Goal: Information Seeking & Learning: Learn about a topic

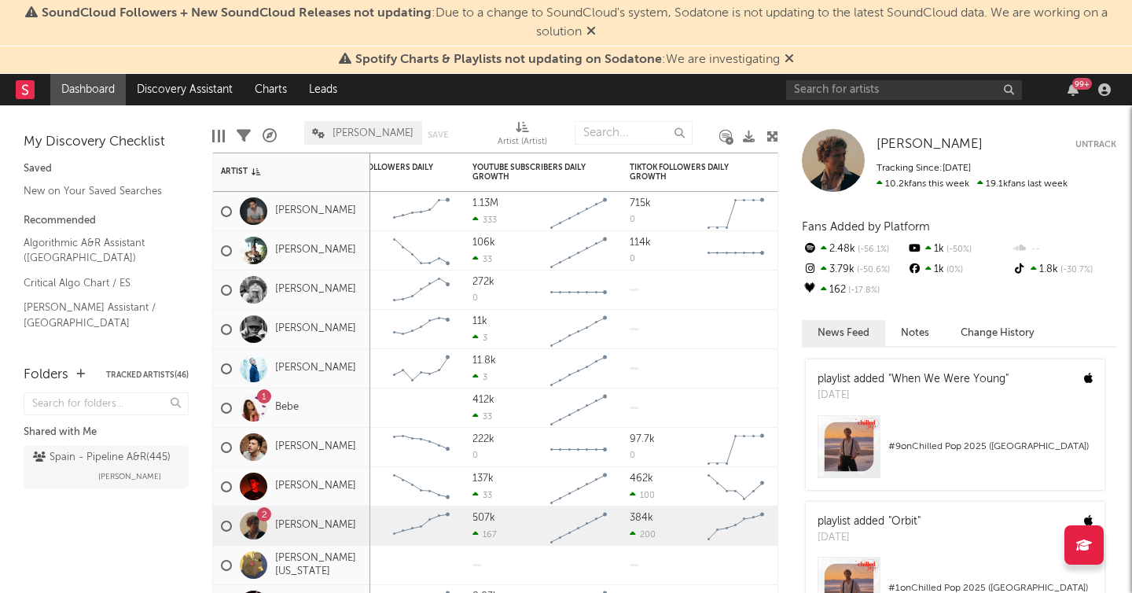
click at [773, 138] on icon at bounding box center [772, 136] width 12 height 12
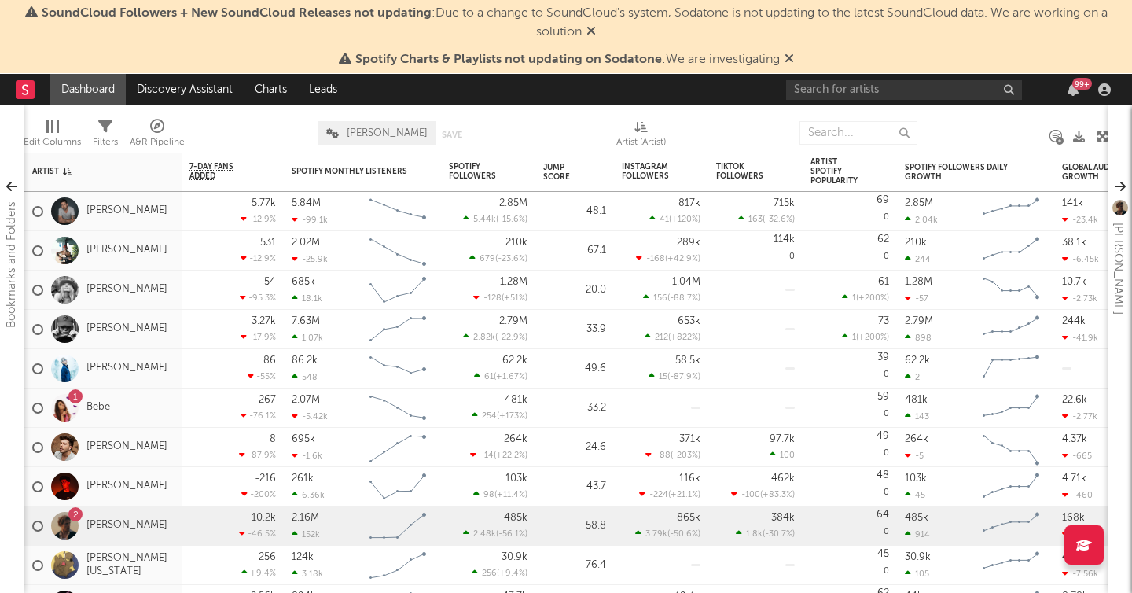
click at [103, 86] on link "Dashboard" at bounding box center [87, 89] width 75 height 31
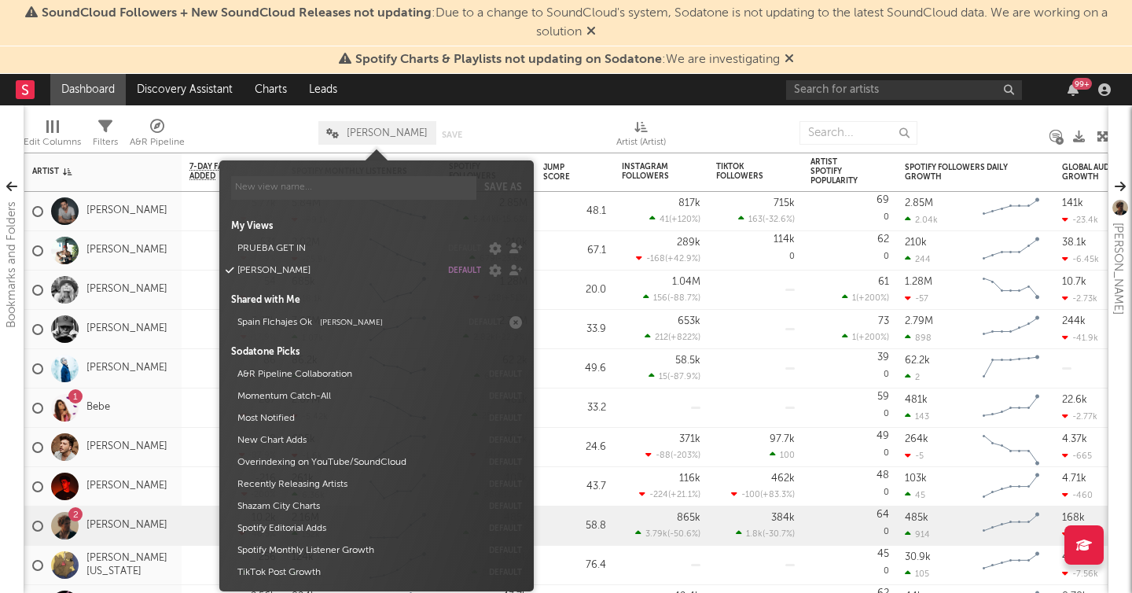
click at [340, 134] on span "[PERSON_NAME]" at bounding box center [377, 133] width 118 height 24
click at [329, 316] on button "Spain FIchajes Ok Alberto De Miguel" at bounding box center [346, 322] width 229 height 22
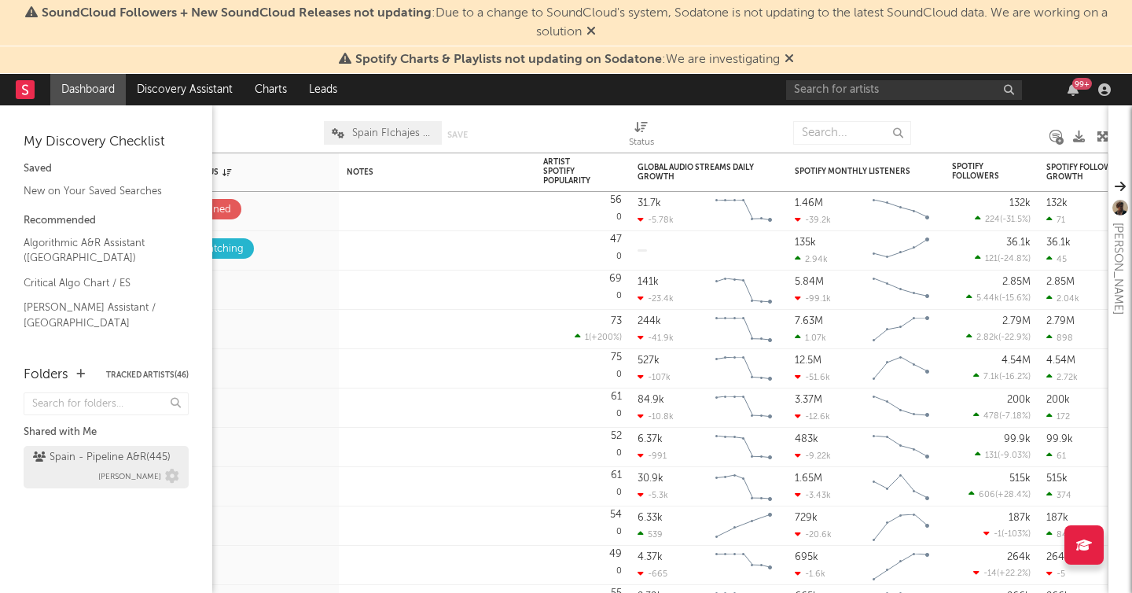
click at [66, 476] on div "Spain - Pipeline A&R ( 445 ) Alberto De Miguel" at bounding box center [106, 467] width 146 height 38
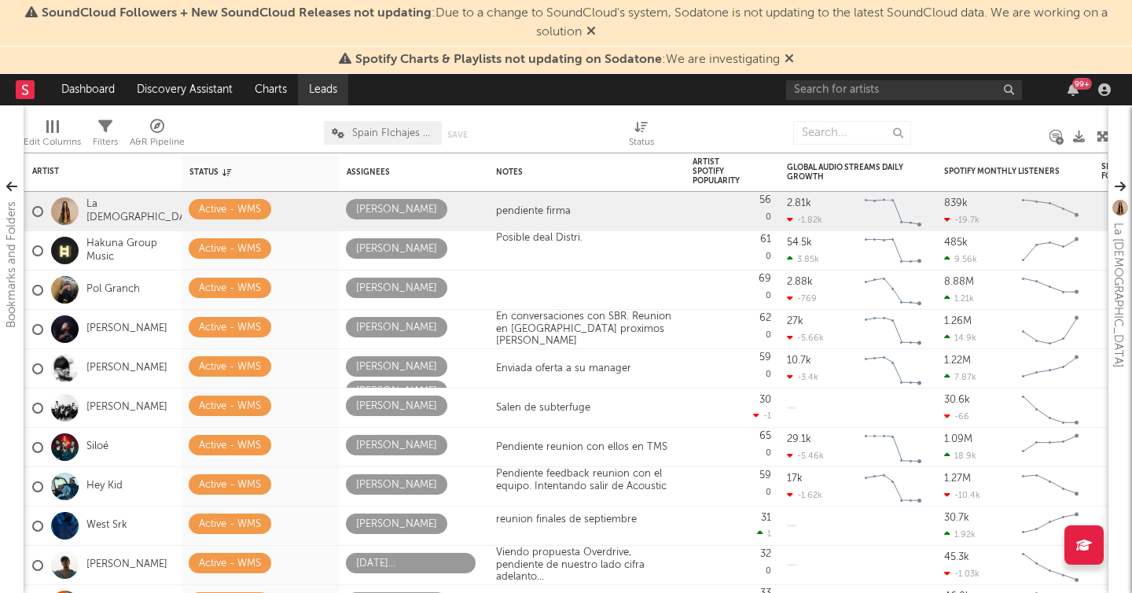
click at [341, 90] on link "Leads" at bounding box center [323, 89] width 50 height 31
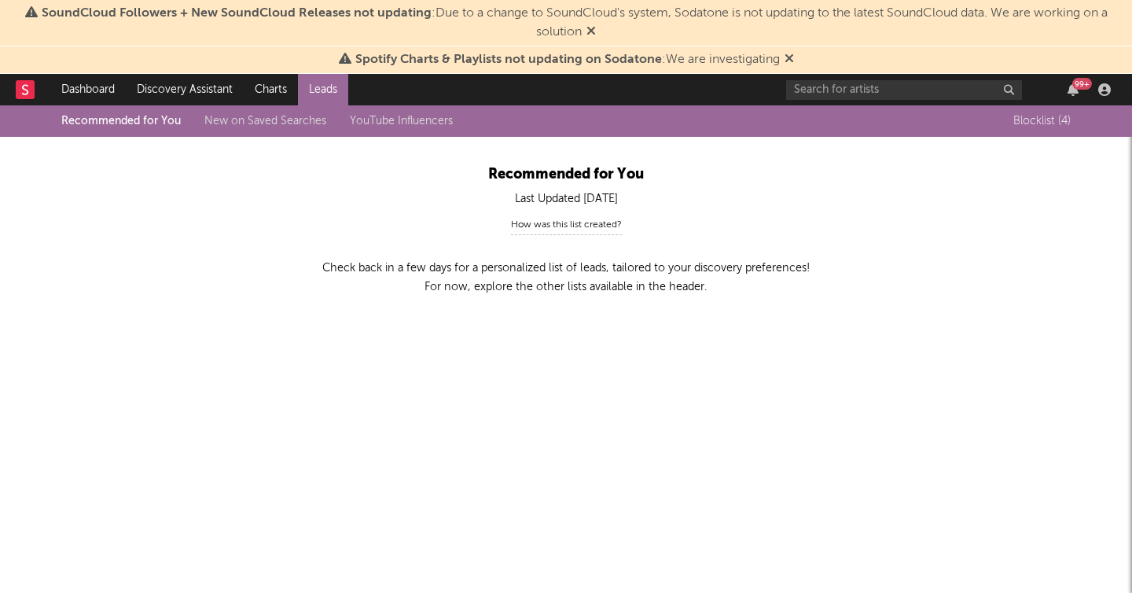
click at [42, 92] on div at bounding box center [33, 89] width 35 height 31
click at [22, 88] on rect at bounding box center [25, 89] width 19 height 19
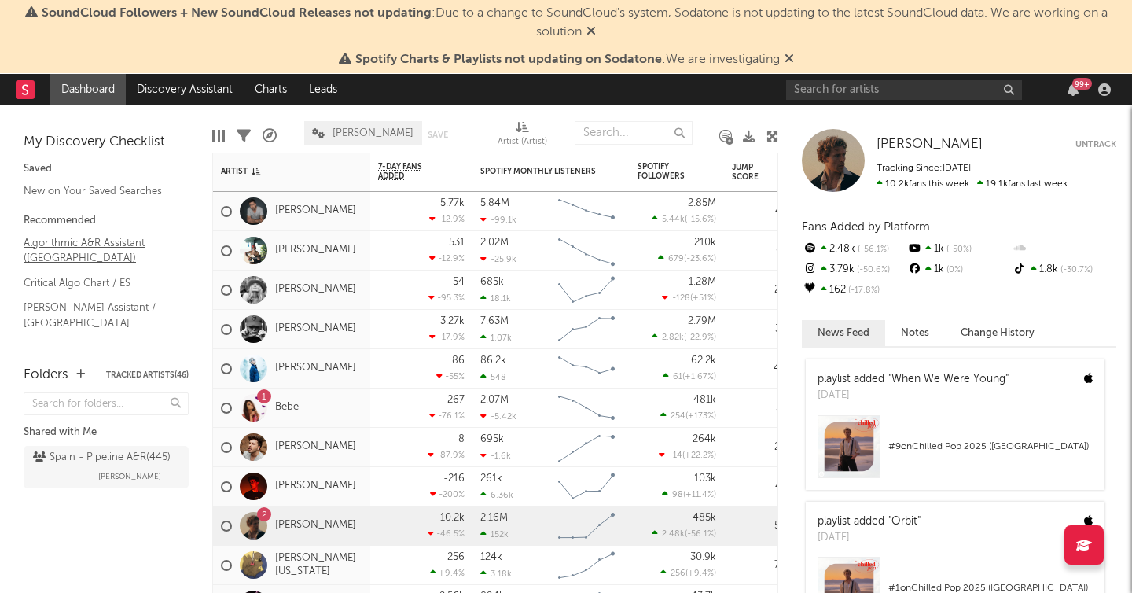
click at [45, 241] on link "Algorithmic A&R Assistant ([GEOGRAPHIC_DATA])" at bounding box center [98, 250] width 149 height 32
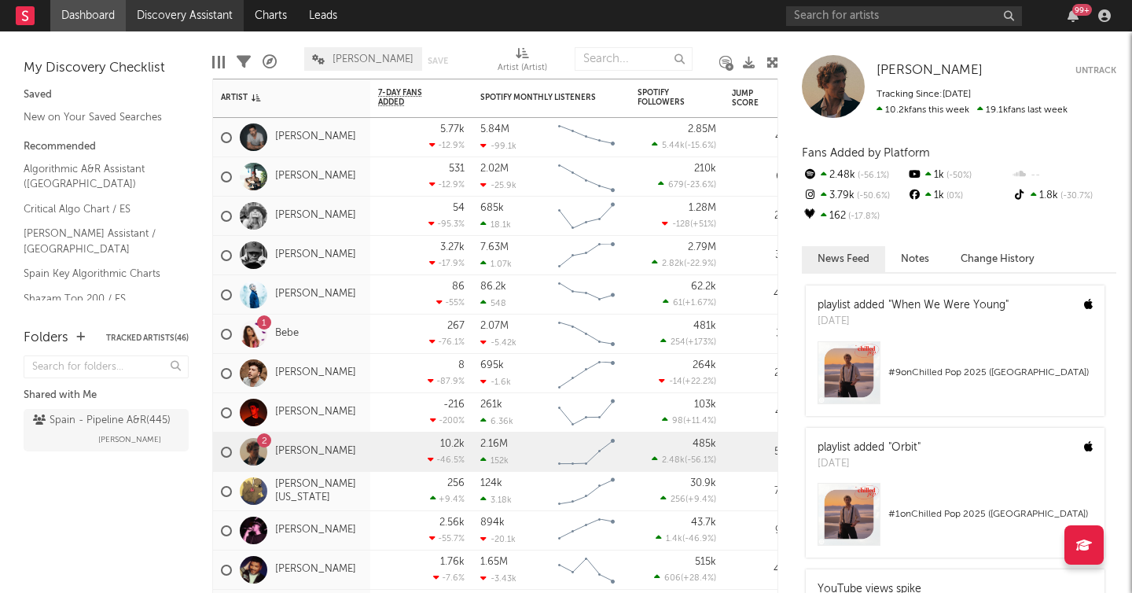
click at [187, 19] on link "Discovery Assistant" at bounding box center [185, 15] width 118 height 31
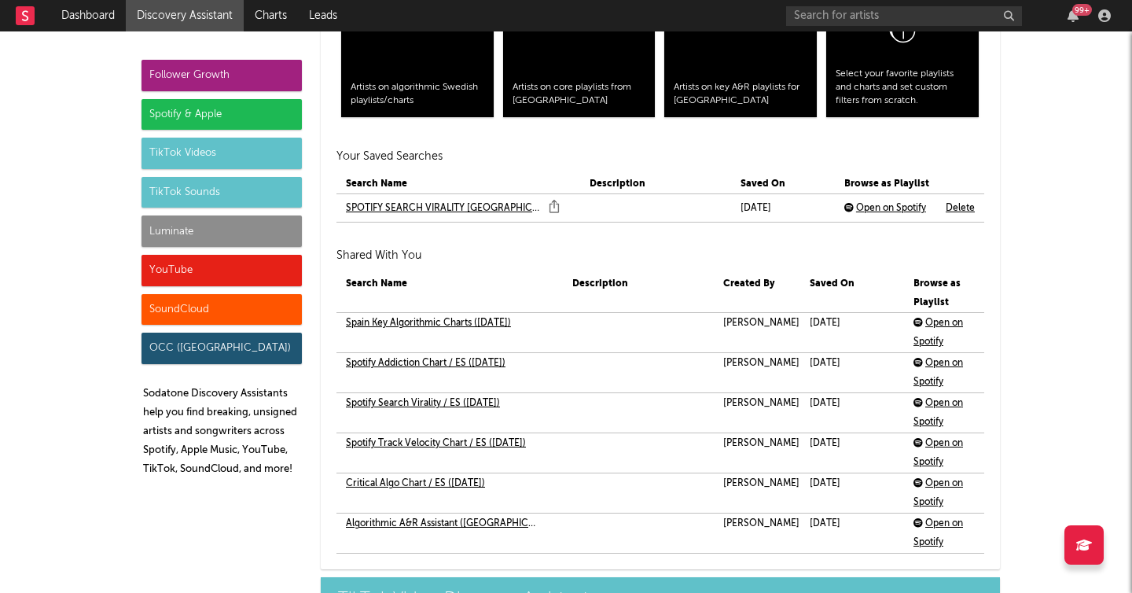
scroll to position [3423, 0]
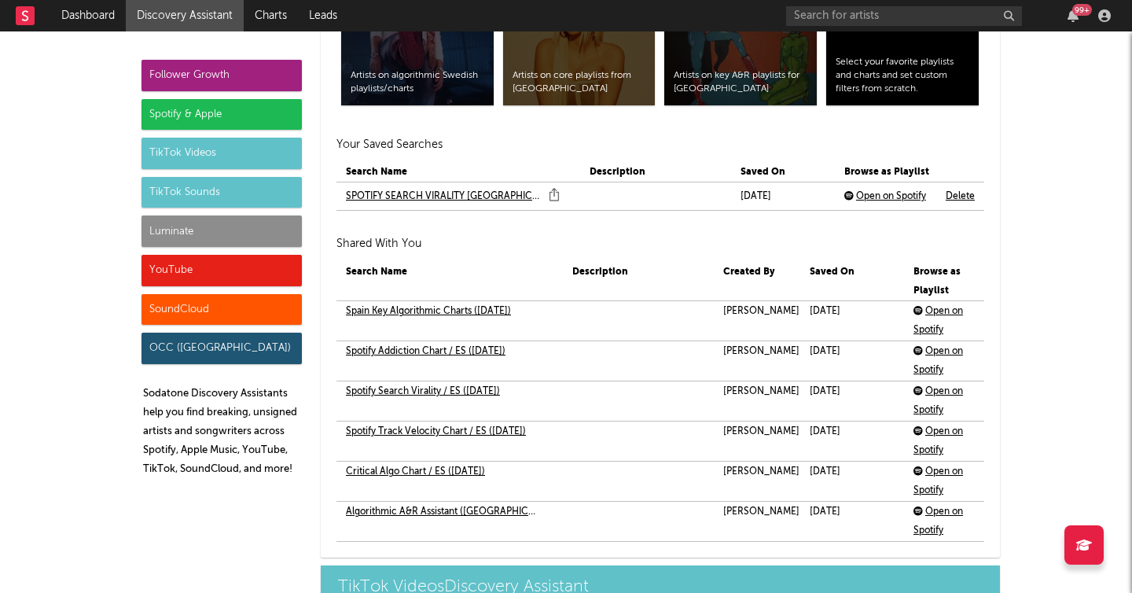
click at [434, 194] on link "SPOTIFY SEARCH VIRALITY SPAIN" at bounding box center [443, 196] width 195 height 19
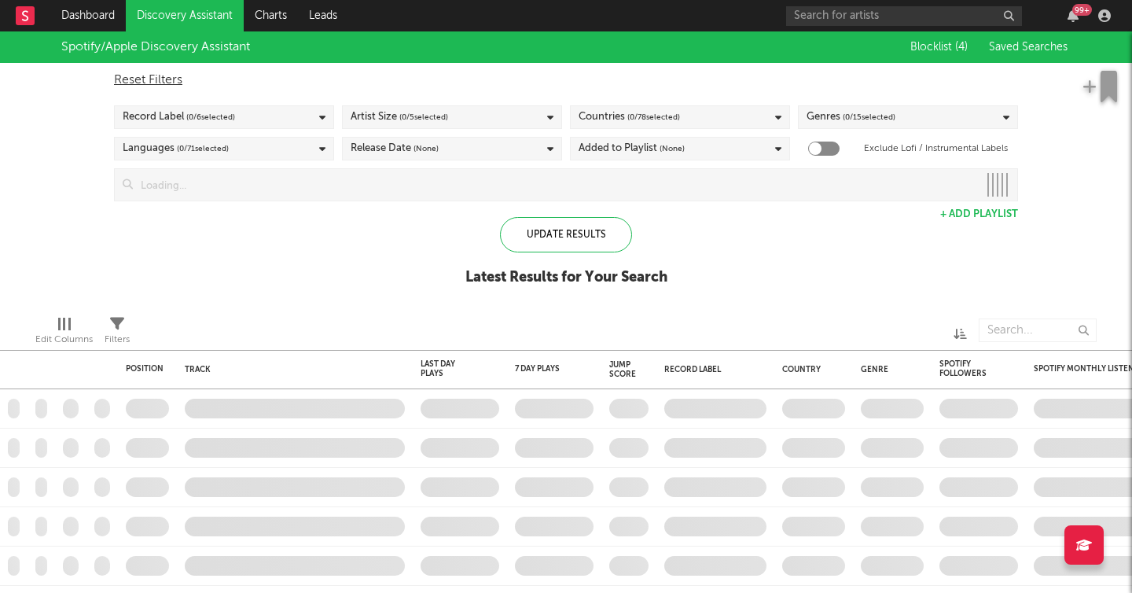
checkbox input "true"
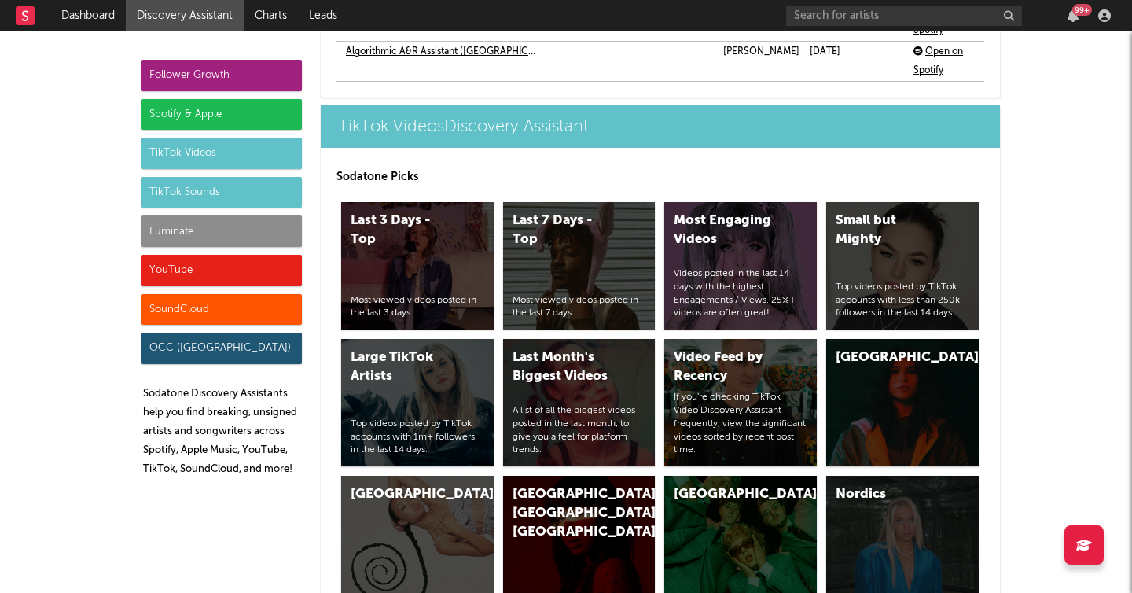
scroll to position [6122, 0]
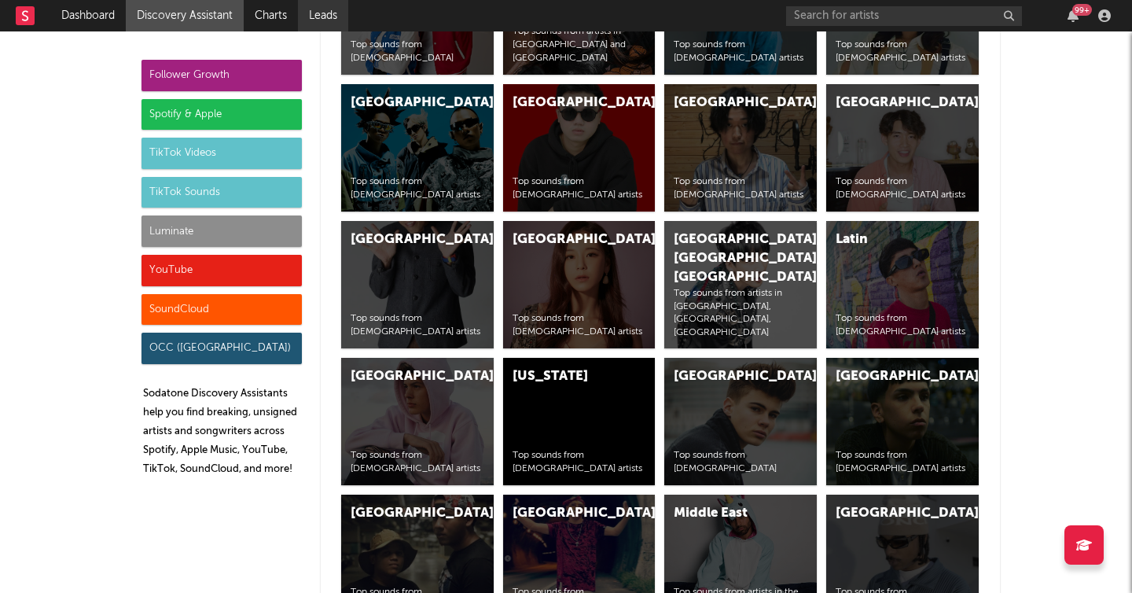
click at [323, 13] on link "Leads" at bounding box center [323, 15] width 50 height 31
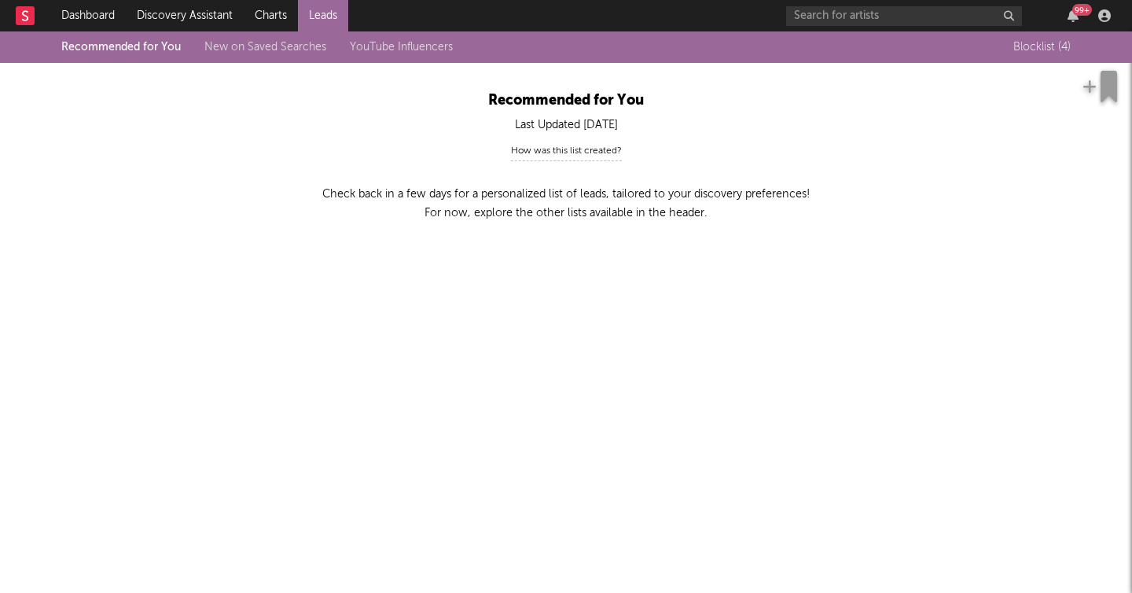
click at [273, 47] on link "New on Saved Searches" at bounding box center [265, 47] width 122 height 11
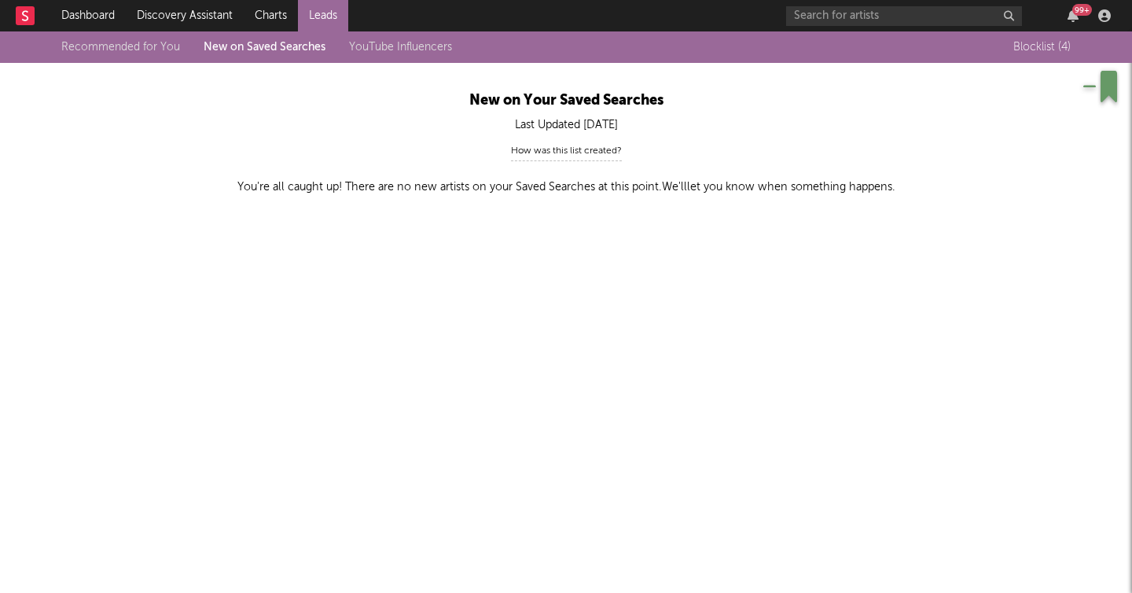
click at [363, 44] on link "YouTube Influencers" at bounding box center [400, 47] width 103 height 11
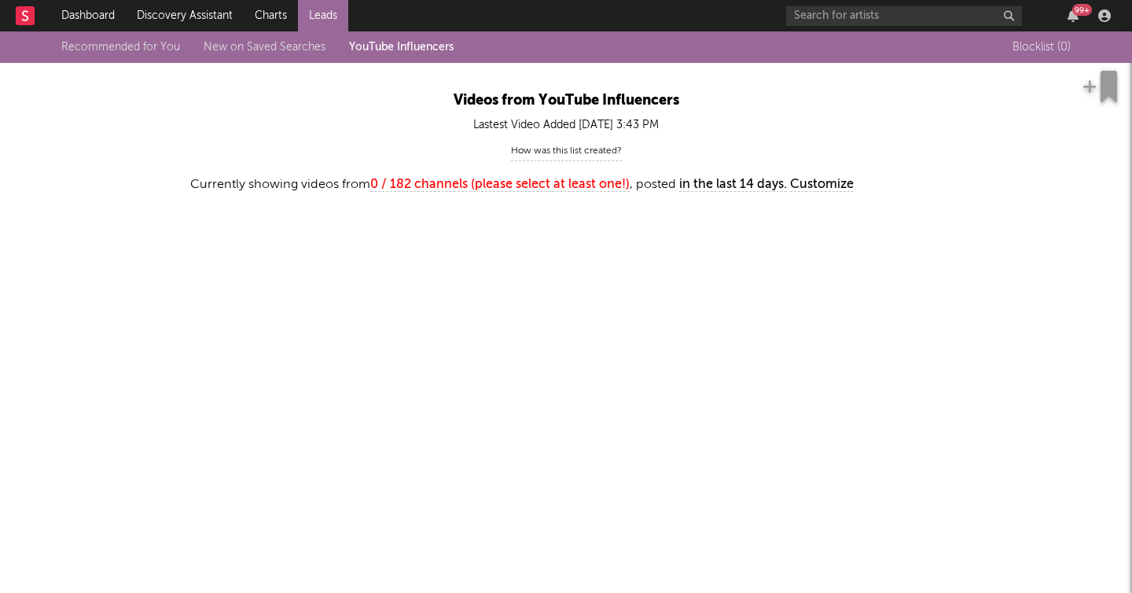
click at [608, 148] on div "How was this list created?" at bounding box center [566, 151] width 111 height 20
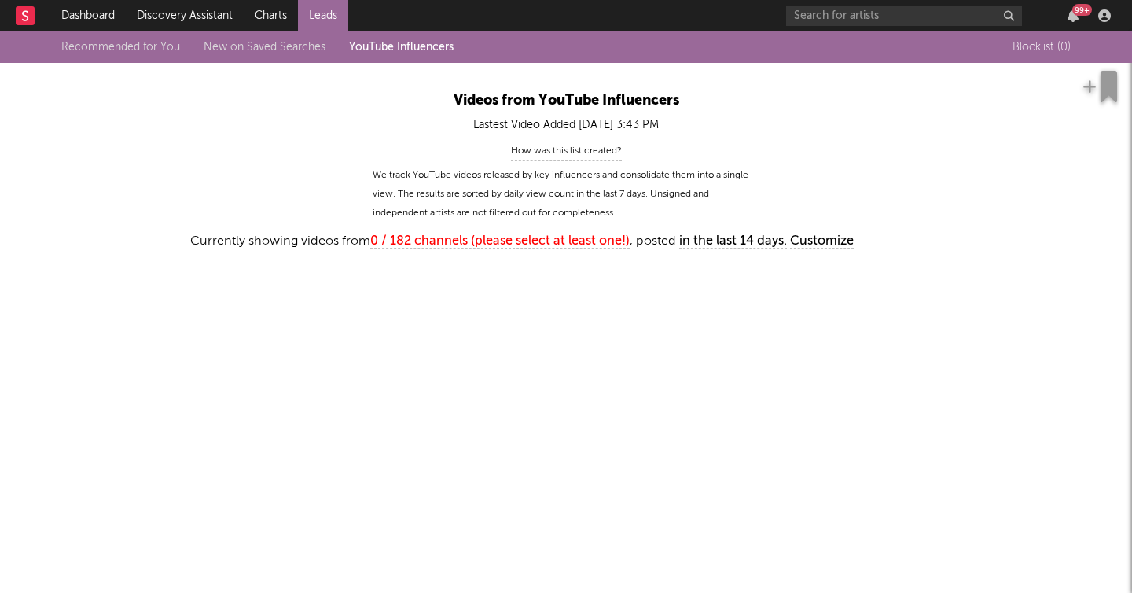
click at [608, 148] on div "How was this list created?" at bounding box center [566, 151] width 111 height 20
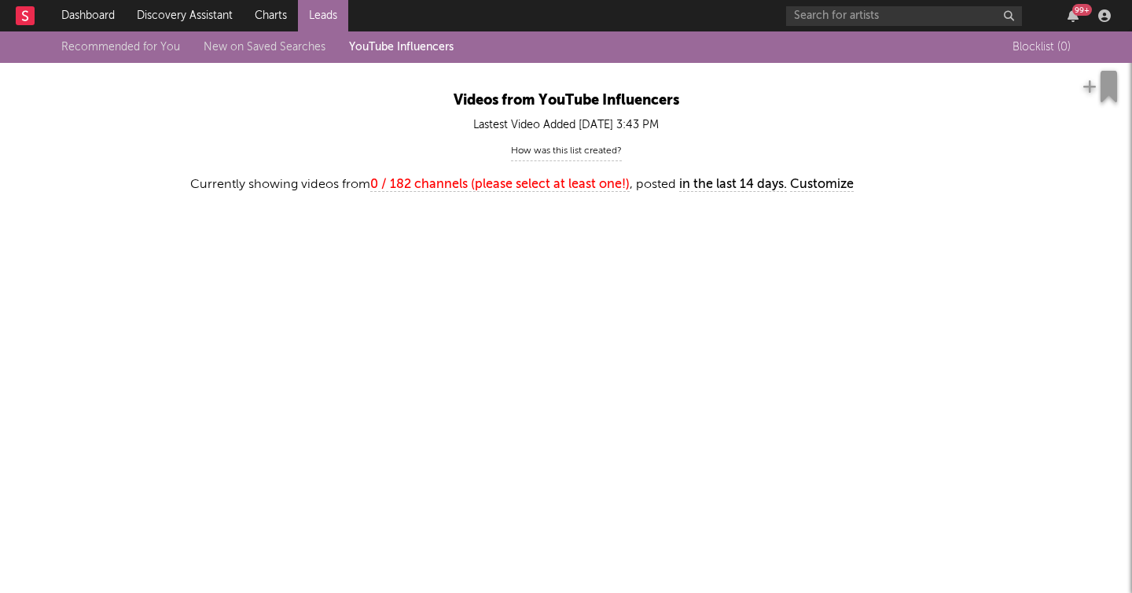
click at [21, 15] on rect at bounding box center [25, 15] width 19 height 19
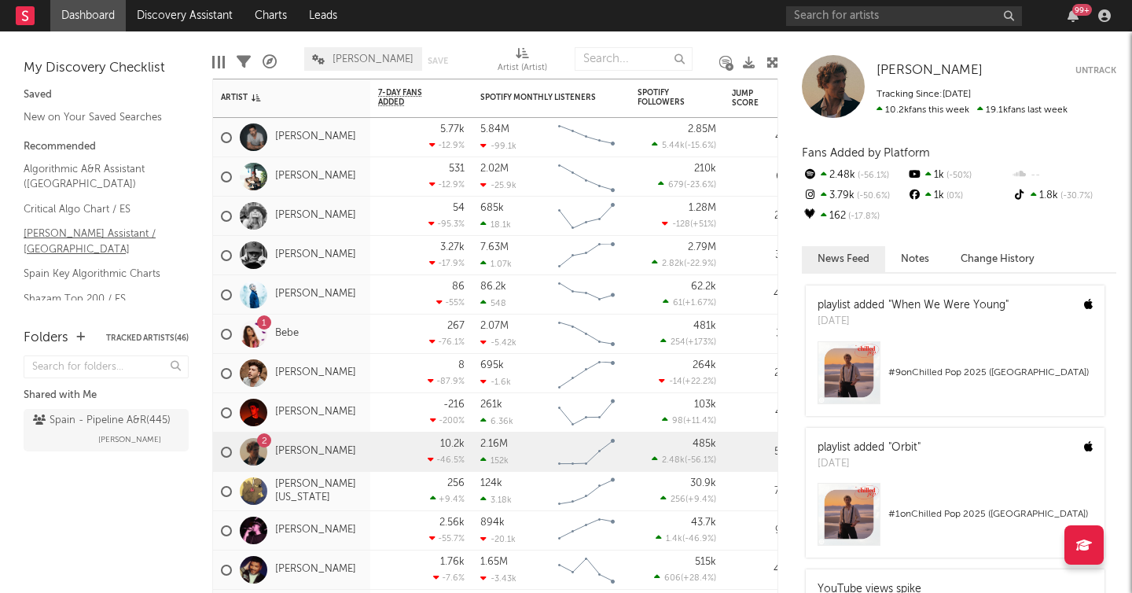
click at [123, 236] on link "Nielsen Assistant / Spain" at bounding box center [98, 241] width 149 height 32
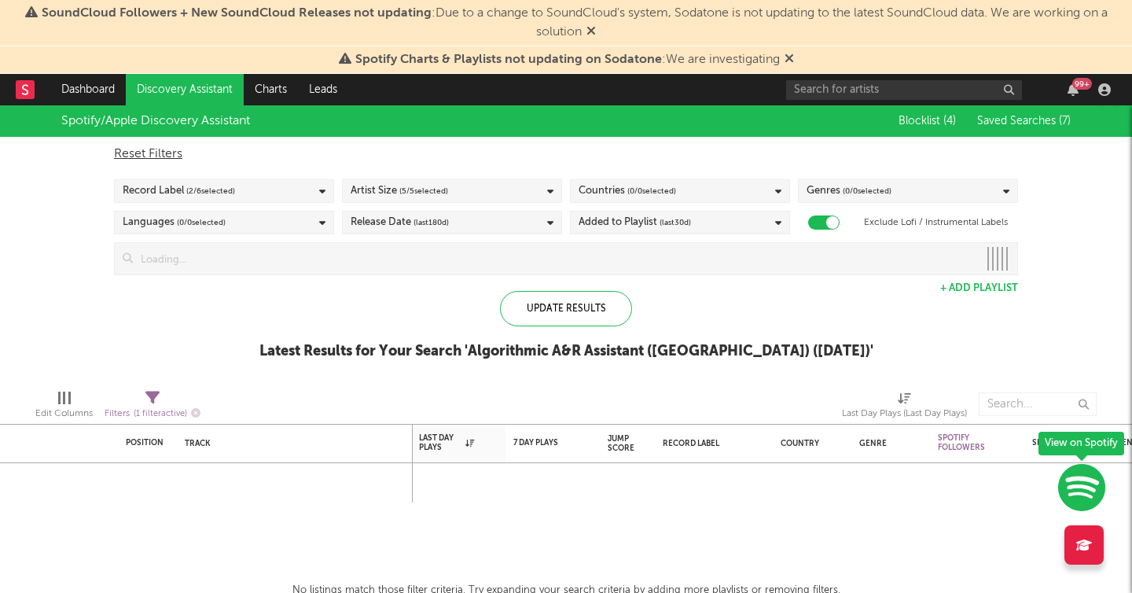
click at [475, 187] on div "Artist Size ( 5 / 5 selected)" at bounding box center [452, 191] width 220 height 24
click at [622, 149] on div "Reset Filters" at bounding box center [566, 154] width 904 height 19
checkbox input "false"
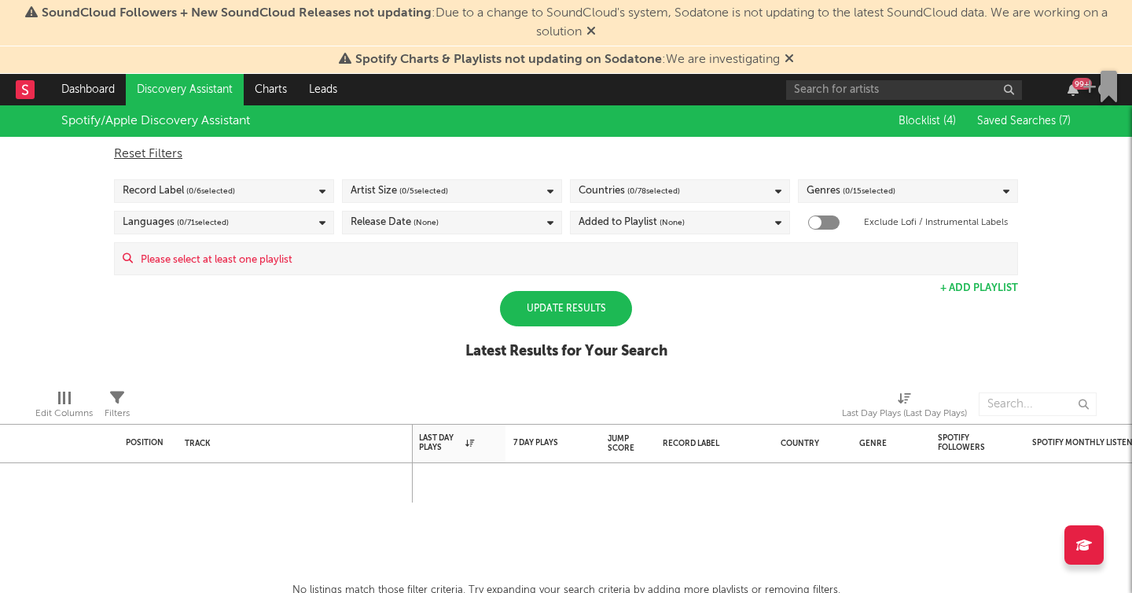
click at [257, 189] on div "Record Label ( 0 / 6 selected)" at bounding box center [224, 191] width 220 height 24
click at [31, 331] on div "Spotify/Apple Discovery Assistant Blocklist ( 4 ) Saved Searches ( 7 ) Reset Fi…" at bounding box center [566, 240] width 1132 height 271
click at [596, 316] on div "Update Results" at bounding box center [566, 308] width 132 height 35
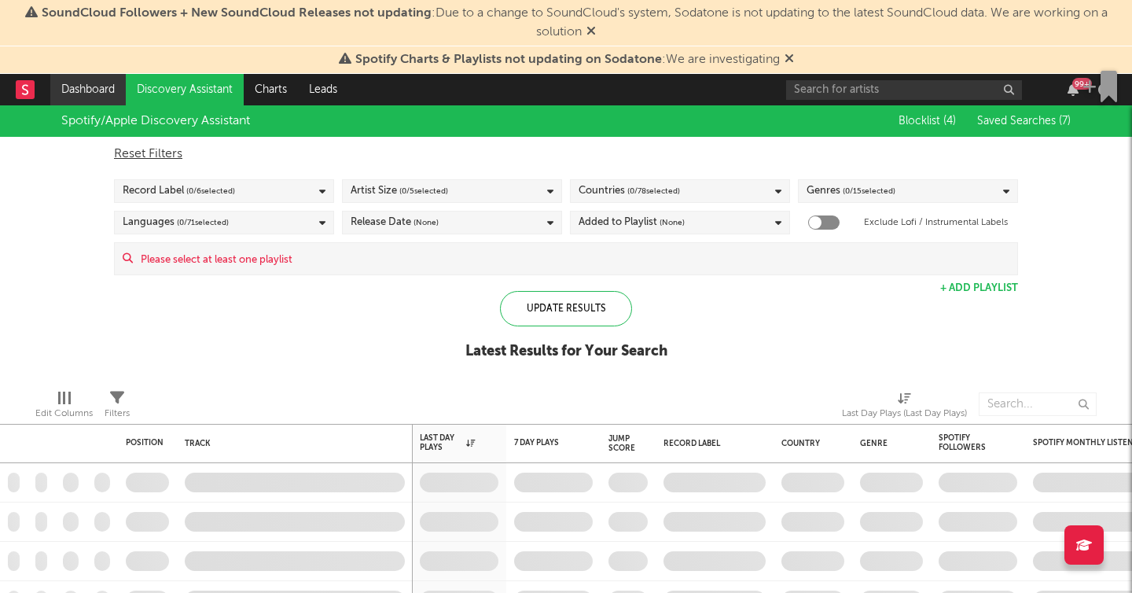
click at [65, 95] on link "Dashboard" at bounding box center [87, 89] width 75 height 31
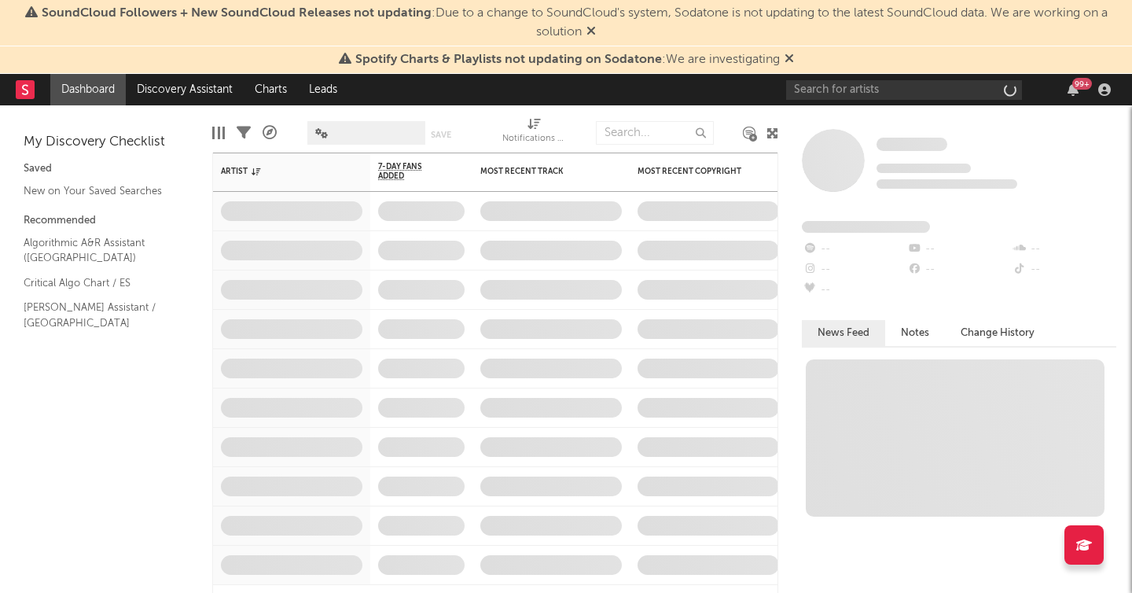
click at [65, 95] on link "Dashboard" at bounding box center [87, 89] width 75 height 31
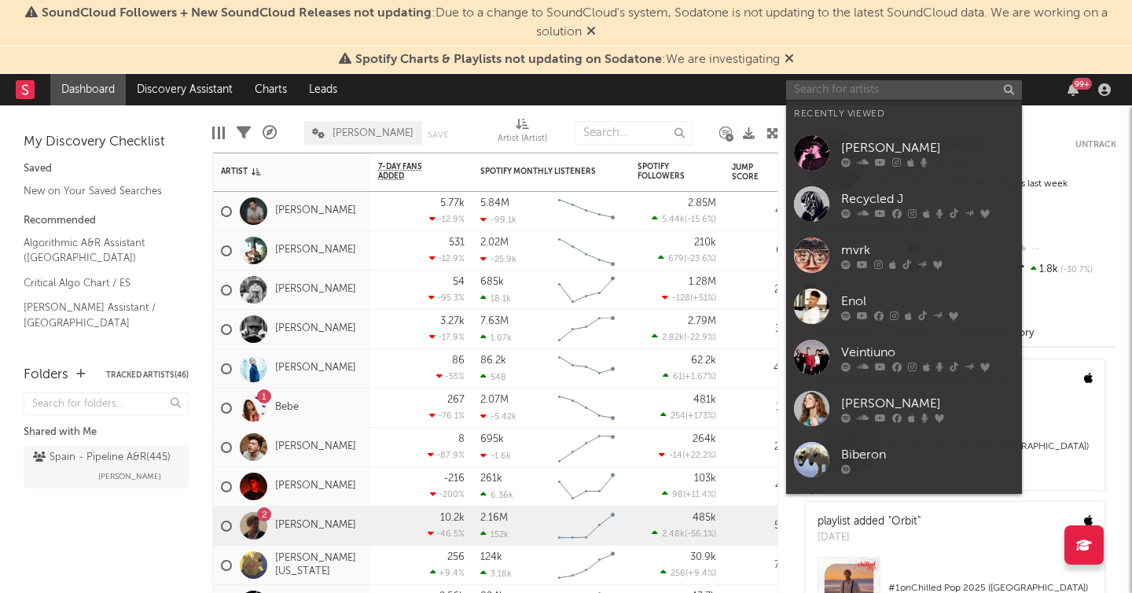
click at [884, 86] on input "text" at bounding box center [904, 90] width 236 height 20
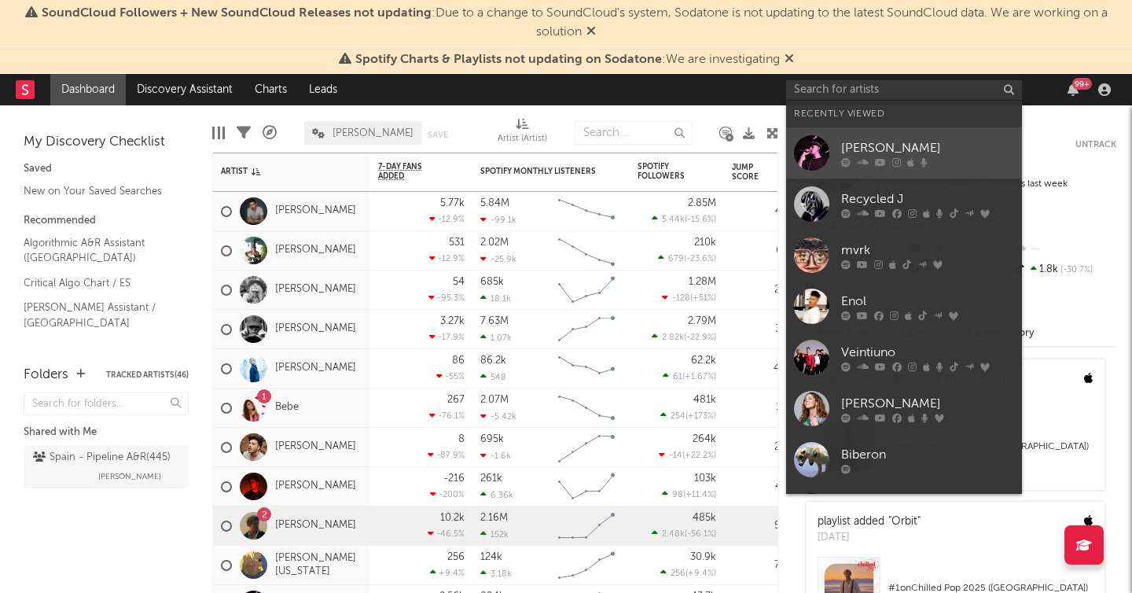
click at [821, 158] on div at bounding box center [811, 152] width 35 height 35
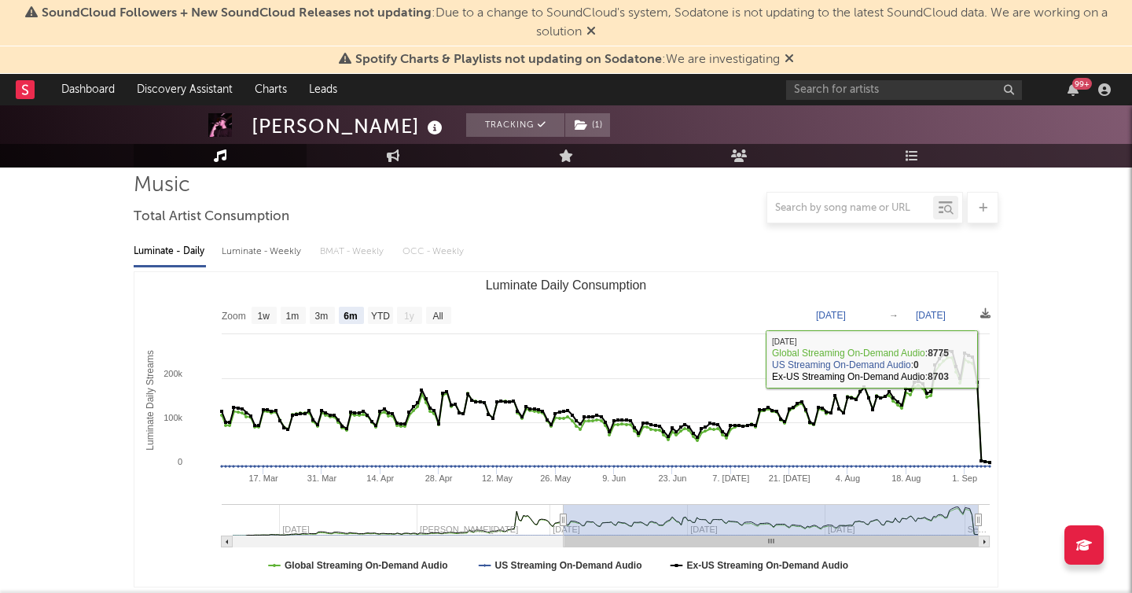
scroll to position [116, 0]
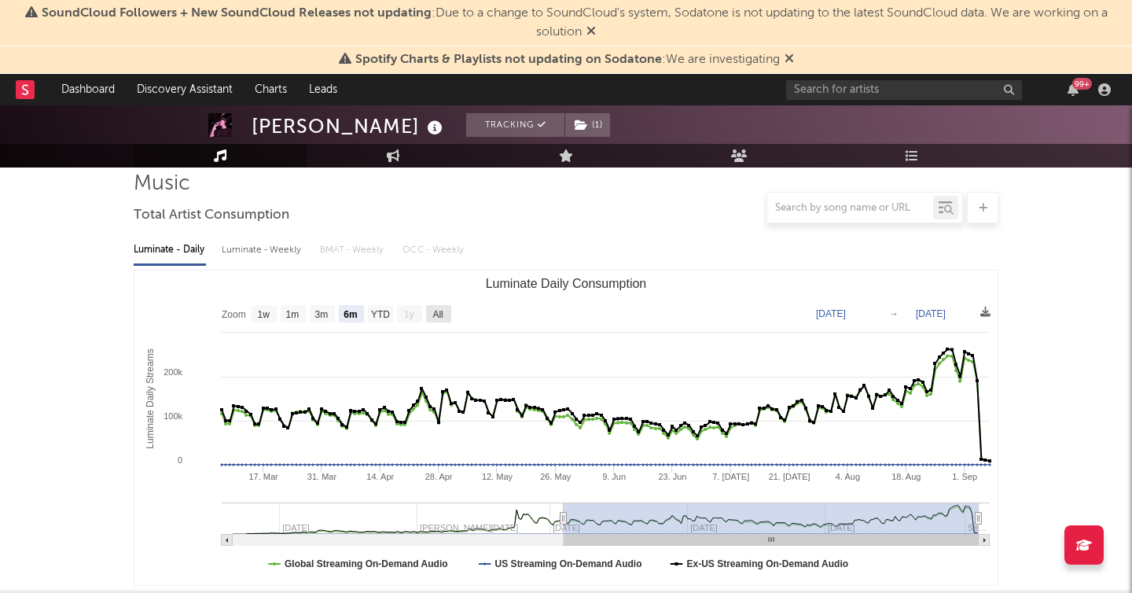
click at [436, 314] on text "All" at bounding box center [437, 314] width 10 height 11
select select "All"
type input "2024-10-11"
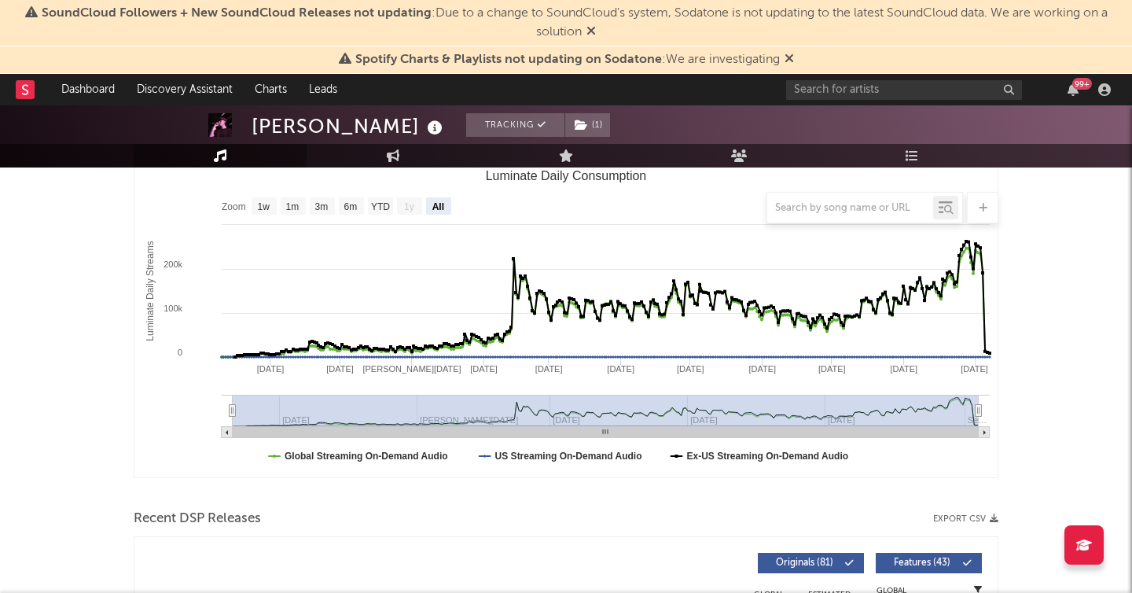
scroll to position [0, 0]
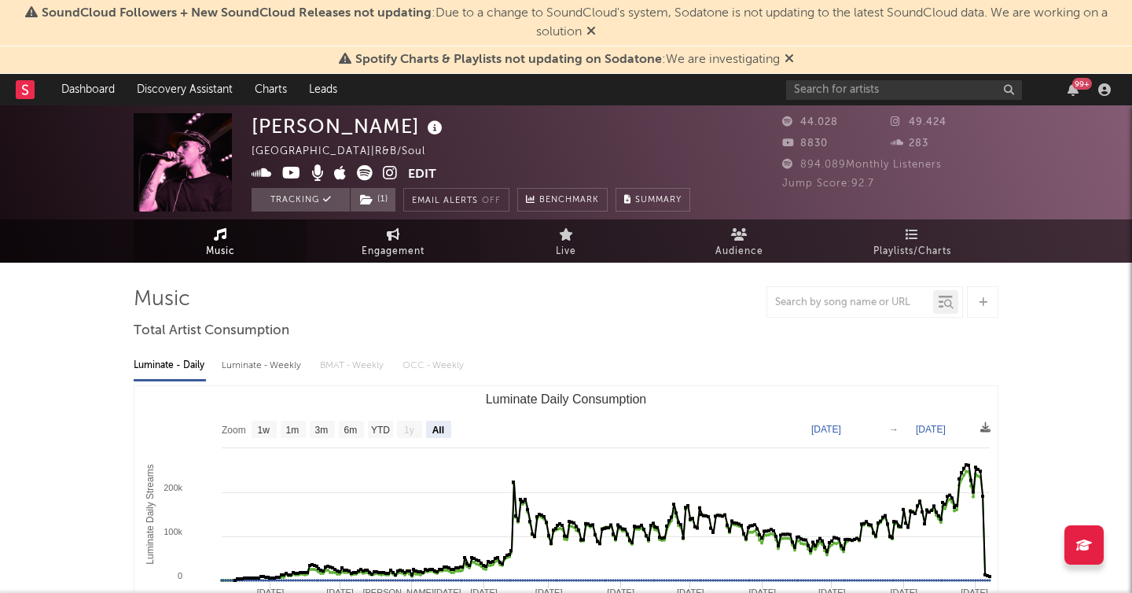
click at [394, 238] on icon at bounding box center [393, 234] width 13 height 13
select select "1w"
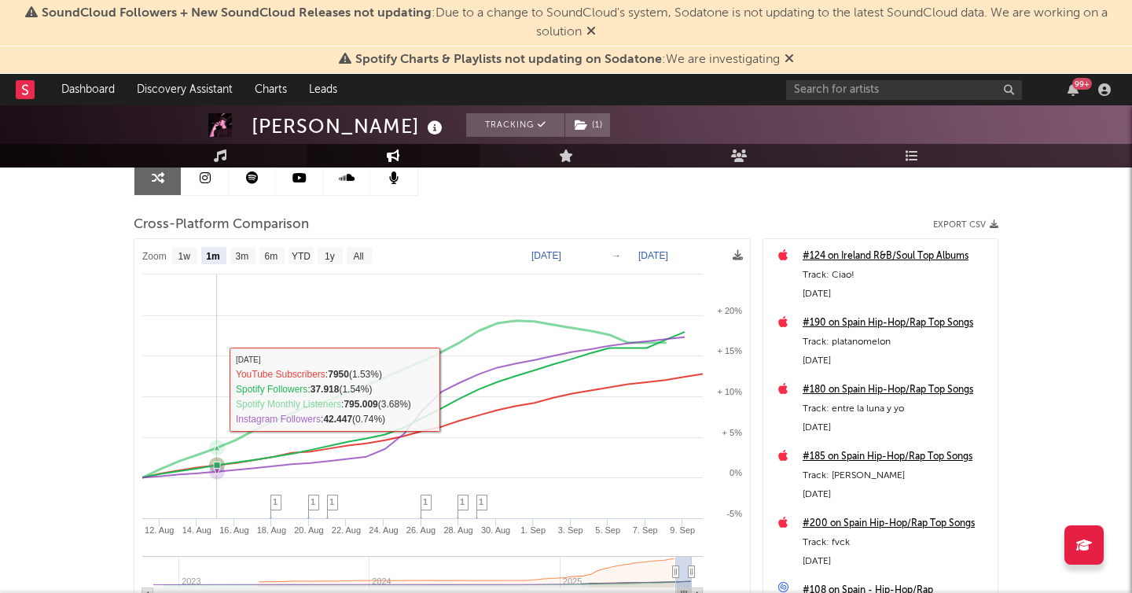
scroll to position [171, 0]
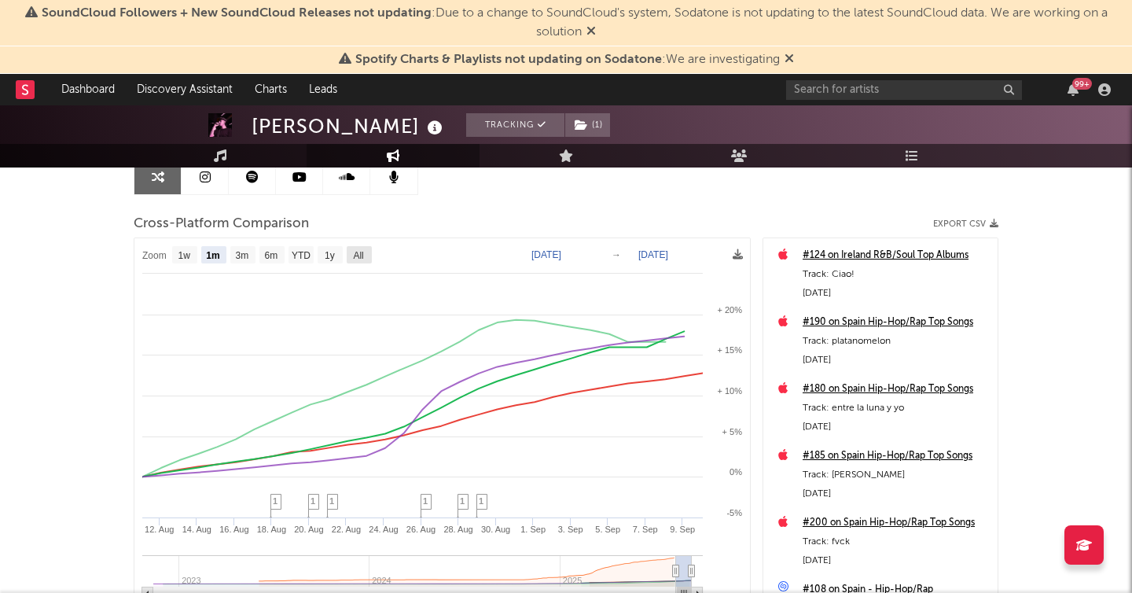
click at [351, 260] on rect at bounding box center [359, 254] width 25 height 17
select select "All"
type input "2022-11-12"
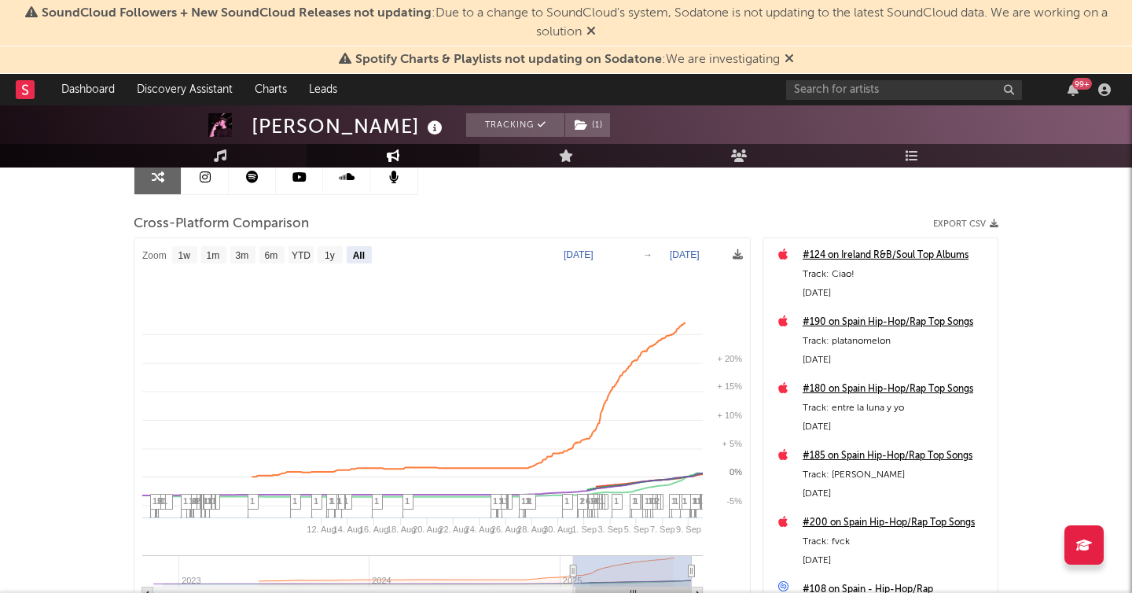
select select "All"
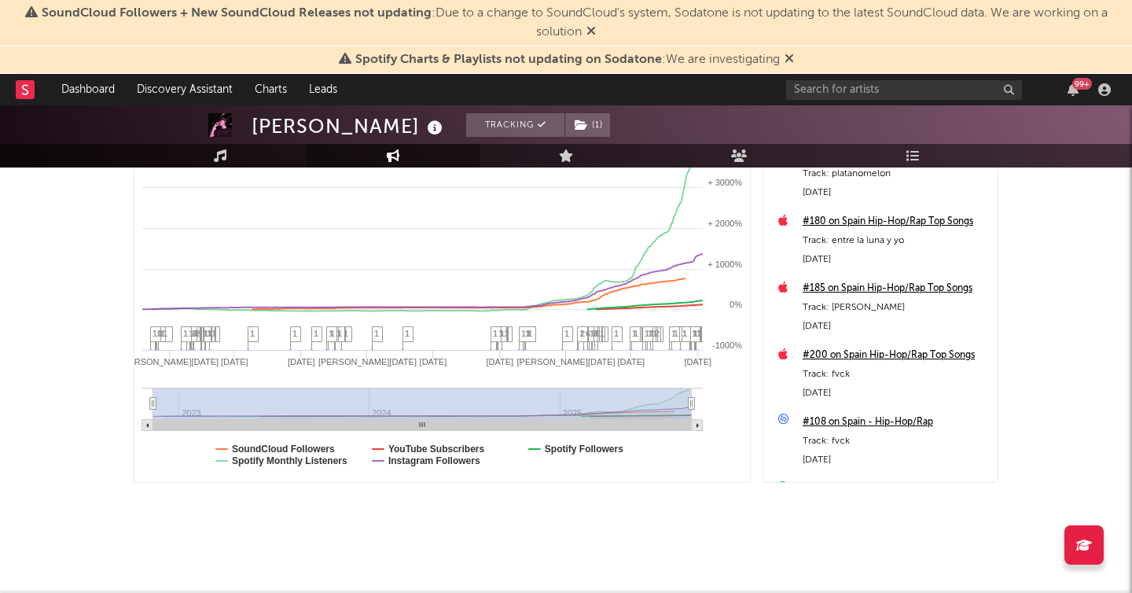
scroll to position [0, 0]
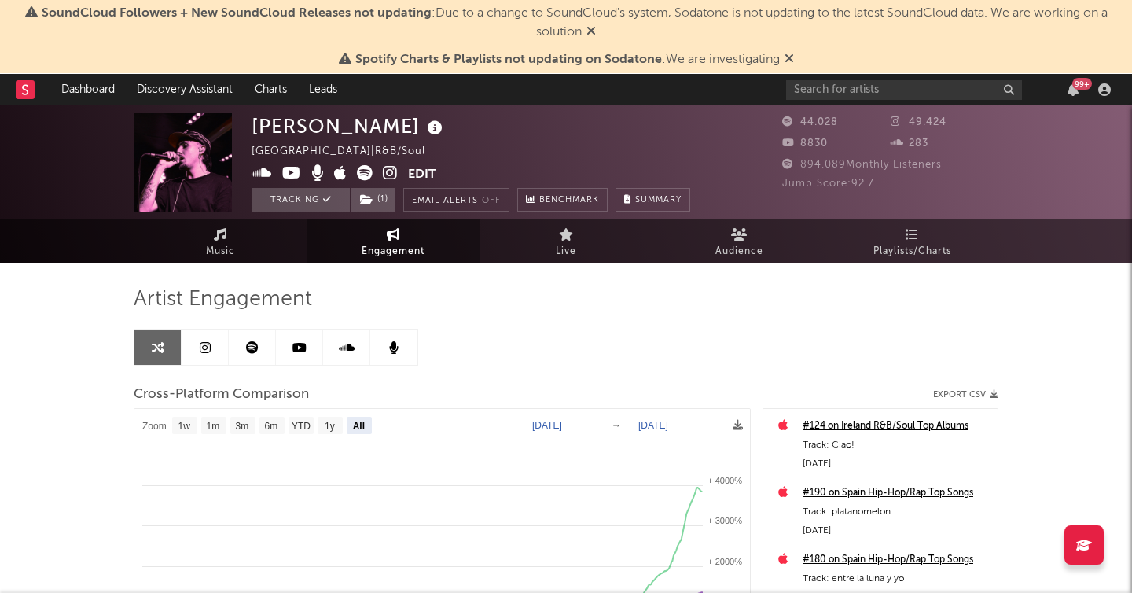
click at [211, 362] on link at bounding box center [205, 346] width 47 height 35
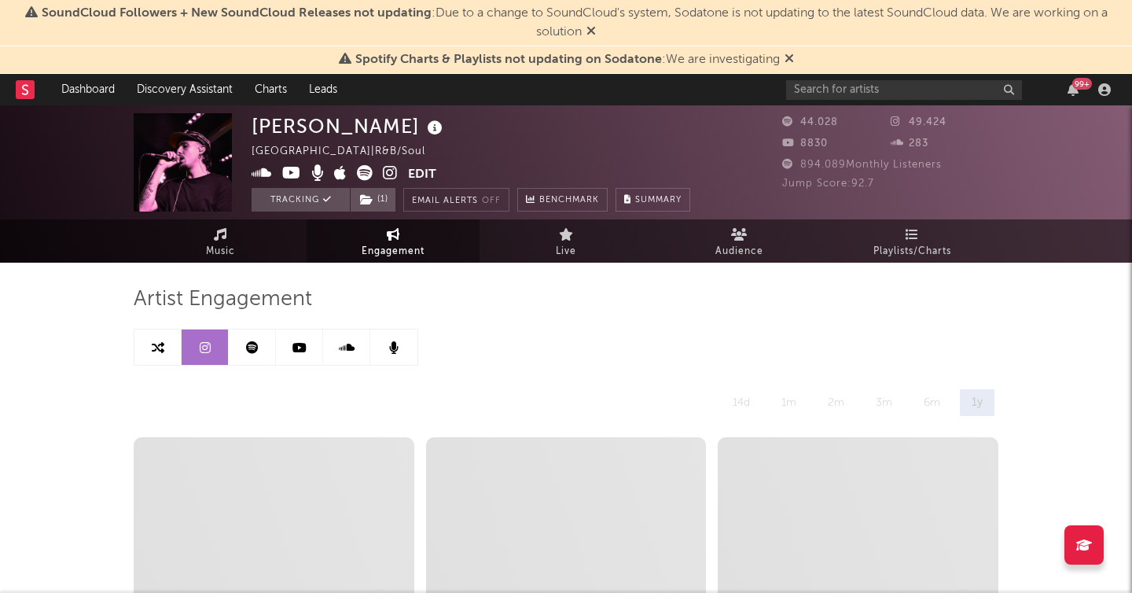
select select "6m"
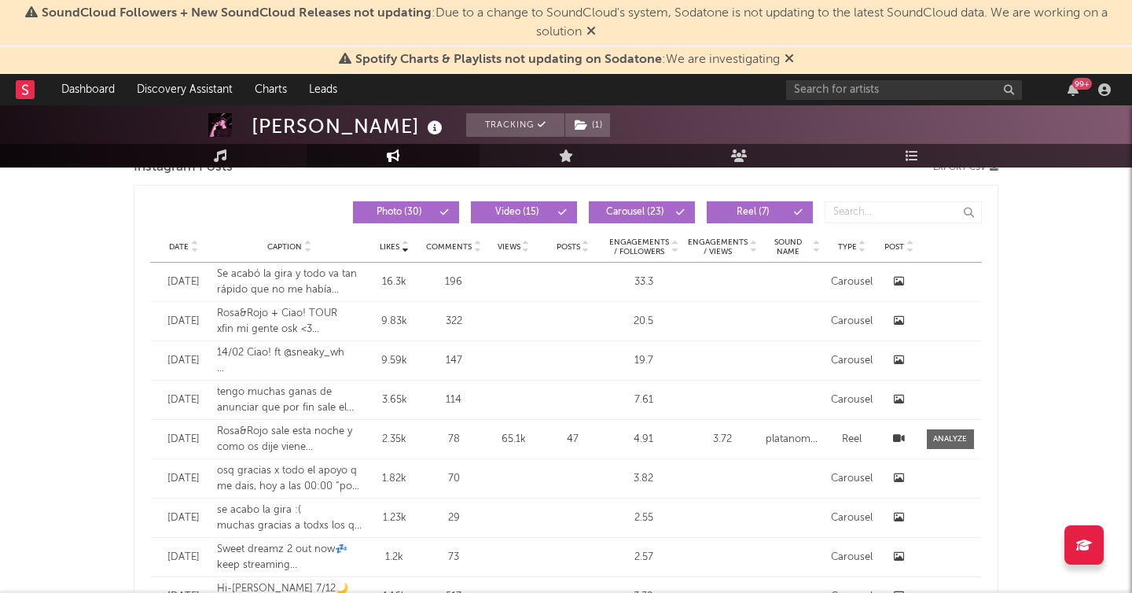
scroll to position [693, 0]
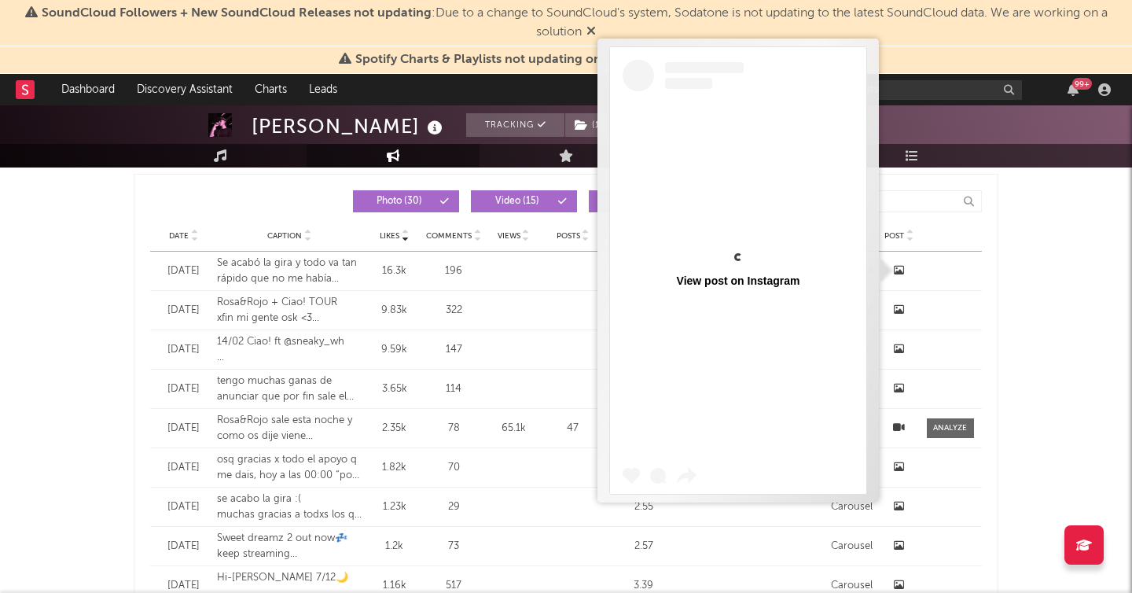
click at [902, 269] on icon at bounding box center [899, 270] width 10 height 10
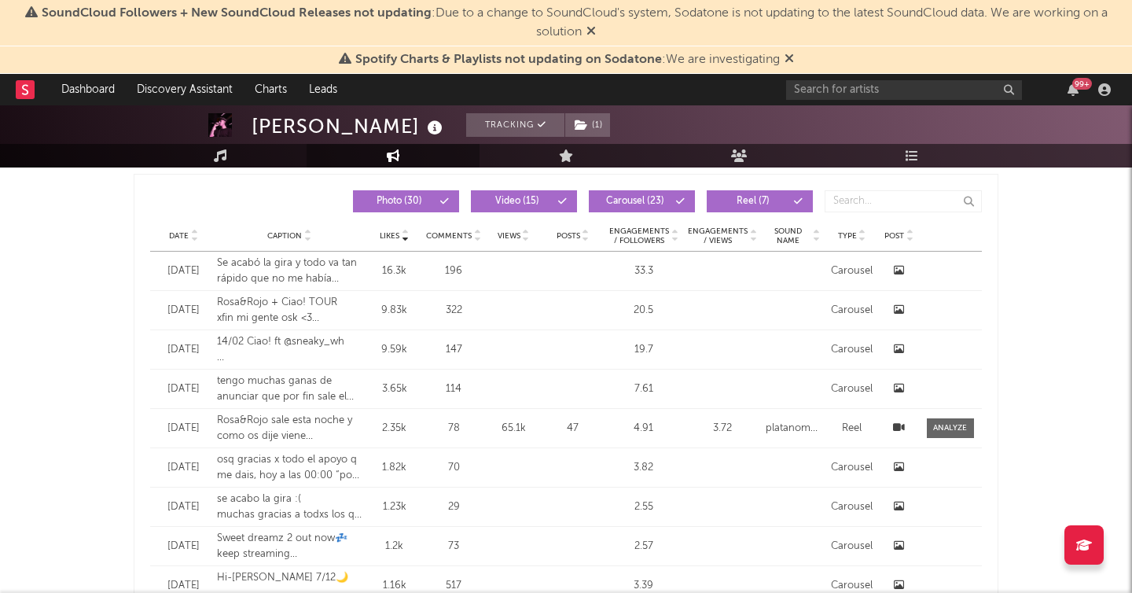
click at [902, 269] on icon at bounding box center [899, 270] width 10 height 10
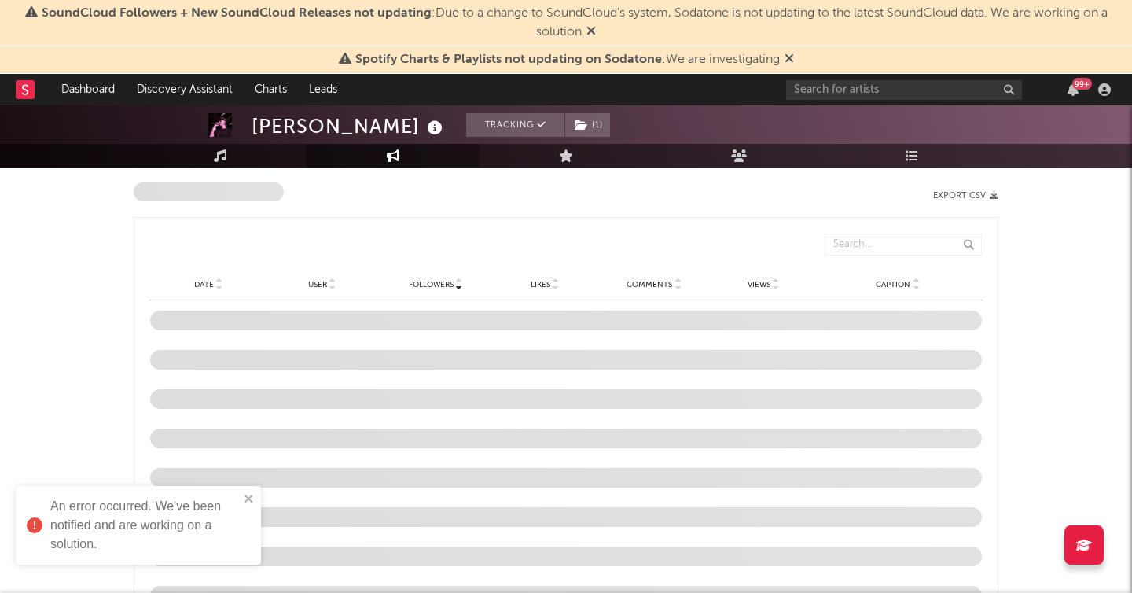
scroll to position [1199, 0]
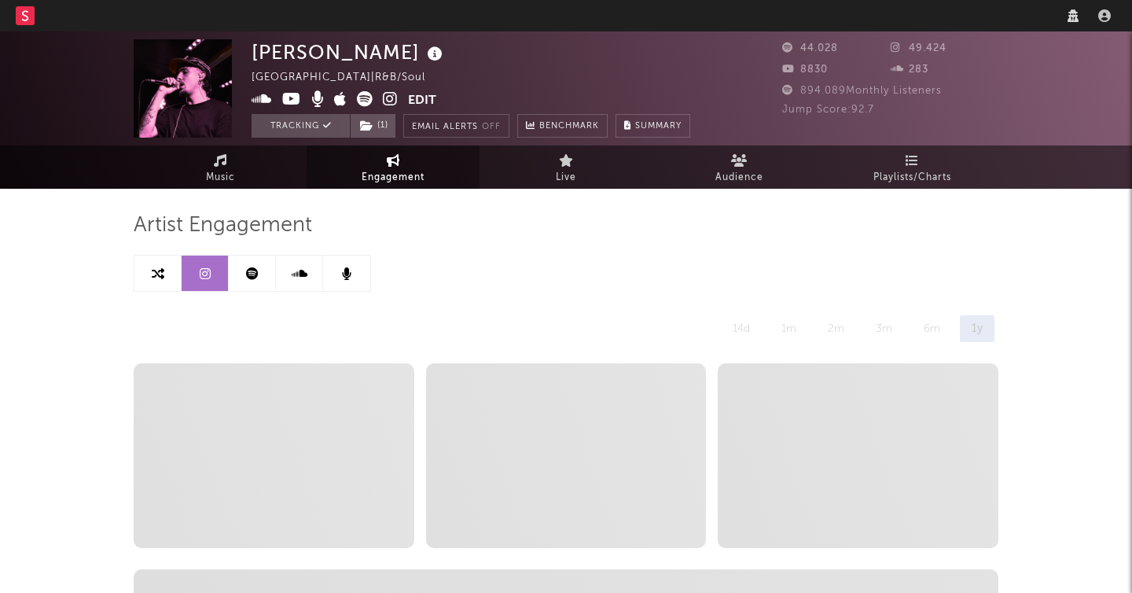
select select "6m"
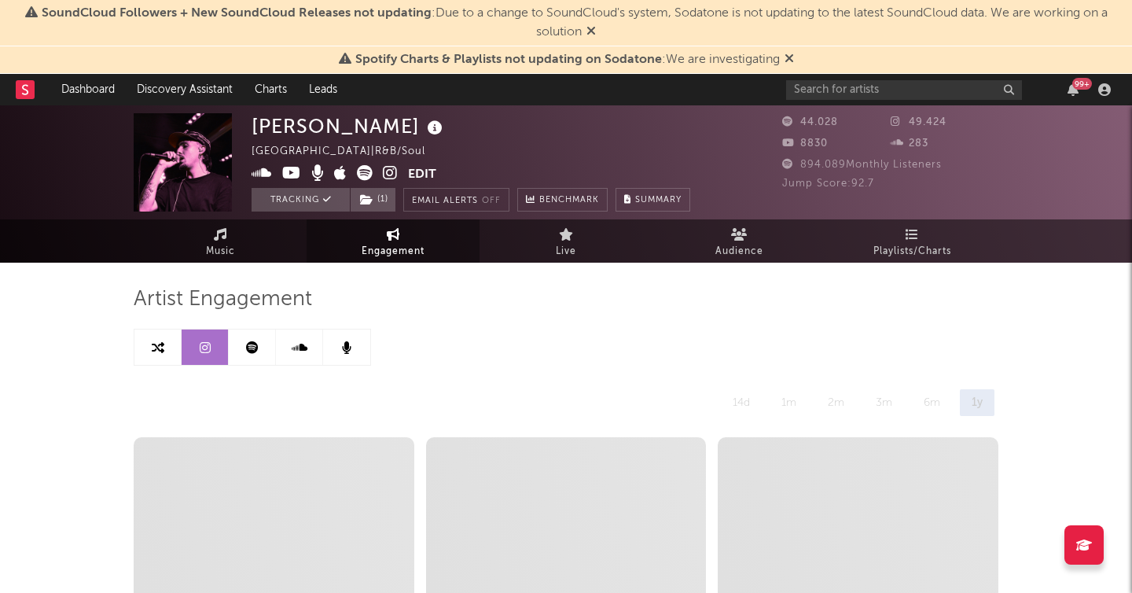
drag, startPoint x: 898, startPoint y: 79, endPoint x: 898, endPoint y: 90, distance: 11.8
click at [898, 79] on div "99 +" at bounding box center [951, 89] width 330 height 31
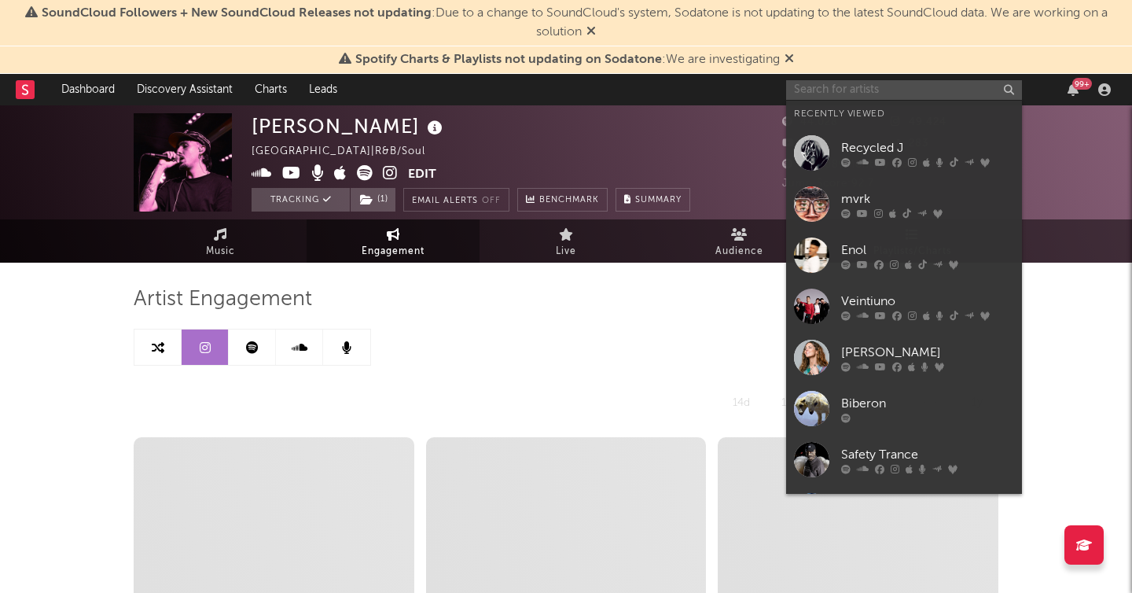
click at [889, 97] on input "text" at bounding box center [904, 90] width 236 height 20
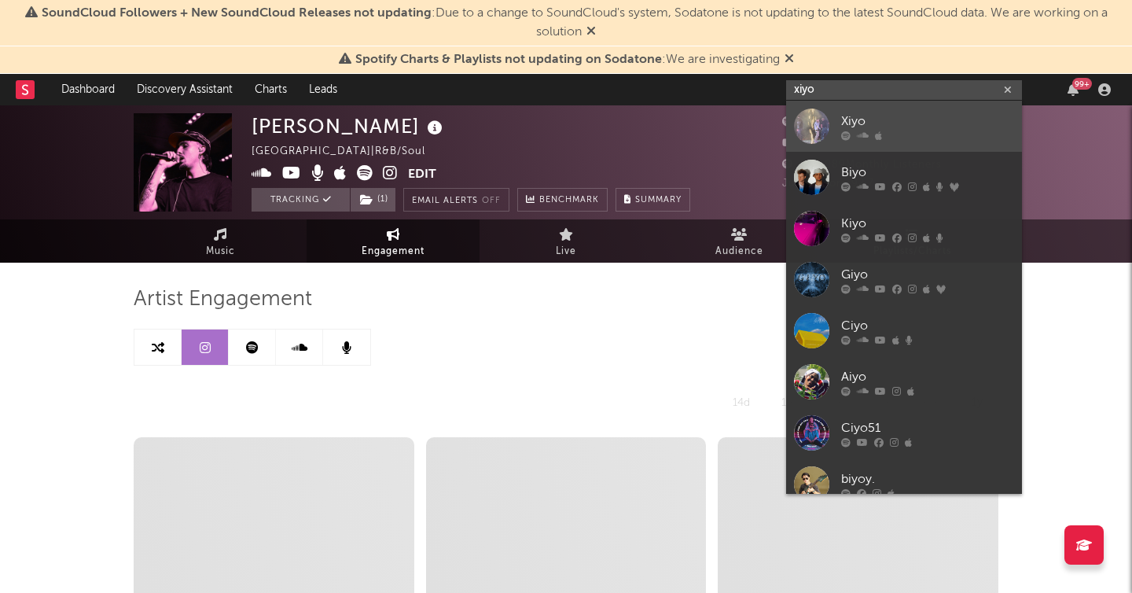
type input "xiyo"
click at [815, 123] on div at bounding box center [811, 125] width 35 height 35
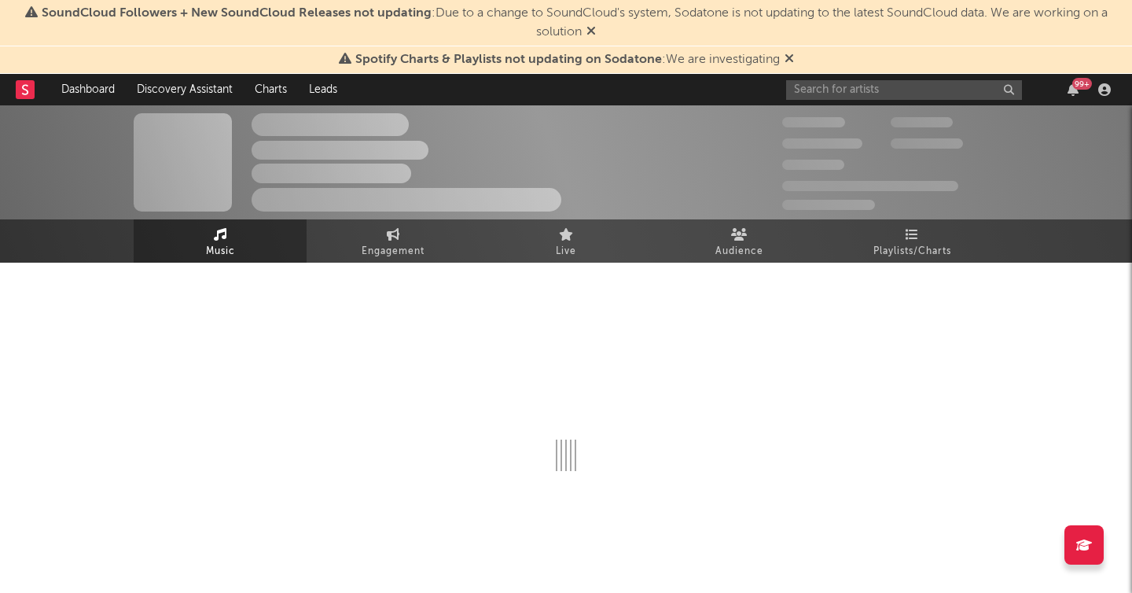
select select "6m"
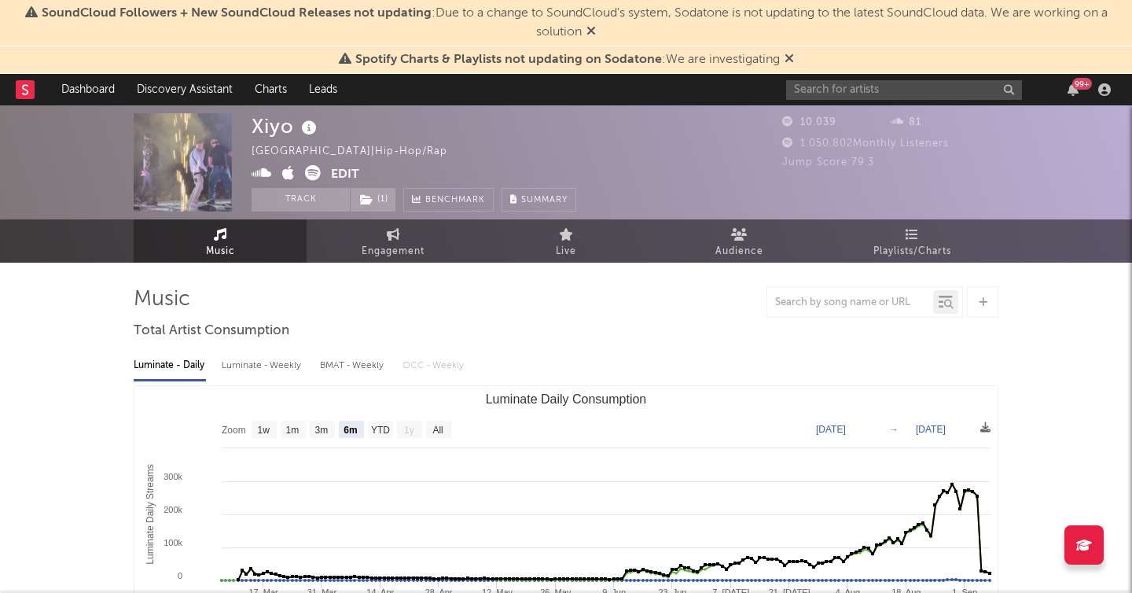
select select "6m"
click at [380, 237] on link "Engagement" at bounding box center [393, 240] width 173 height 43
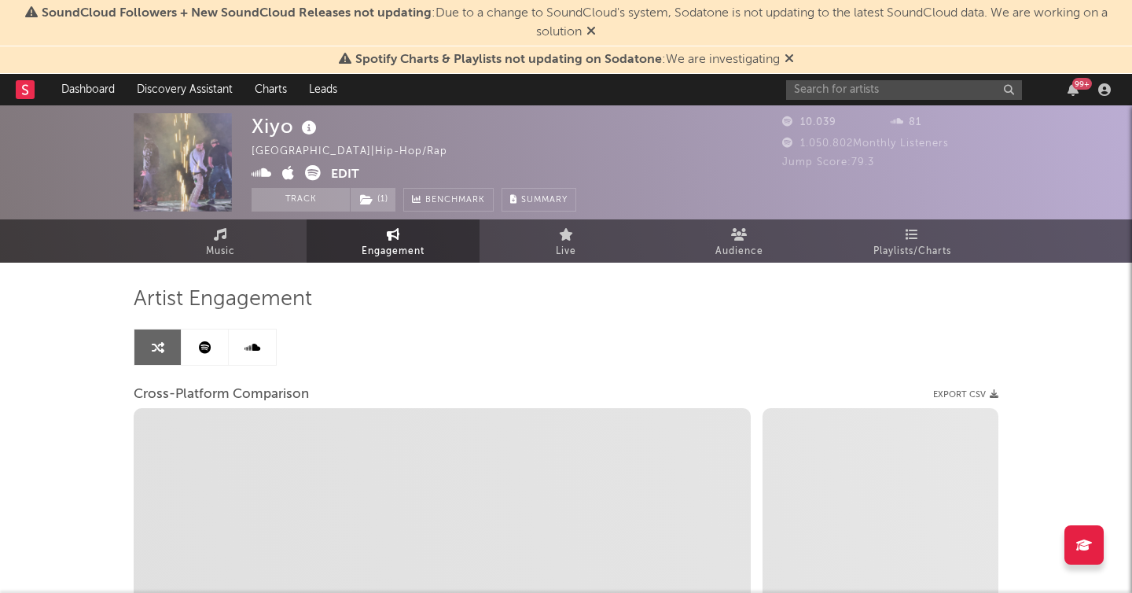
select select "1w"
select select "1m"
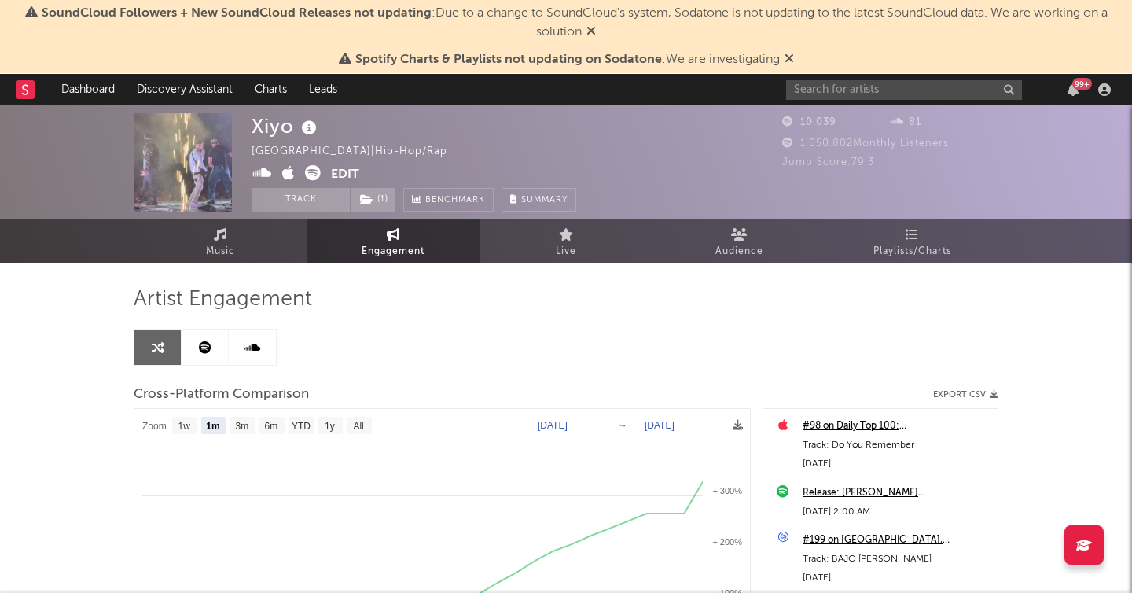
click at [342, 171] on button "Edit" at bounding box center [345, 175] width 28 height 20
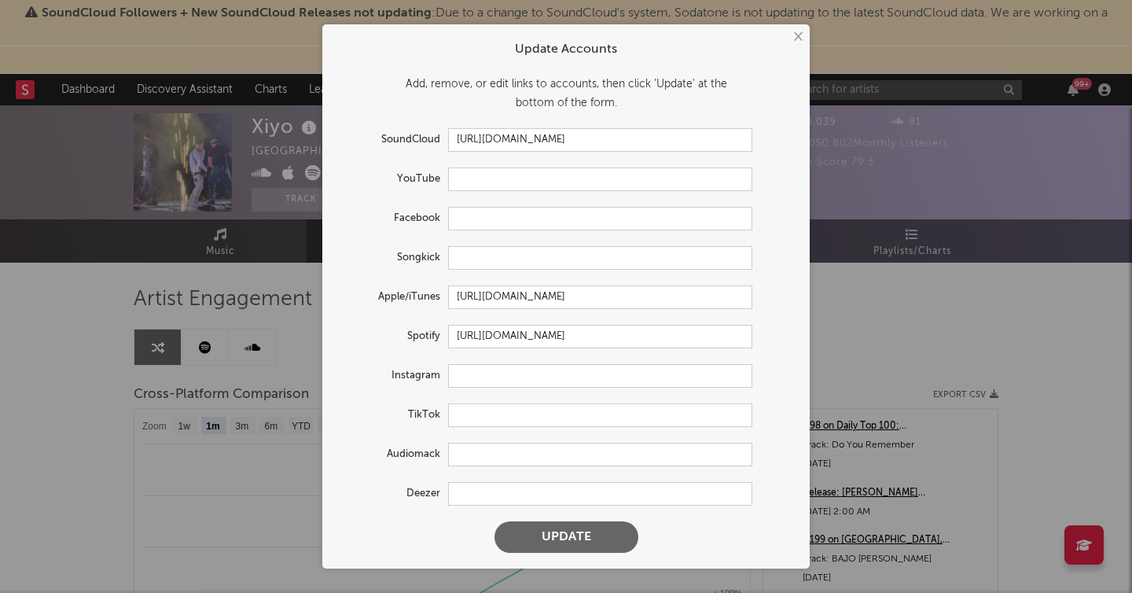
click at [805, 39] on button "×" at bounding box center [796, 36] width 17 height 17
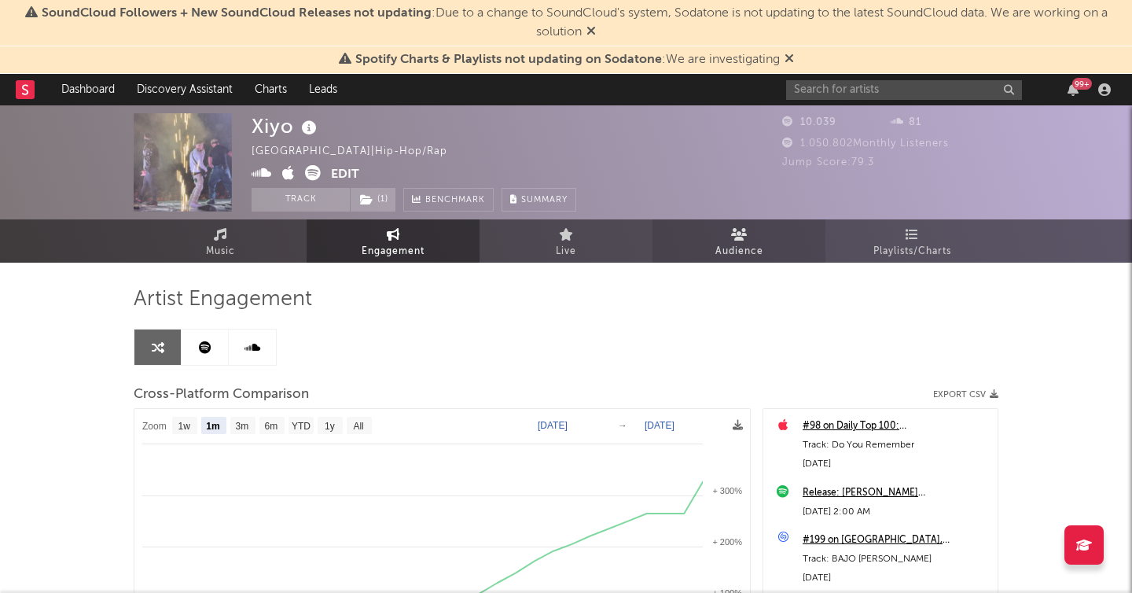
click at [719, 239] on link "Audience" at bounding box center [738, 240] width 173 height 43
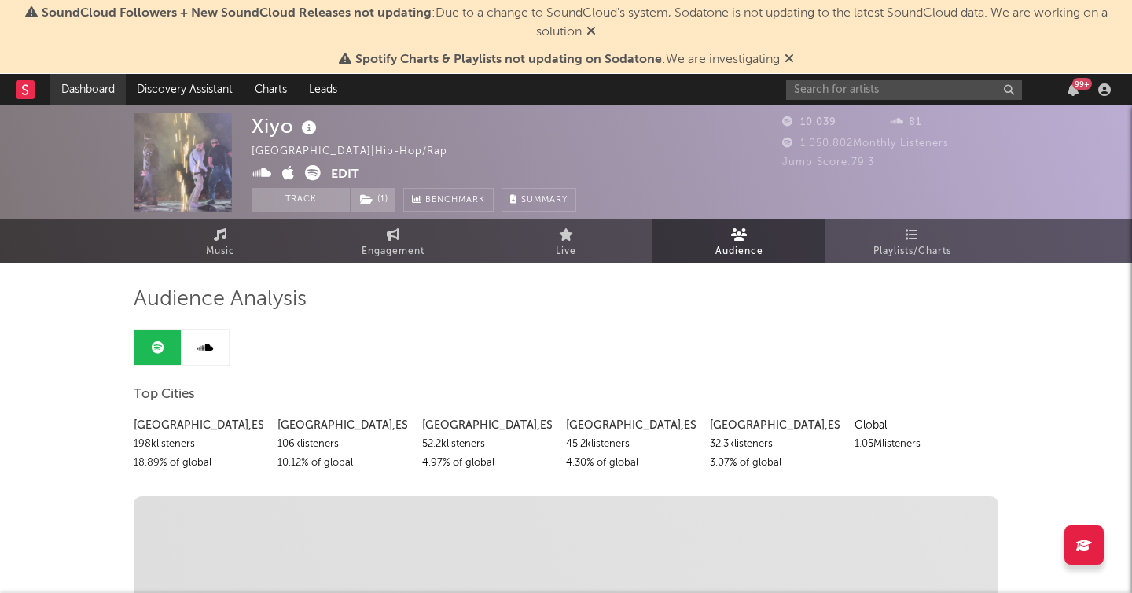
click at [64, 89] on link "Dashboard" at bounding box center [87, 89] width 75 height 31
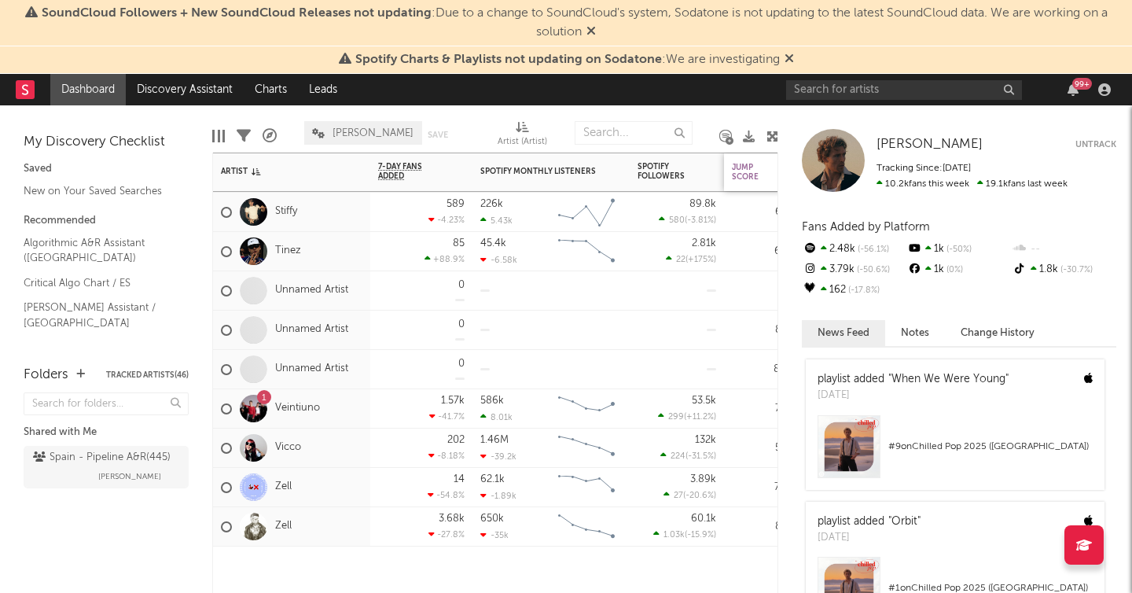
click at [750, 165] on div "Jump Score" at bounding box center [751, 172] width 39 height 19
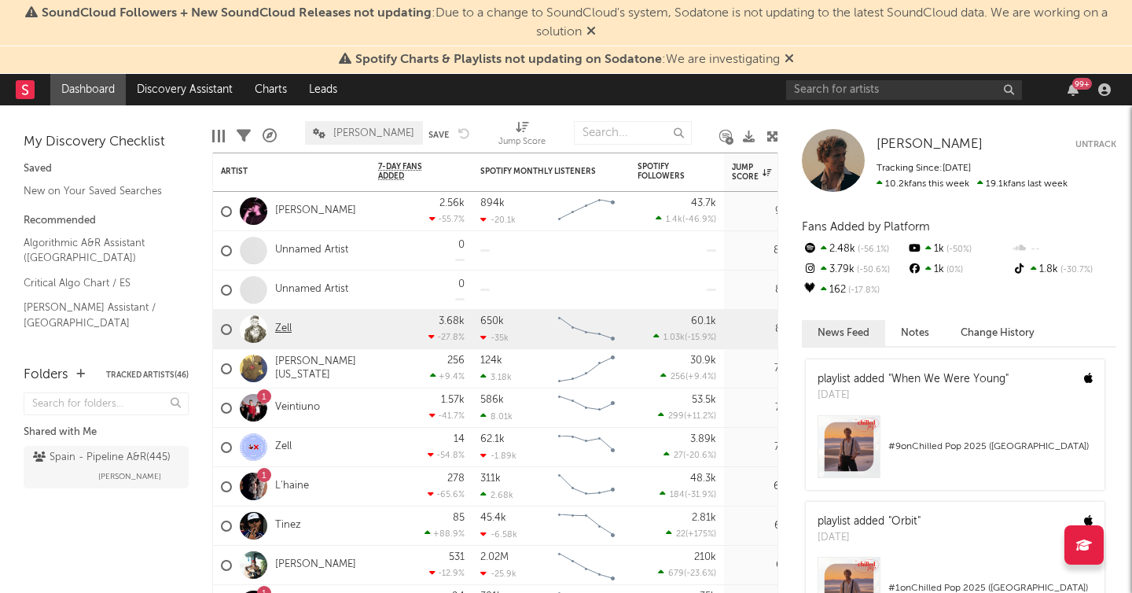
click at [288, 328] on link "Zell" at bounding box center [283, 328] width 17 height 13
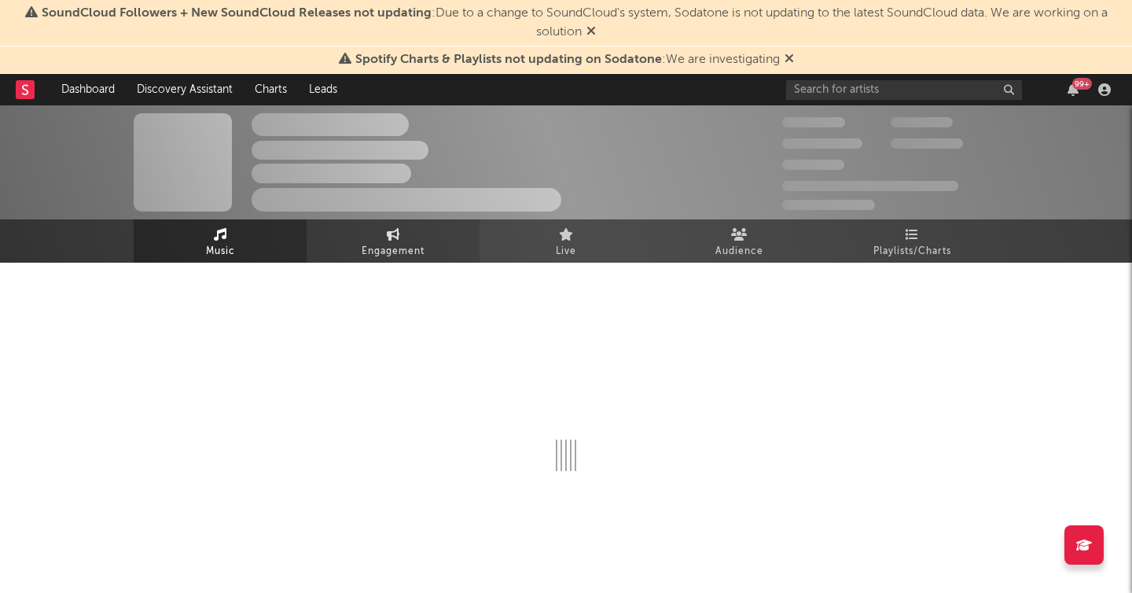
click at [394, 238] on icon at bounding box center [393, 234] width 13 height 13
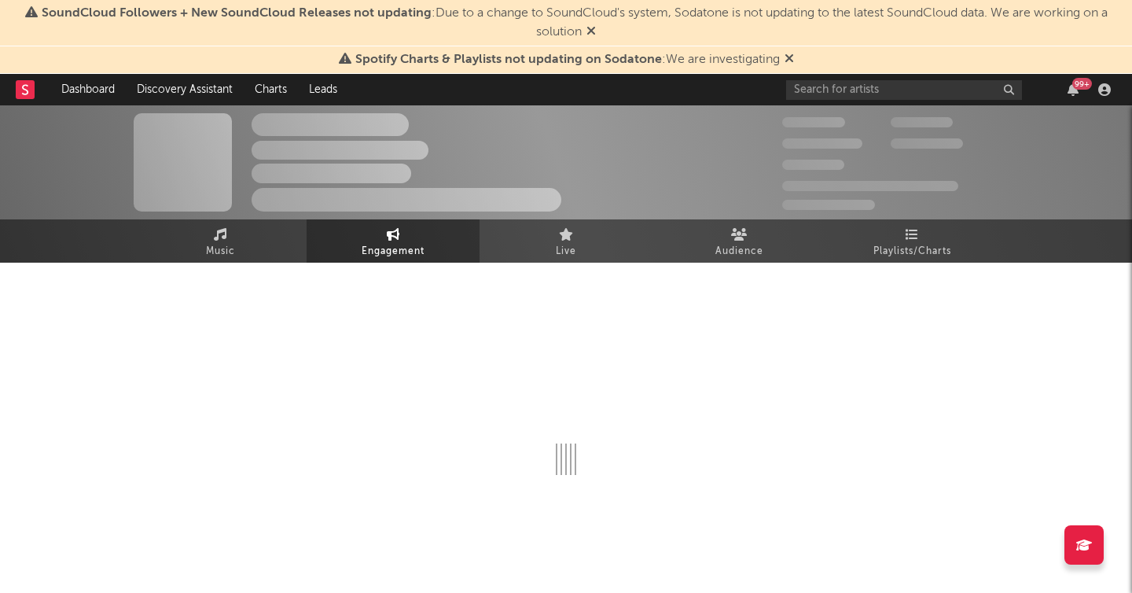
select select "1w"
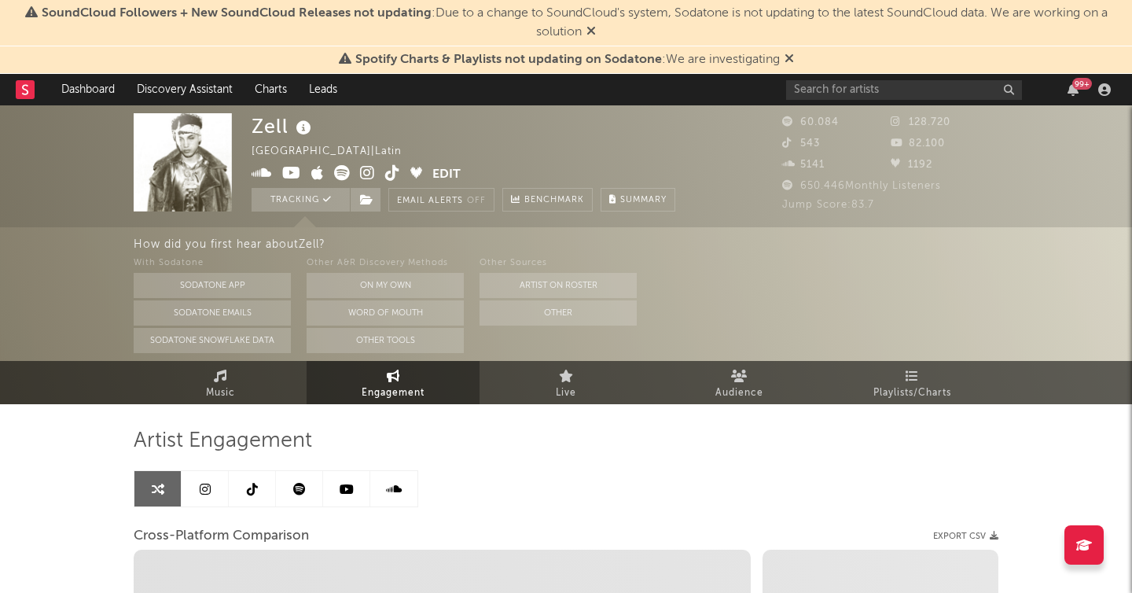
select select "1m"
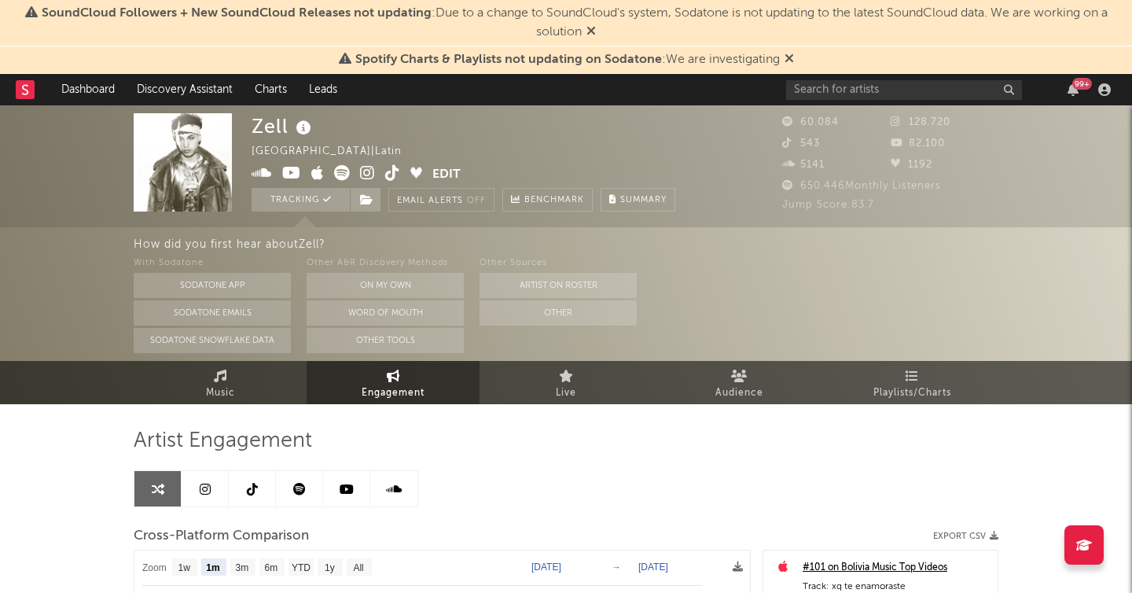
click at [204, 477] on link at bounding box center [205, 488] width 47 height 35
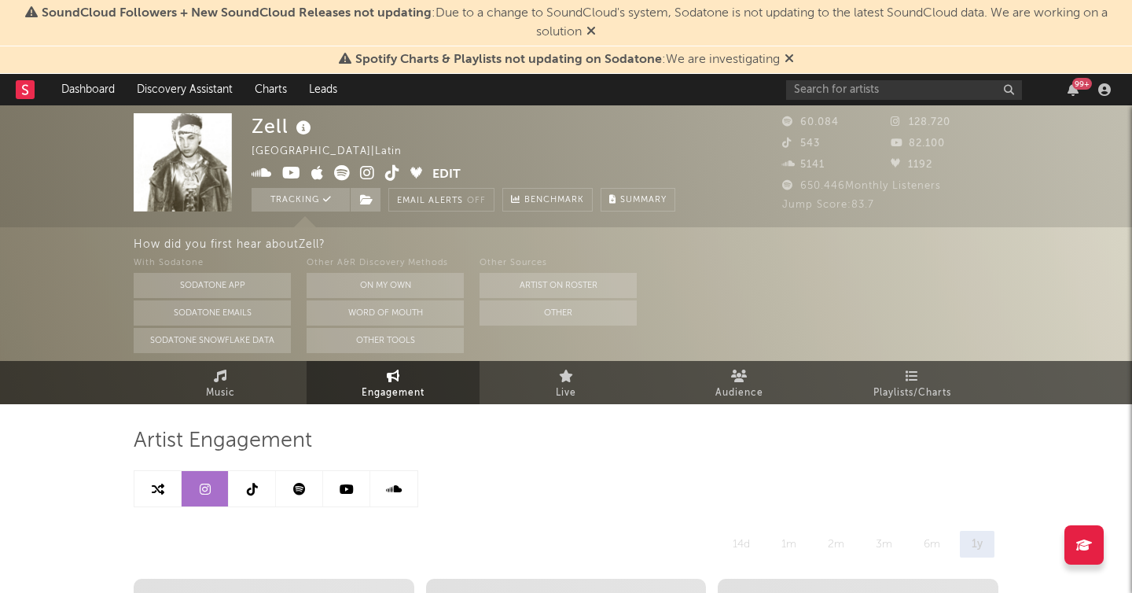
select select "6m"
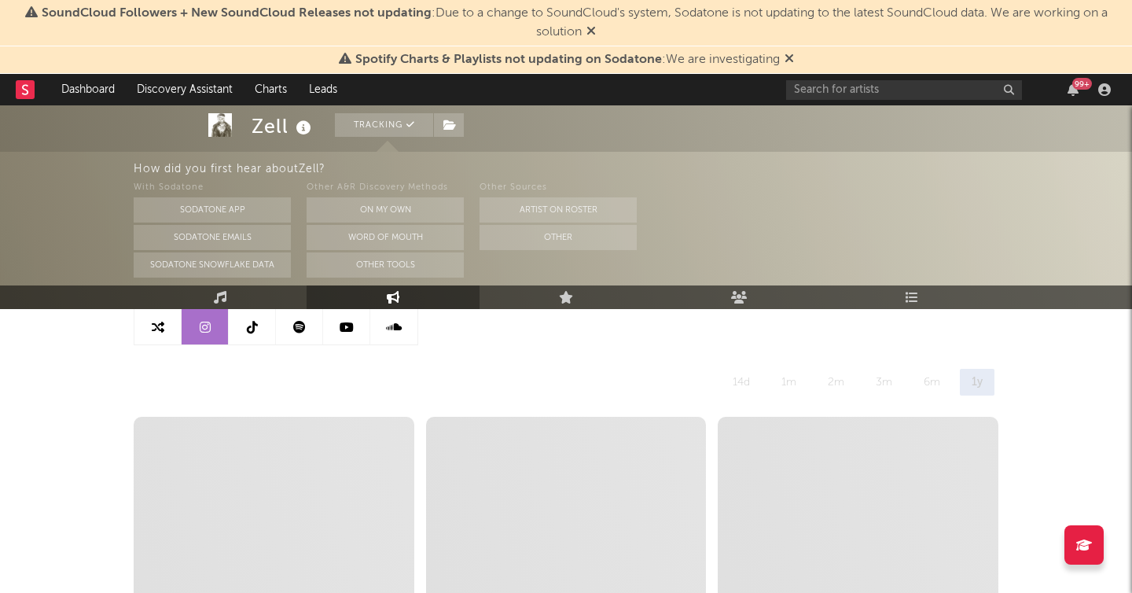
scroll to position [176, 0]
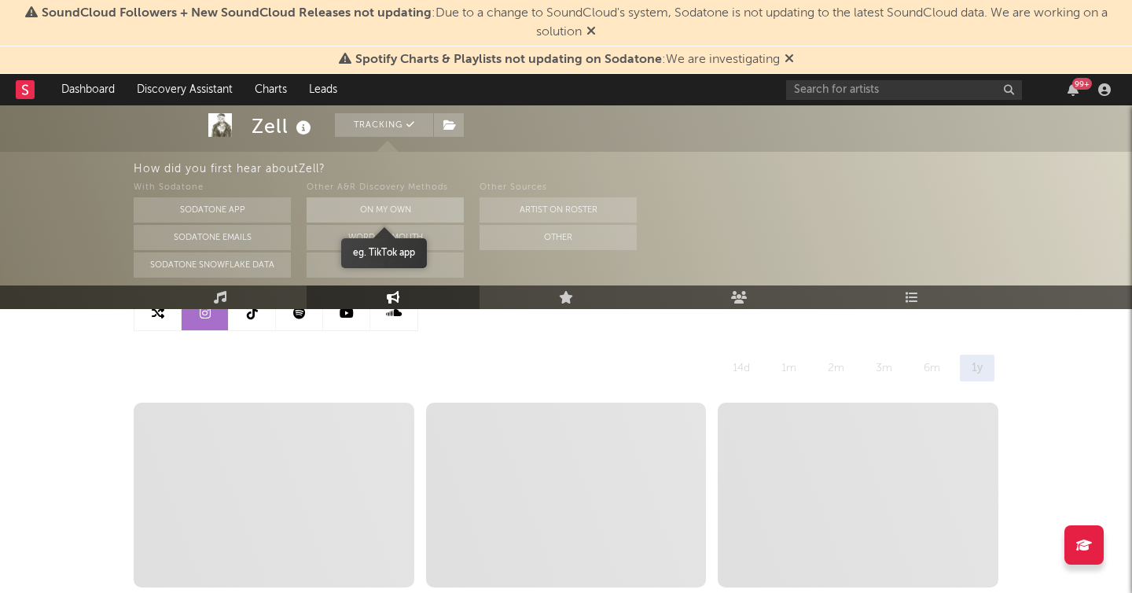
click at [377, 206] on button "On My Own" at bounding box center [385, 209] width 157 height 25
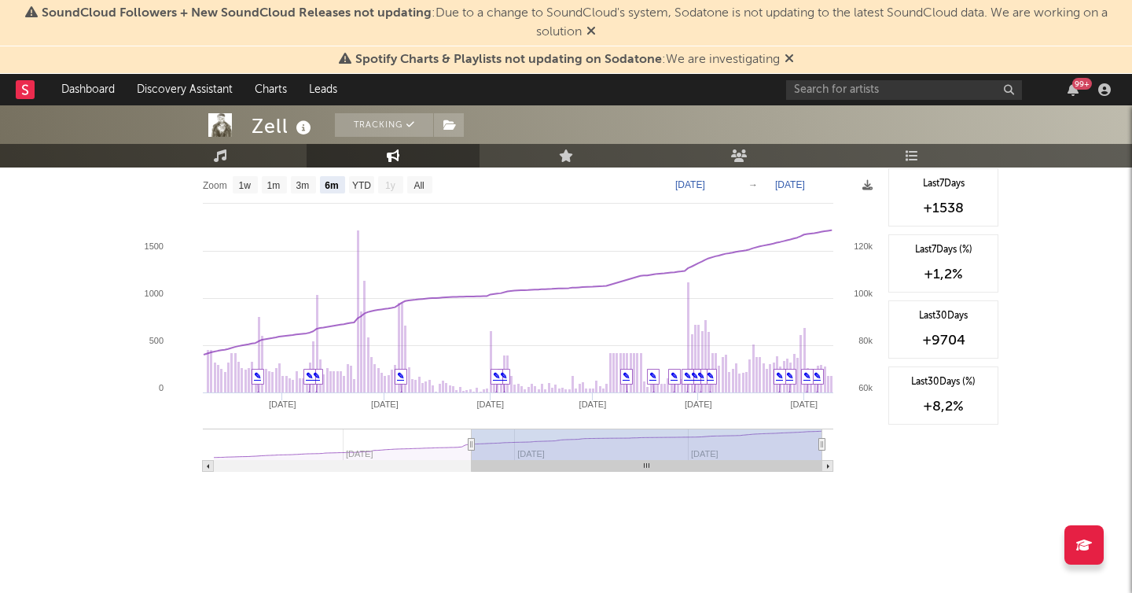
scroll to position [0, 0]
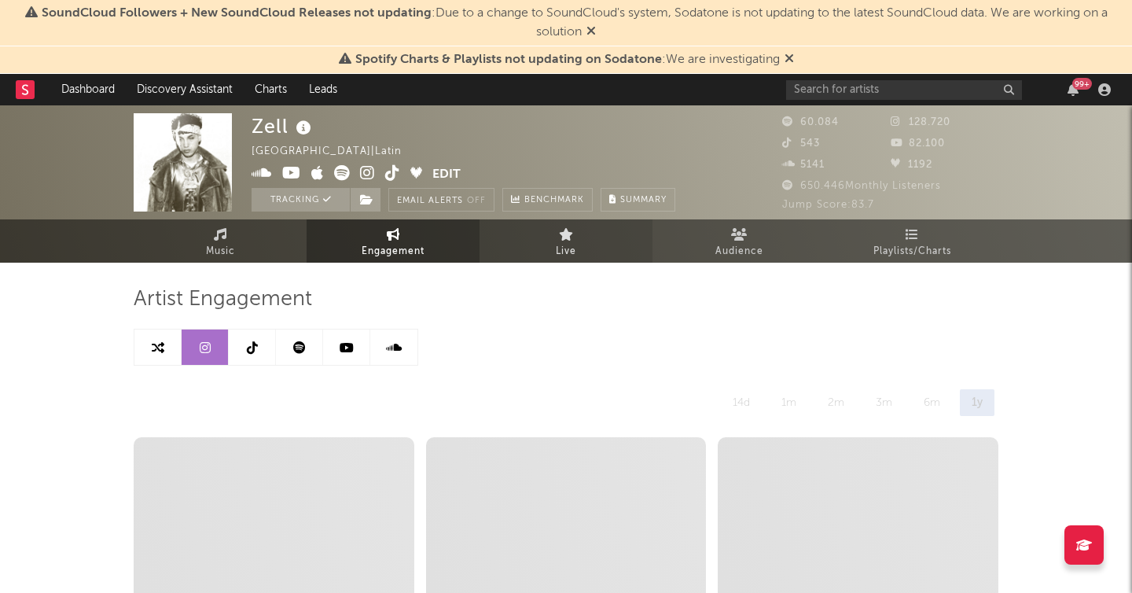
click at [560, 241] on link "Live" at bounding box center [565, 240] width 173 height 43
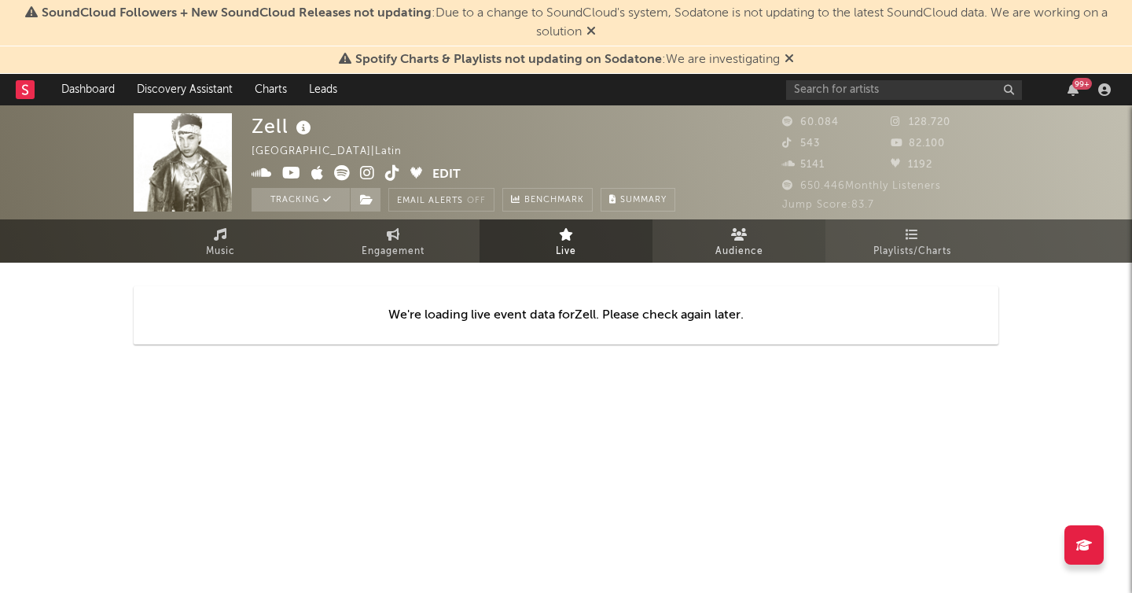
click at [668, 235] on link "Audience" at bounding box center [738, 240] width 173 height 43
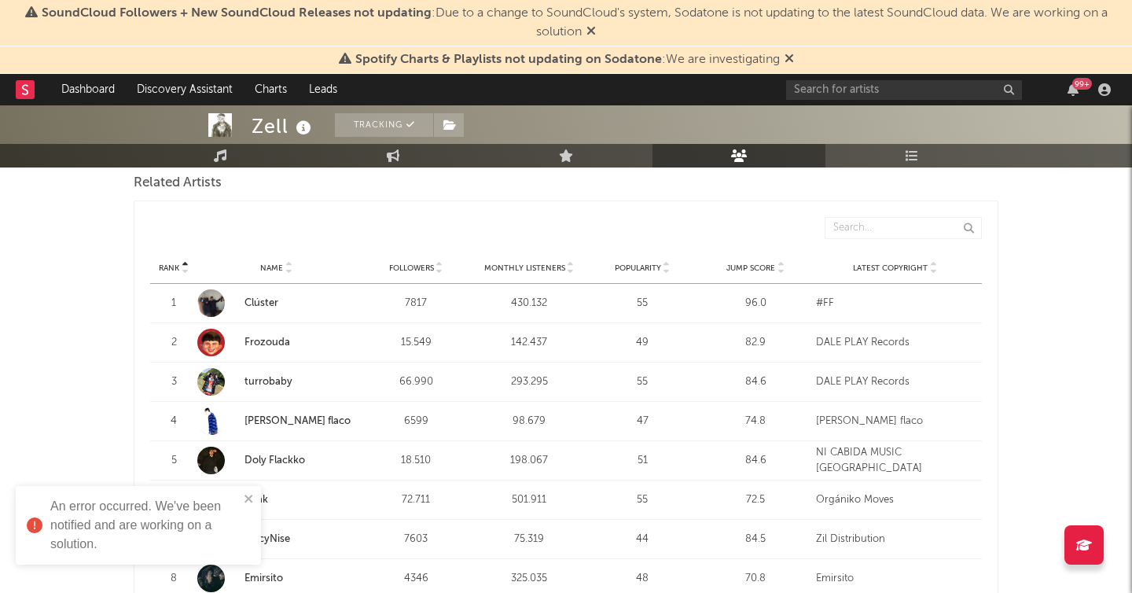
scroll to position [560, 0]
click at [248, 503] on icon "close" at bounding box center [249, 498] width 11 height 13
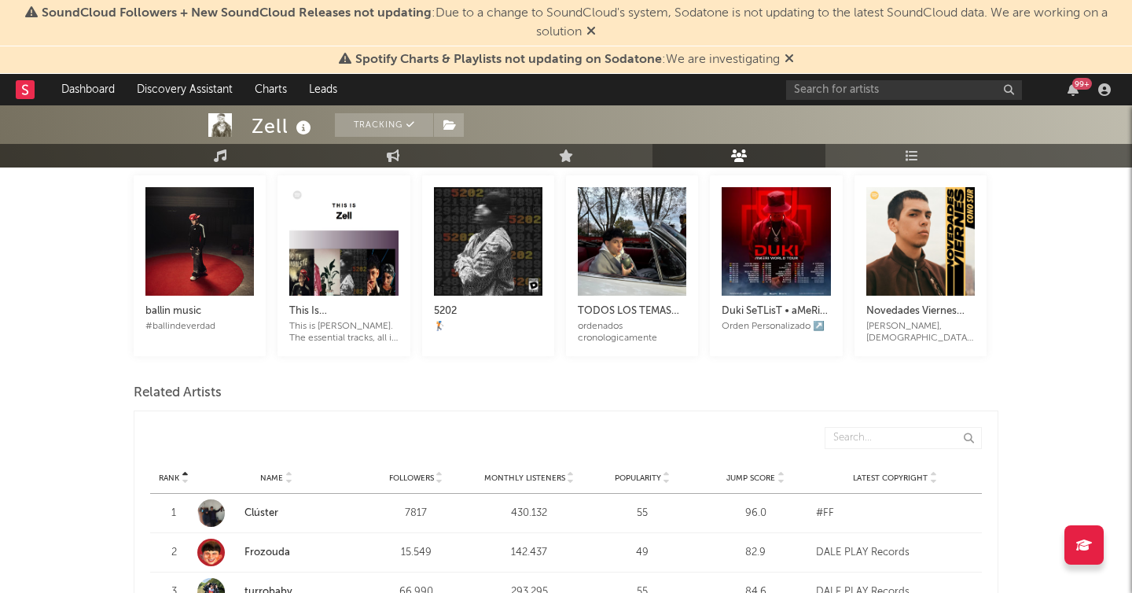
scroll to position [383, 0]
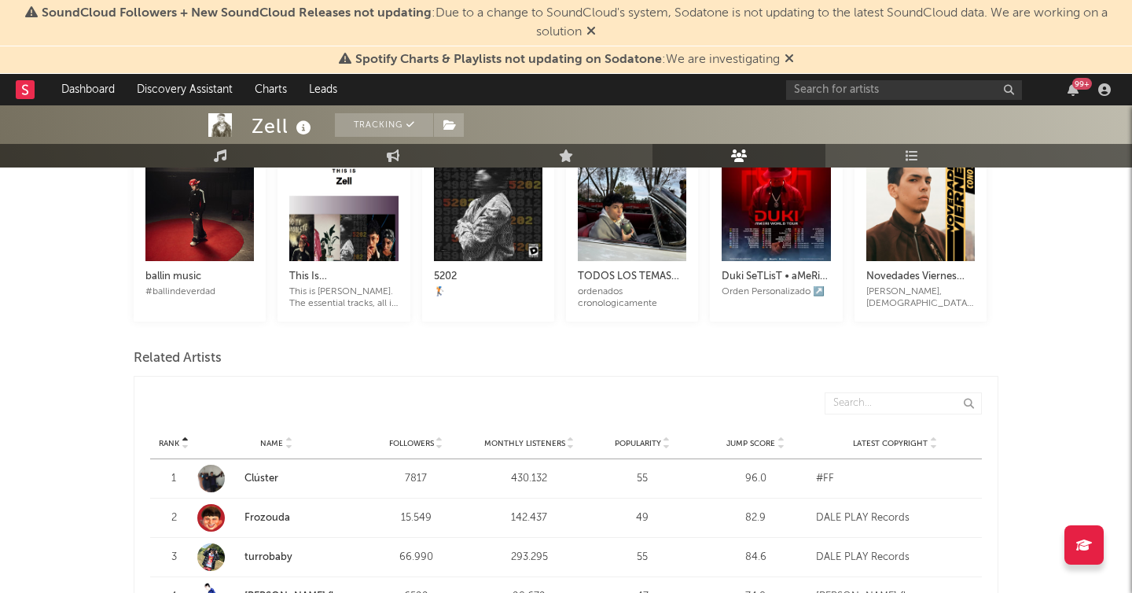
click at [751, 451] on div "Rank Name Followers Monthly Listeners Popularity Jump Score Latest Copyright" at bounding box center [566, 443] width 832 height 31
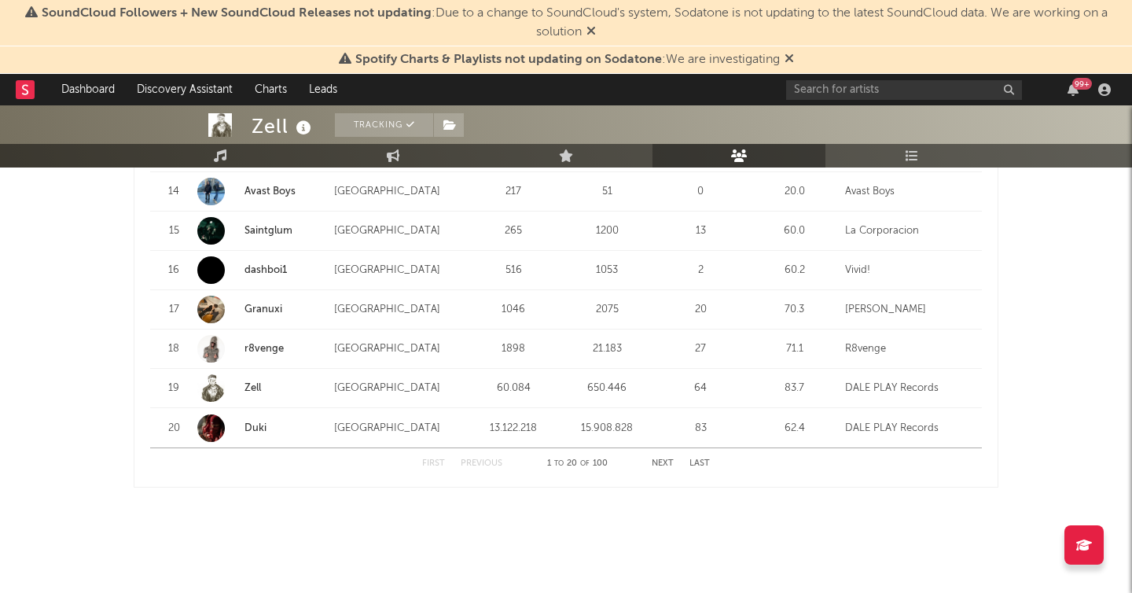
scroll to position [2106, 0]
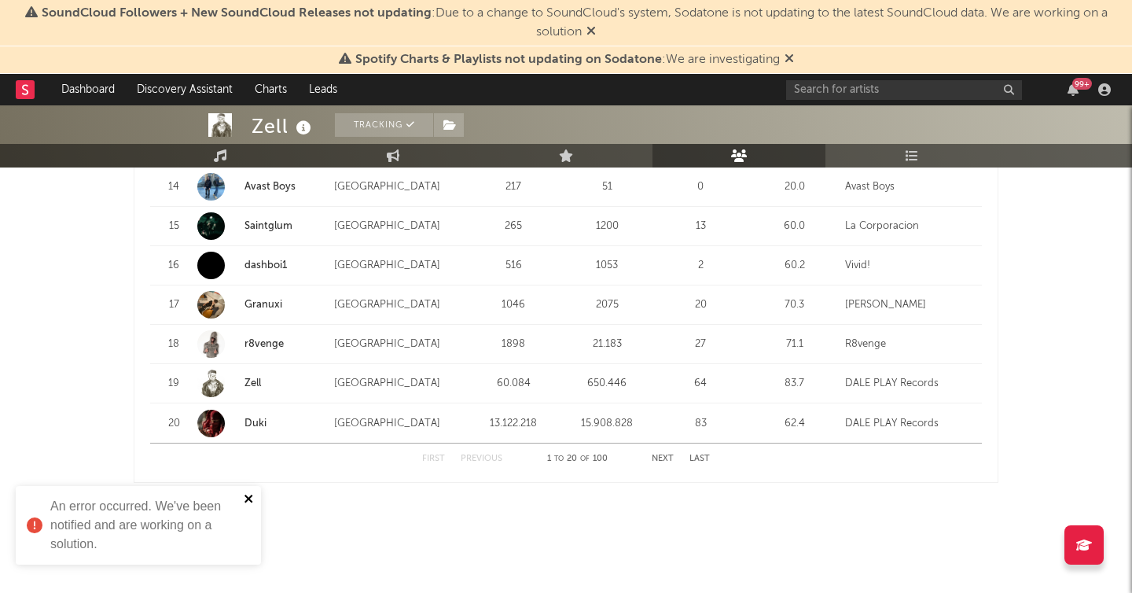
click at [247, 499] on icon "close" at bounding box center [248, 498] width 8 height 8
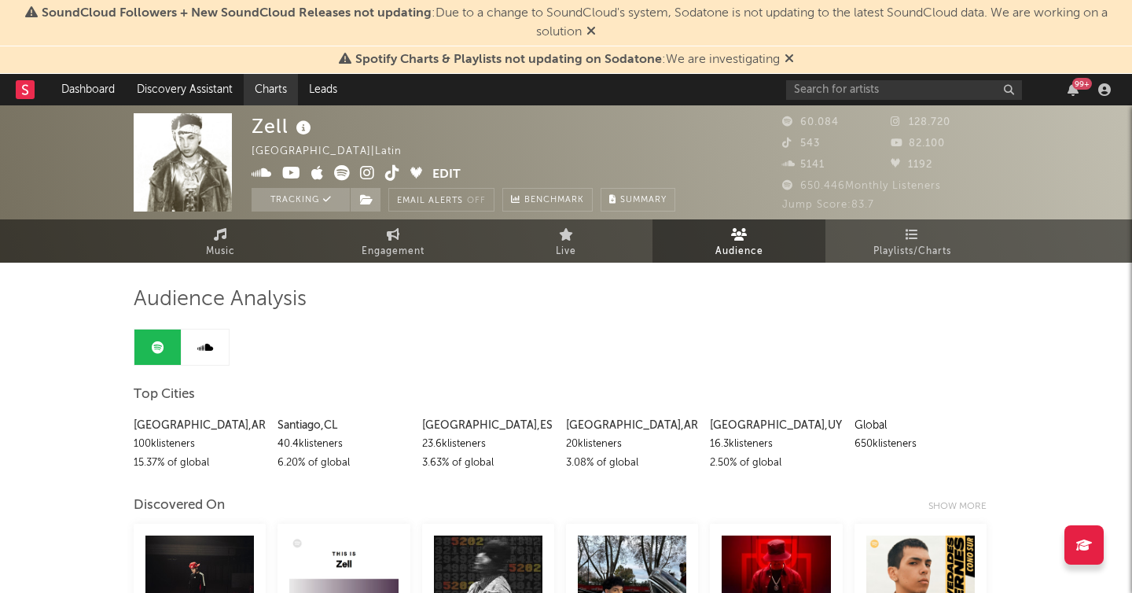
click at [272, 102] on link "Charts" at bounding box center [271, 89] width 54 height 31
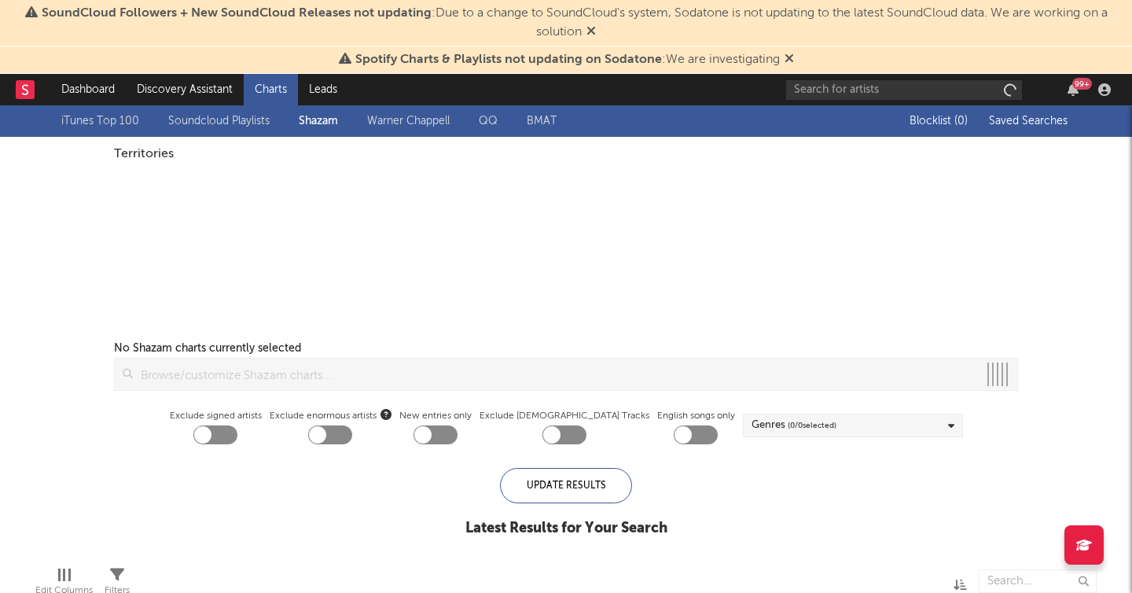
checkbox input "true"
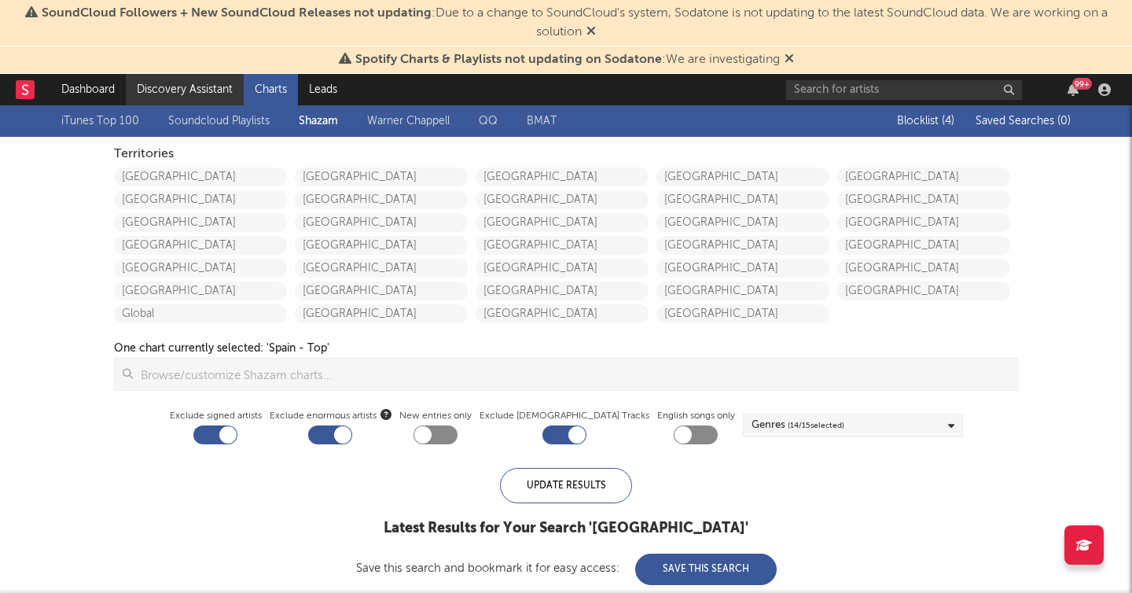
click at [167, 81] on link "Discovery Assistant" at bounding box center [185, 89] width 118 height 31
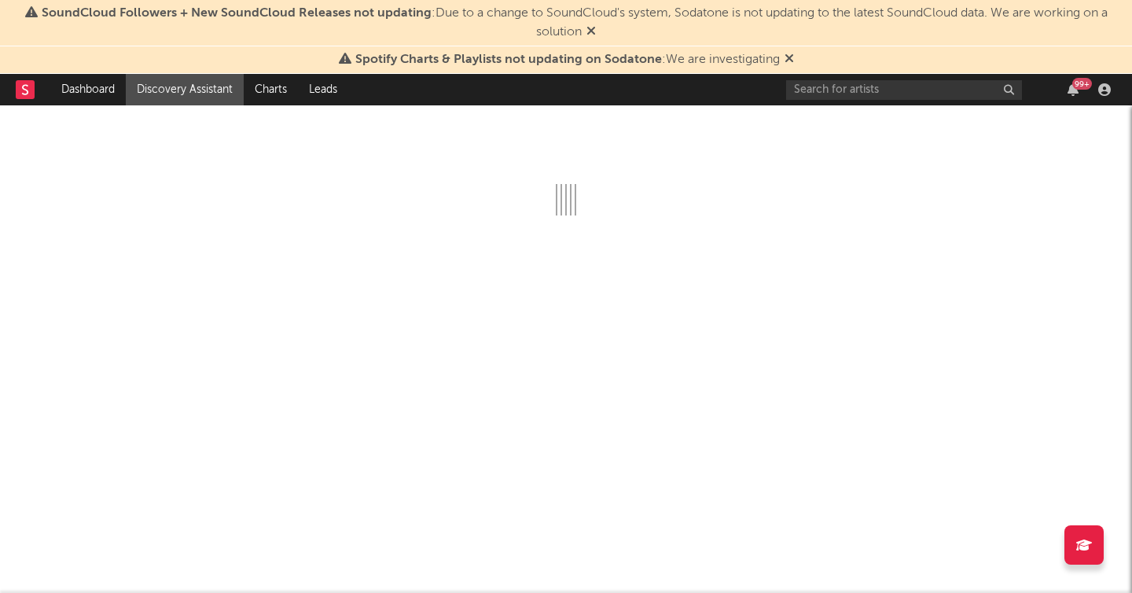
click at [790, 58] on icon at bounding box center [788, 58] width 9 height 13
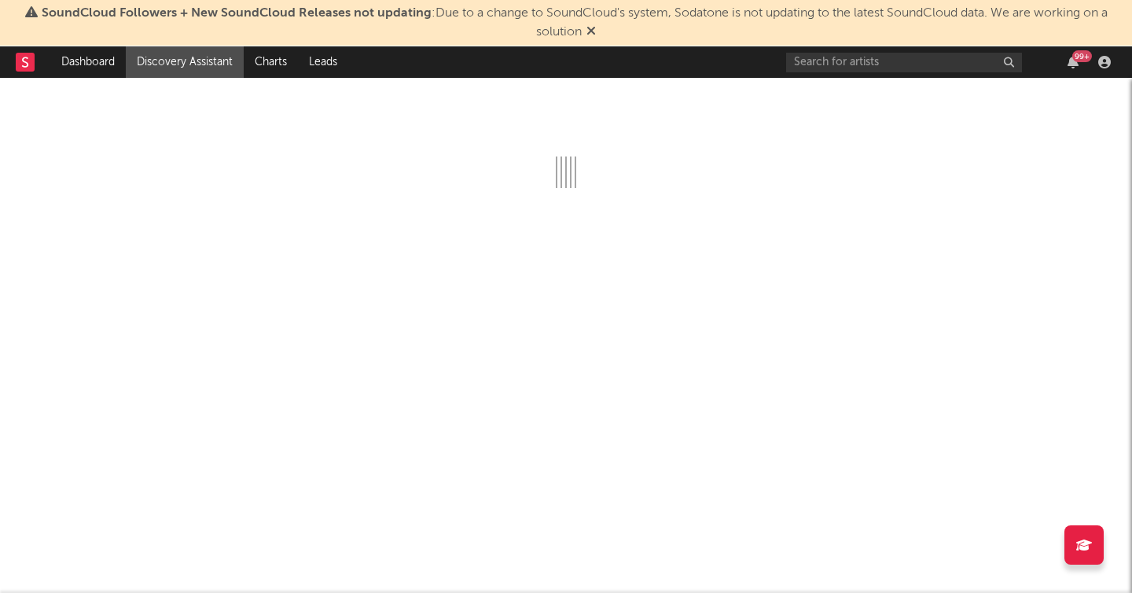
click at [588, 33] on icon at bounding box center [590, 30] width 9 height 13
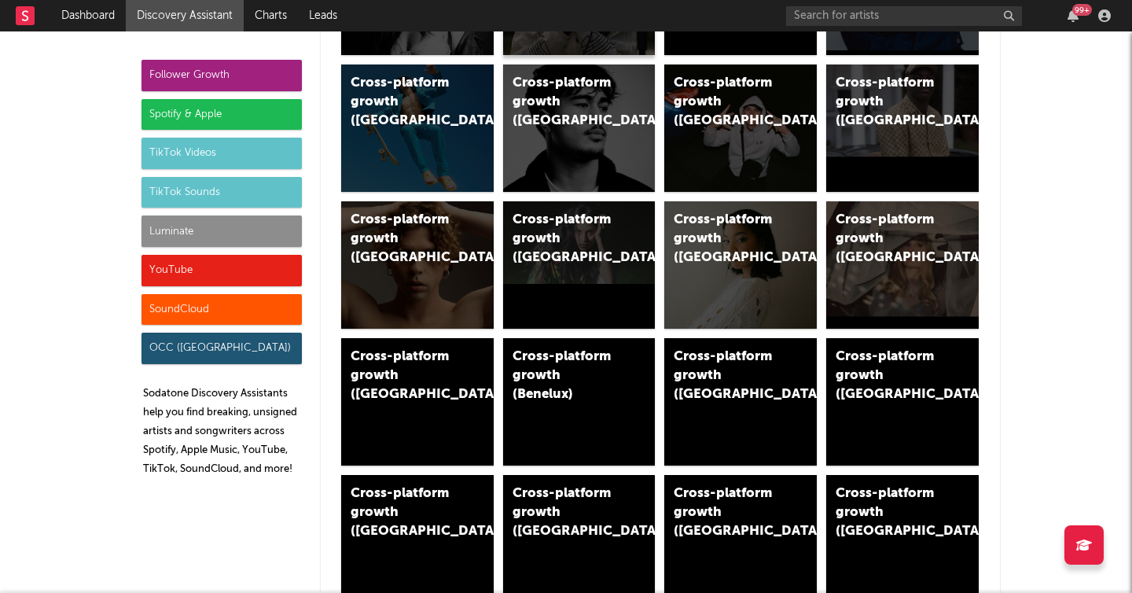
scroll to position [441, 0]
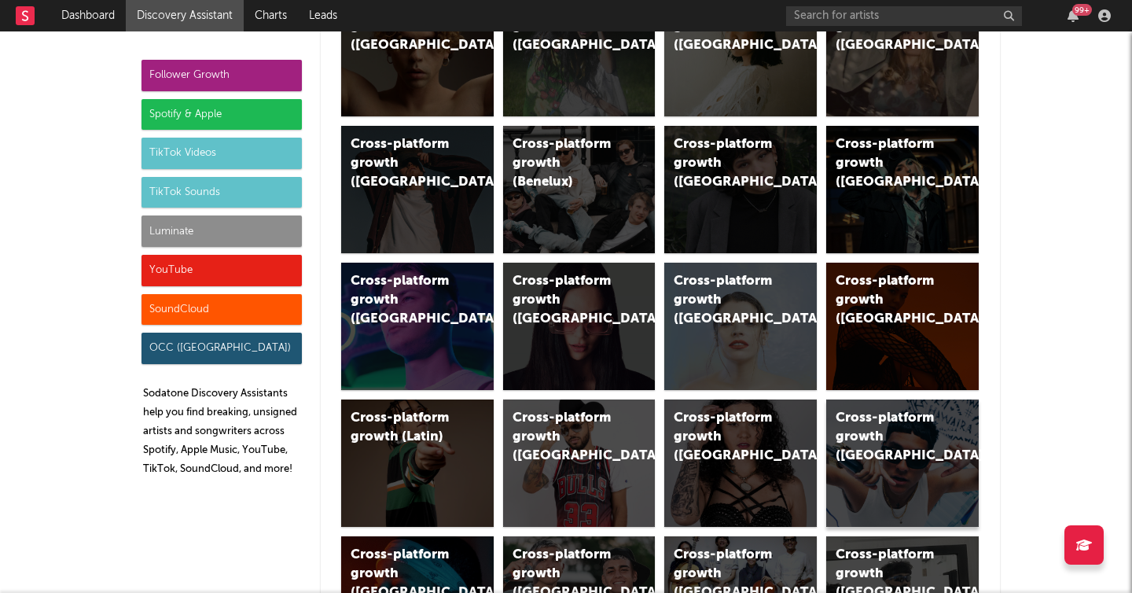
click at [878, 430] on div "Cross-platform growth (Spain)" at bounding box center [888, 437] width 107 height 57
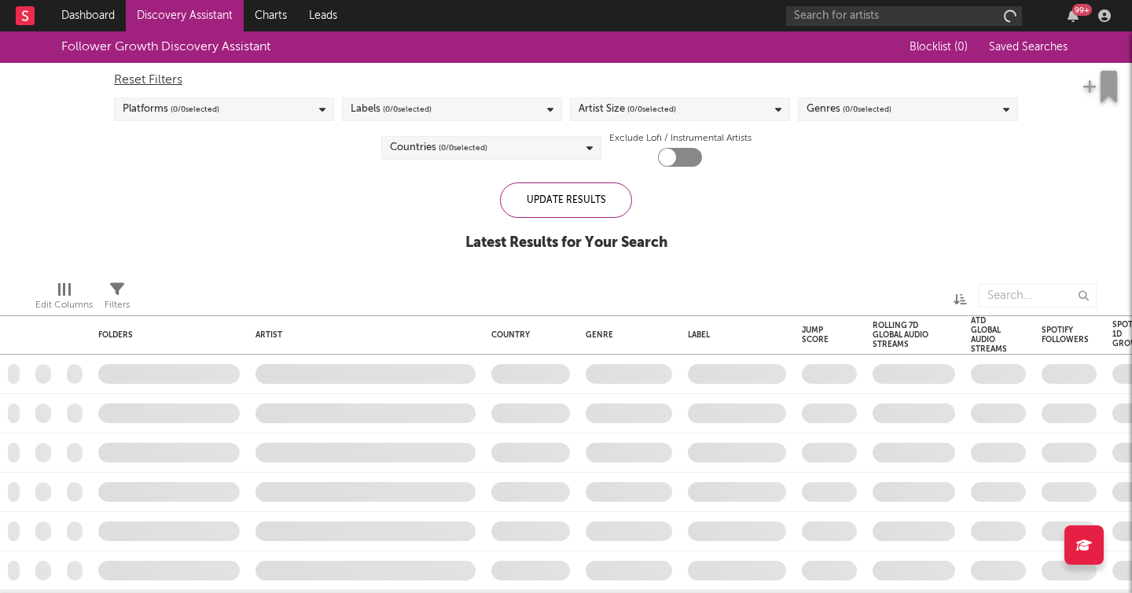
checkbox input "true"
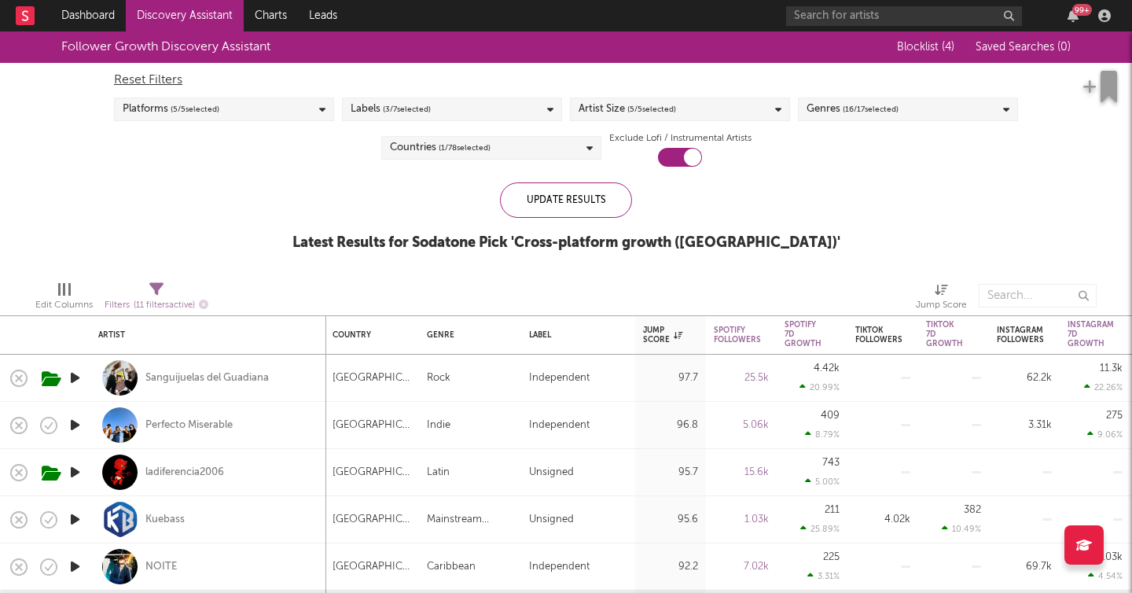
click at [477, 101] on div "Labels ( 3 / 7 selected)" at bounding box center [452, 109] width 220 height 24
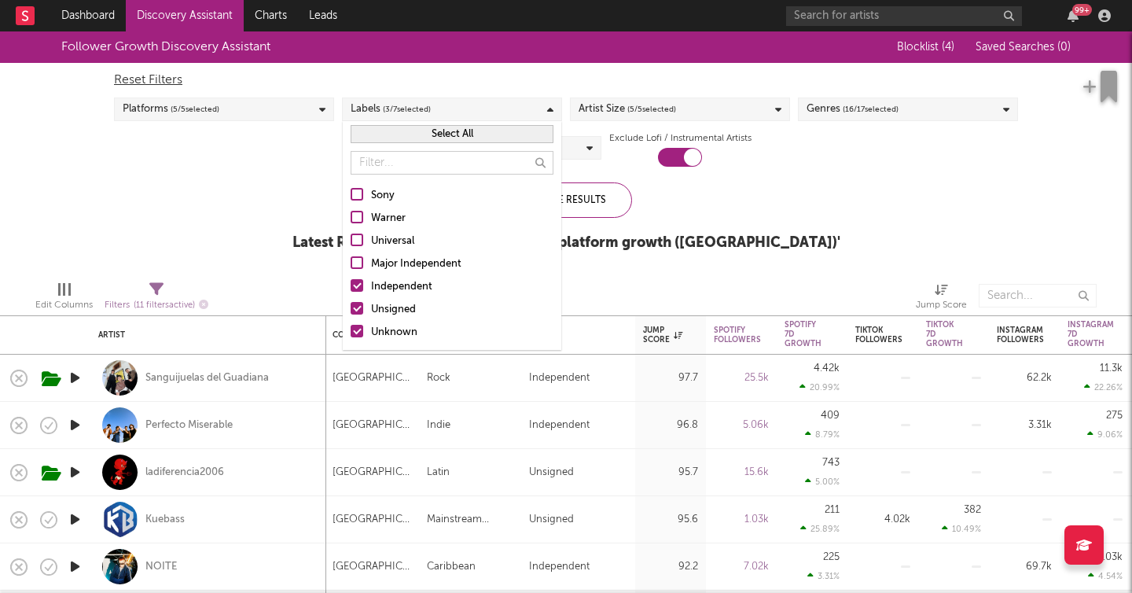
click at [477, 101] on div "Labels ( 3 / 7 selected)" at bounding box center [452, 109] width 220 height 24
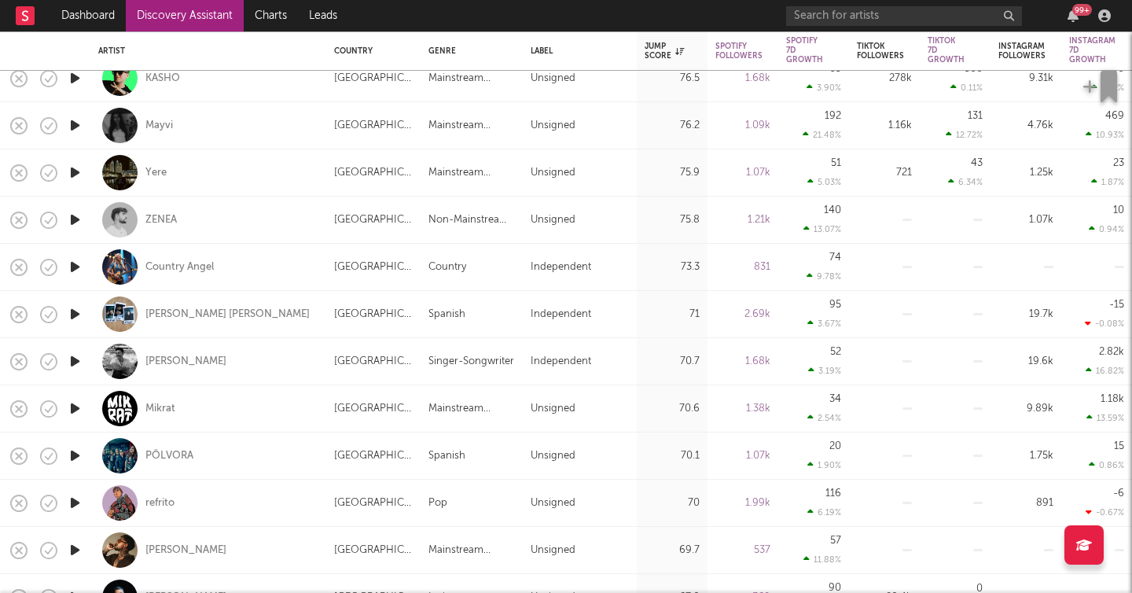
click at [76, 270] on icon "button" at bounding box center [75, 267] width 17 height 20
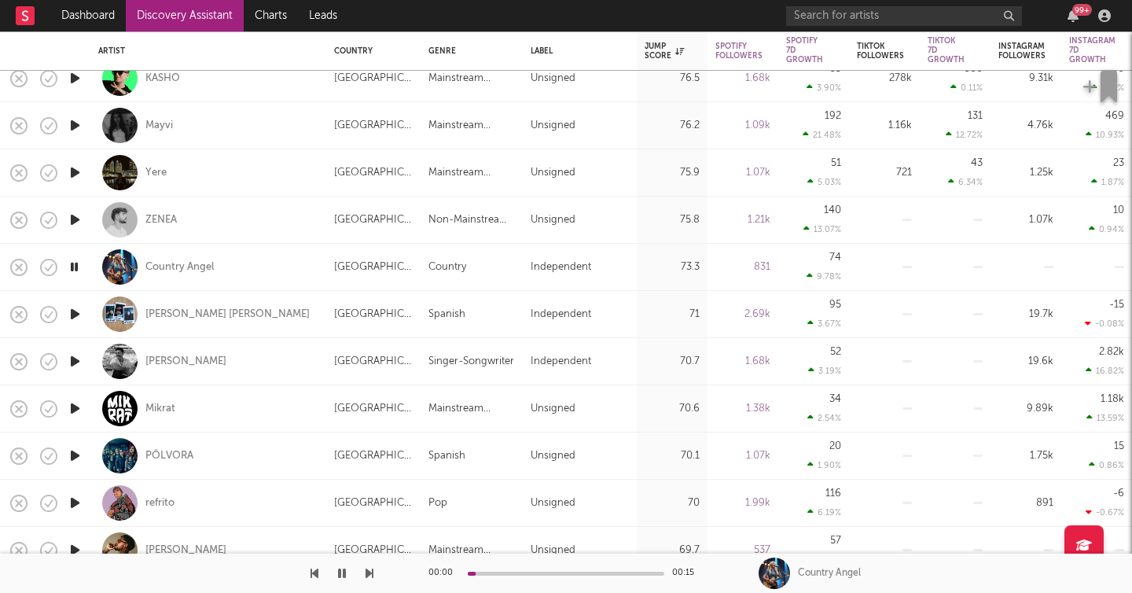
click at [76, 270] on icon "button" at bounding box center [74, 267] width 15 height 20
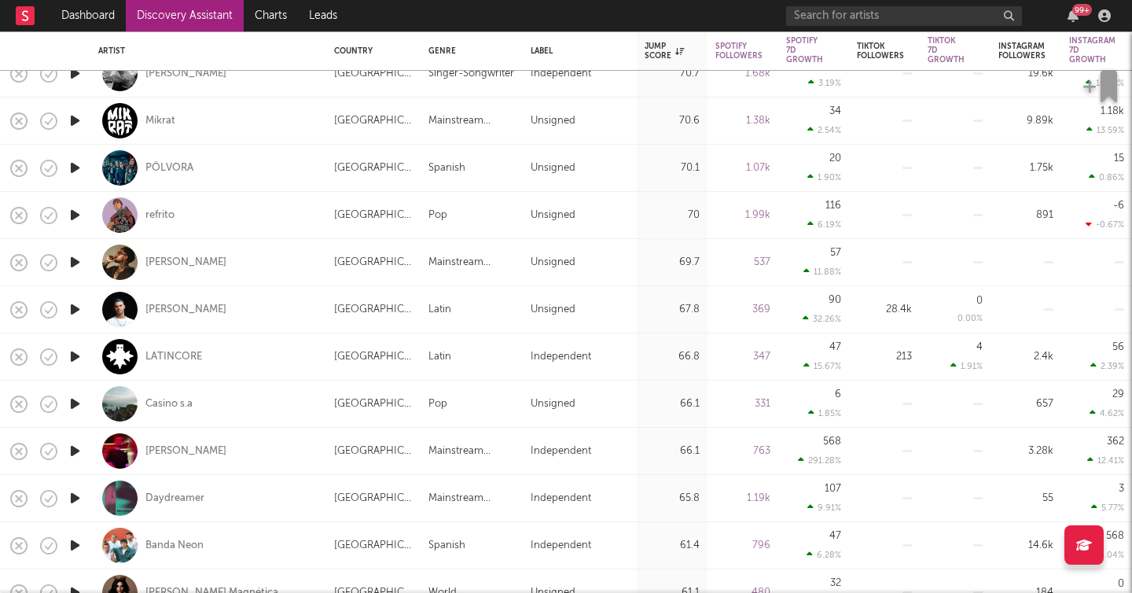
click at [73, 215] on icon "button" at bounding box center [75, 215] width 17 height 20
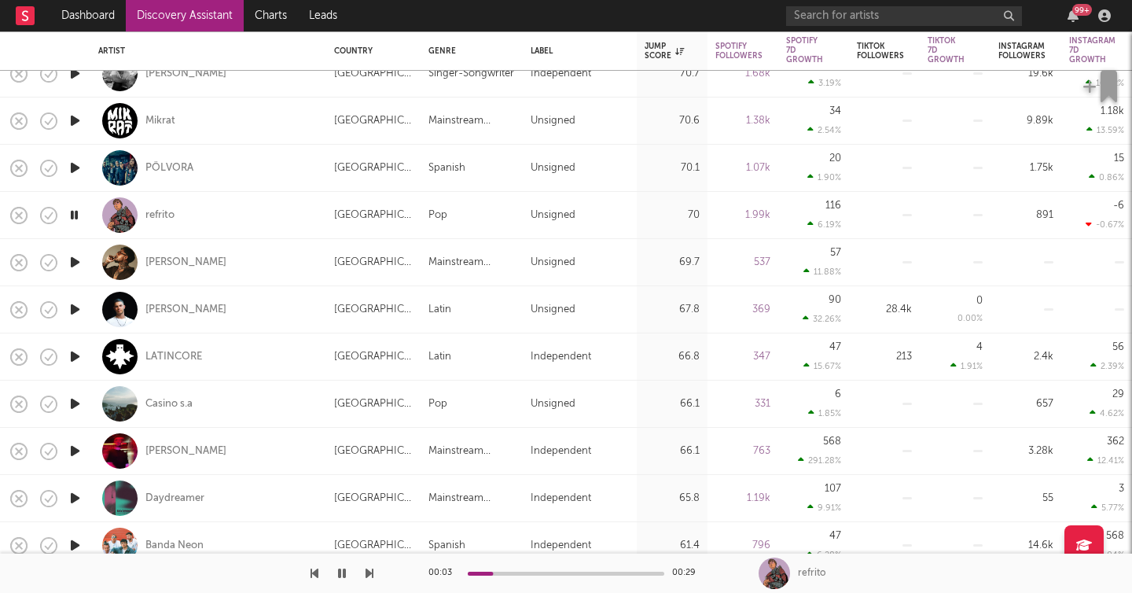
click at [362, 571] on div at bounding box center [186, 572] width 373 height 39
click at [372, 571] on icon "button" at bounding box center [369, 573] width 8 height 13
click at [345, 573] on icon "button" at bounding box center [342, 573] width 8 height 13
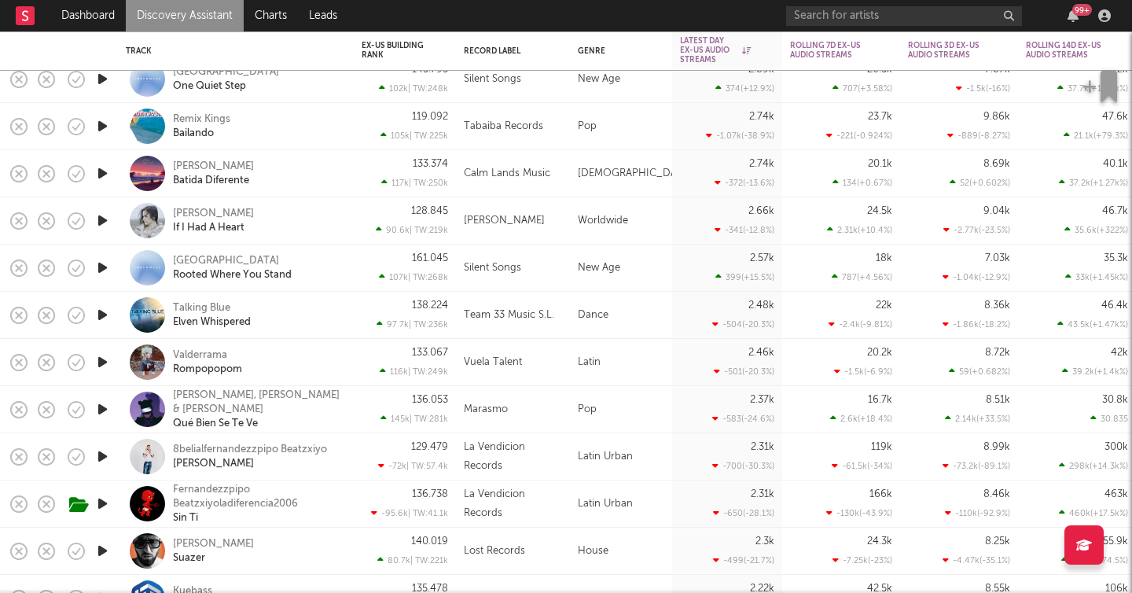
click at [436, 453] on div "129.479 -72k | TW: 57.4k" at bounding box center [405, 456] width 86 height 46
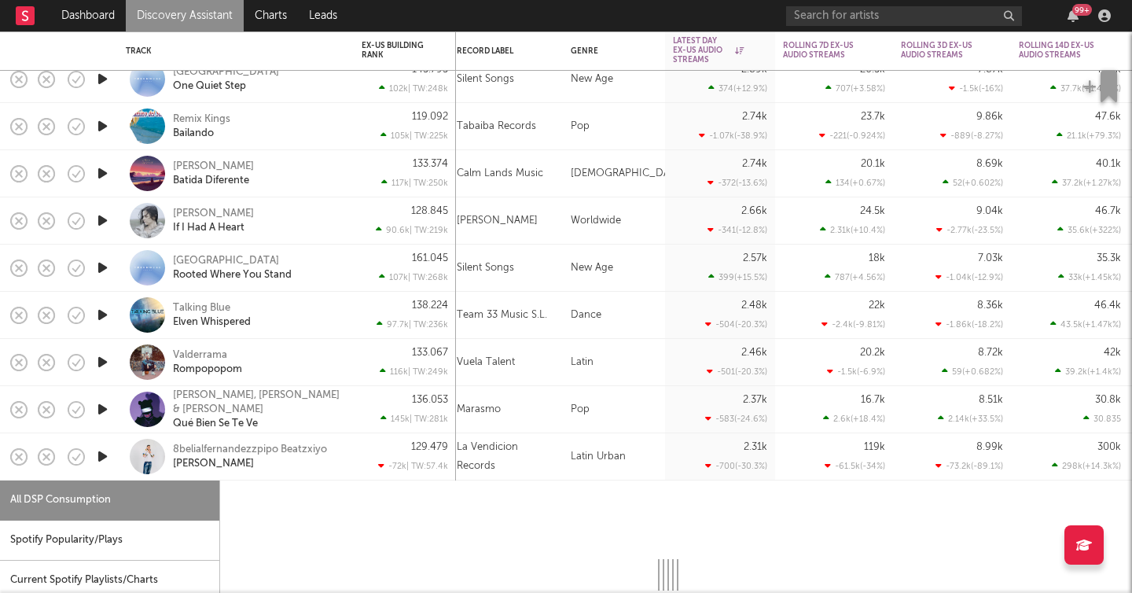
select select "1w"
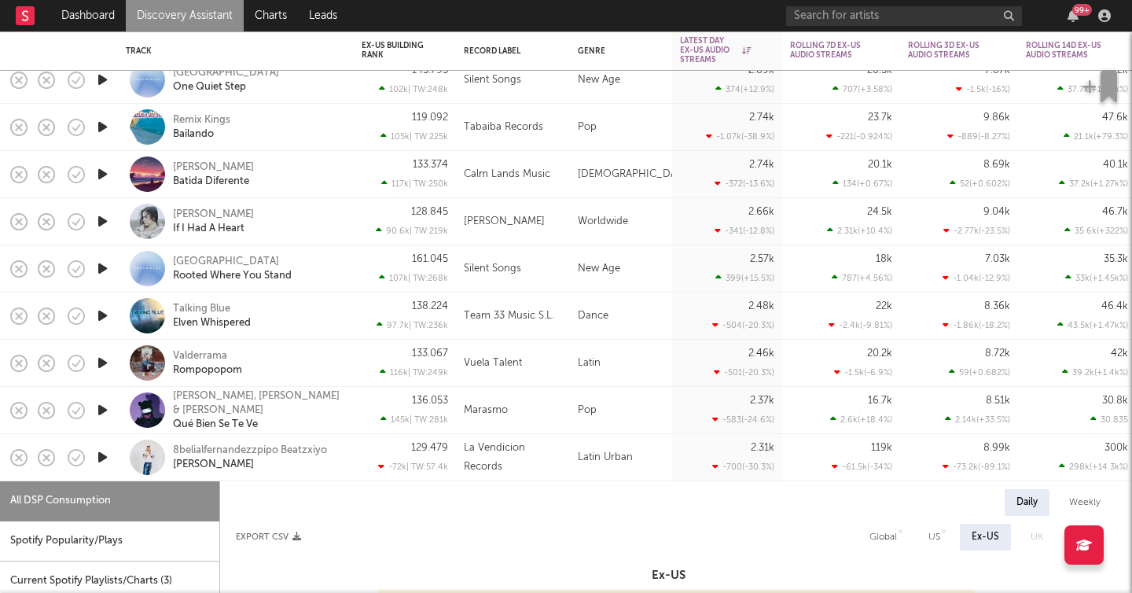
click at [35, 42] on div at bounding box center [41, 51] width 12 height 33
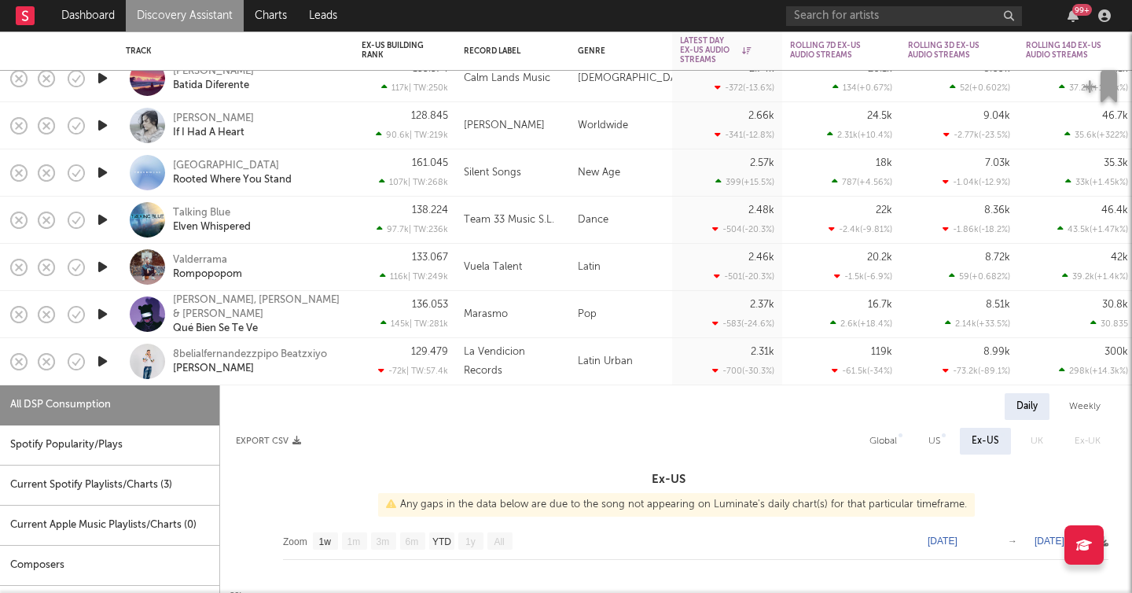
click at [290, 369] on div "8belialfernandezzpipo Beatzxiyo Ella" at bounding box center [257, 361] width 169 height 28
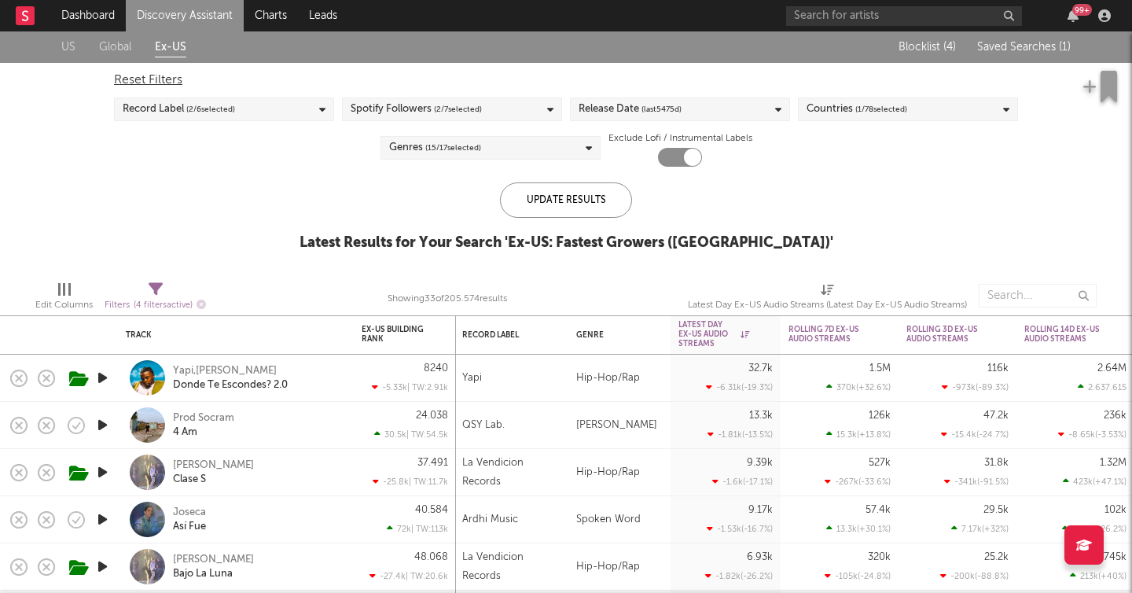
click at [183, 20] on link "Discovery Assistant" at bounding box center [185, 15] width 118 height 31
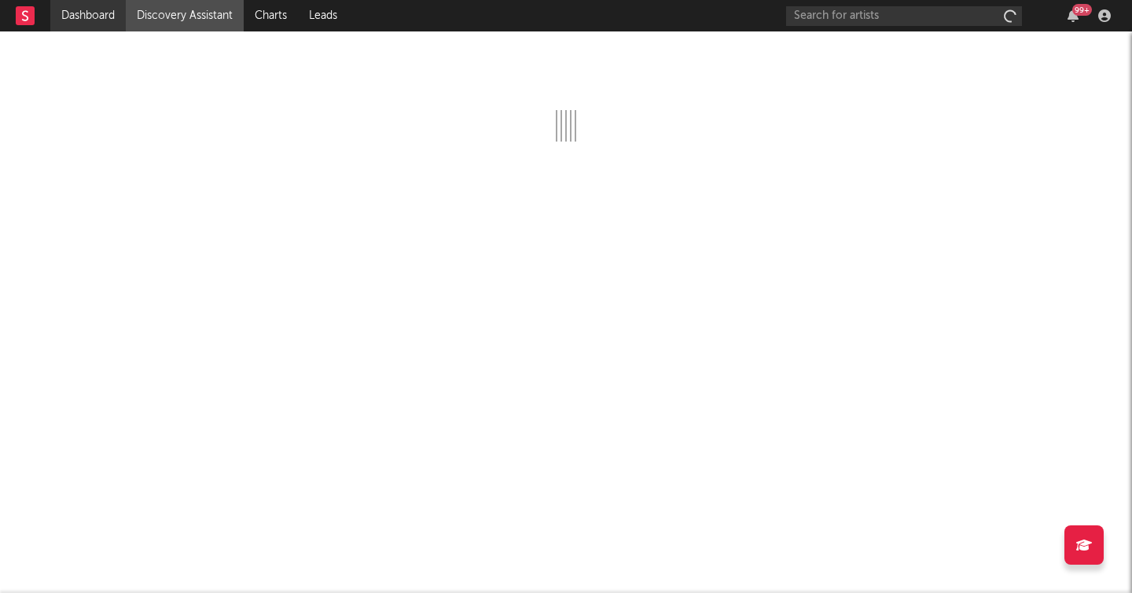
click at [84, 16] on link "Dashboard" at bounding box center [87, 15] width 75 height 31
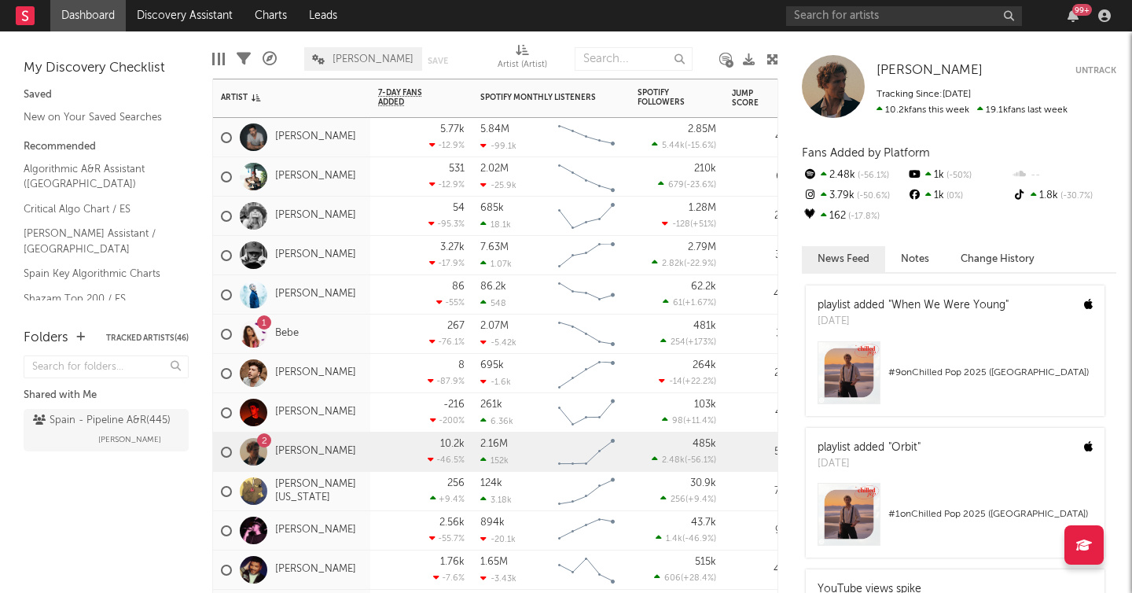
click at [289, 266] on div "[PERSON_NAME]" at bounding box center [288, 256] width 135 height 46
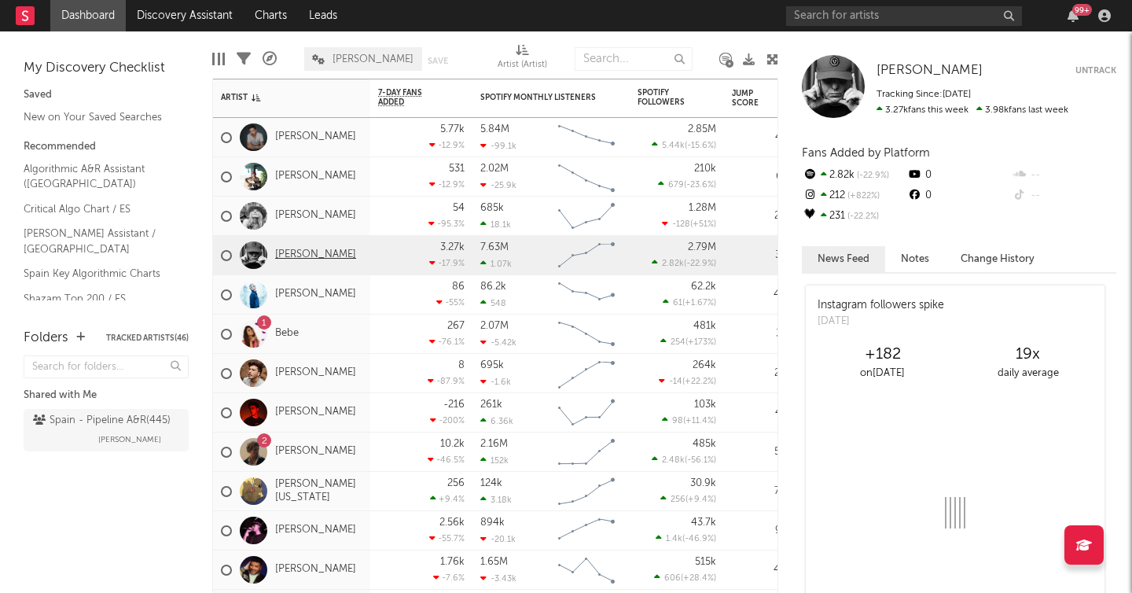
click at [301, 257] on link "[PERSON_NAME]" at bounding box center [315, 254] width 81 height 13
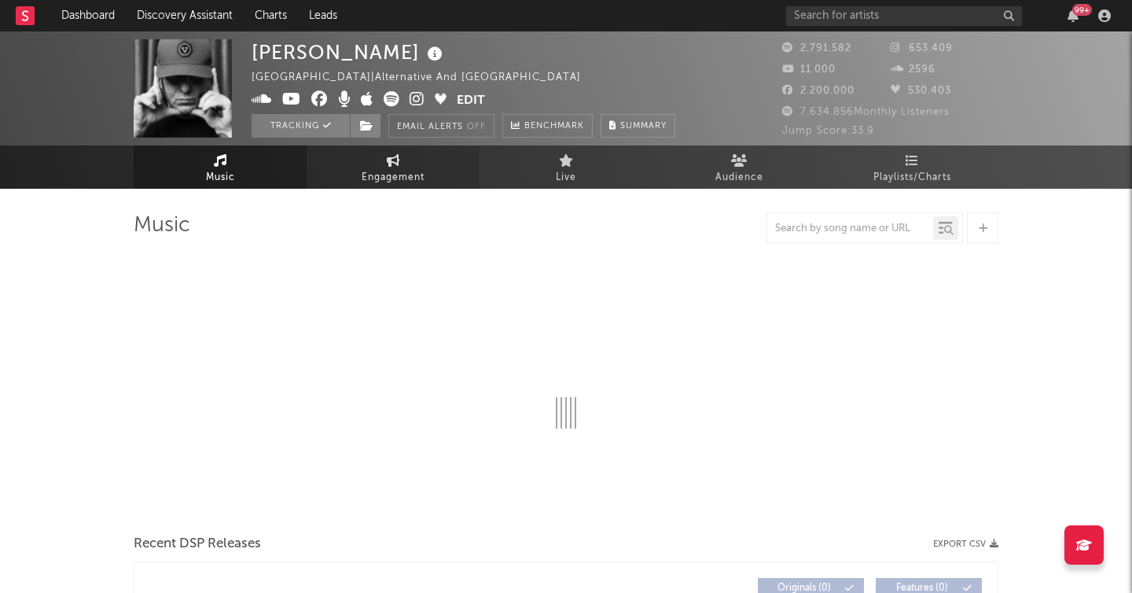
click at [403, 171] on span "Engagement" at bounding box center [393, 177] width 63 height 19
select select "1w"
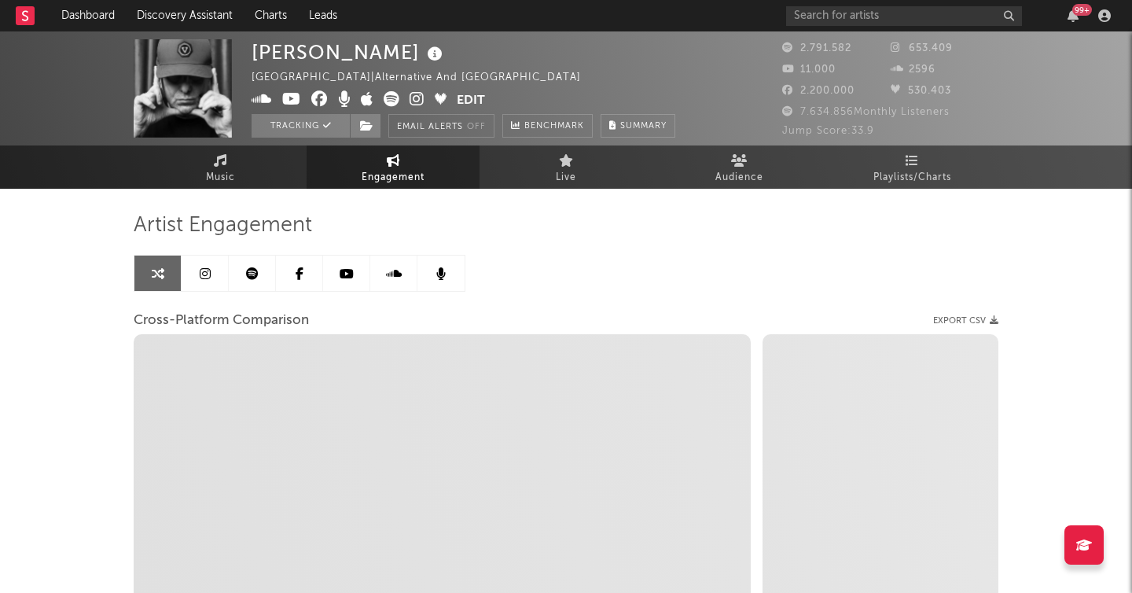
click at [206, 280] on link at bounding box center [205, 272] width 47 height 35
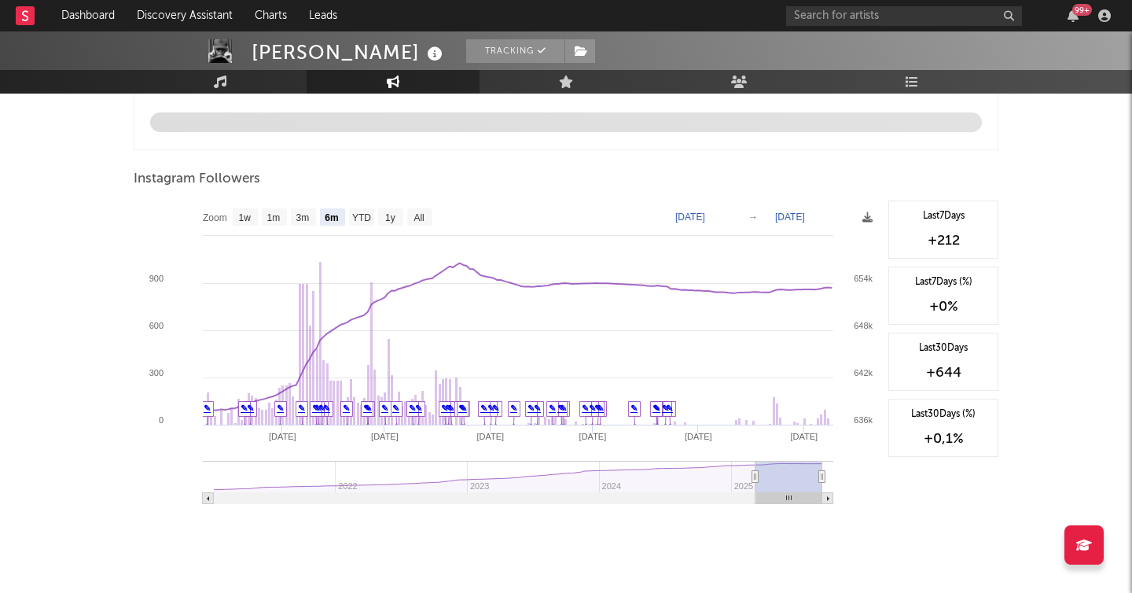
scroll to position [1725, 0]
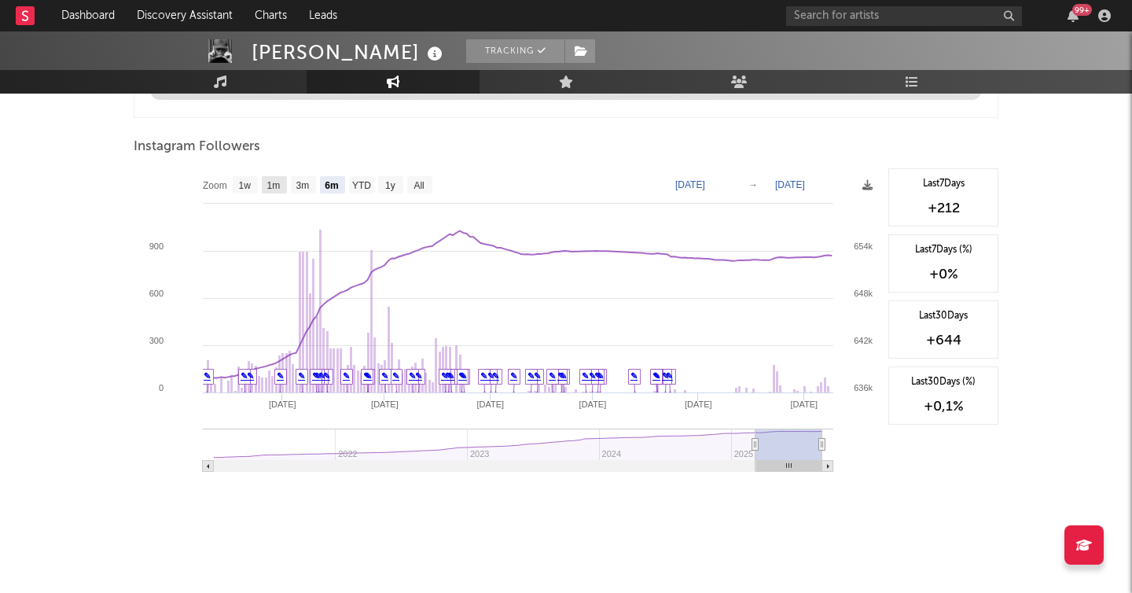
click at [271, 190] on rect at bounding box center [274, 184] width 25 height 17
select select "1m"
type input "2025-08-09"
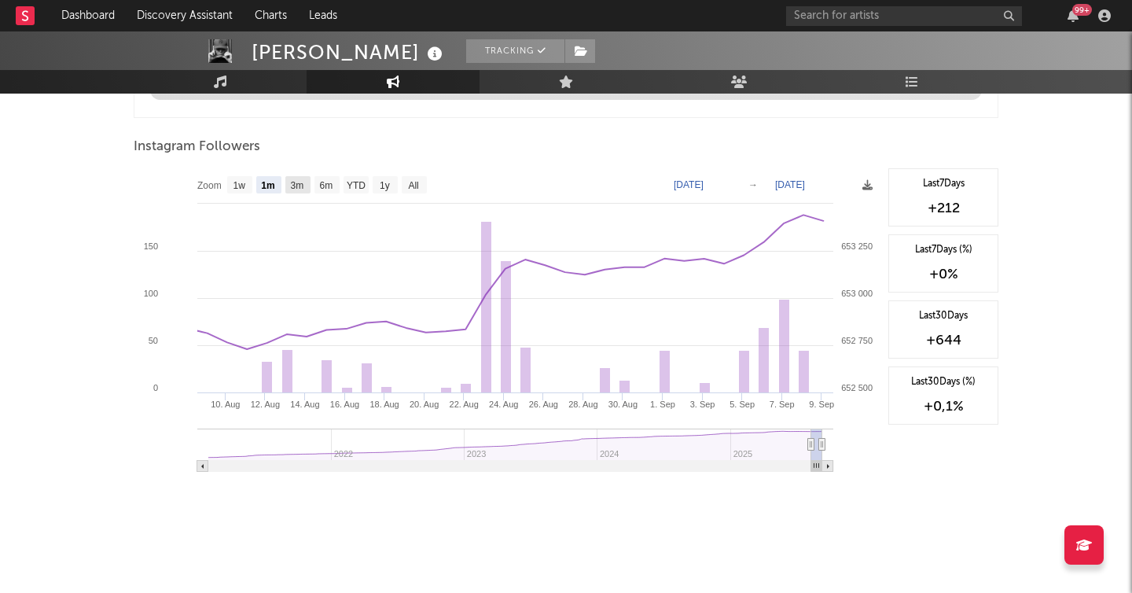
click at [298, 182] on text "3m" at bounding box center [297, 185] width 13 height 11
select select "3m"
type input "2025-06-09"
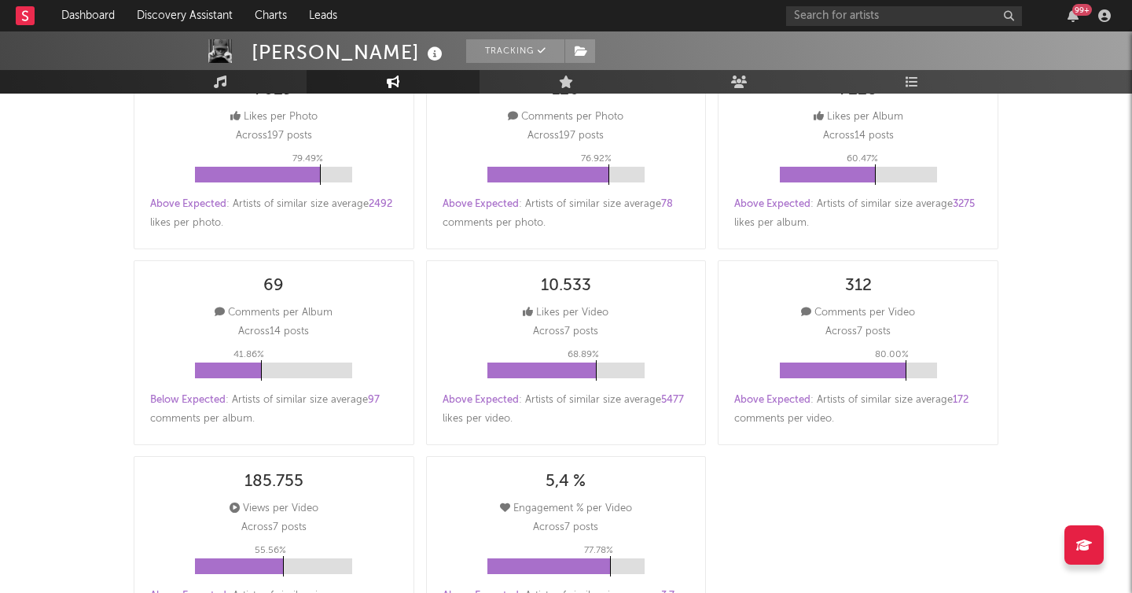
scroll to position [124, 0]
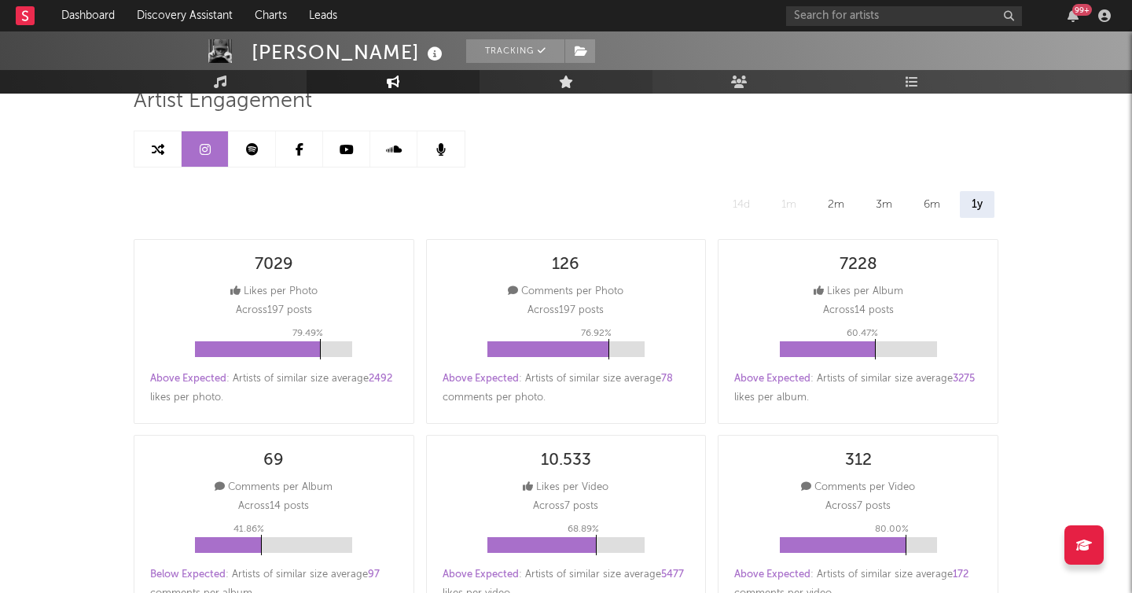
click at [572, 85] on icon at bounding box center [566, 81] width 15 height 13
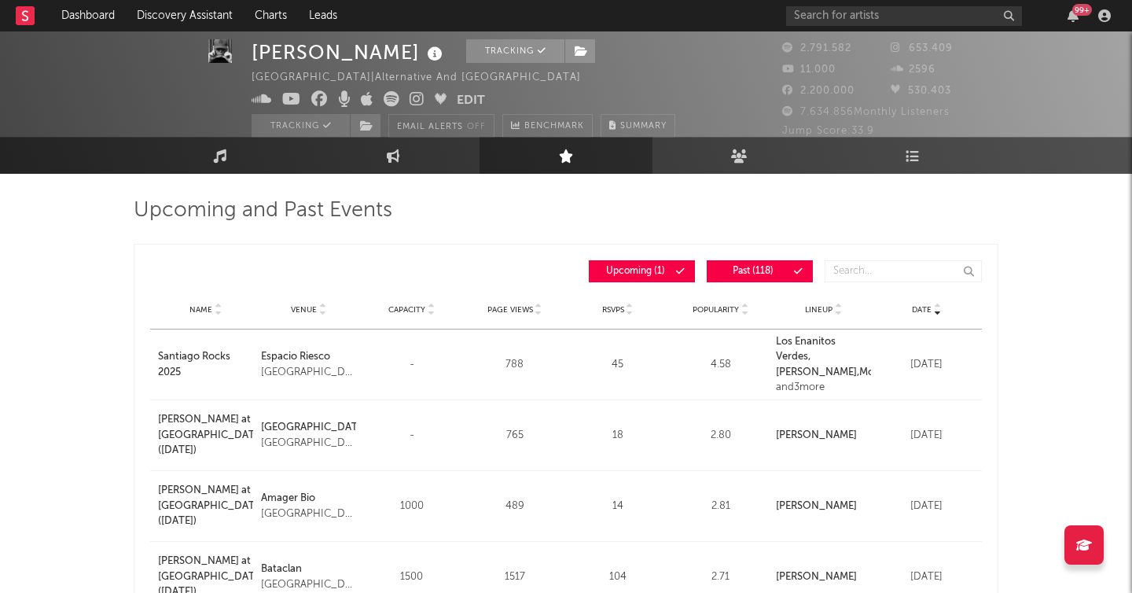
scroll to position [16, 0]
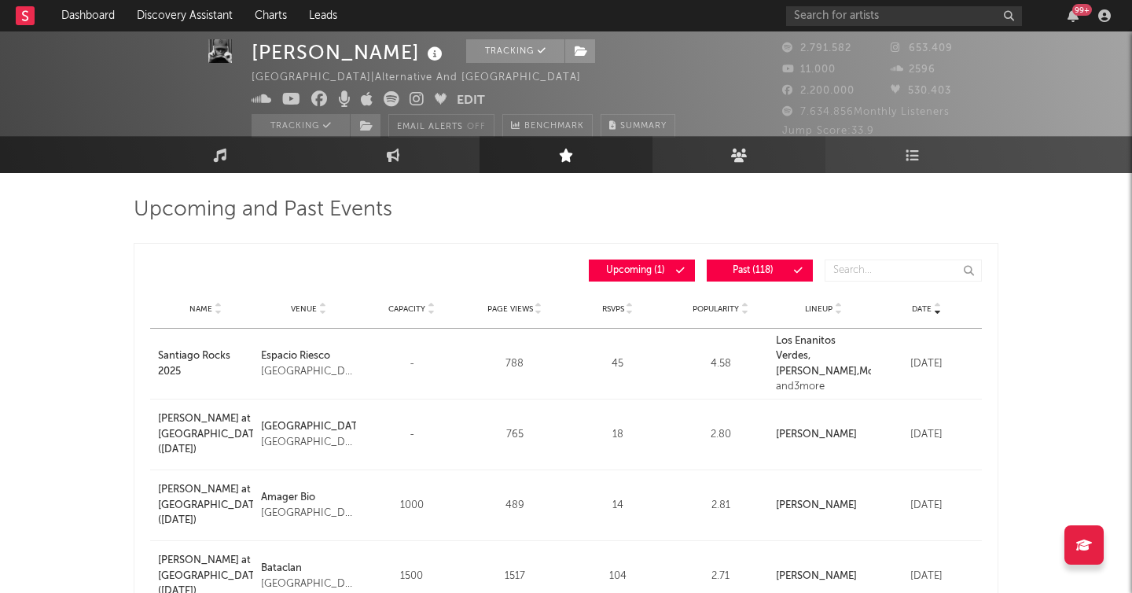
click at [754, 151] on link "Audience" at bounding box center [738, 154] width 173 height 37
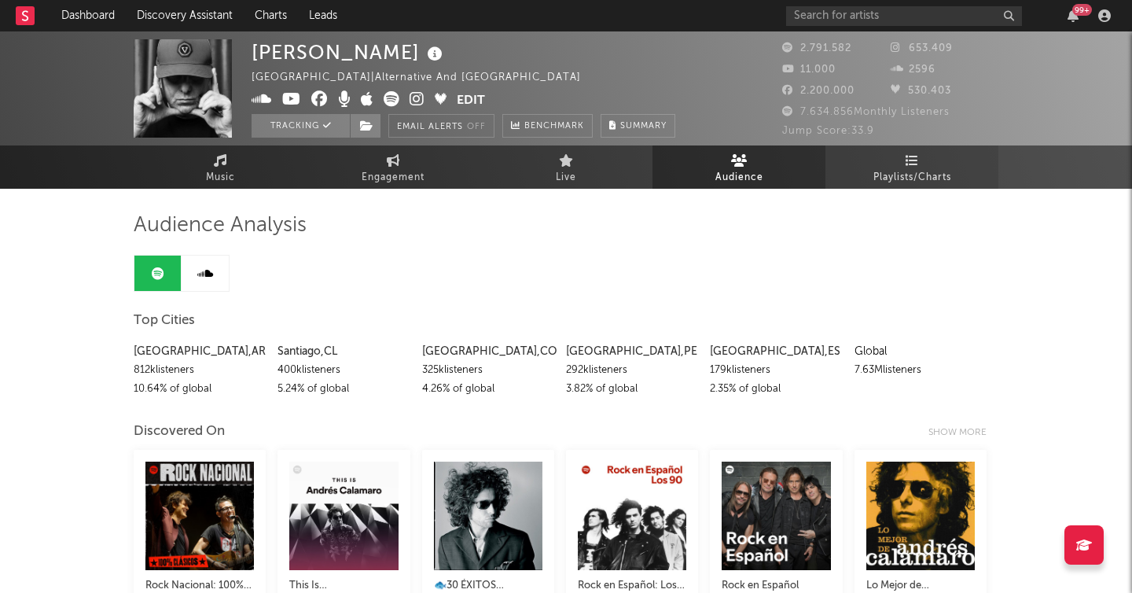
click at [926, 181] on span "Playlists/Charts" at bounding box center [912, 177] width 78 height 19
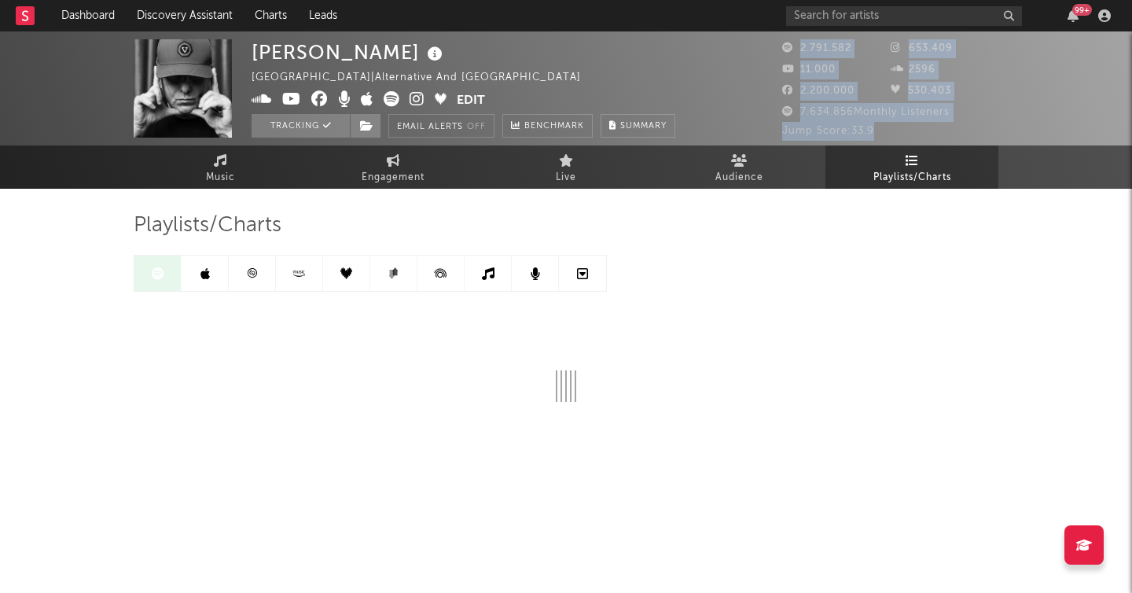
drag, startPoint x: 880, startPoint y: 130, endPoint x: 777, endPoint y: 139, distance: 104.1
click at [777, 139] on div "Andrés Calamaro Argentina | Alternative and Latin Rock Edit Tracking Email Aler…" at bounding box center [566, 88] width 1132 height 114
click at [806, 137] on div "Jump Score: 33.9" at bounding box center [890, 131] width 216 height 19
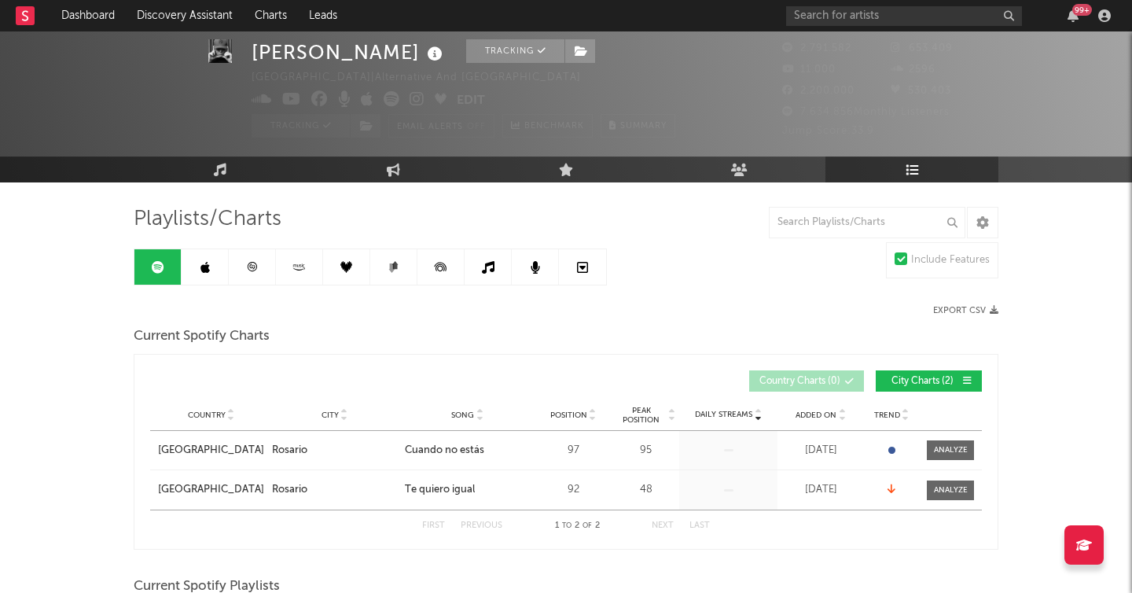
scroll to position [3, 0]
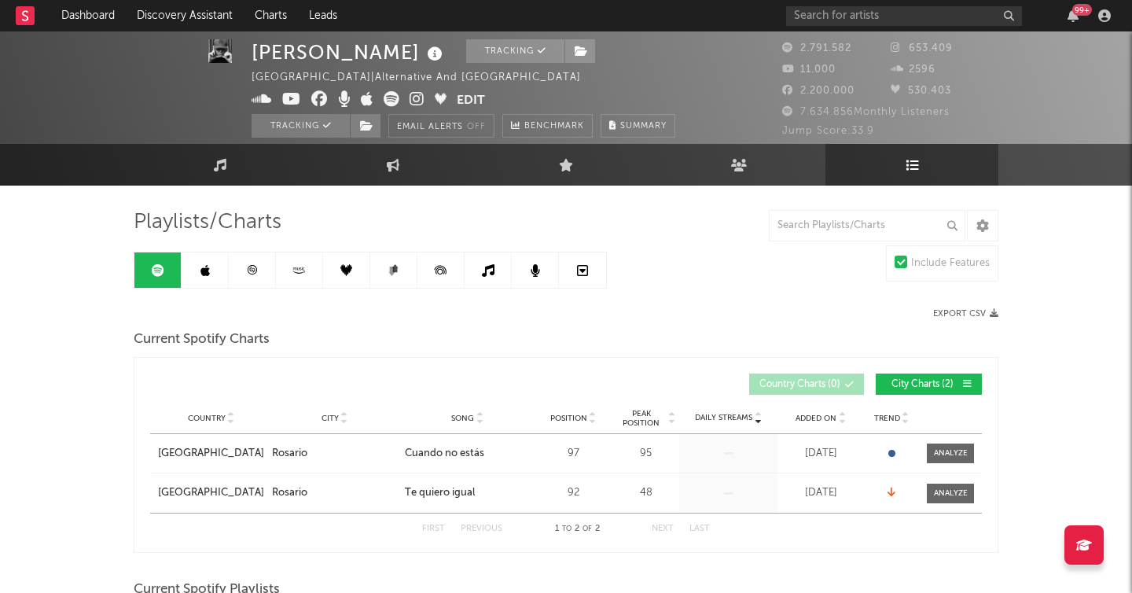
click at [432, 55] on icon at bounding box center [435, 54] width 23 height 22
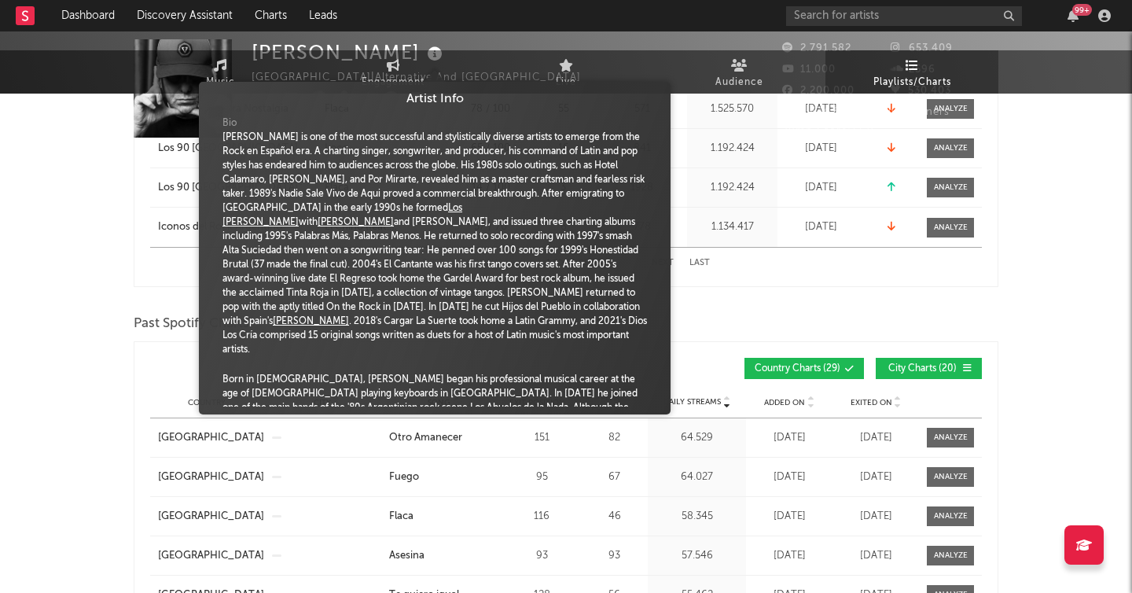
scroll to position [0, 0]
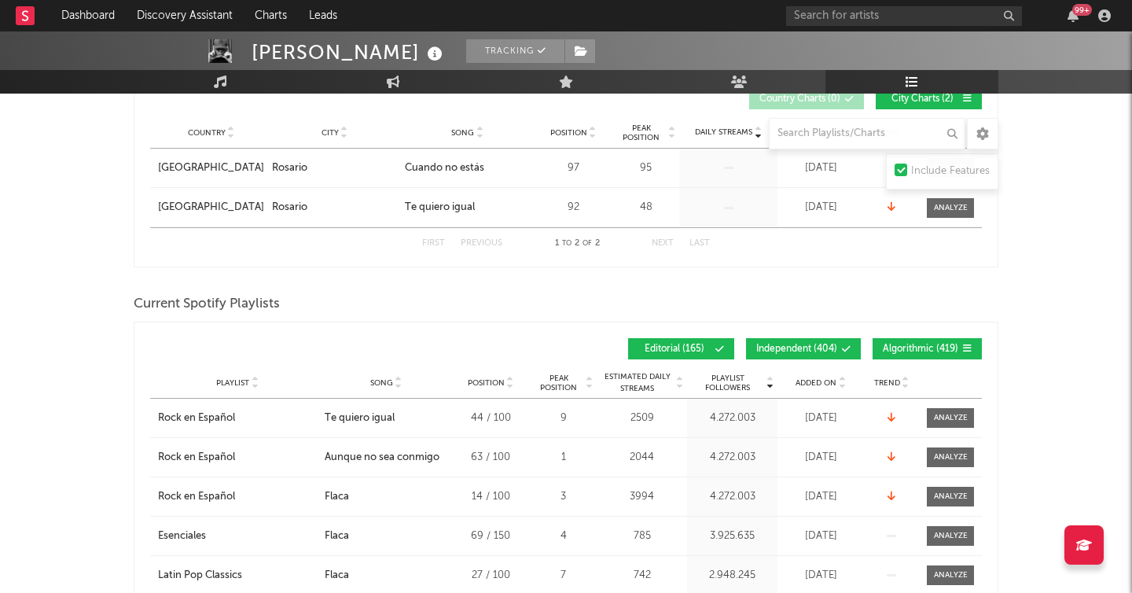
scroll to position [296, 0]
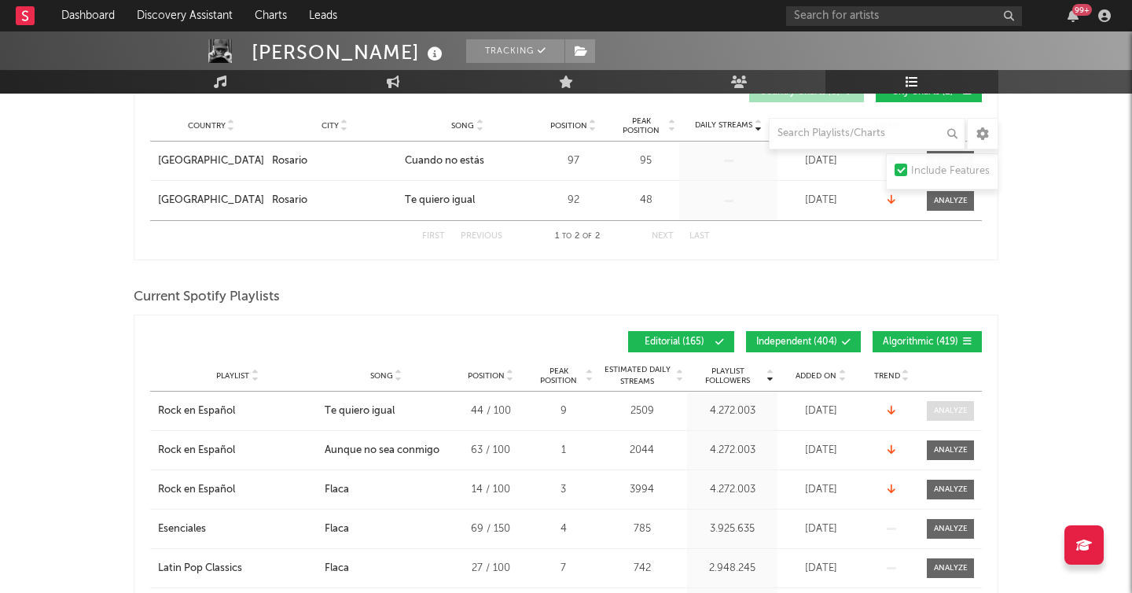
click at [947, 405] on div at bounding box center [951, 411] width 34 height 12
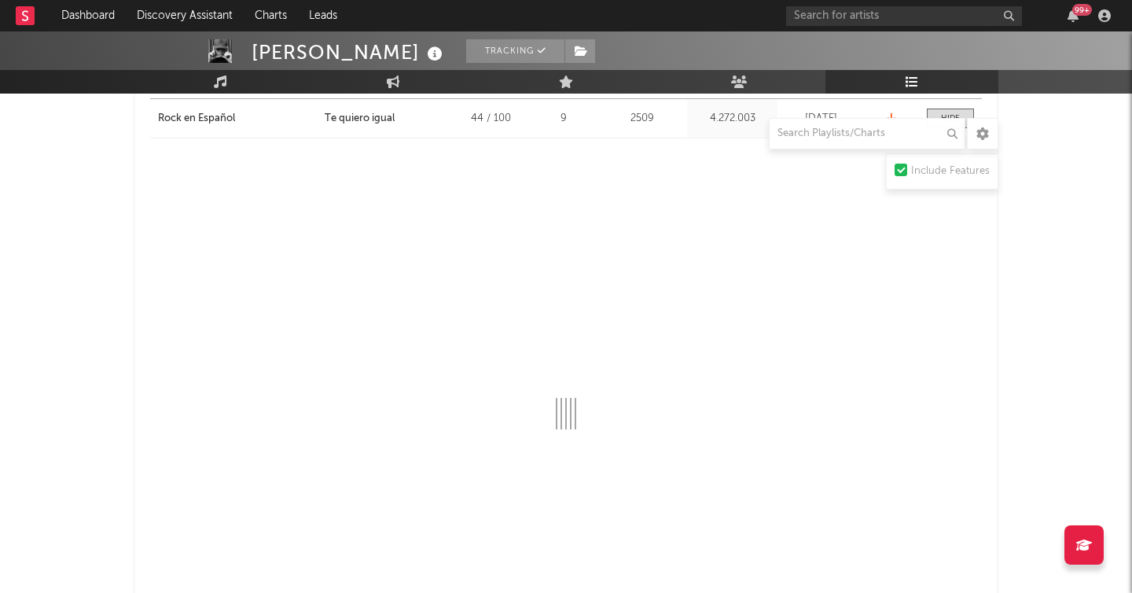
scroll to position [591, 0]
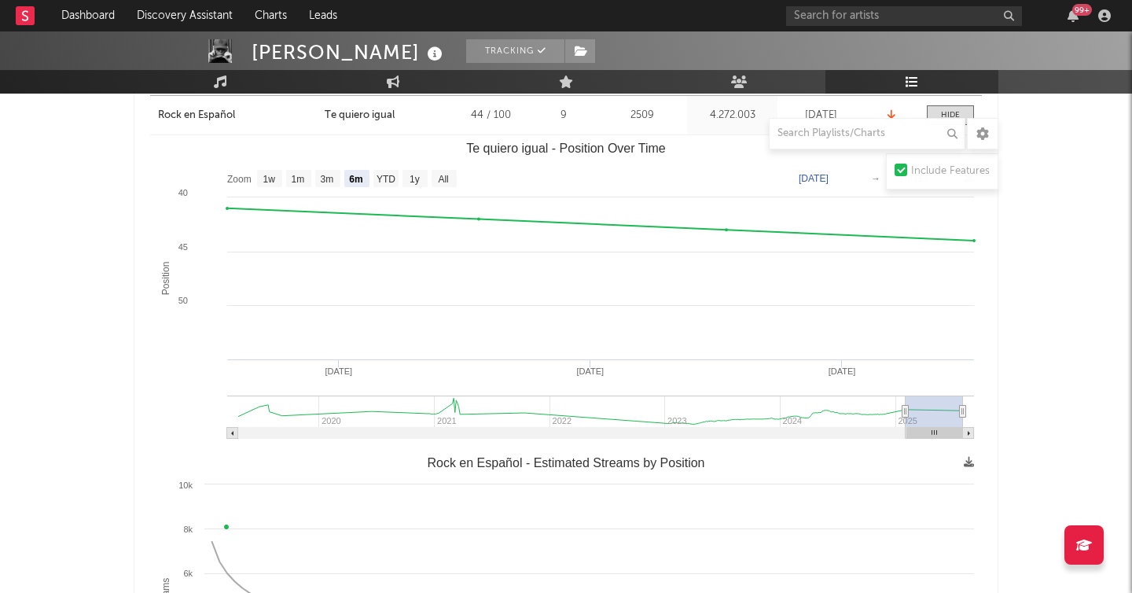
click at [428, 180] on rect "Te quiero igual - Position Over Time" at bounding box center [566, 292] width 832 height 314
click at [446, 180] on text "All" at bounding box center [443, 179] width 10 height 11
select select "All"
type input "2019-04-15"
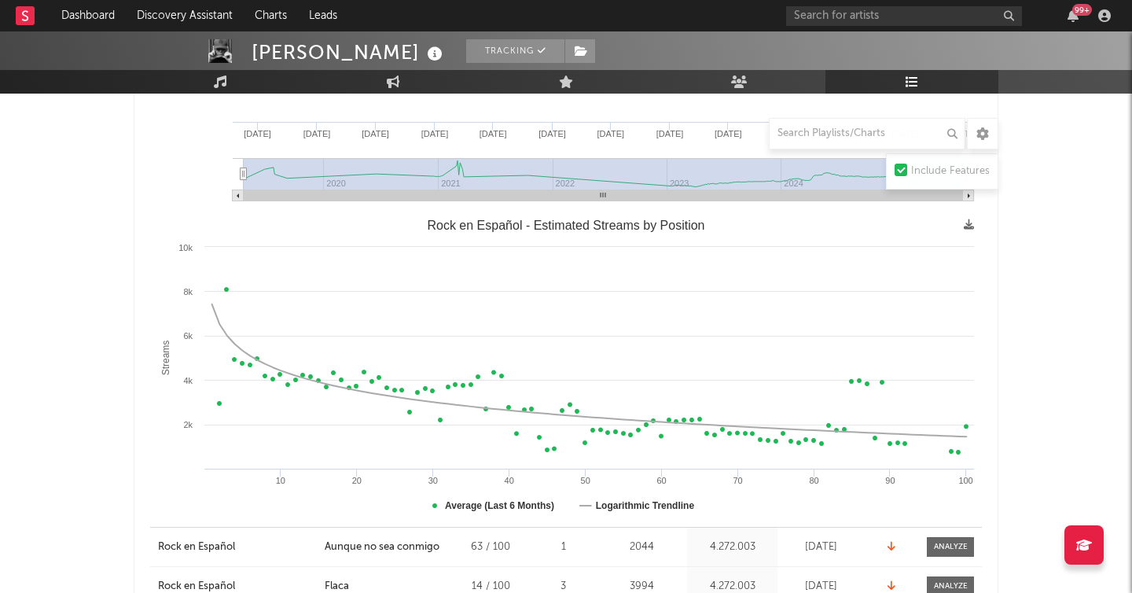
scroll to position [0, 0]
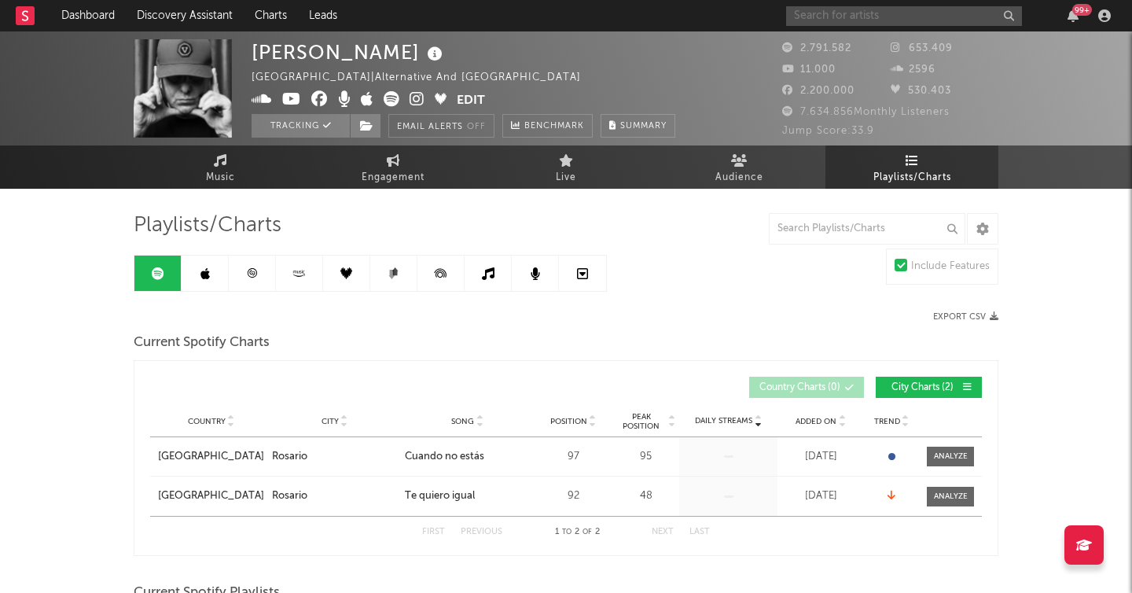
click at [832, 15] on input "text" at bounding box center [904, 16] width 236 height 20
click at [805, 18] on input "d.valentino" at bounding box center [904, 16] width 236 height 20
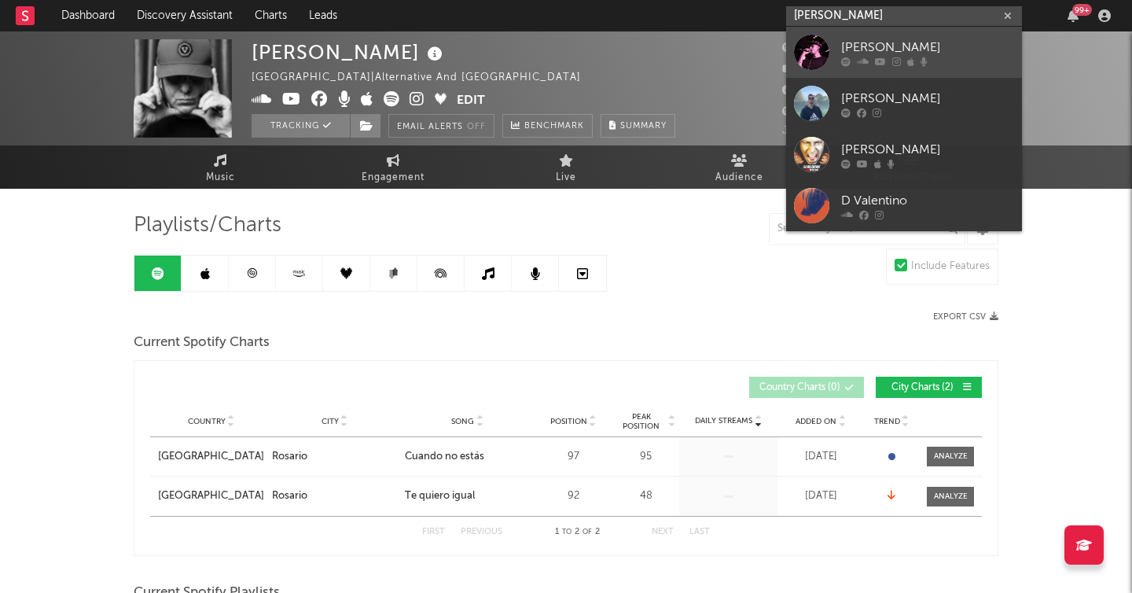
type input "d.valentino"
click at [806, 56] on div at bounding box center [811, 52] width 35 height 35
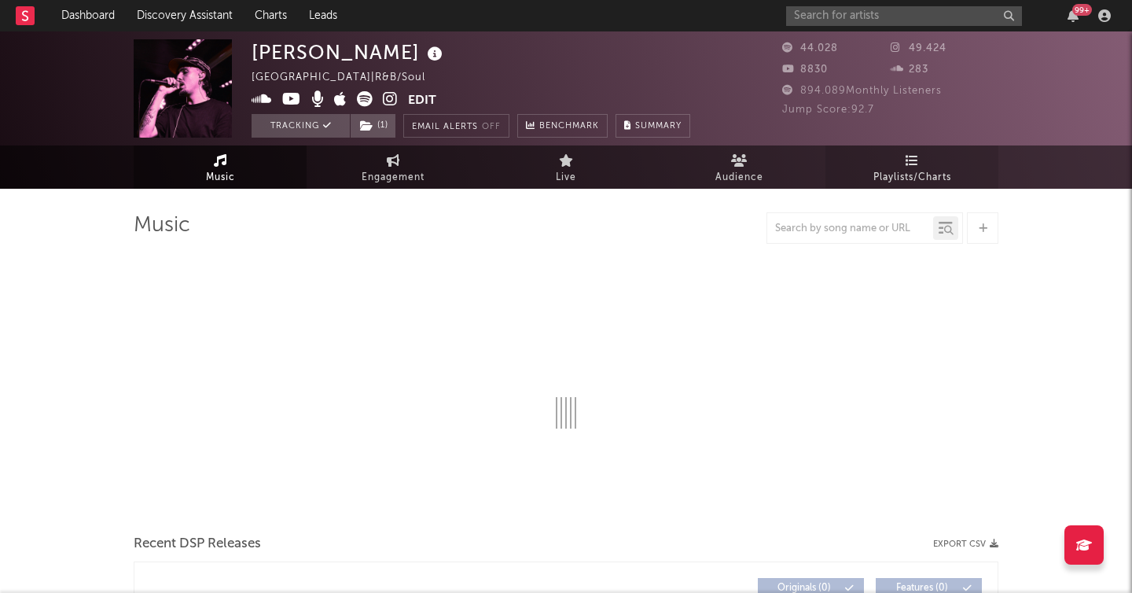
click at [910, 173] on span "Playlists/Charts" at bounding box center [912, 177] width 78 height 19
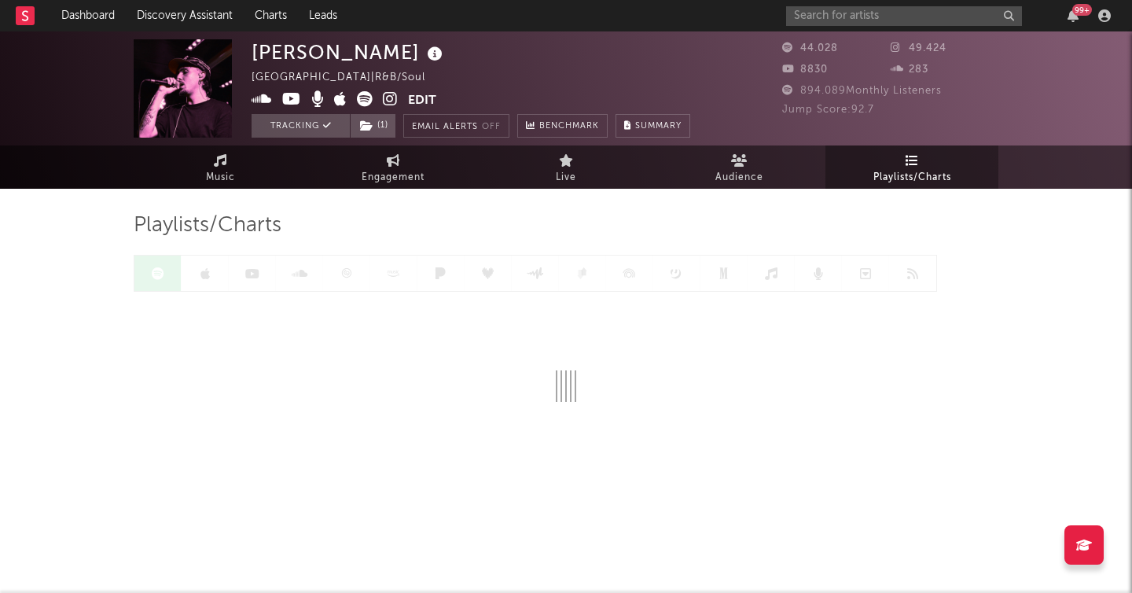
click at [910, 173] on span "Playlists/Charts" at bounding box center [912, 177] width 78 height 19
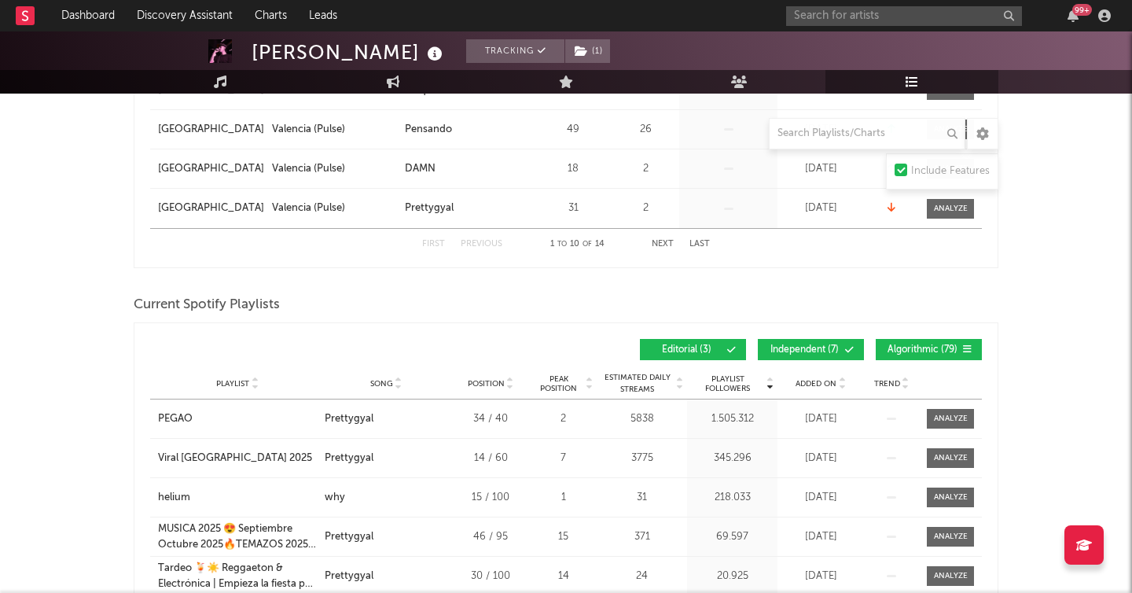
scroll to position [607, 0]
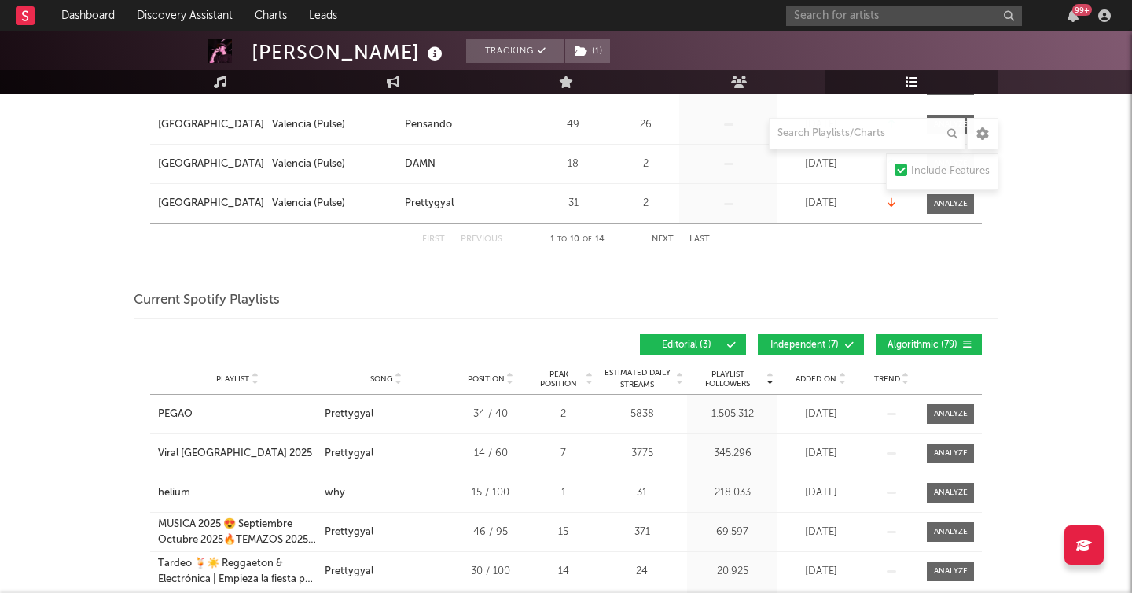
click at [709, 347] on span "Editorial ( 3 )" at bounding box center [686, 344] width 72 height 9
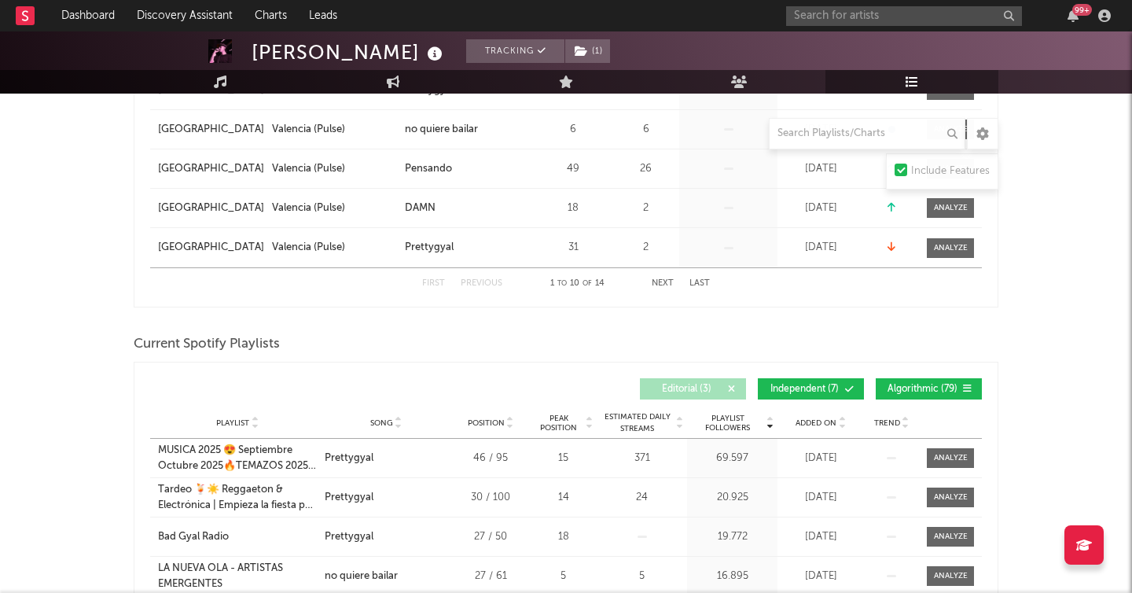
scroll to position [562, 0]
click at [921, 389] on span "Algorithmic ( 79 )" at bounding box center [922, 389] width 72 height 9
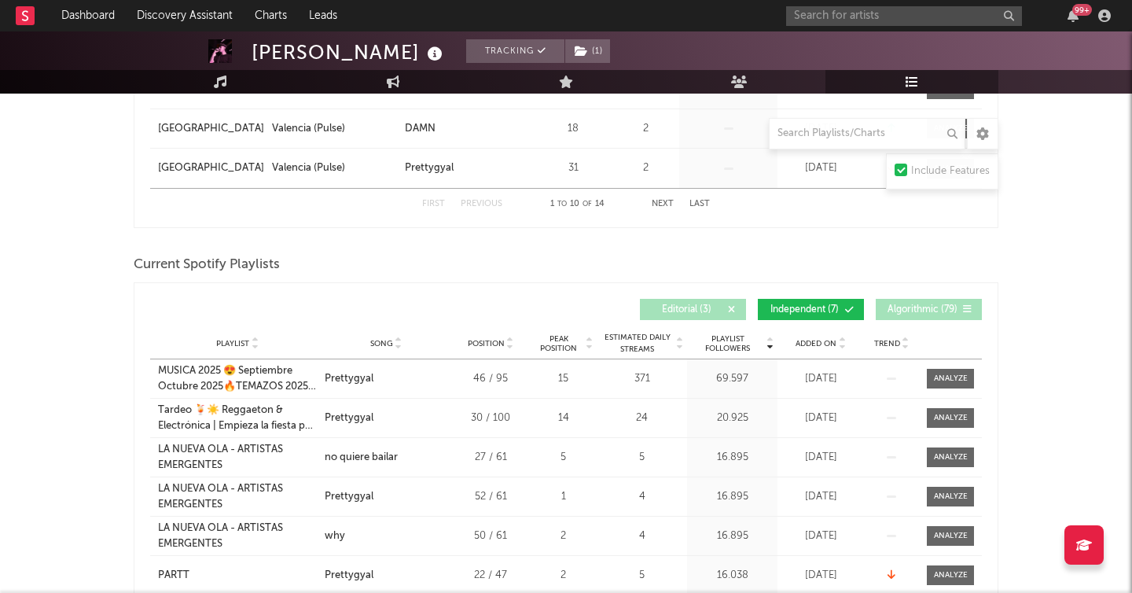
scroll to position [644, 0]
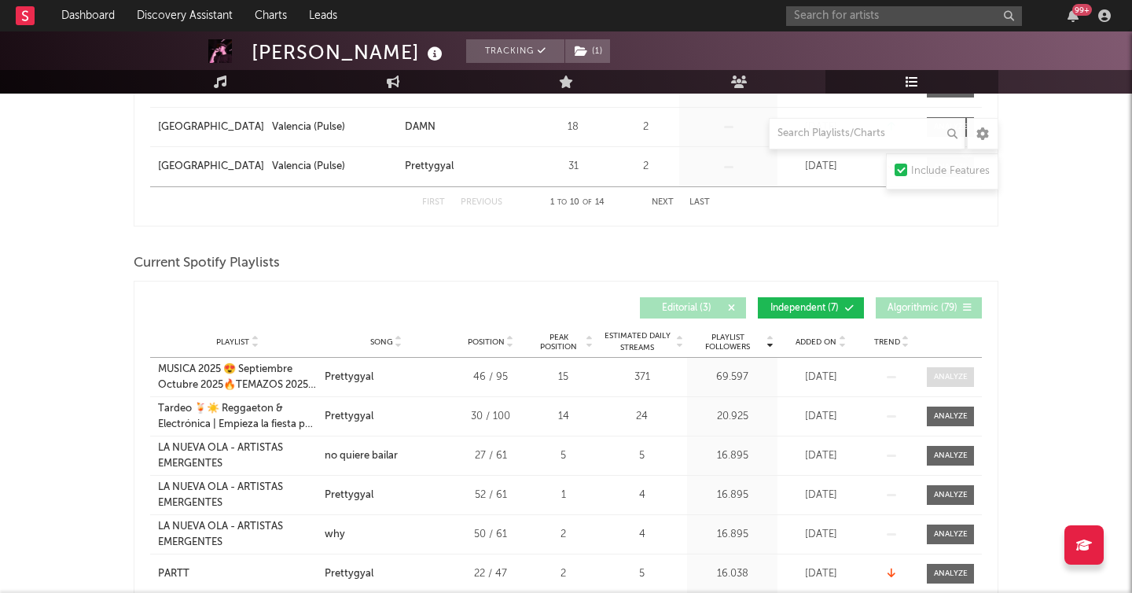
click at [960, 380] on div at bounding box center [951, 377] width 34 height 12
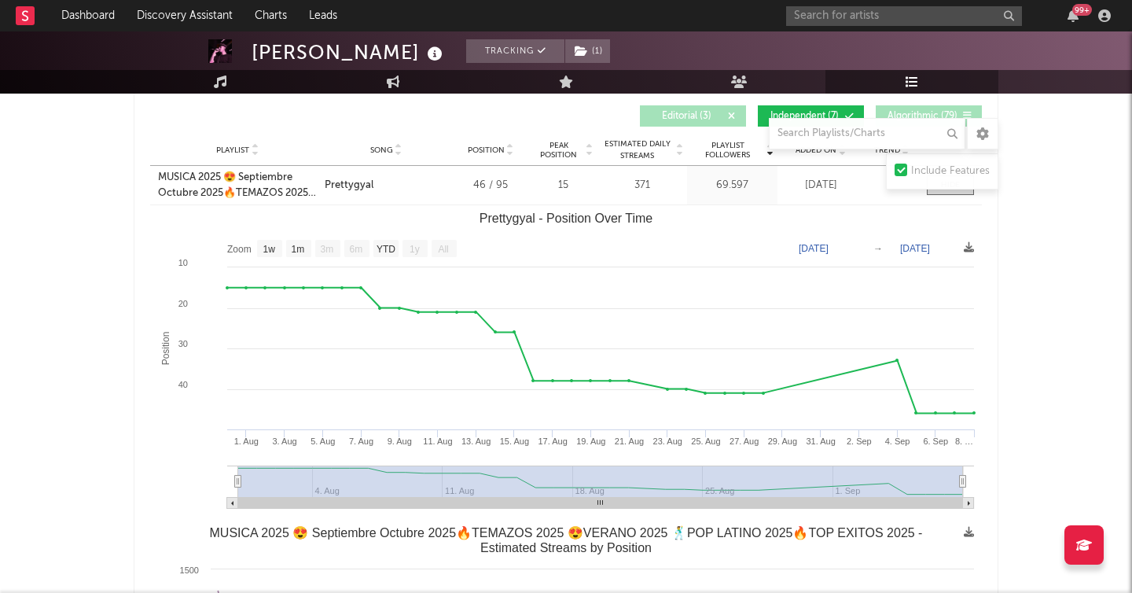
scroll to position [837, 0]
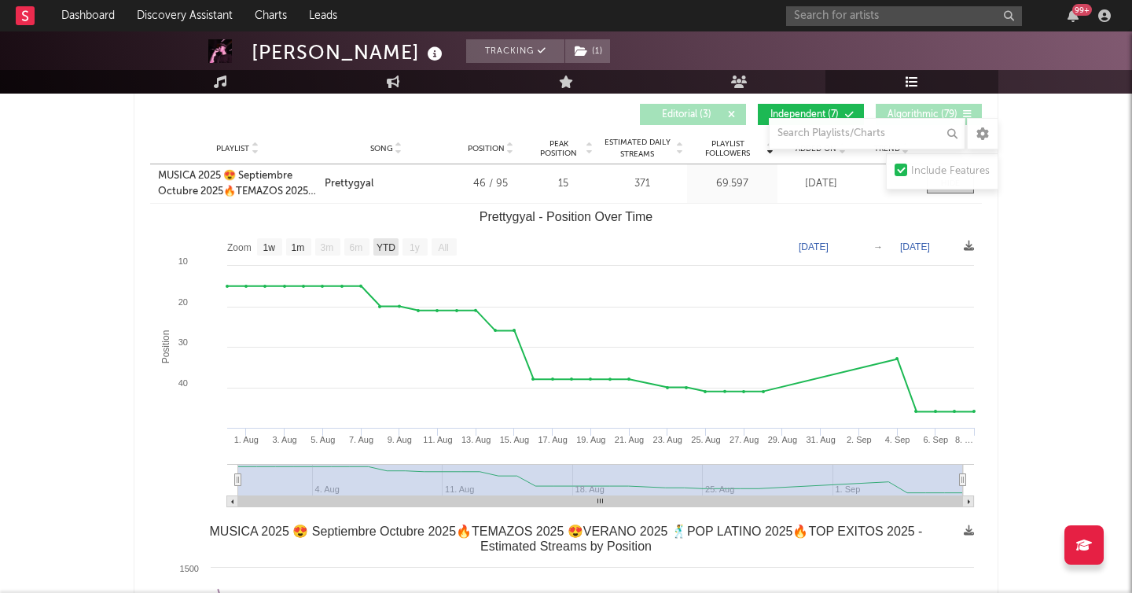
click at [382, 242] on text "YTD" at bounding box center [385, 247] width 19 height 11
select select "YTD"
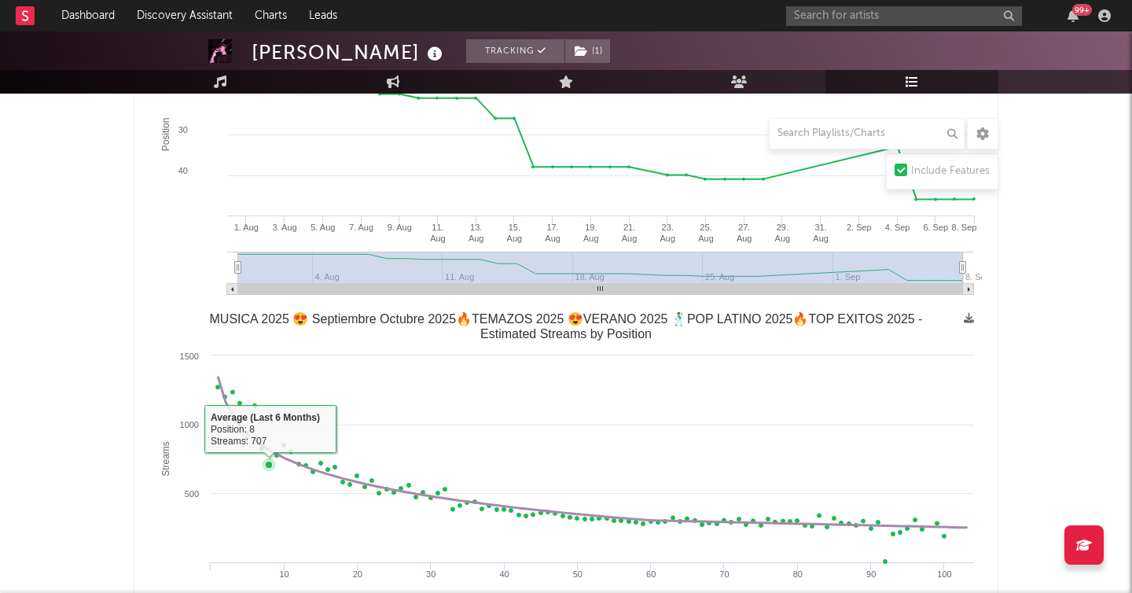
scroll to position [0, 0]
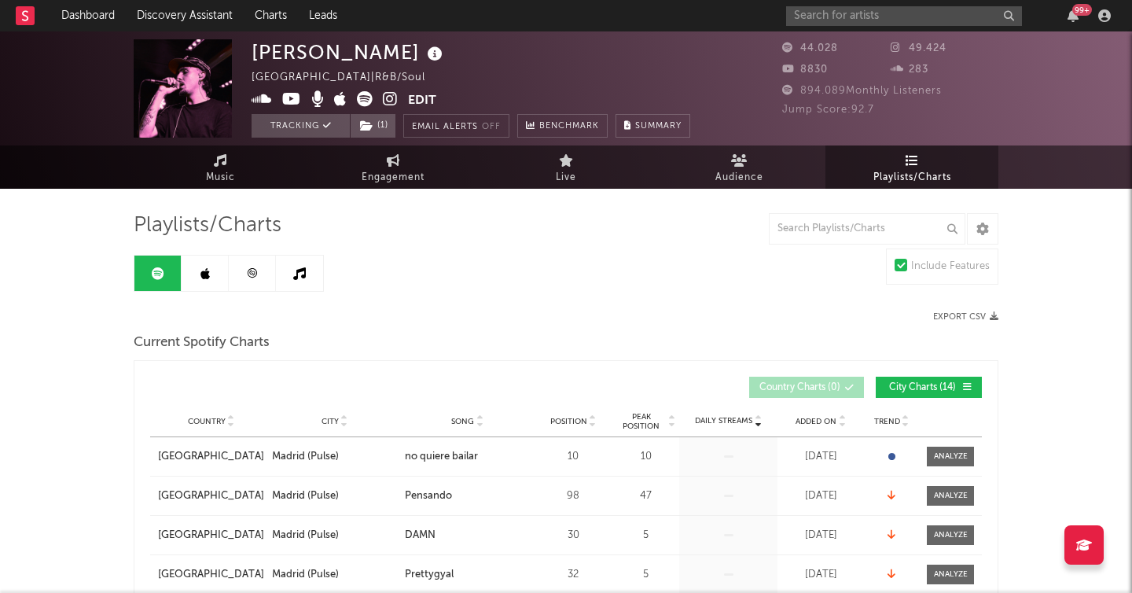
click at [196, 283] on link at bounding box center [205, 272] width 47 height 35
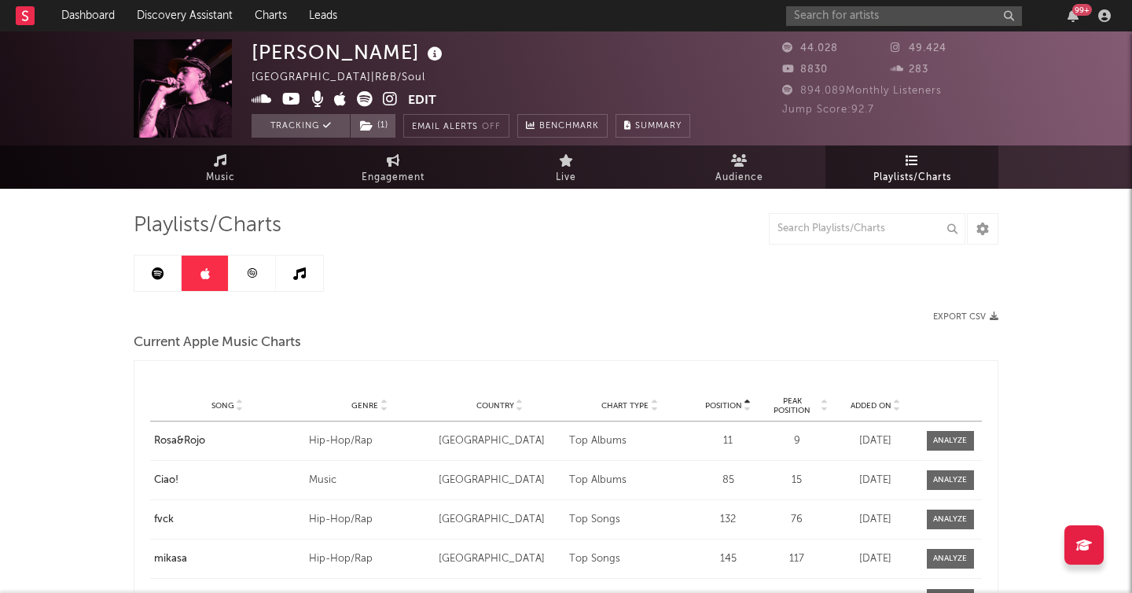
click at [244, 277] on link at bounding box center [252, 272] width 47 height 35
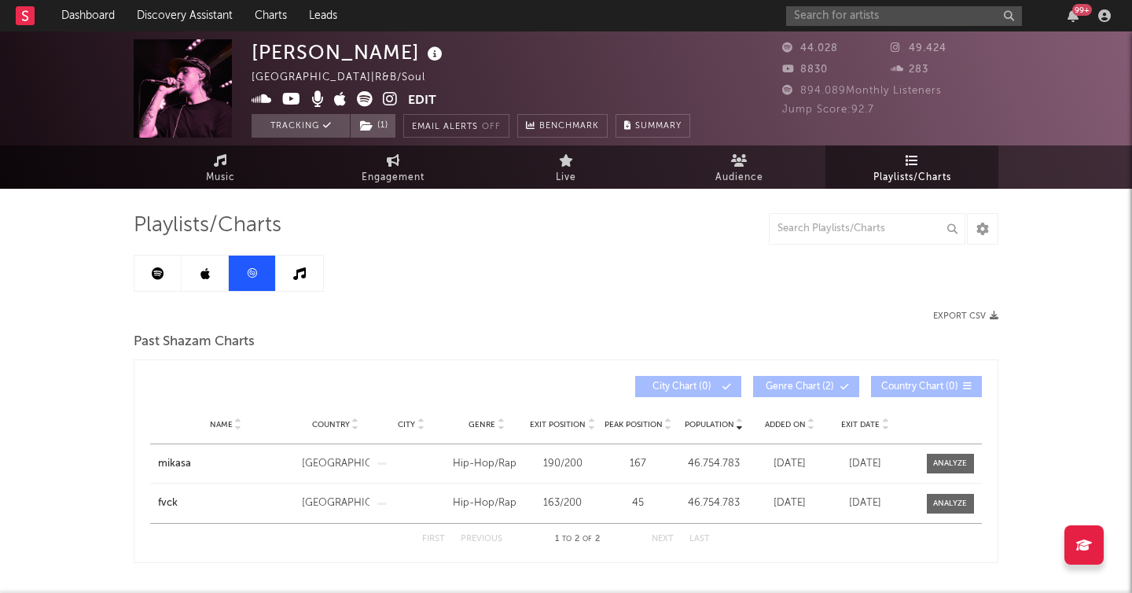
click at [295, 277] on icon at bounding box center [299, 273] width 13 height 13
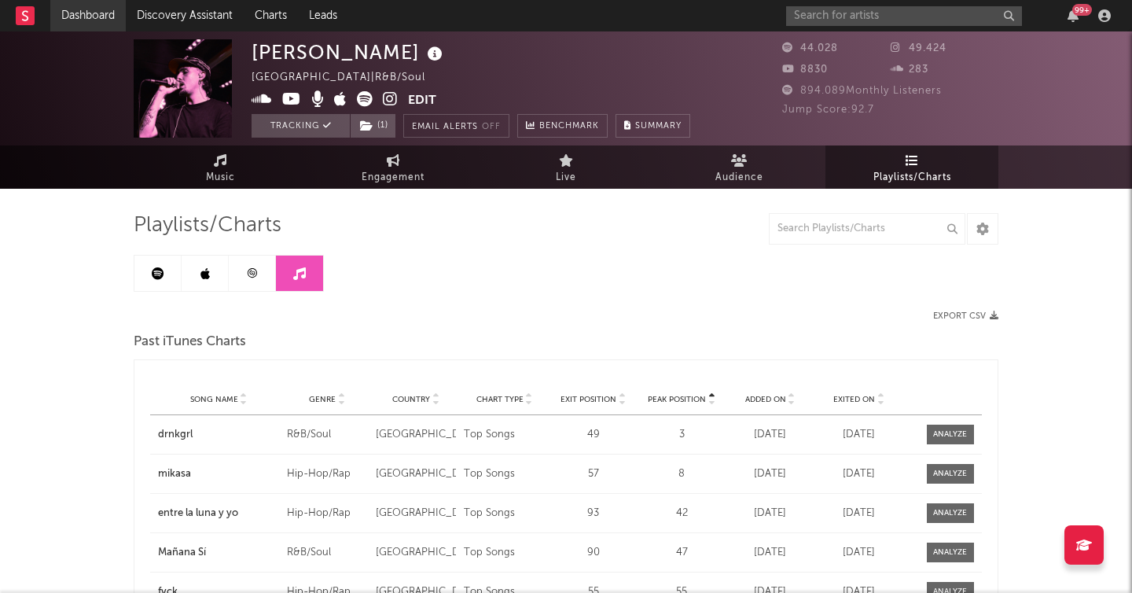
click at [68, 13] on link "Dashboard" at bounding box center [87, 15] width 75 height 31
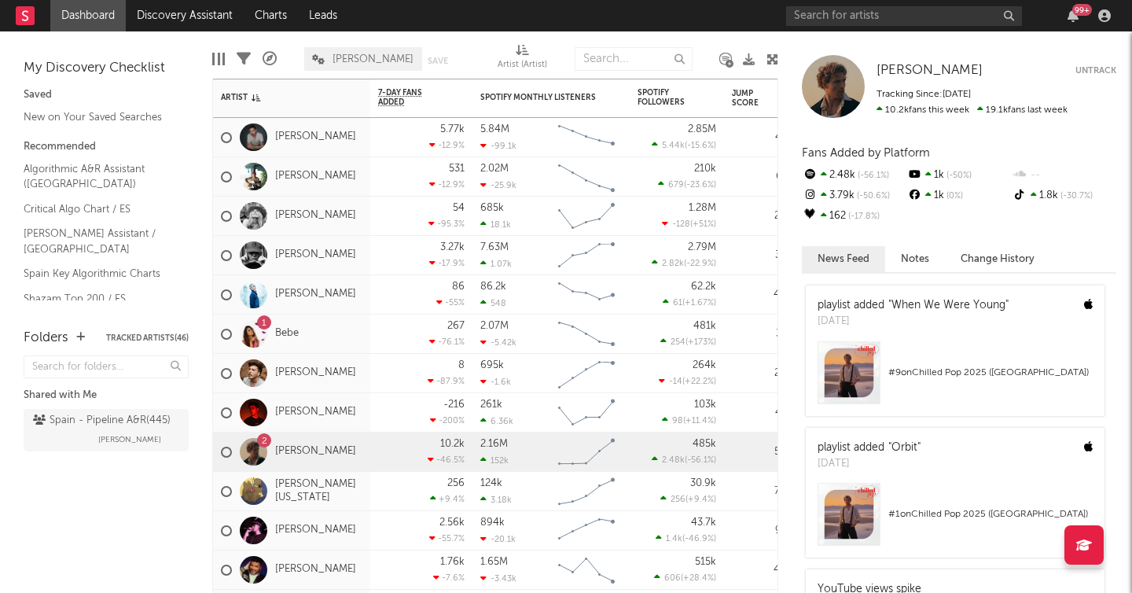
click at [1074, 71] on div "Christopher Untrack" at bounding box center [996, 71] width 240 height 16
click at [776, 56] on icon at bounding box center [772, 59] width 12 height 12
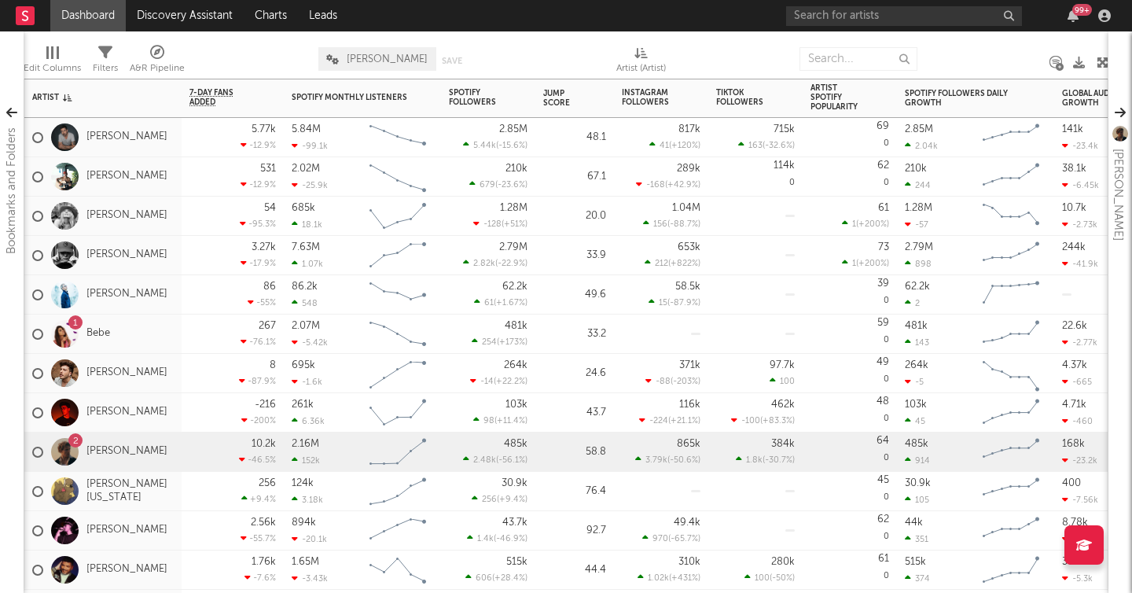
click at [619, 185] on div "289k -168 ( +42.9 % )" at bounding box center [661, 176] width 94 height 39
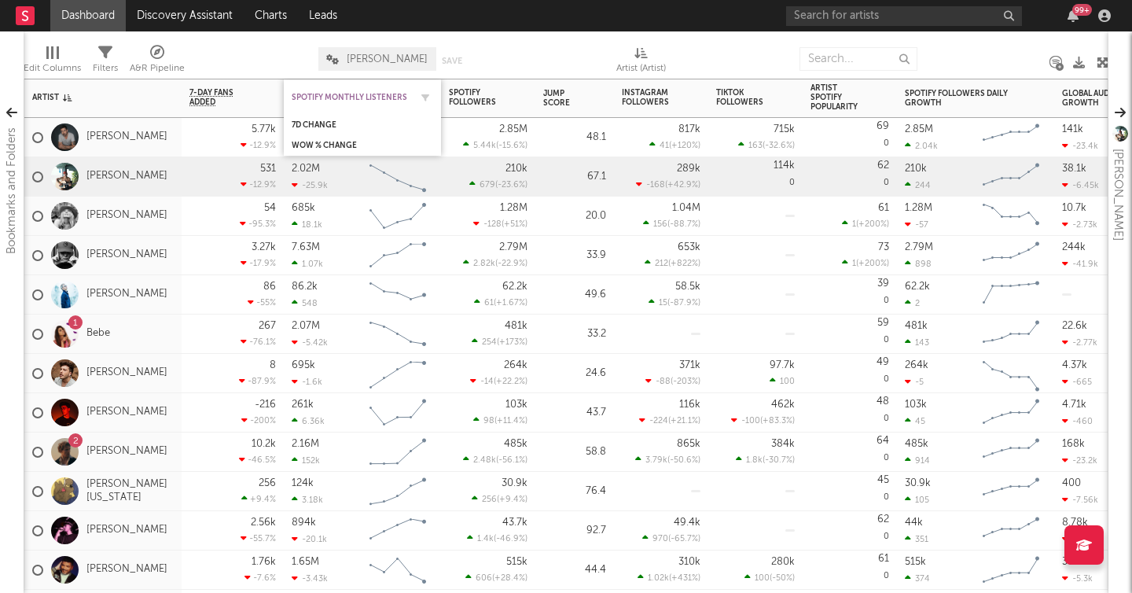
click at [350, 97] on div "Spotify Monthly Listeners" at bounding box center [351, 97] width 118 height 9
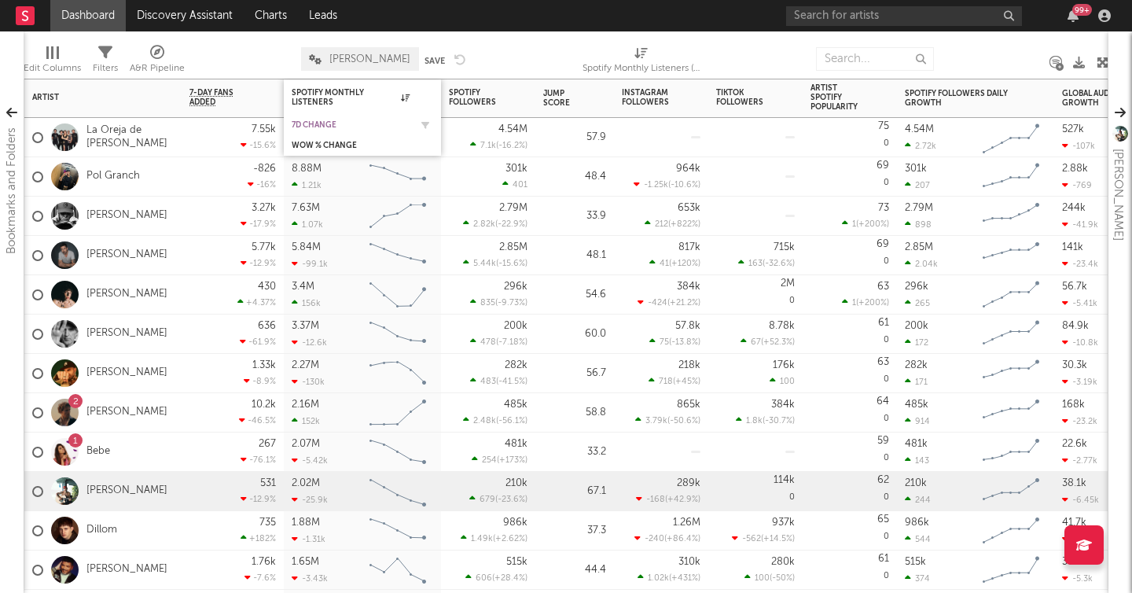
click at [321, 127] on div "7d Change" at bounding box center [351, 124] width 118 height 9
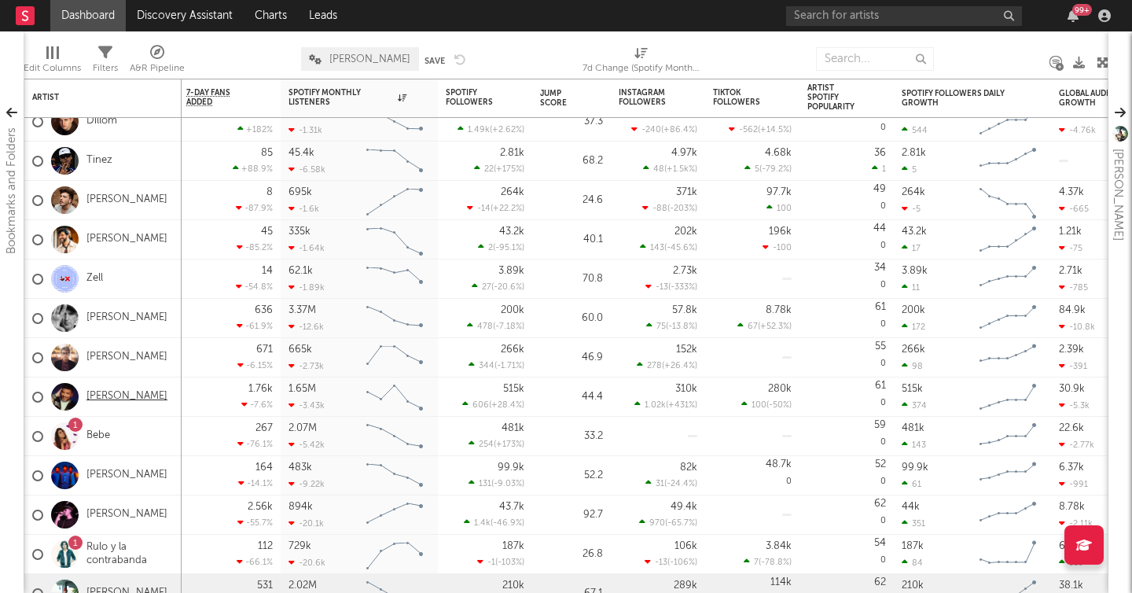
click at [123, 403] on link "[PERSON_NAME]" at bounding box center [126, 396] width 81 height 13
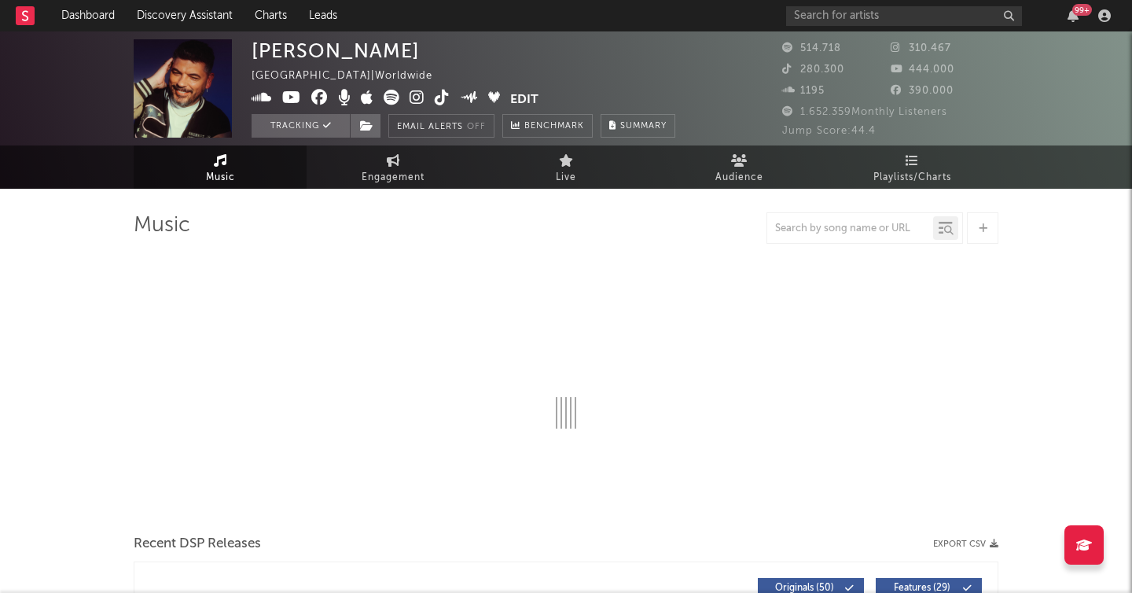
select select "6m"
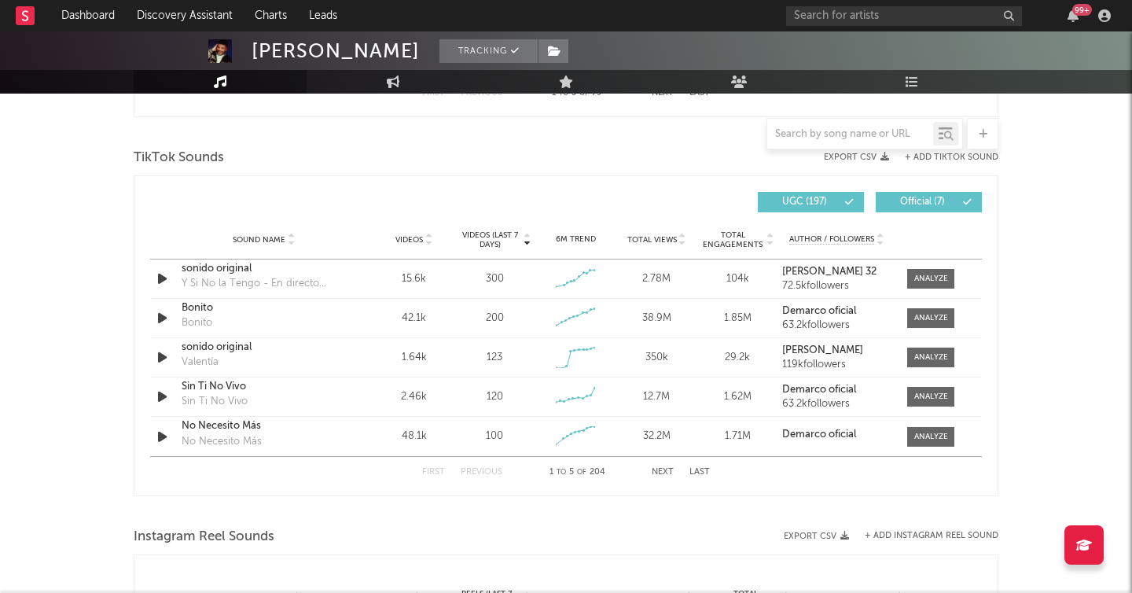
scroll to position [1023, 0]
click at [664, 469] on button "Next" at bounding box center [663, 471] width 22 height 9
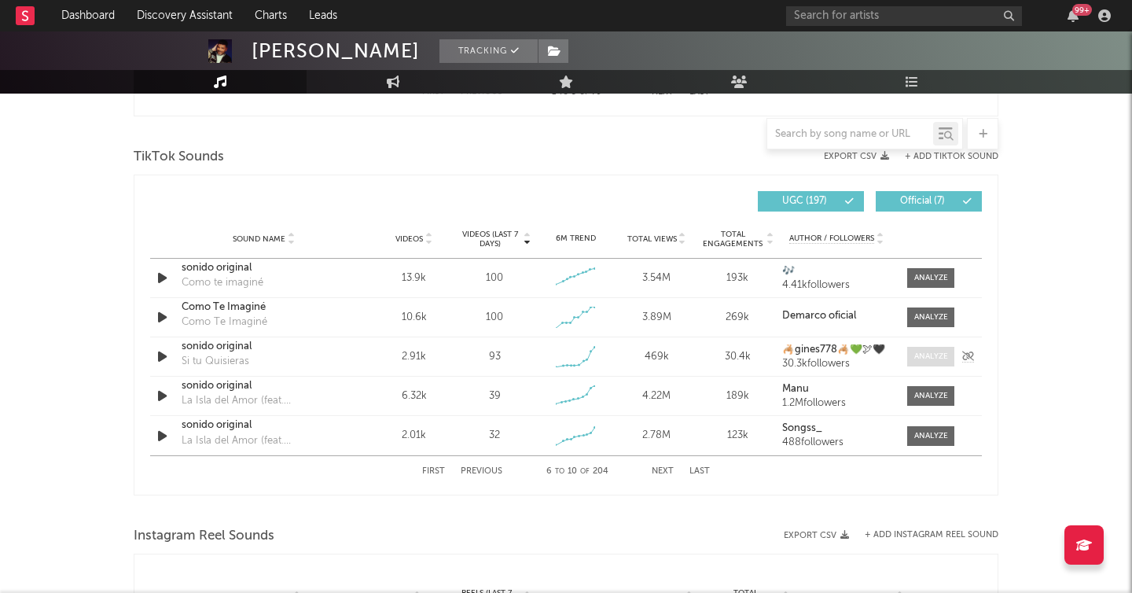
click at [933, 354] on div at bounding box center [931, 357] width 34 height 12
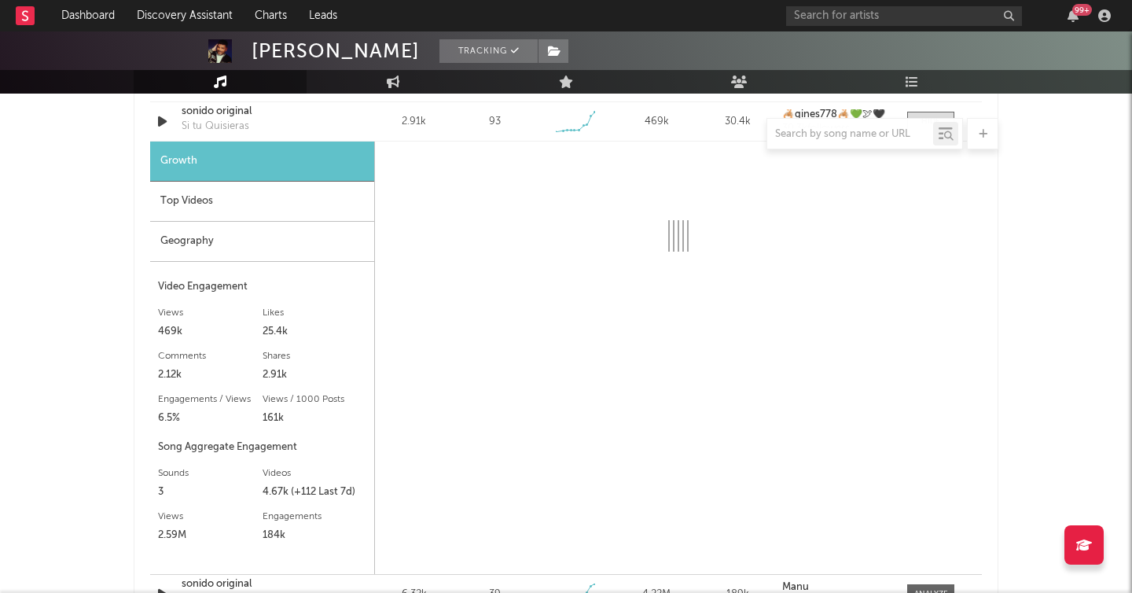
scroll to position [1272, 0]
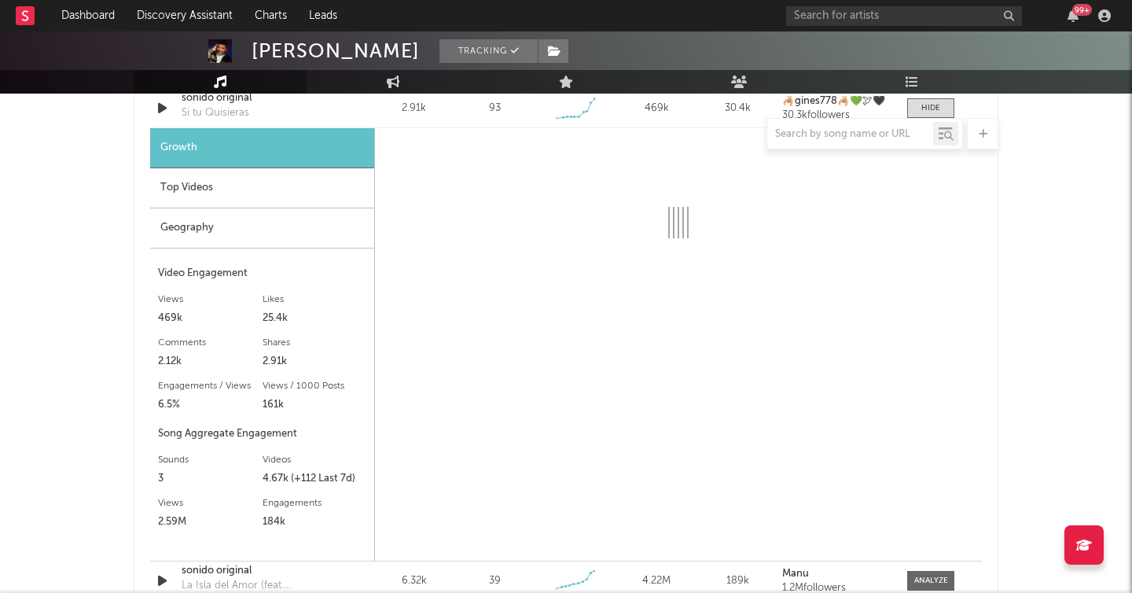
select select "6m"
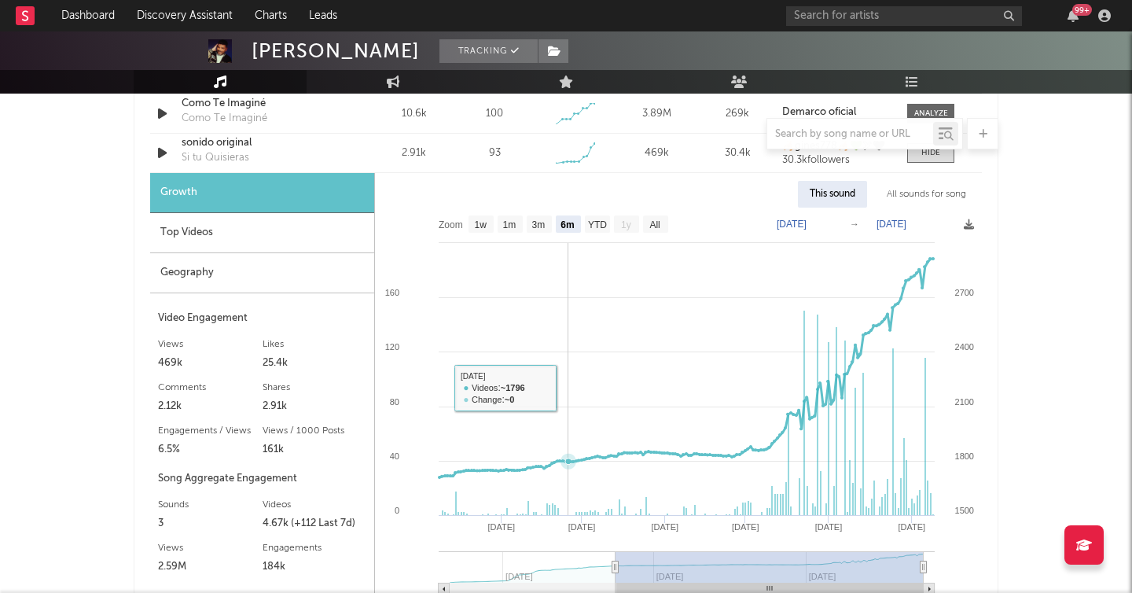
scroll to position [1224, 0]
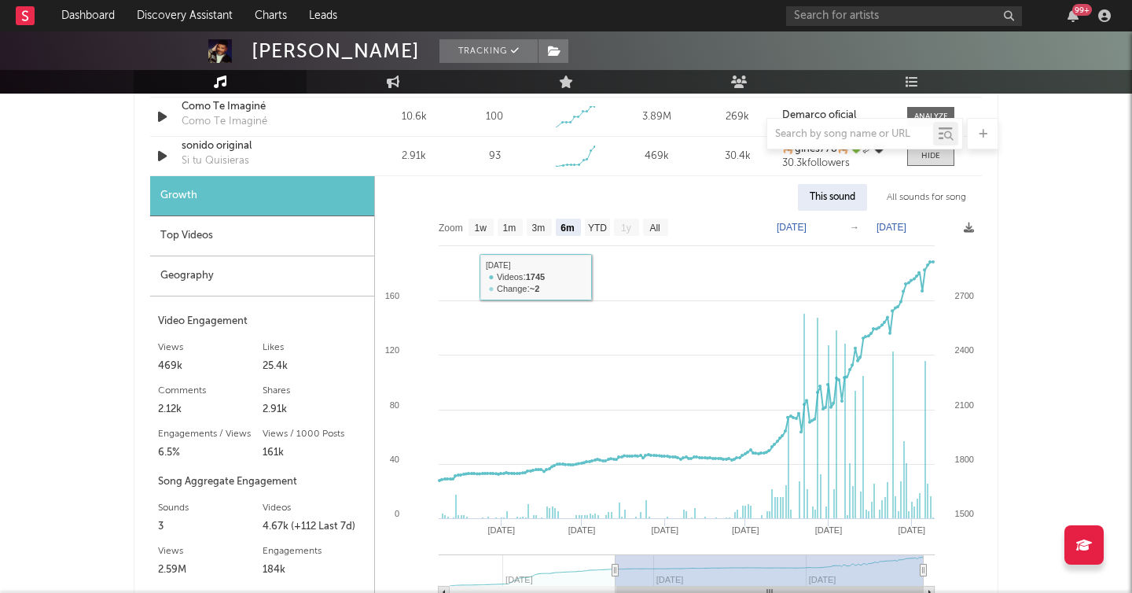
click at [235, 228] on div "Top Videos" at bounding box center [262, 236] width 224 height 40
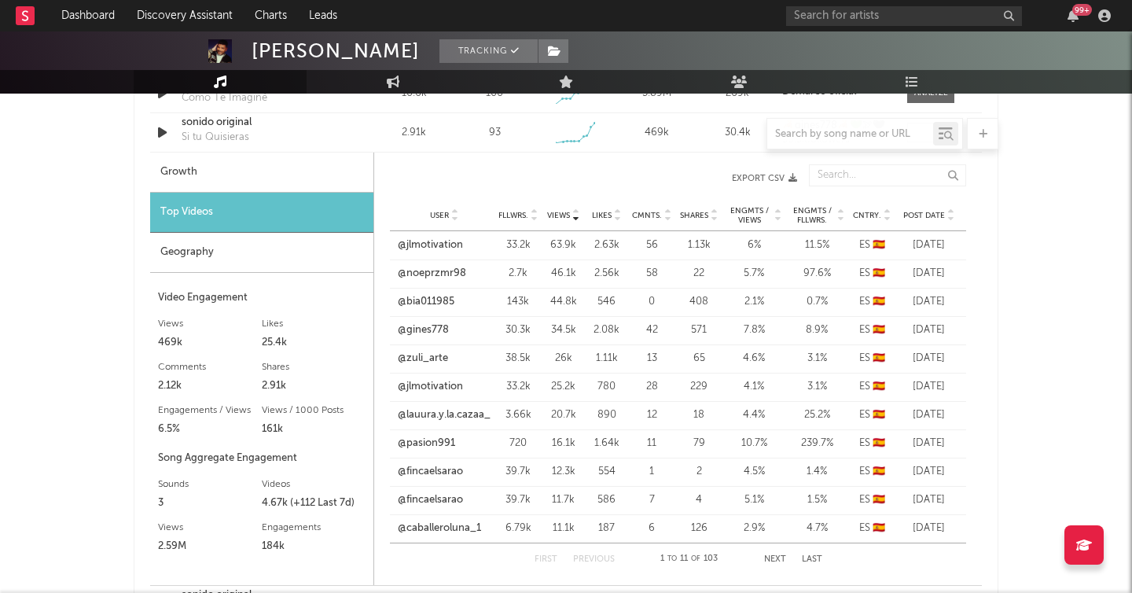
scroll to position [1249, 0]
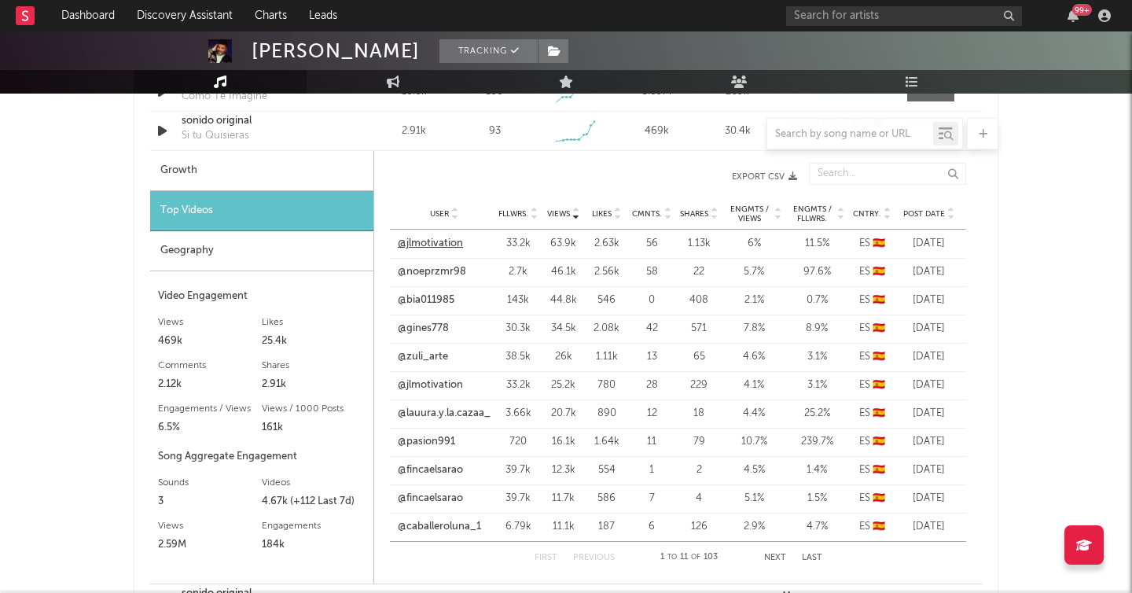
click at [417, 242] on link "@jlmotivation" at bounding box center [430, 244] width 65 height 16
click at [439, 273] on link "@noeprzmr98" at bounding box center [432, 272] width 68 height 16
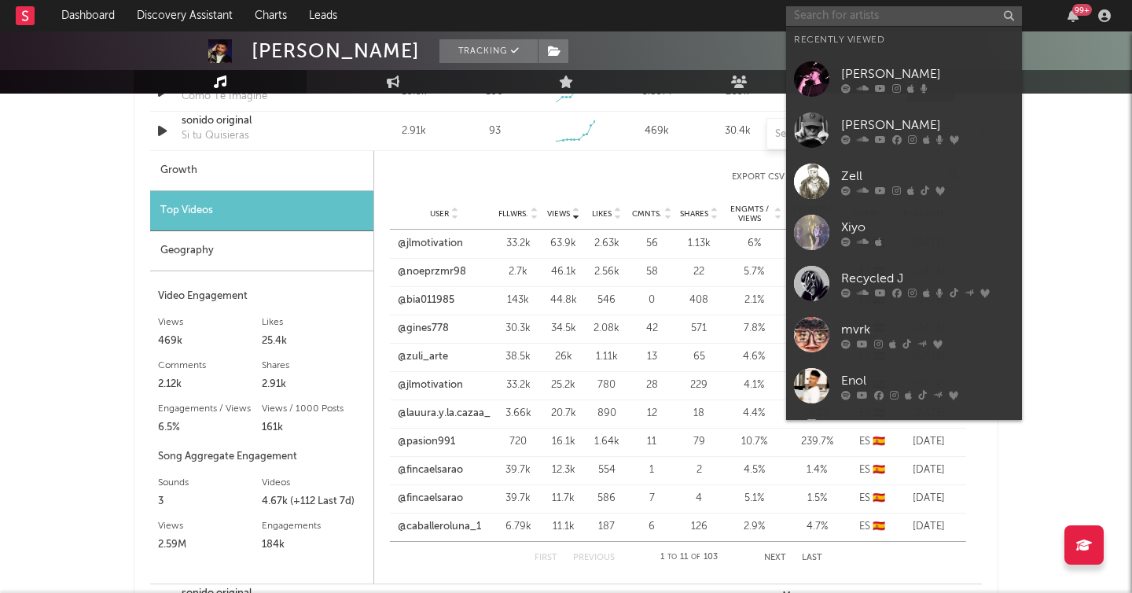
click at [868, 18] on input "text" at bounding box center [904, 16] width 236 height 20
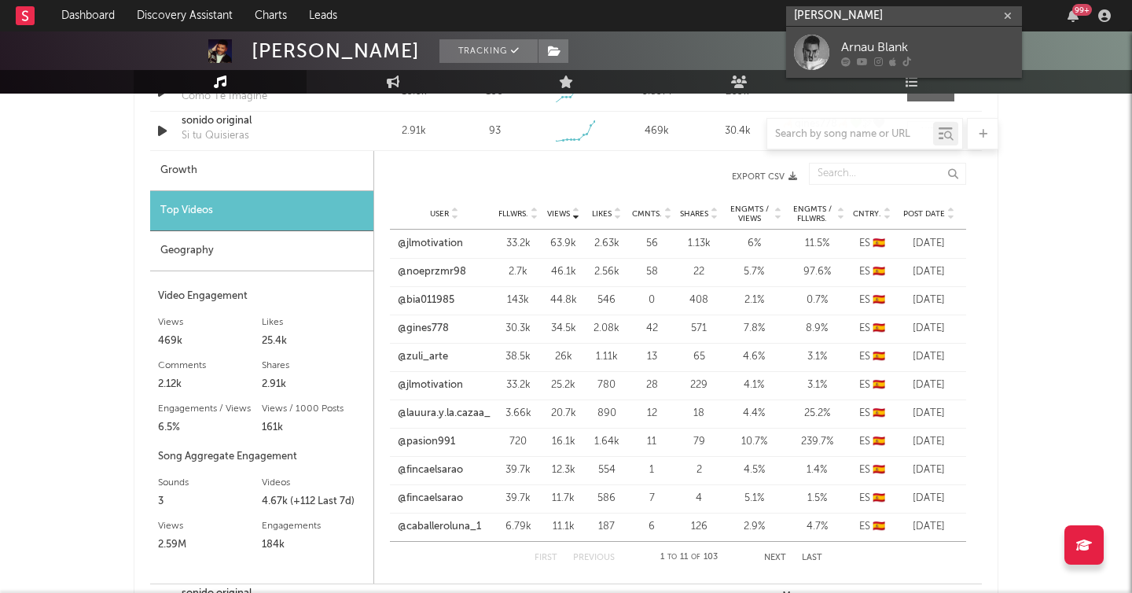
type input "arnau blank"
click at [827, 46] on div at bounding box center [811, 52] width 35 height 35
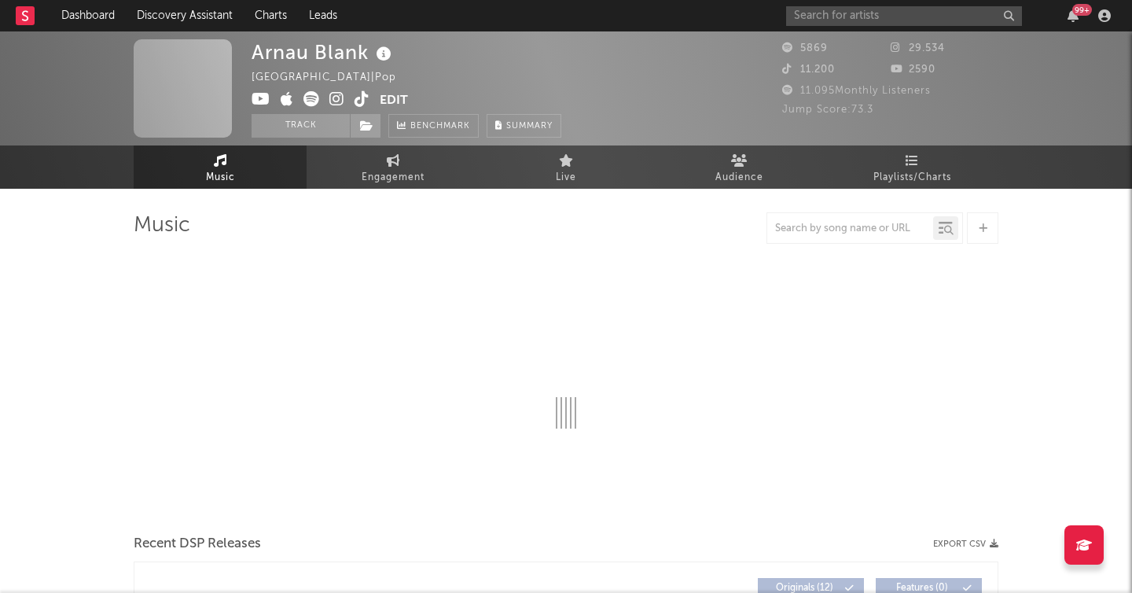
select select "6m"
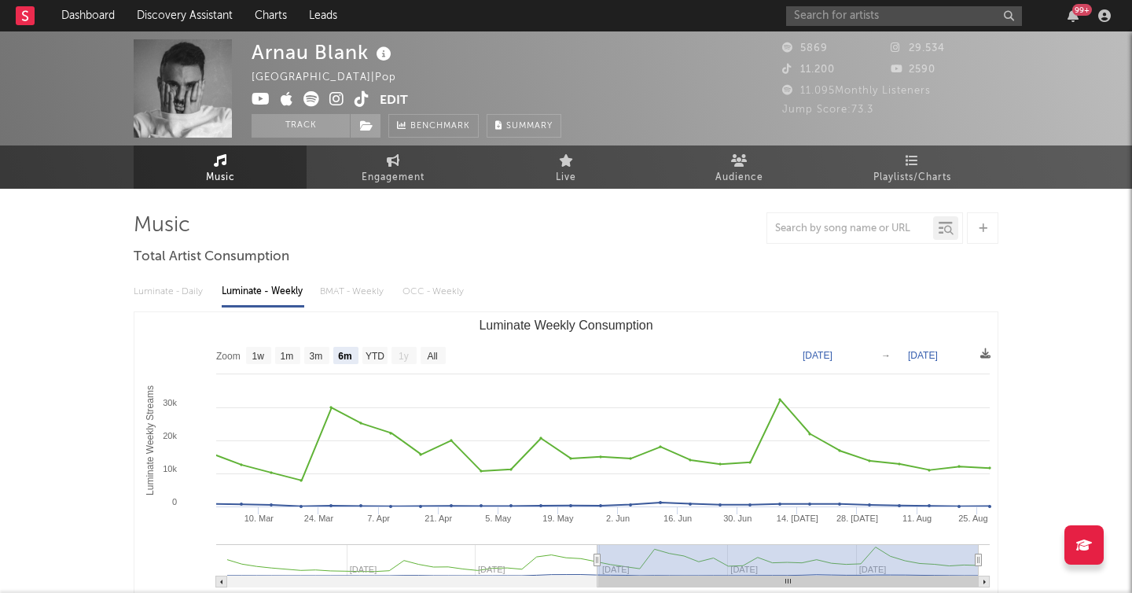
click at [151, 287] on div "Luminate - Daily Luminate - Weekly BMAT - Weekly OCC - Weekly" at bounding box center [566, 291] width 865 height 27
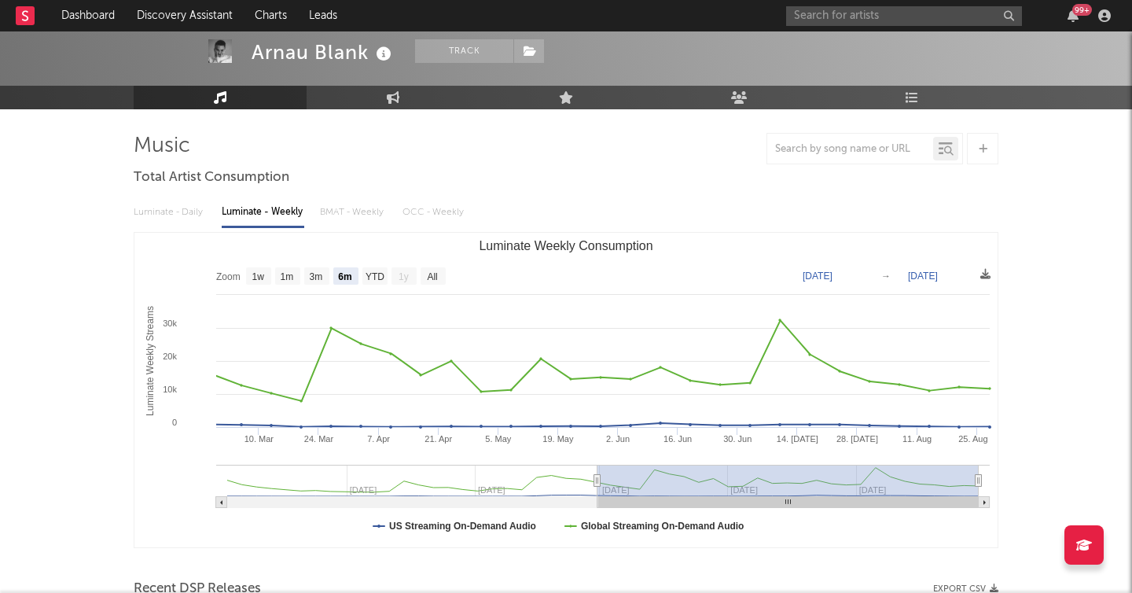
scroll to position [81, 0]
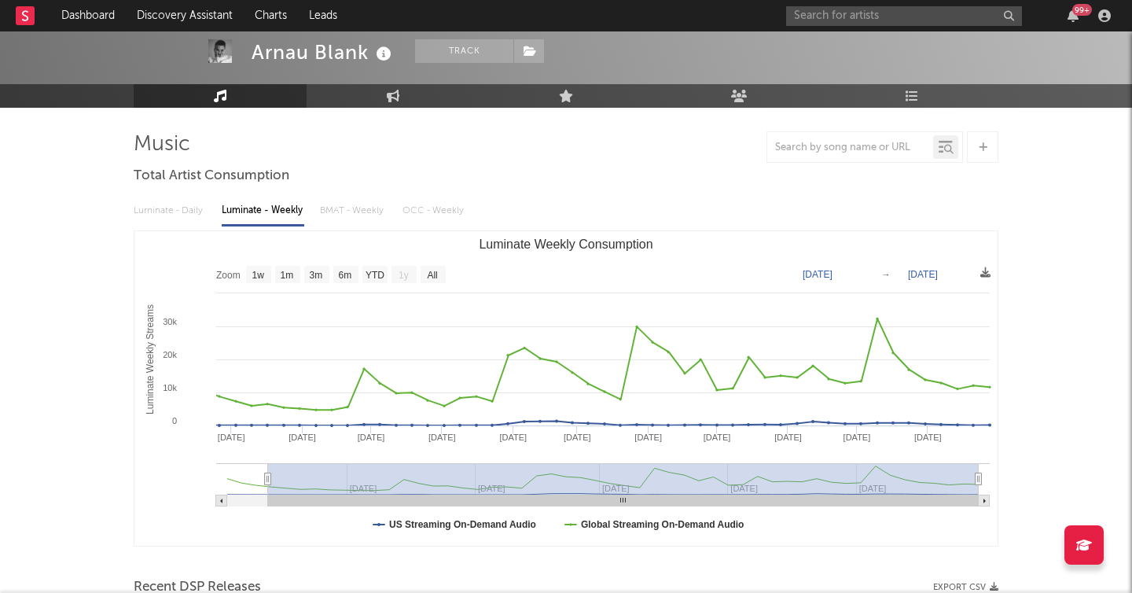
type input "2024-09-12"
drag, startPoint x: 595, startPoint y: 479, endPoint x: 243, endPoint y: 469, distance: 352.2
click at [243, 469] on g "Luminate Weekly Consumption" at bounding box center [602, 484] width 773 height 43
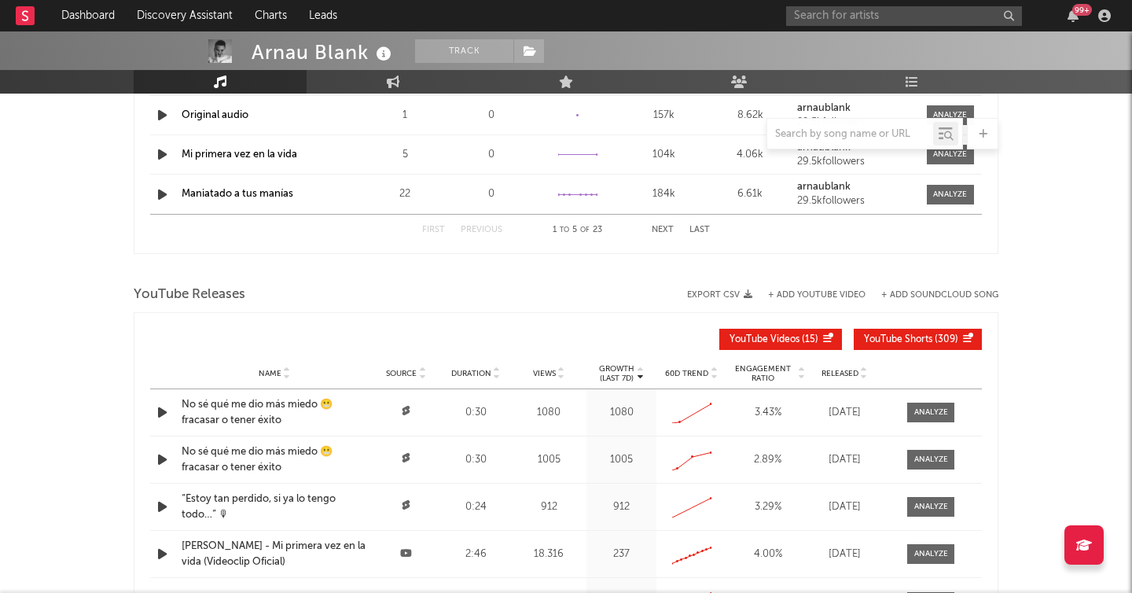
scroll to position [1324, 0]
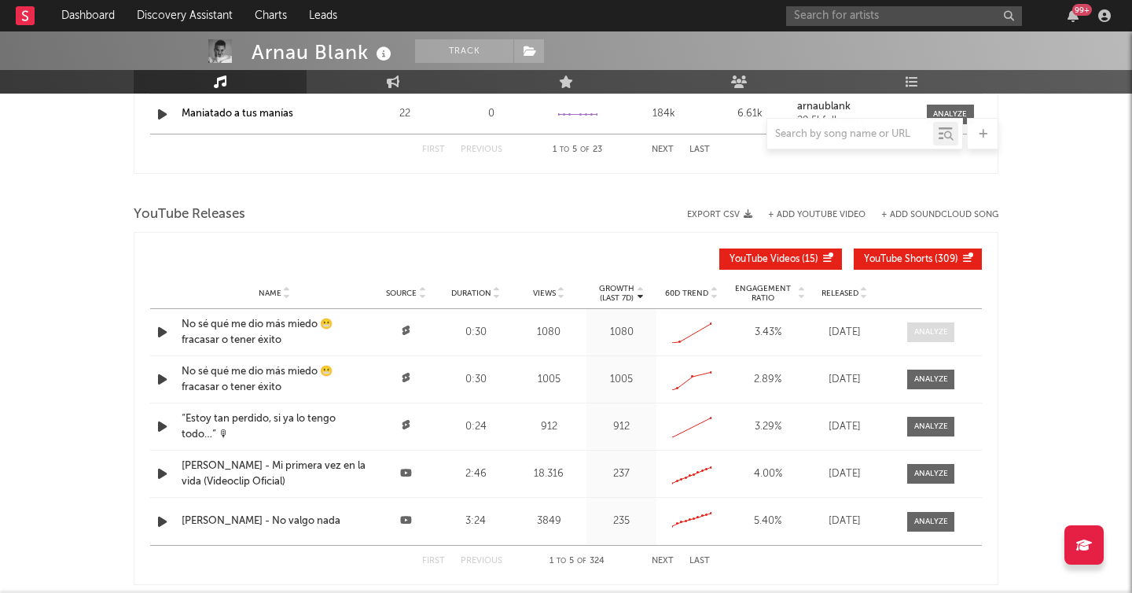
click at [933, 332] on div at bounding box center [931, 332] width 34 height 12
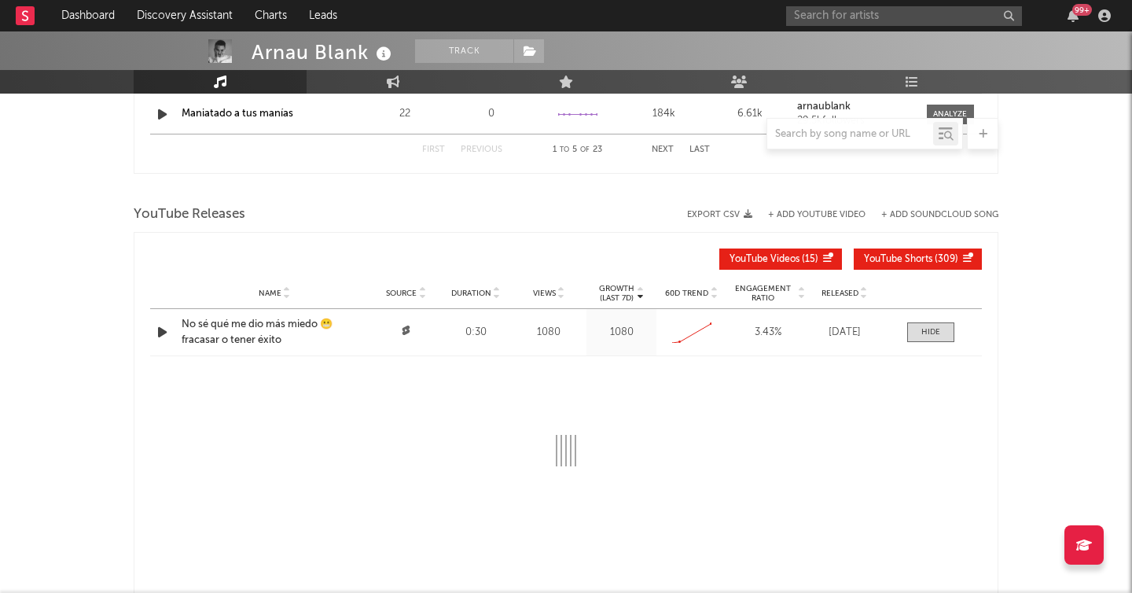
select select "All"
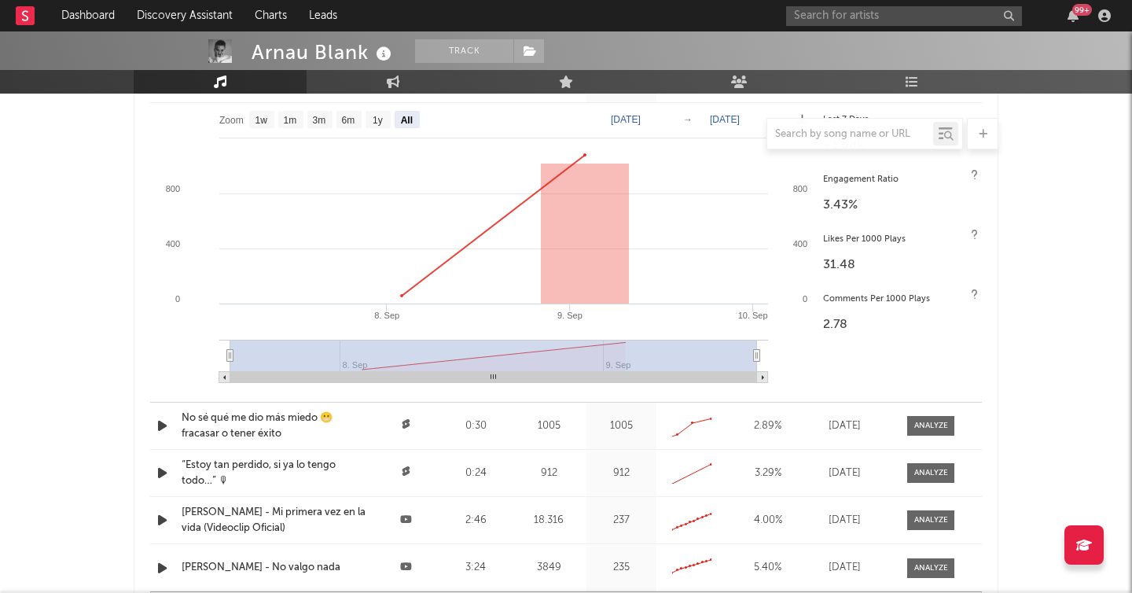
scroll to position [1579, 0]
click at [914, 420] on div at bounding box center [931, 424] width 34 height 12
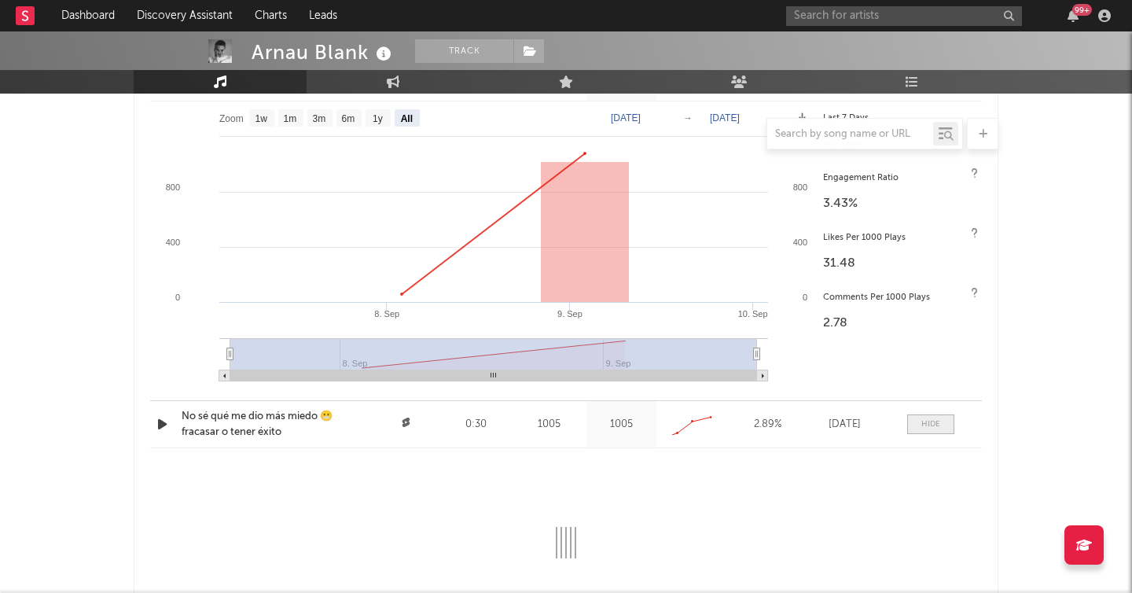
select select "All"
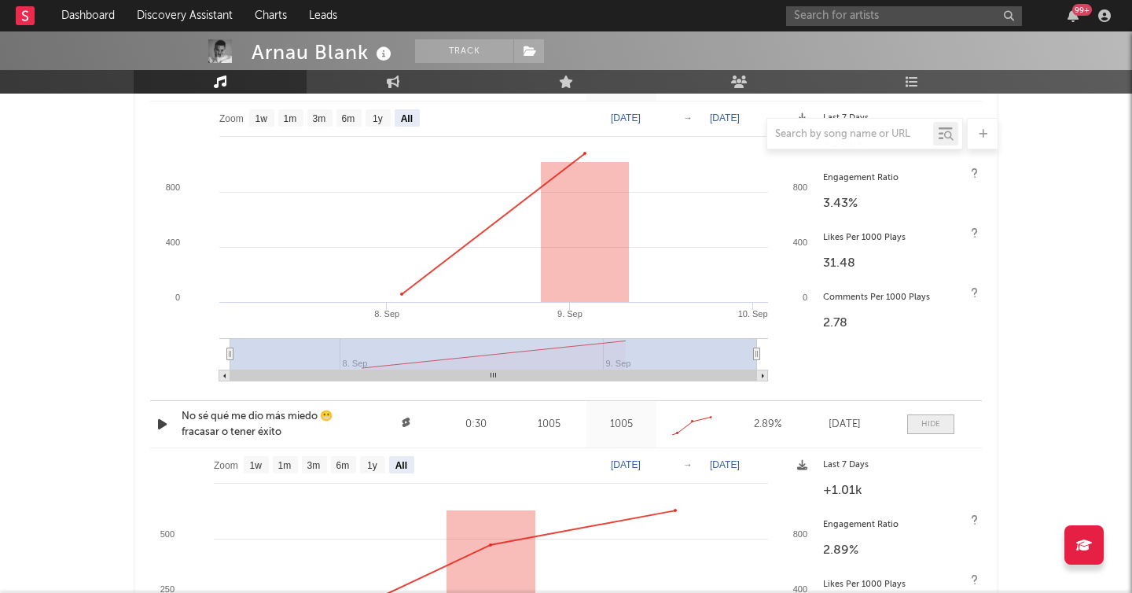
click at [914, 420] on span at bounding box center [930, 424] width 47 height 20
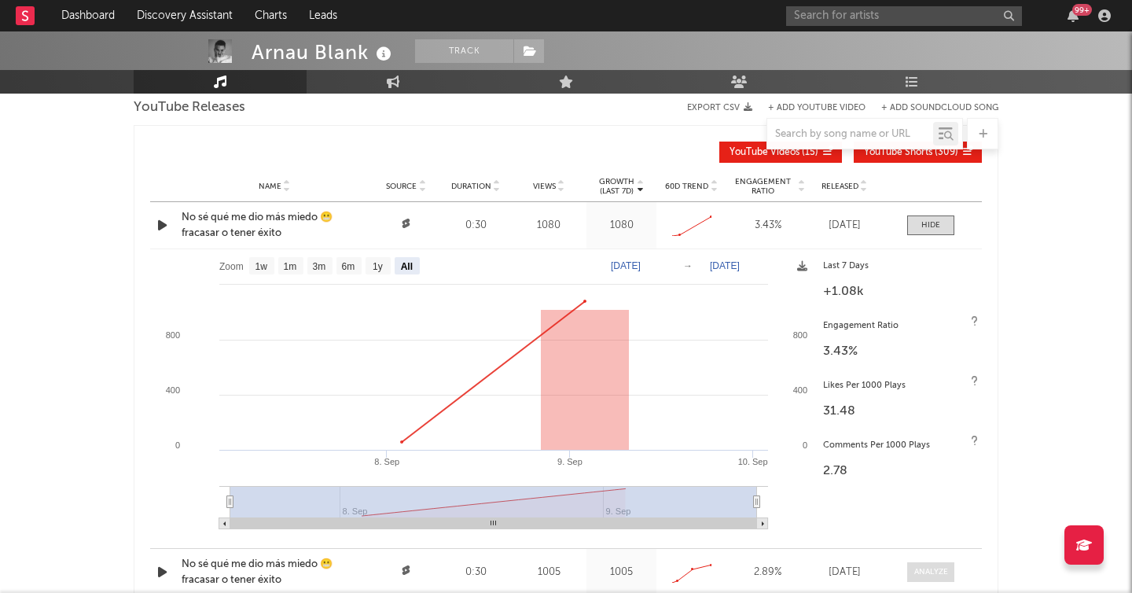
scroll to position [1430, 0]
click at [947, 230] on span at bounding box center [930, 227] width 47 height 20
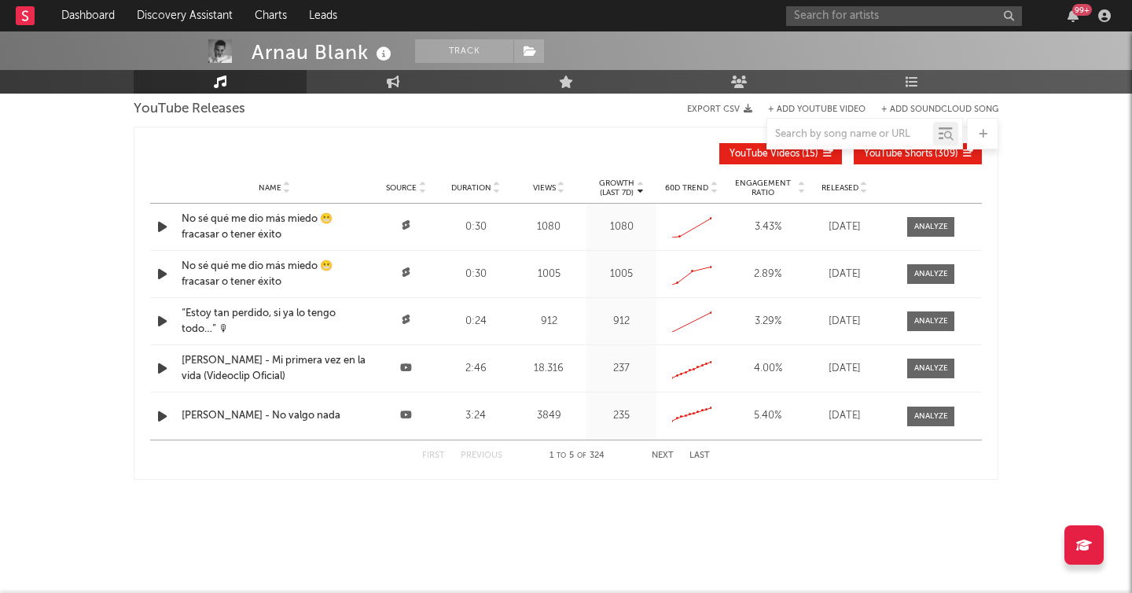
click at [766, 191] on span "Engagement Ratio" at bounding box center [762, 187] width 65 height 19
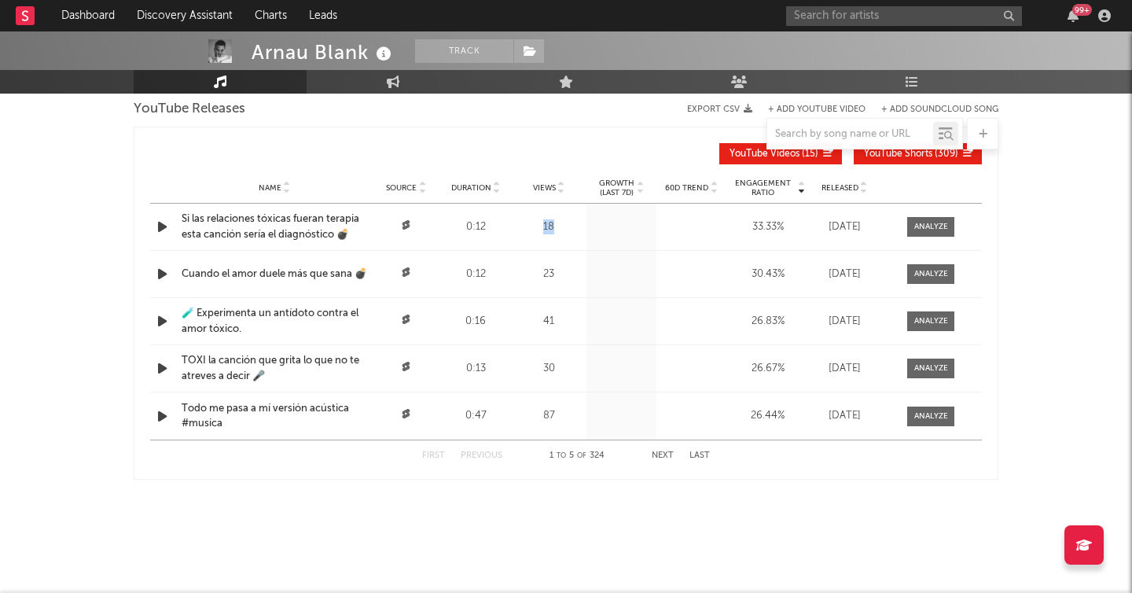
drag, startPoint x: 556, startPoint y: 227, endPoint x: 525, endPoint y: 226, distance: 30.7
click at [524, 226] on div "18" at bounding box center [549, 227] width 68 height 16
drag, startPoint x: 784, startPoint y: 222, endPoint x: 731, endPoint y: 222, distance: 52.7
click at [731, 222] on div "33.33 %" at bounding box center [767, 227] width 75 height 16
click at [923, 231] on div at bounding box center [931, 227] width 34 height 12
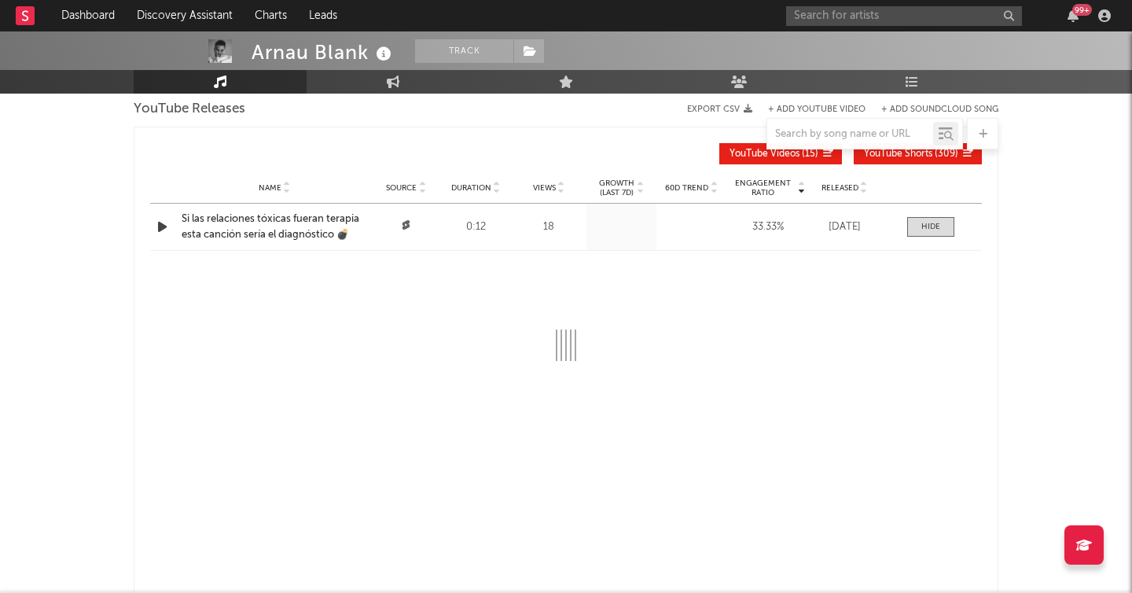
select select "1w"
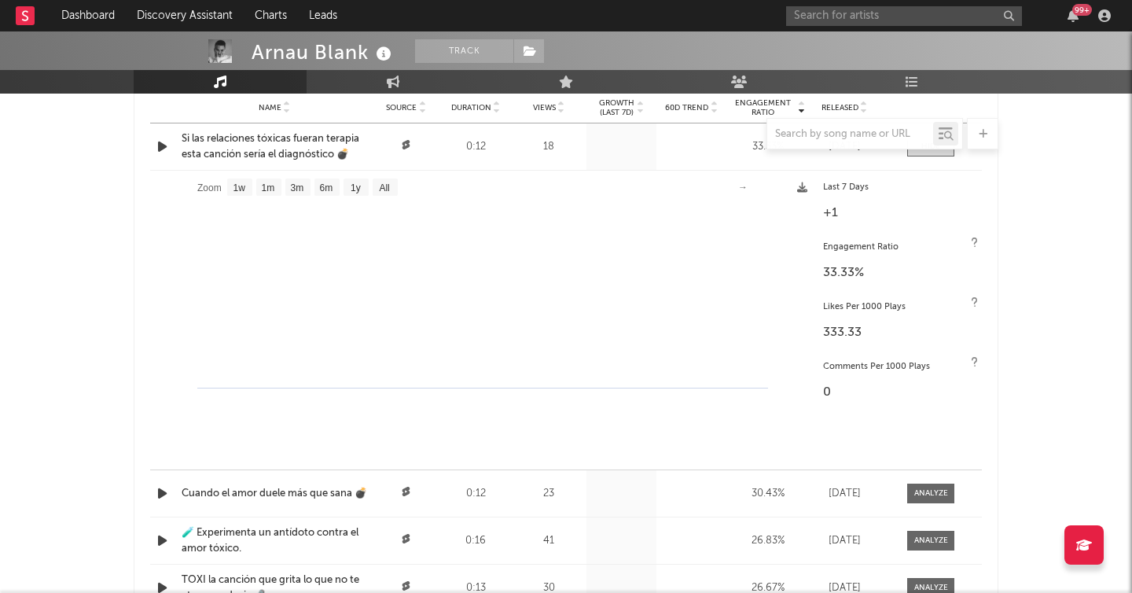
scroll to position [1372, 0]
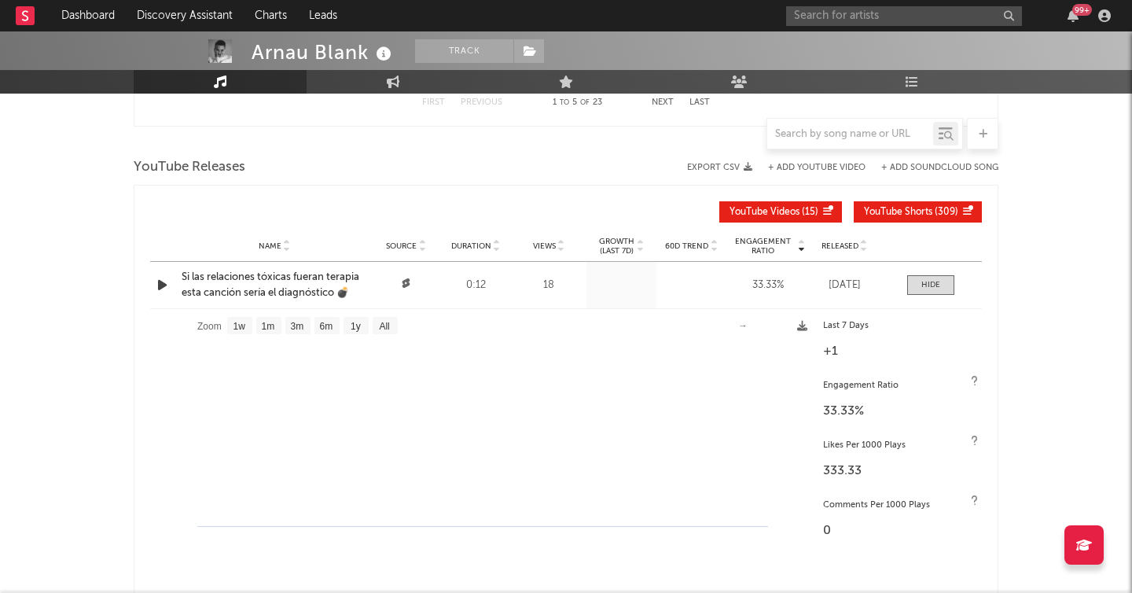
click at [311, 285] on div "Si las relaciones tóxicas fueran terapia esta canción sería el diagnóstico 💣" at bounding box center [274, 285] width 185 height 31
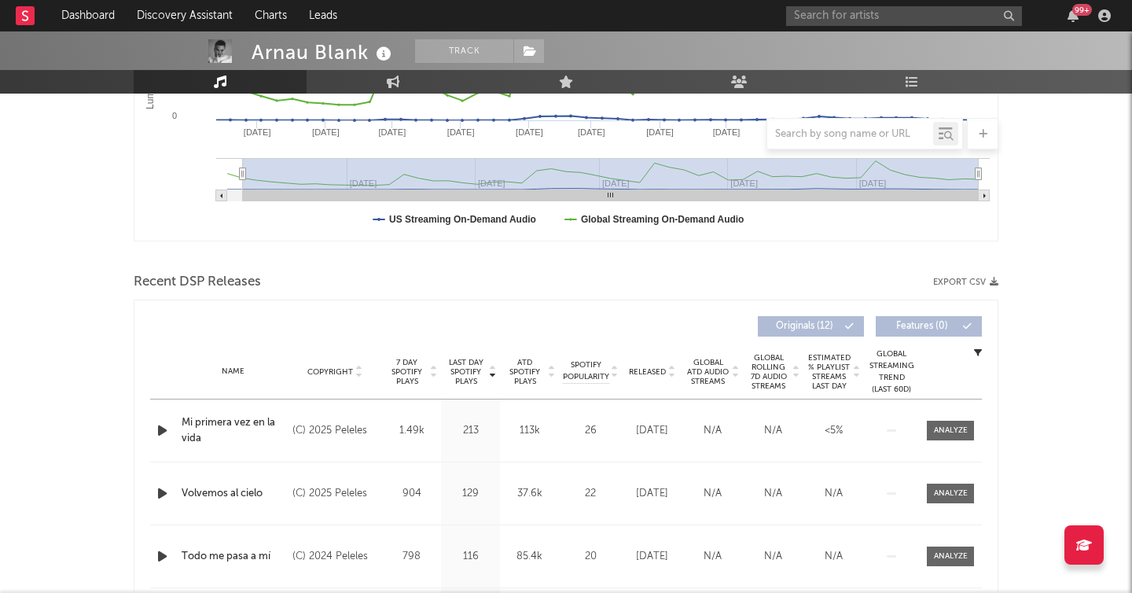
scroll to position [0, 0]
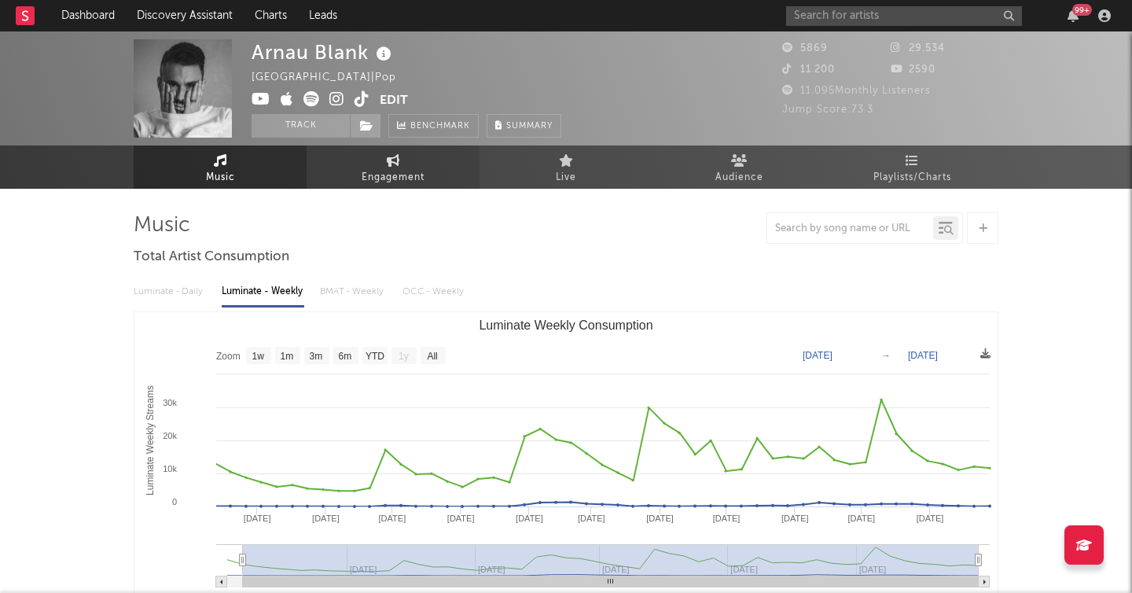
click at [411, 180] on span "Engagement" at bounding box center [393, 177] width 63 height 19
select select "1w"
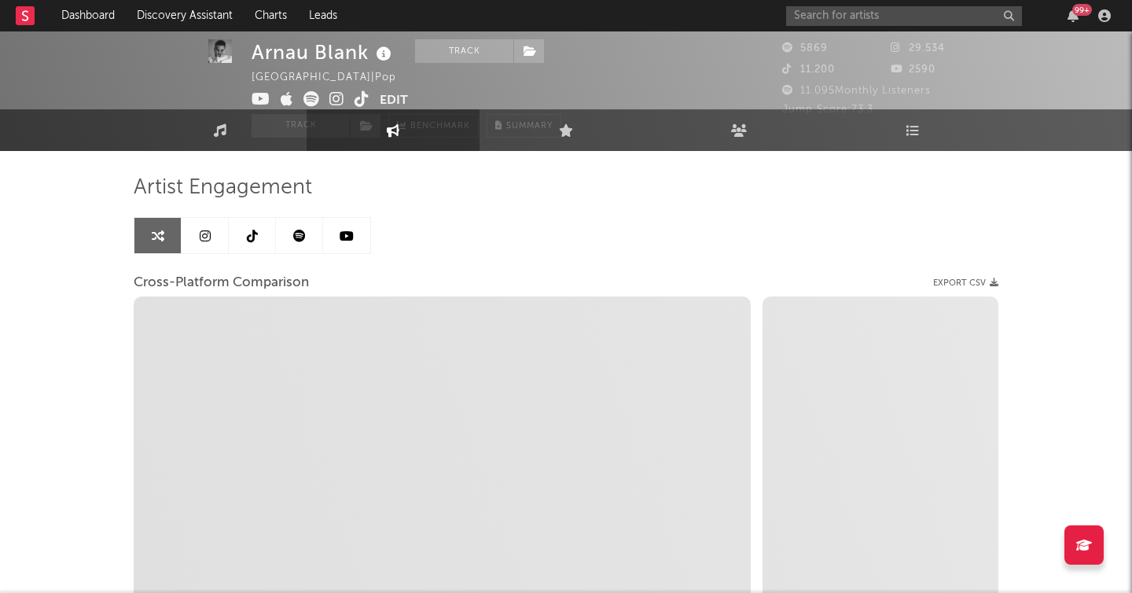
scroll to position [57, 0]
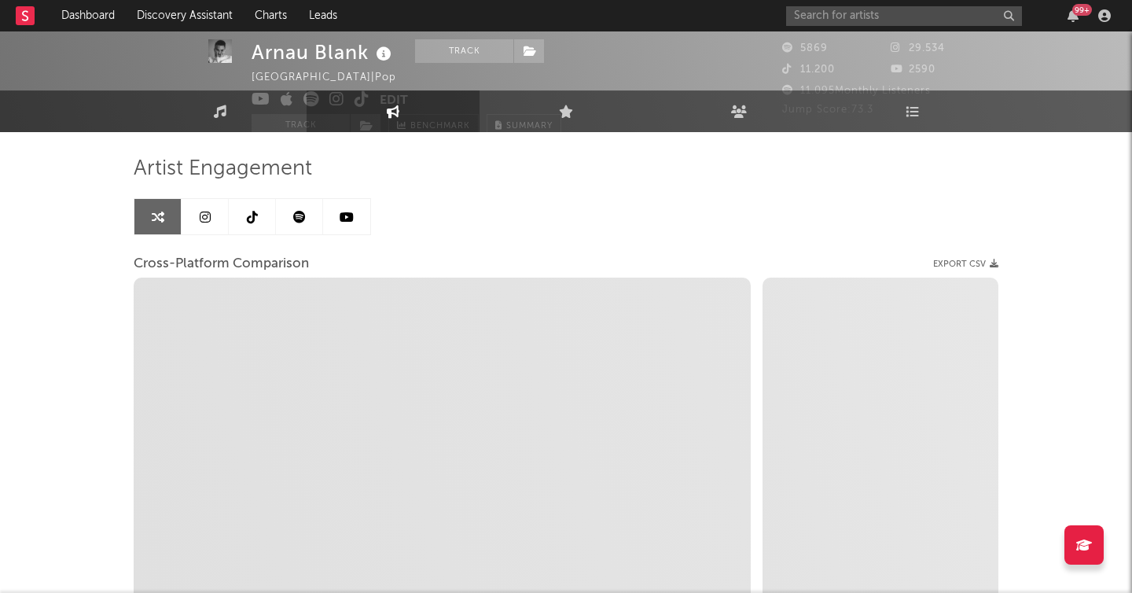
select select "1m"
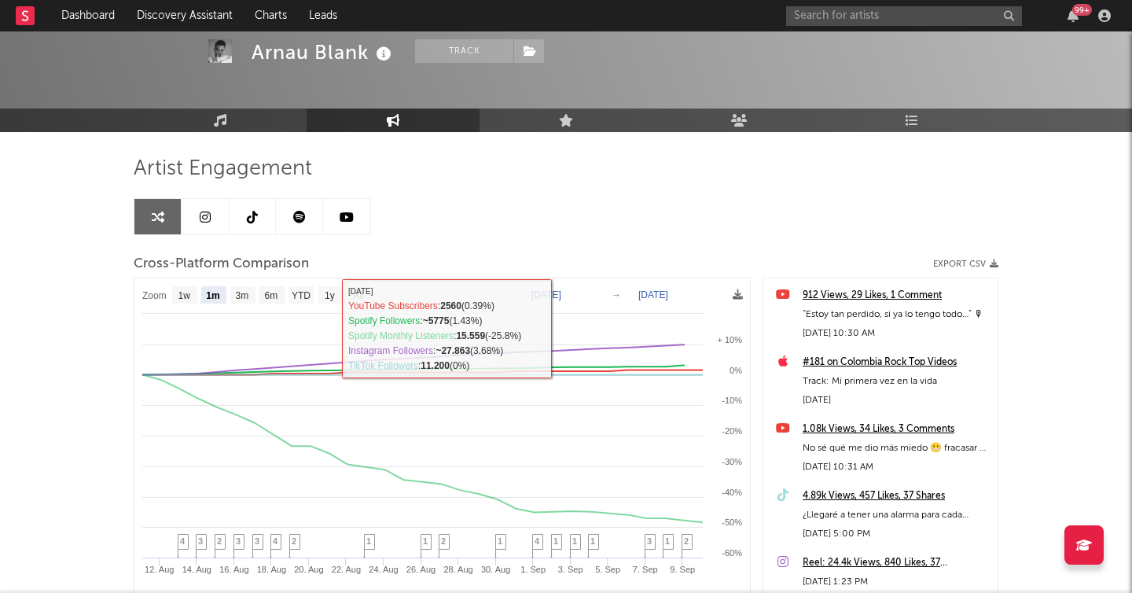
click at [207, 218] on icon at bounding box center [205, 217] width 11 height 13
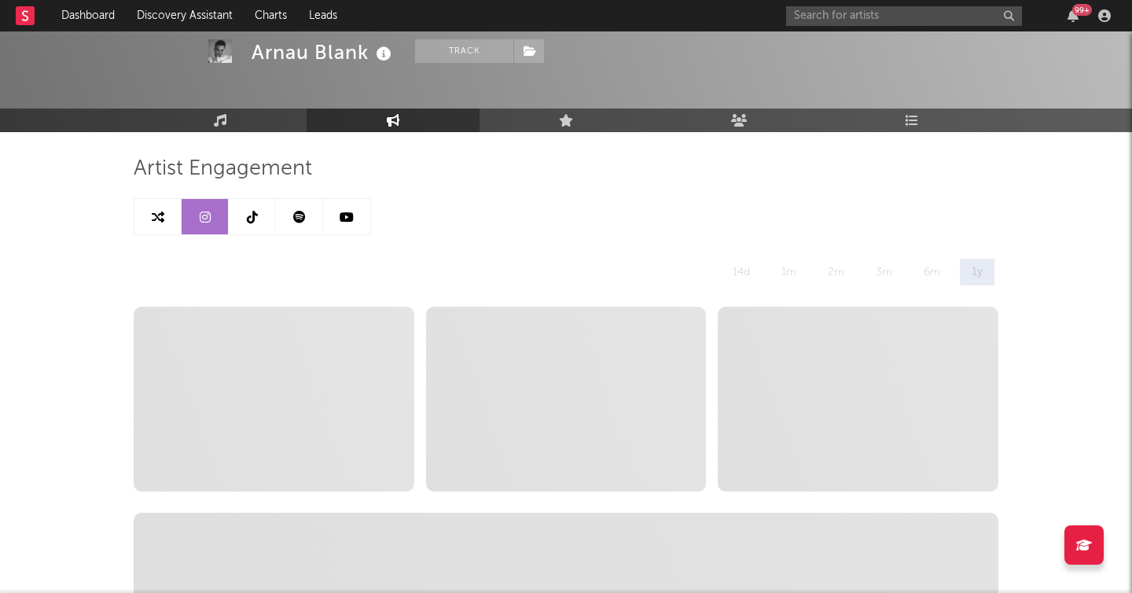
select select "6m"
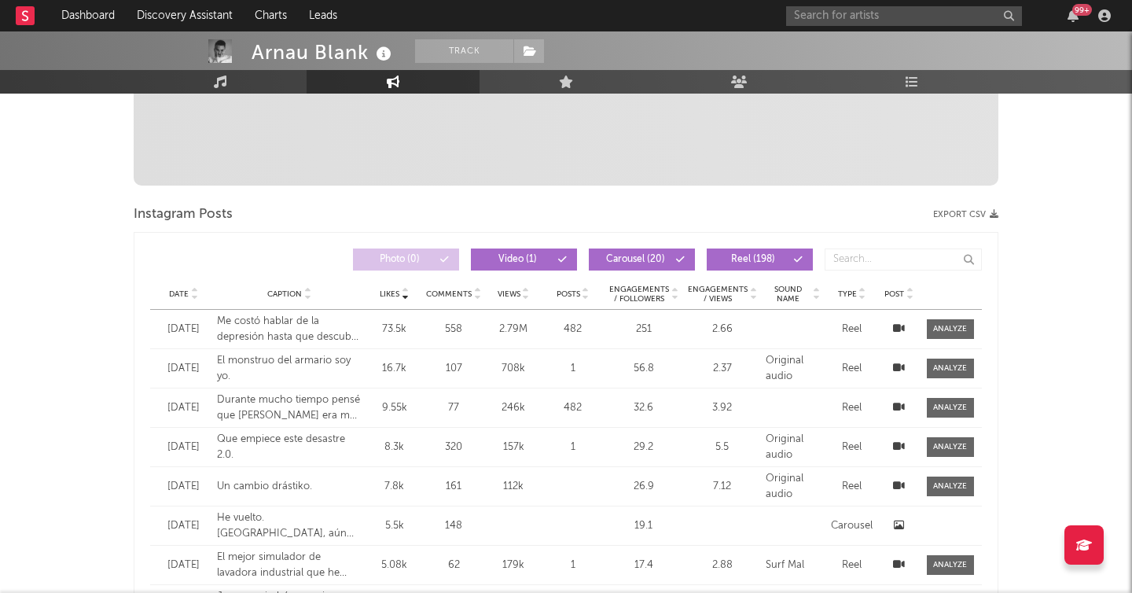
scroll to position [581, 0]
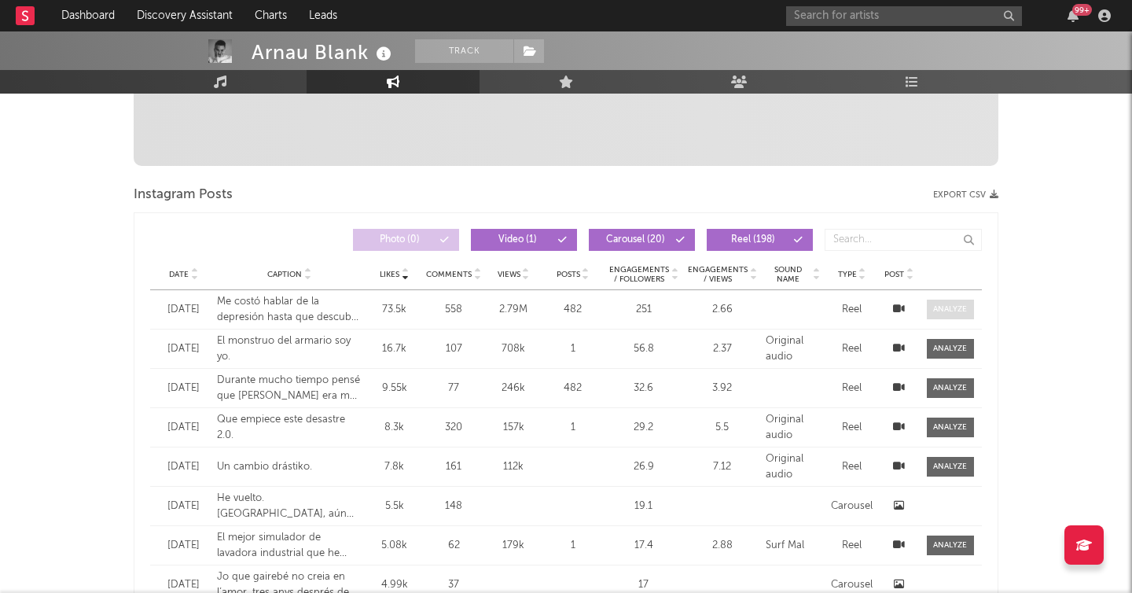
click at [942, 302] on span at bounding box center [950, 309] width 47 height 20
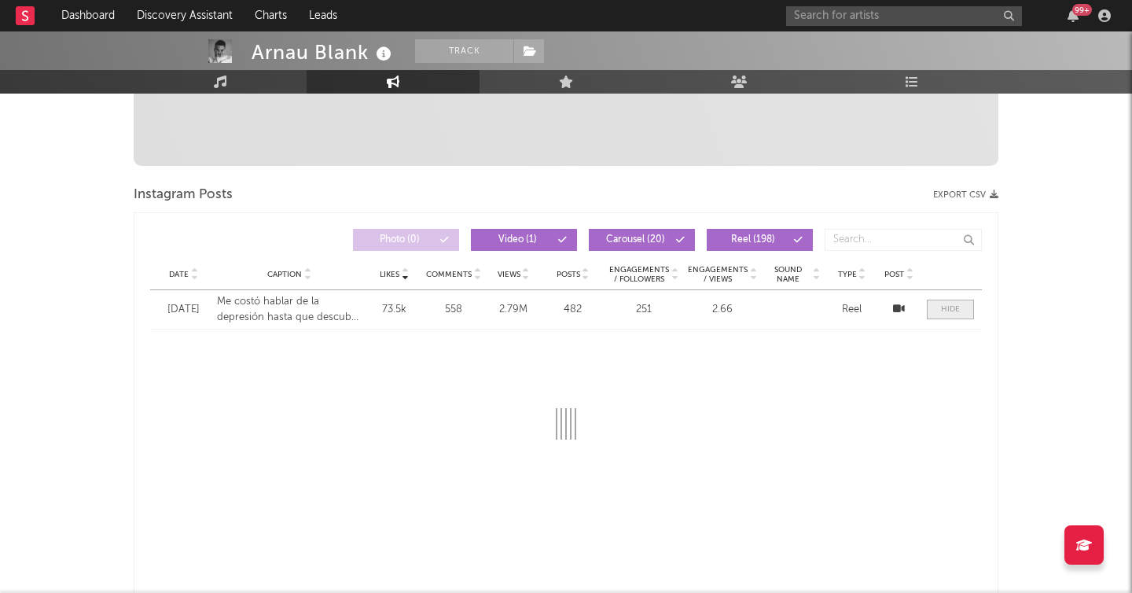
select select "1m"
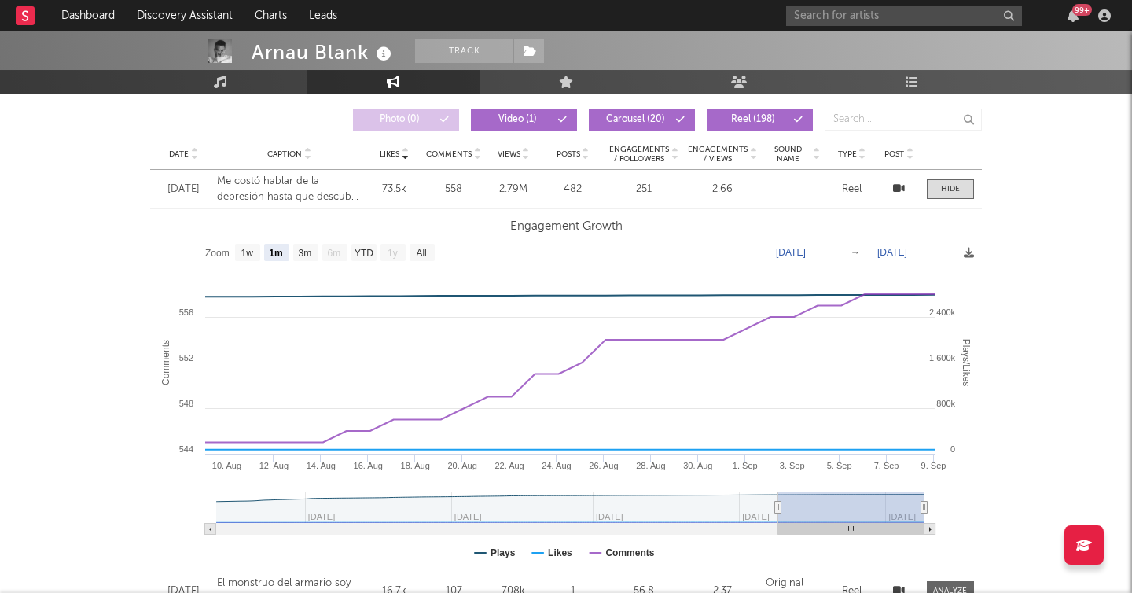
scroll to position [697, 0]
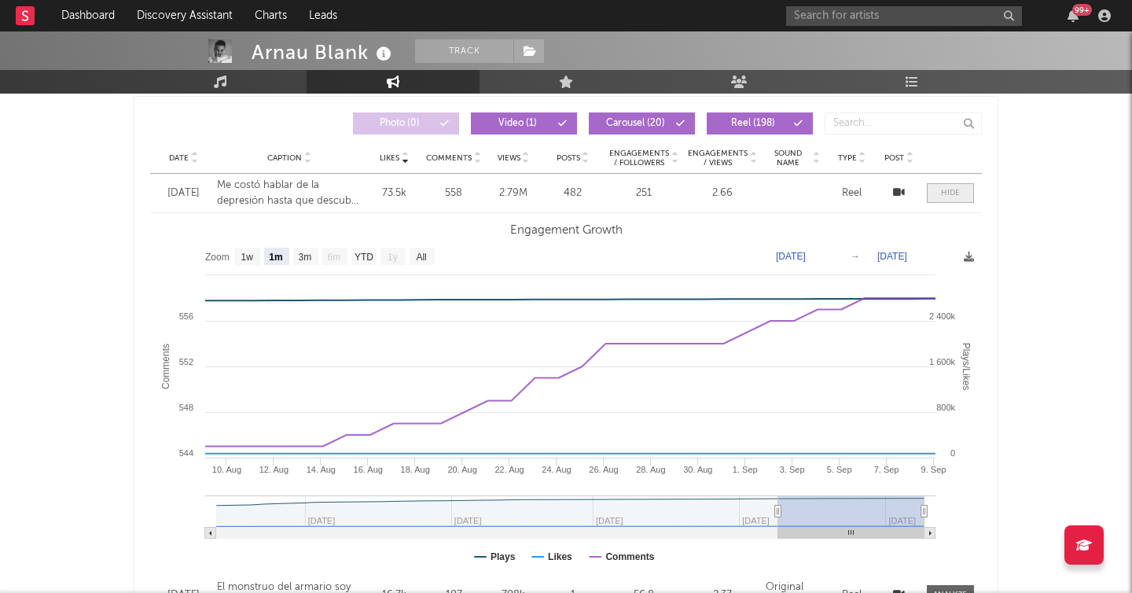
click at [949, 193] on div at bounding box center [950, 193] width 19 height 12
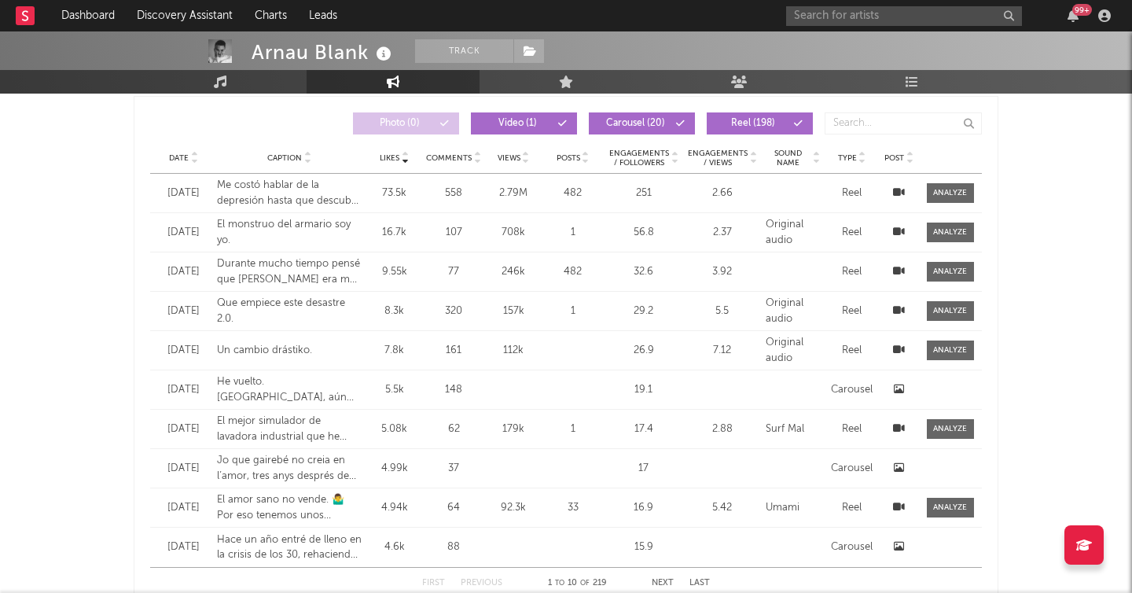
click at [771, 123] on span "Reel ( 198 )" at bounding box center [753, 123] width 72 height 9
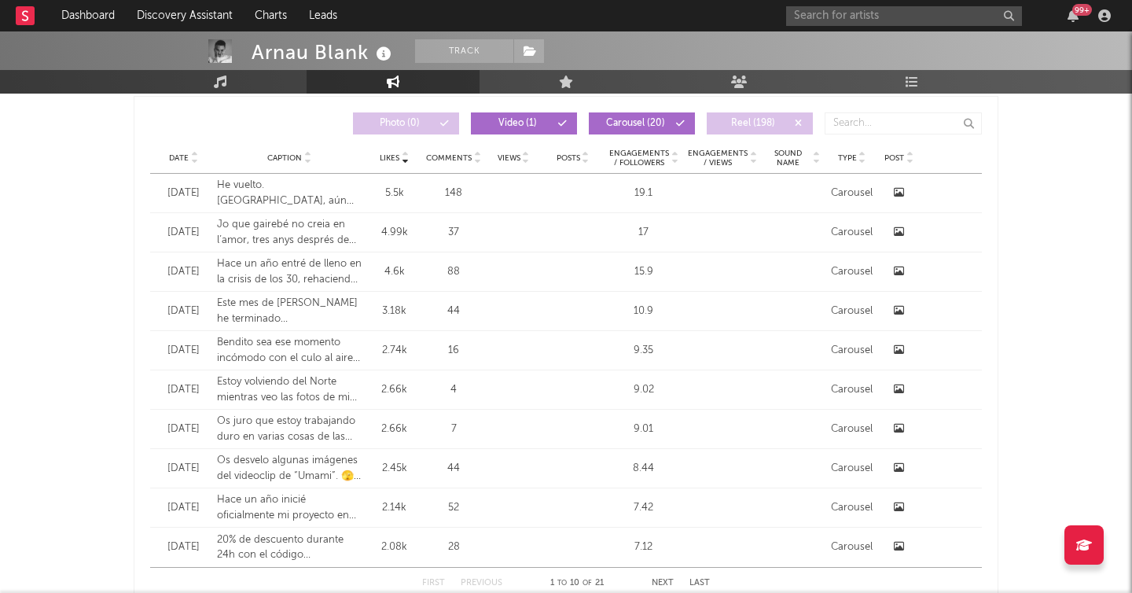
click at [771, 123] on span "Reel ( 198 )" at bounding box center [753, 123] width 72 height 9
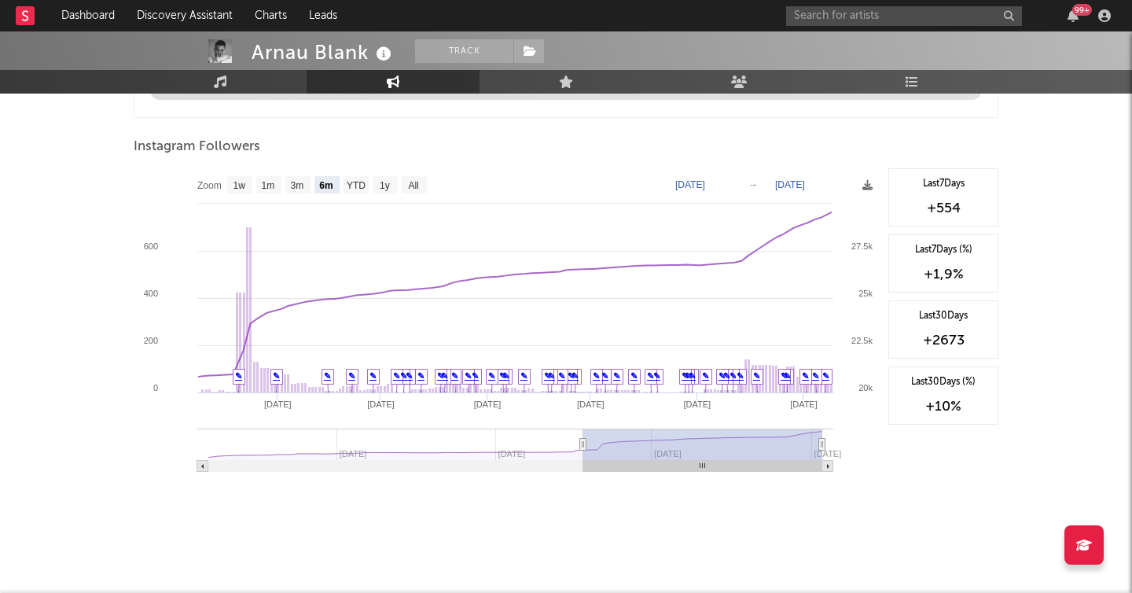
scroll to position [1821, 0]
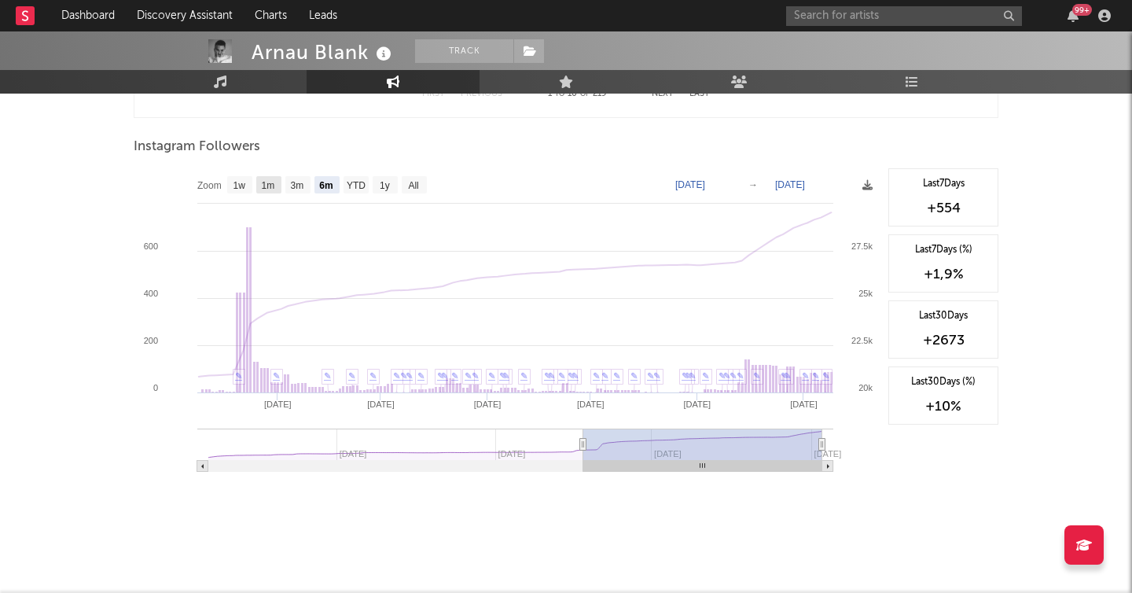
click at [272, 191] on rect at bounding box center [268, 184] width 25 height 17
select select "1m"
type input "2025-08-09"
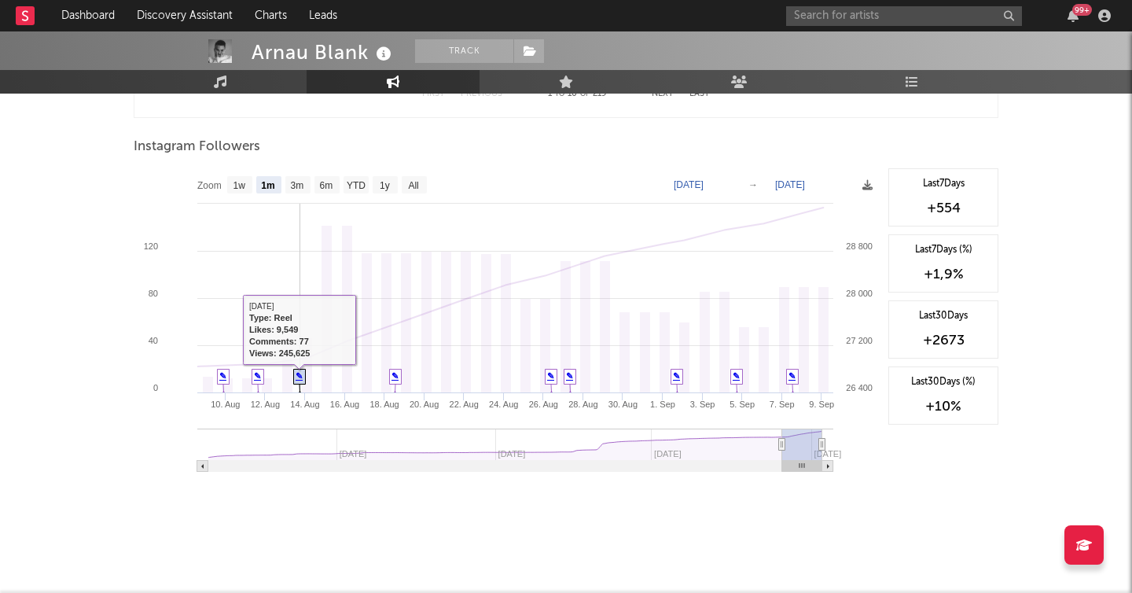
click at [301, 377] on link "✎" at bounding box center [299, 375] width 7 height 9
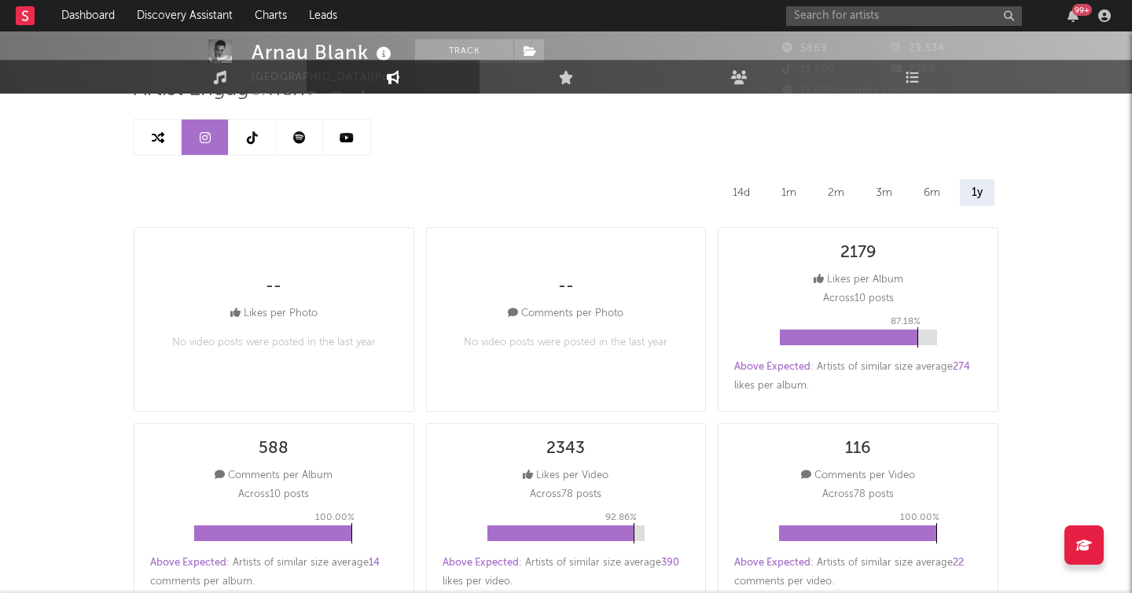
scroll to position [0, 0]
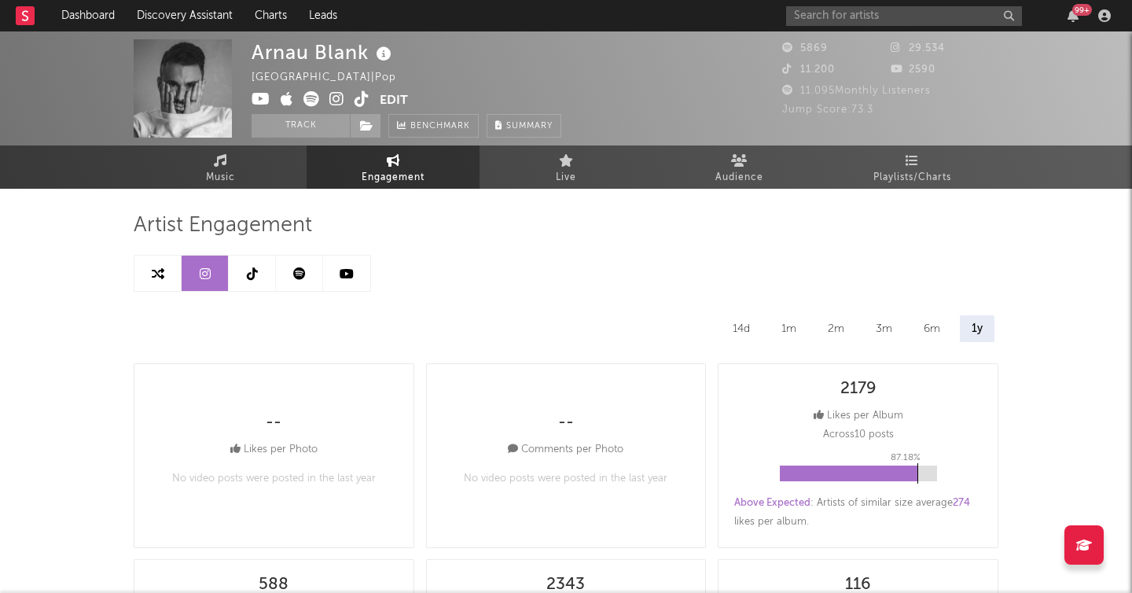
click at [160, 270] on icon at bounding box center [158, 273] width 13 height 13
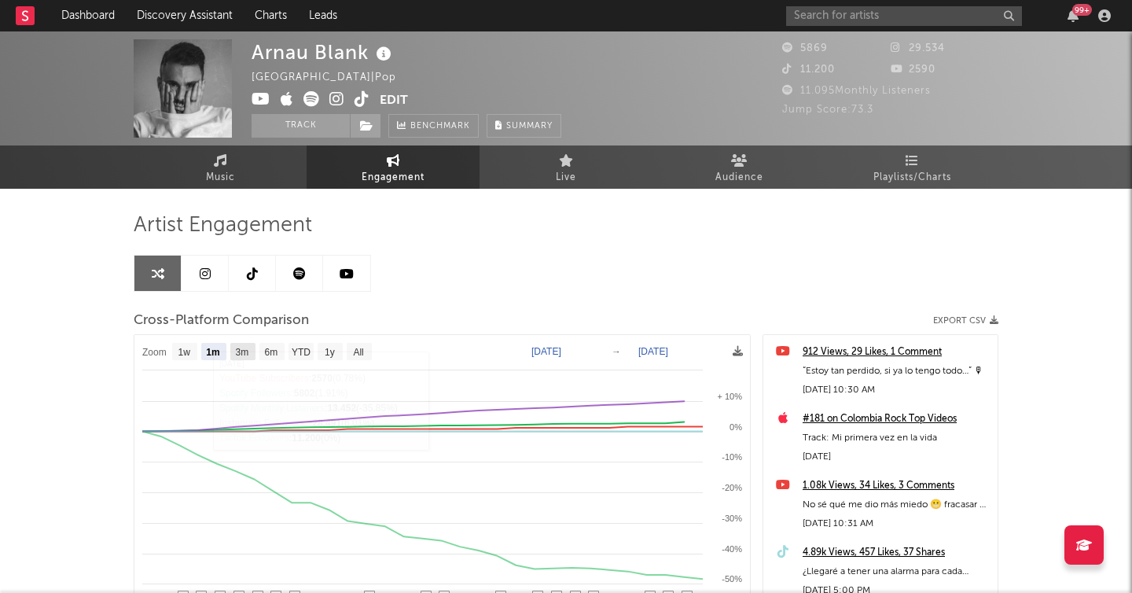
click at [245, 347] on text "3m" at bounding box center [242, 352] width 13 height 11
select select "3m"
type input "2025-06-10"
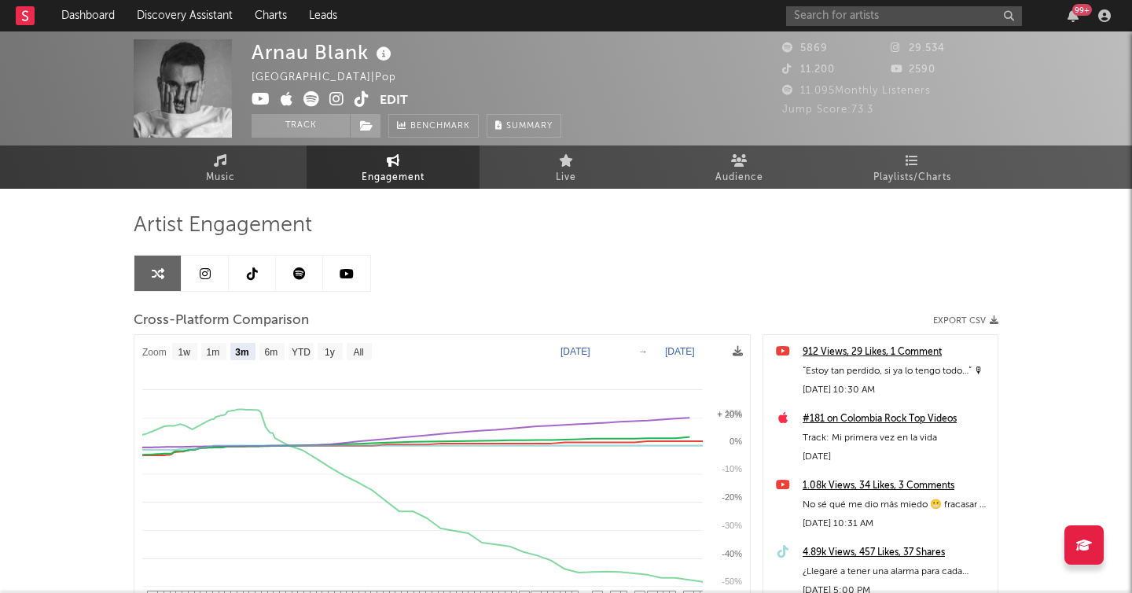
select select "3m"
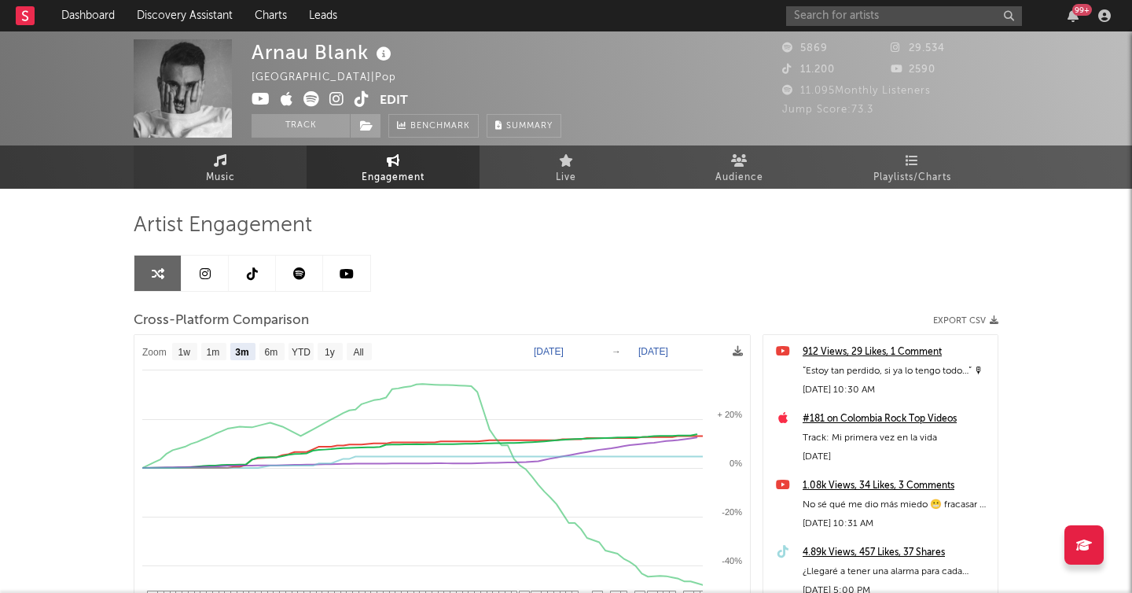
click at [222, 174] on span "Music" at bounding box center [220, 177] width 29 height 19
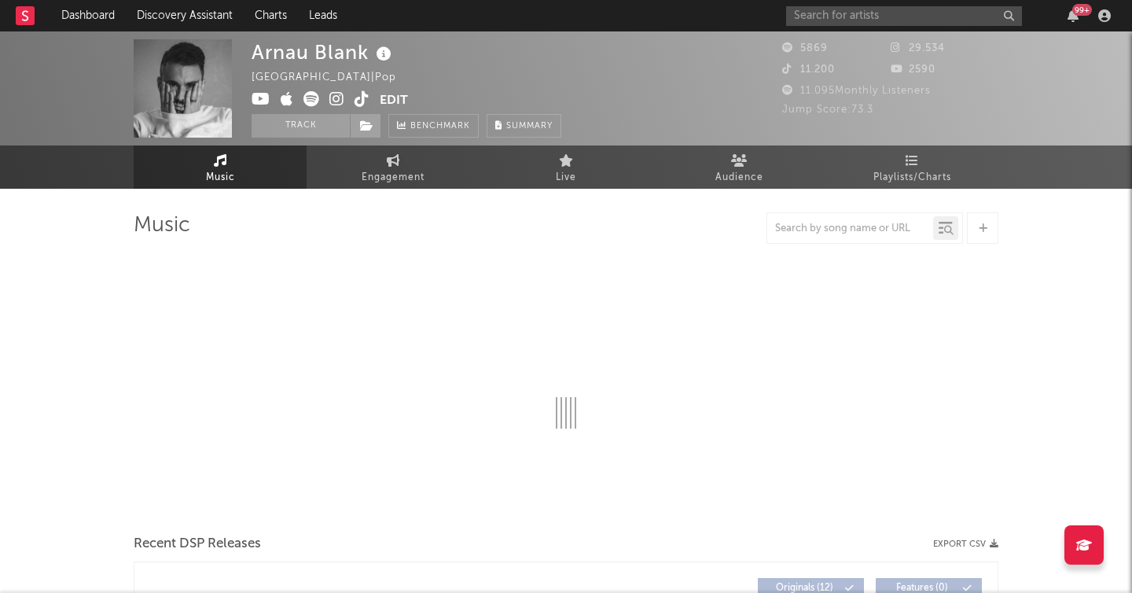
select select "6m"
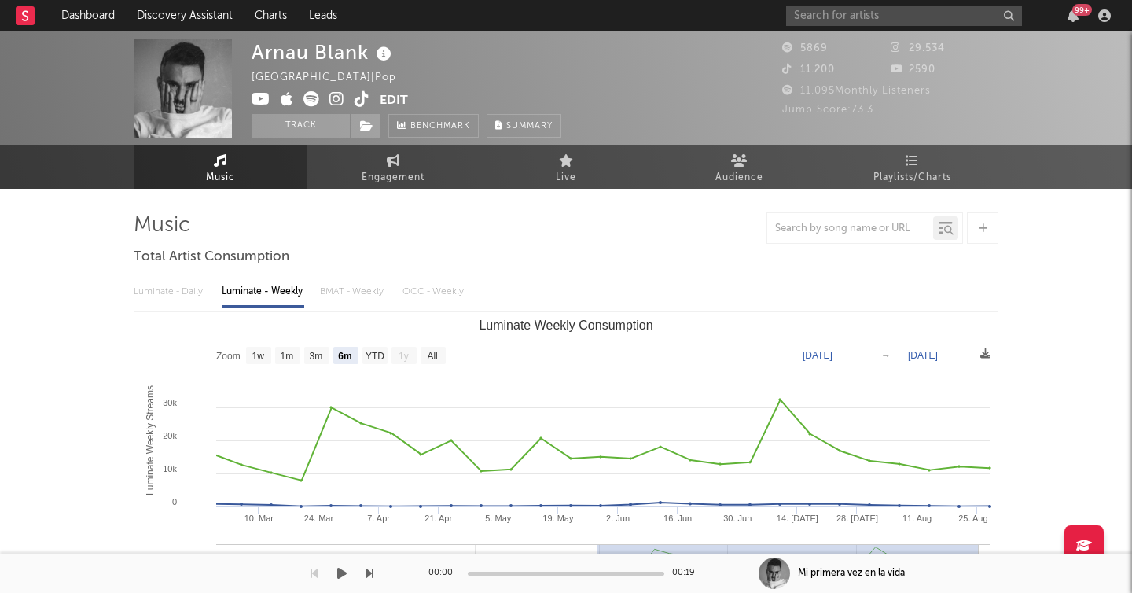
click at [592, 559] on div "00:00 00:19" at bounding box center [565, 572] width 275 height 39
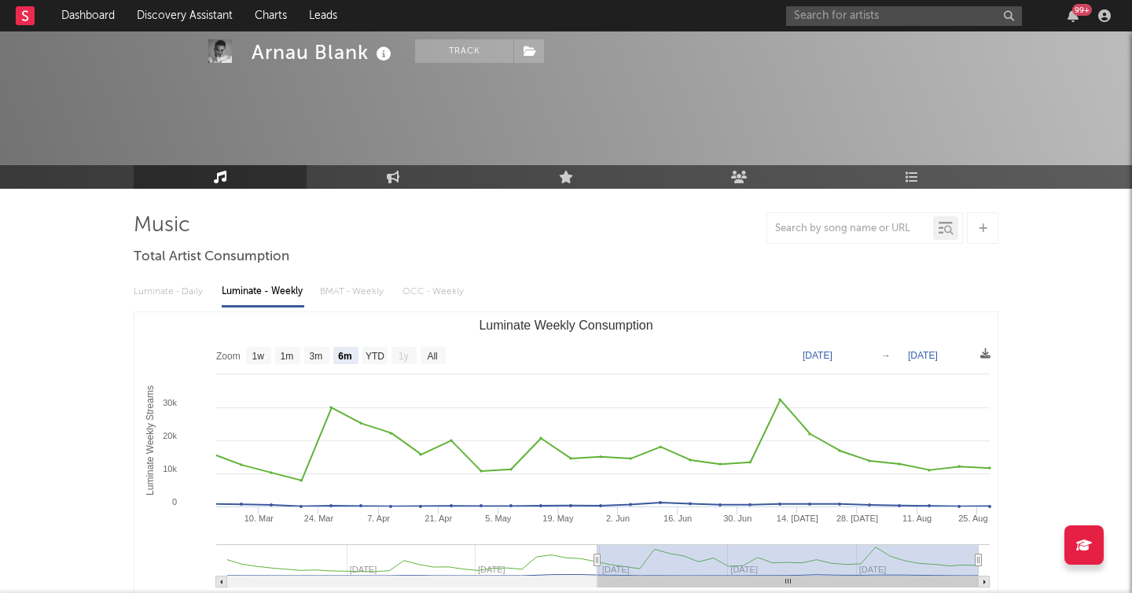
scroll to position [101, 0]
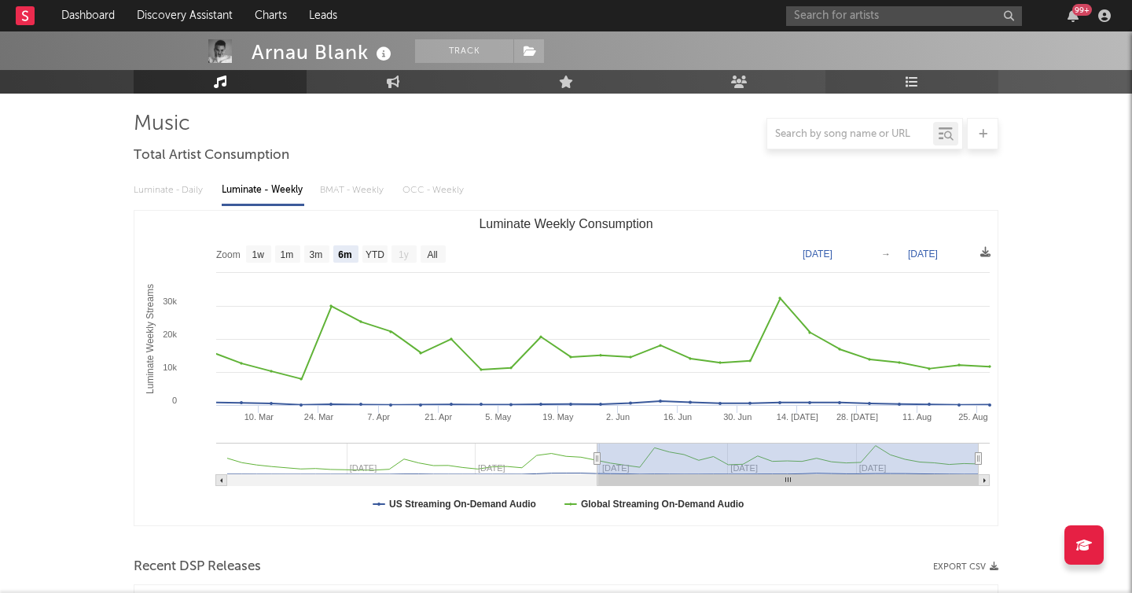
click at [912, 84] on icon at bounding box center [911, 81] width 13 height 13
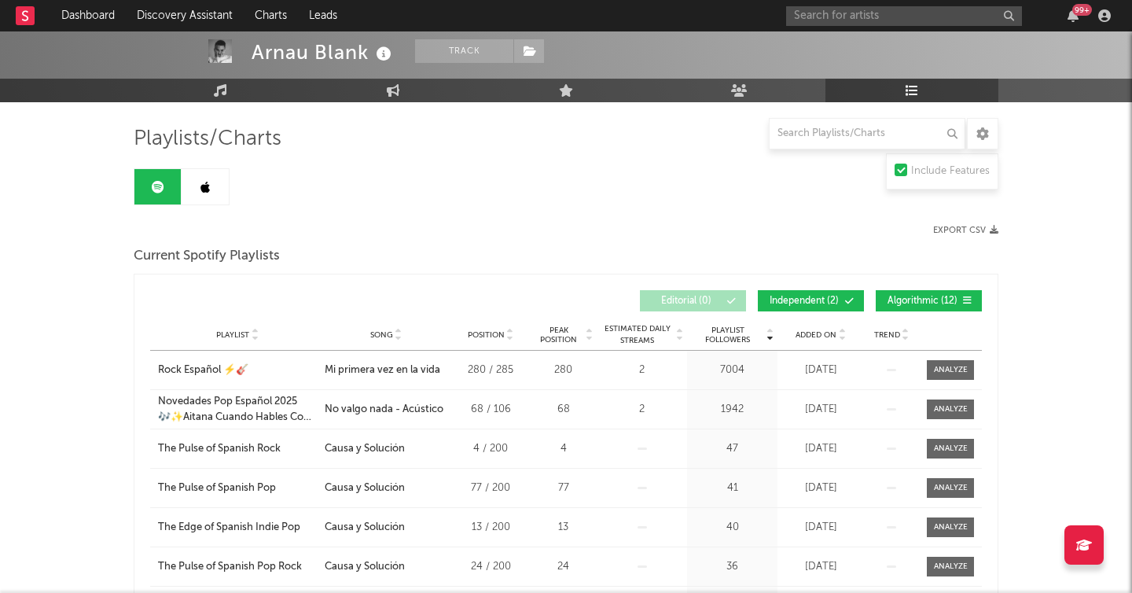
scroll to position [193, 0]
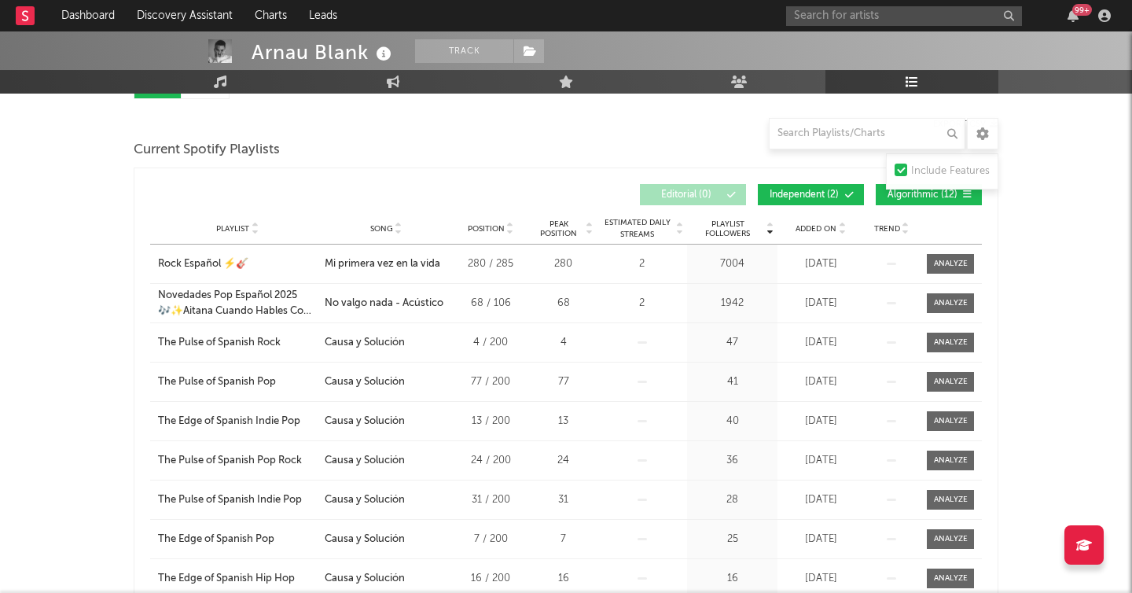
click at [729, 223] on span "Playlist Followers" at bounding box center [727, 228] width 73 height 19
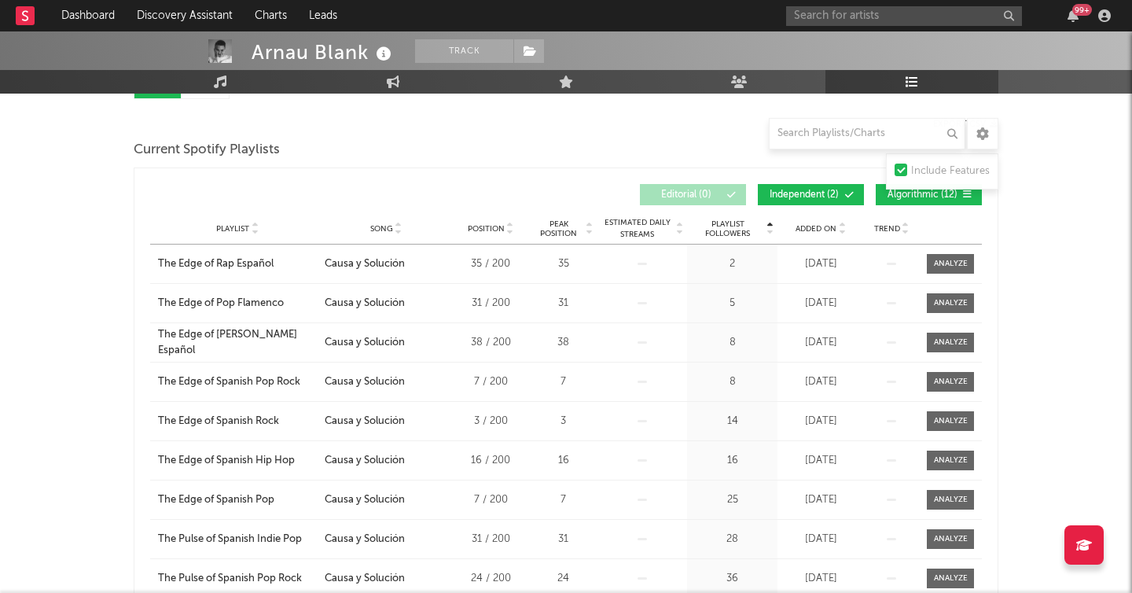
click at [729, 223] on span "Playlist Followers" at bounding box center [727, 228] width 73 height 19
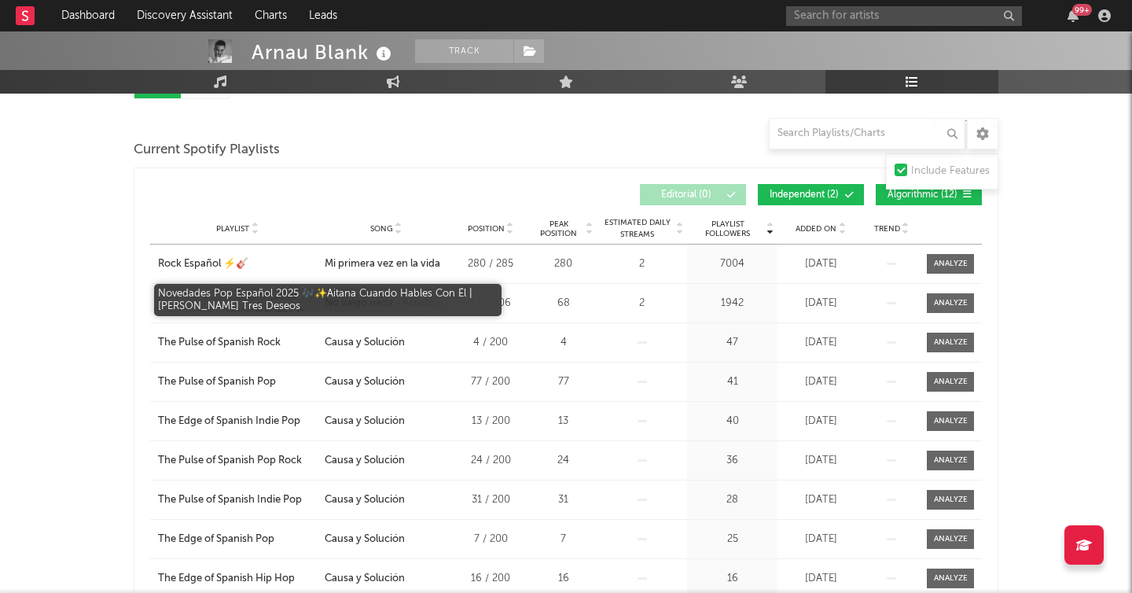
click at [248, 299] on div "Novedades Pop Español 2025 🎶✨Aitana Cuando Hables Con Él | Leire Martínez Tres …" at bounding box center [237, 303] width 159 height 31
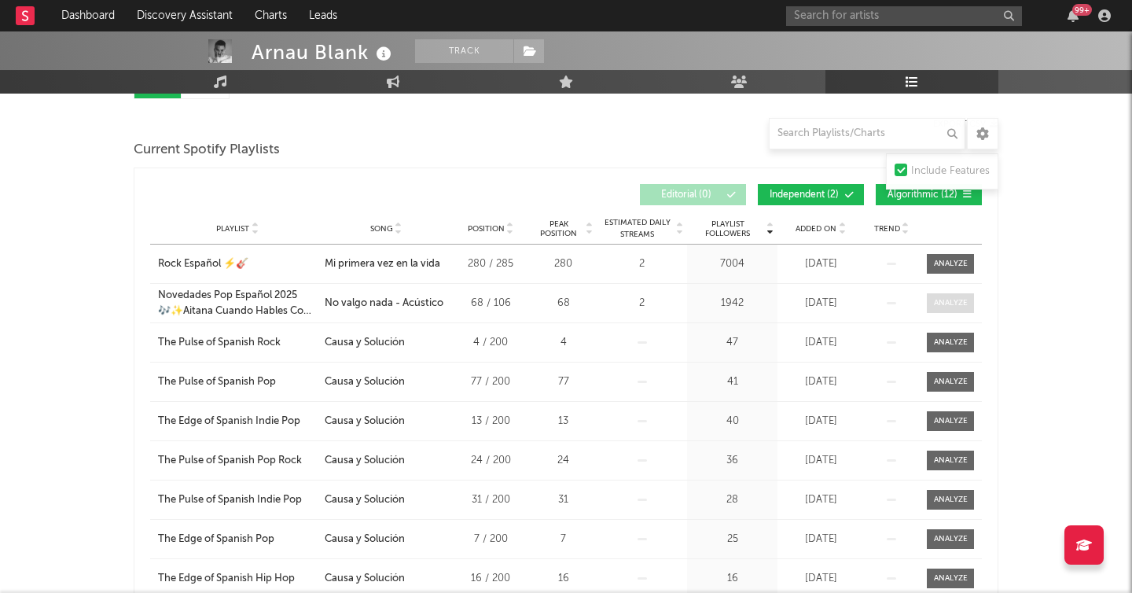
click at [952, 305] on div at bounding box center [951, 303] width 34 height 12
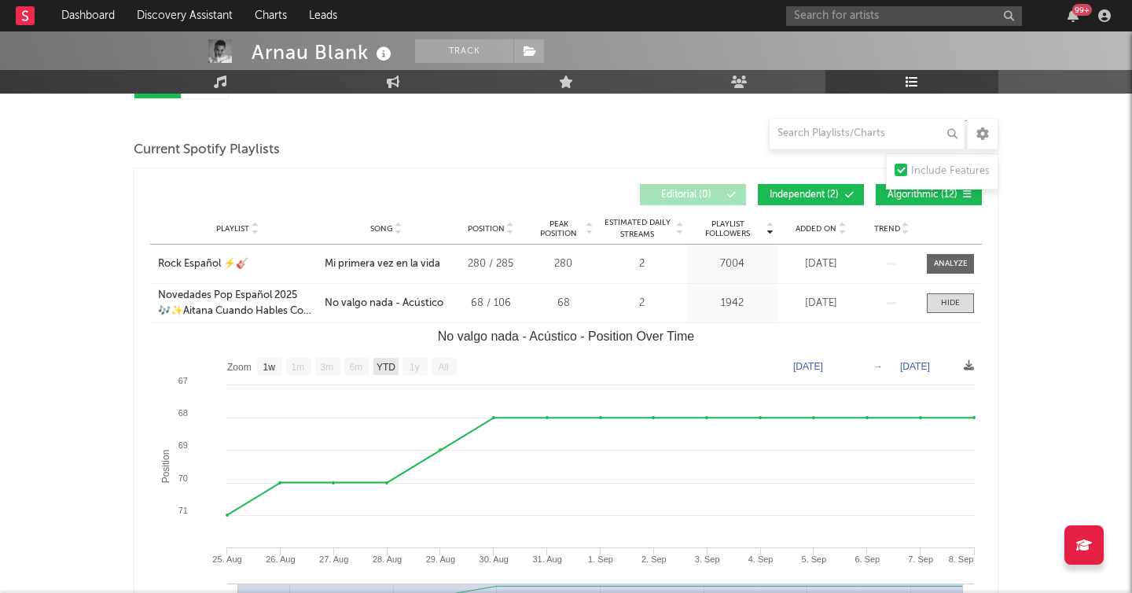
click at [388, 370] on text "YTD" at bounding box center [385, 367] width 19 height 11
click at [268, 370] on text "1w" at bounding box center [269, 367] width 13 height 11
select select "1w"
type input "2025-09-02"
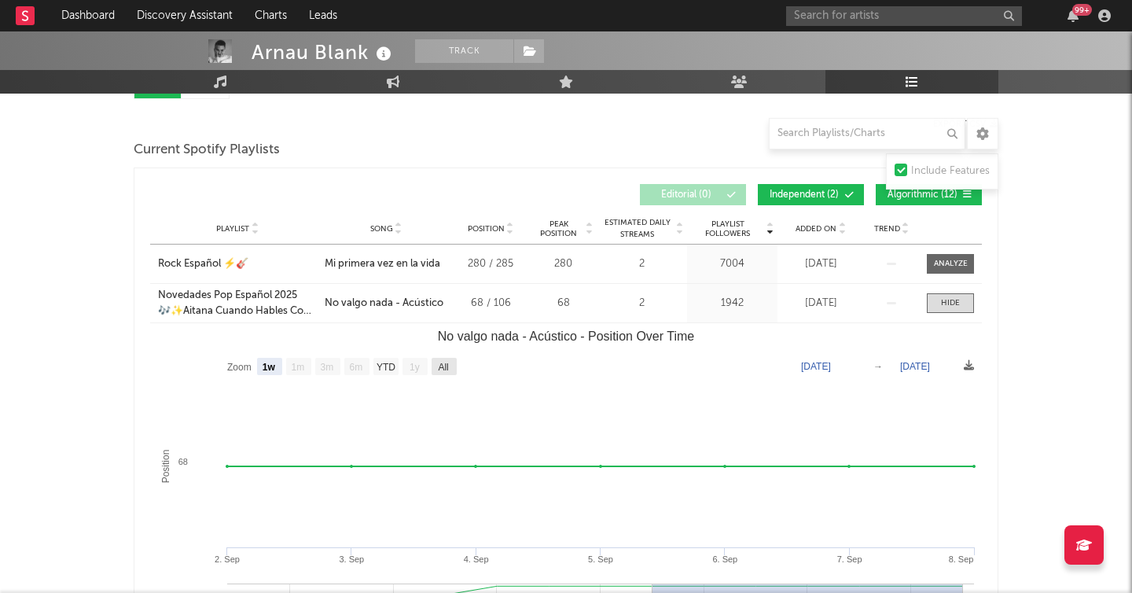
click at [446, 369] on text "All" at bounding box center [443, 367] width 10 height 11
select select "All"
type input "2025-08-25"
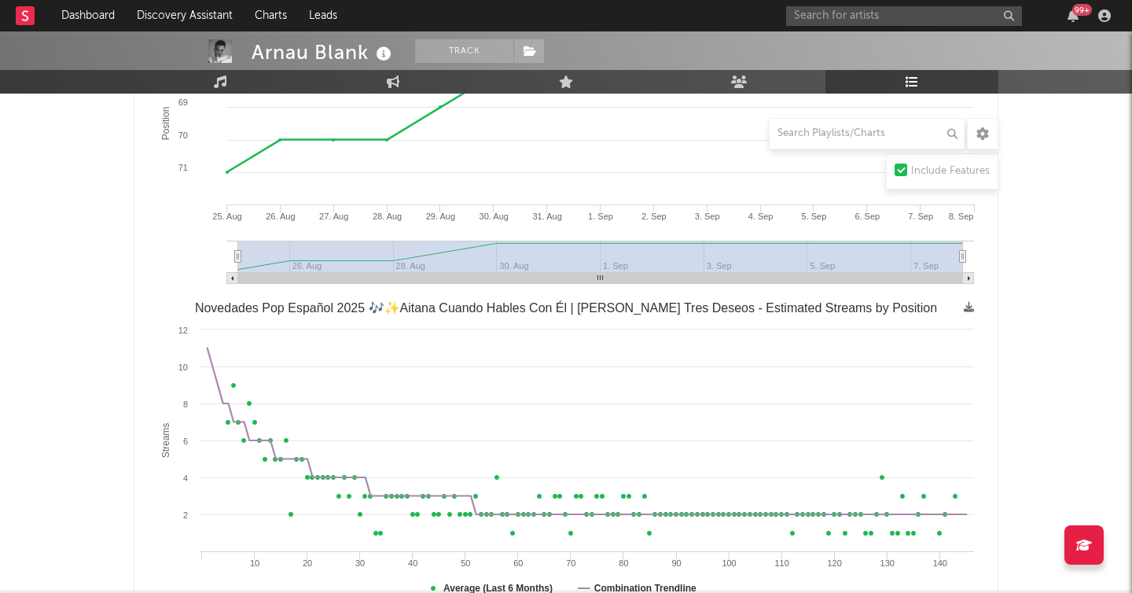
scroll to position [630, 0]
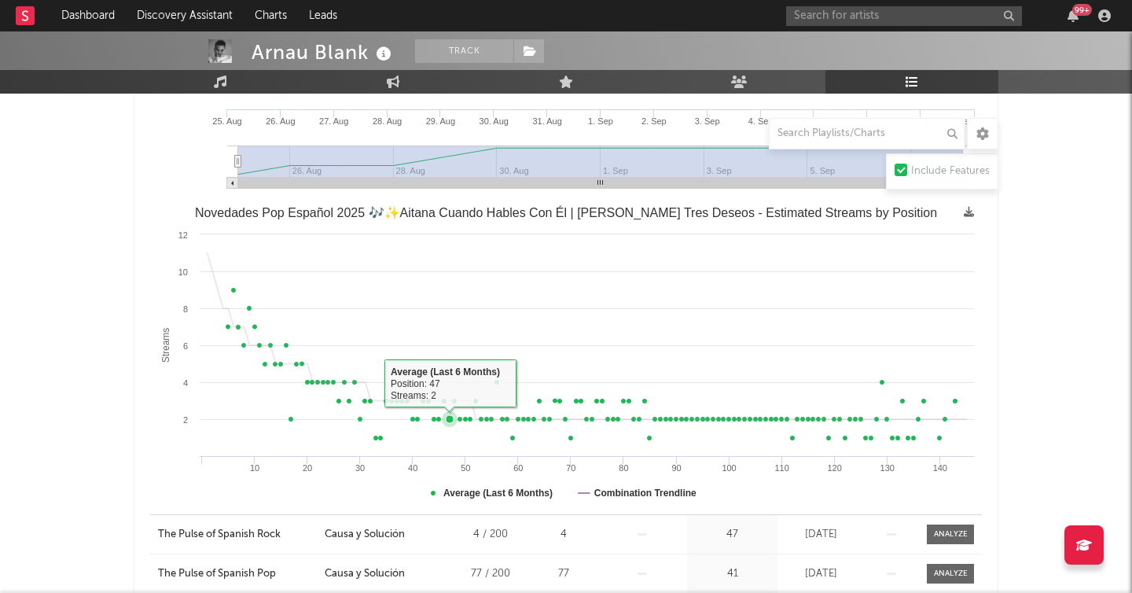
click at [448, 443] on rect "Novedades Pop Español 2025 🎶✨Aitana Cuando Hables Con Él | Leire Martínez Tres …" at bounding box center [566, 357] width 832 height 314
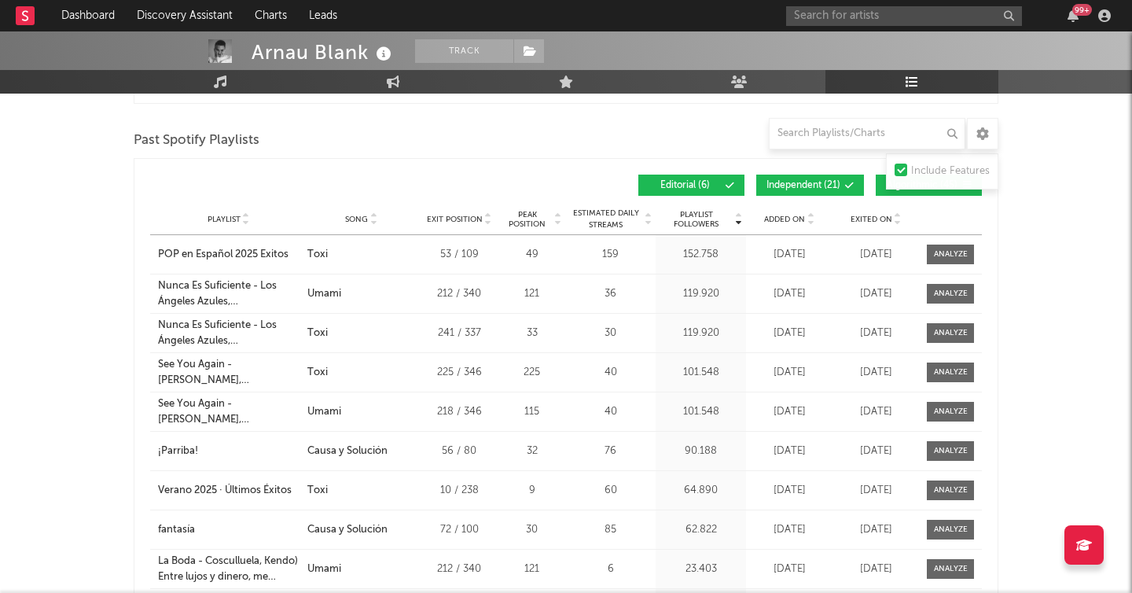
scroll to position [1401, 0]
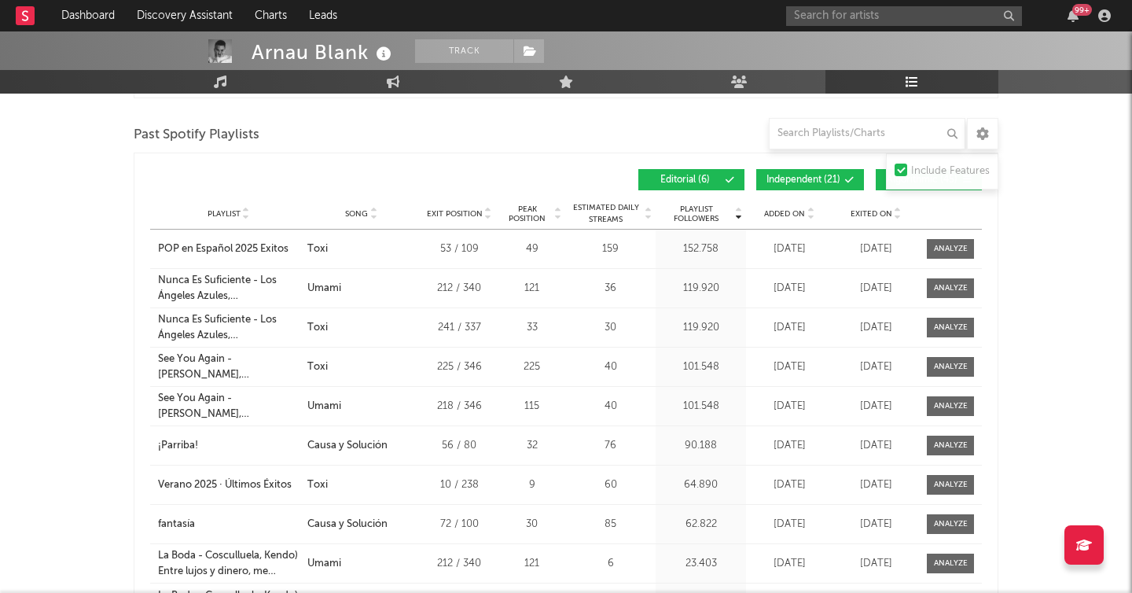
click at [791, 209] on span "Added On" at bounding box center [784, 213] width 41 height 9
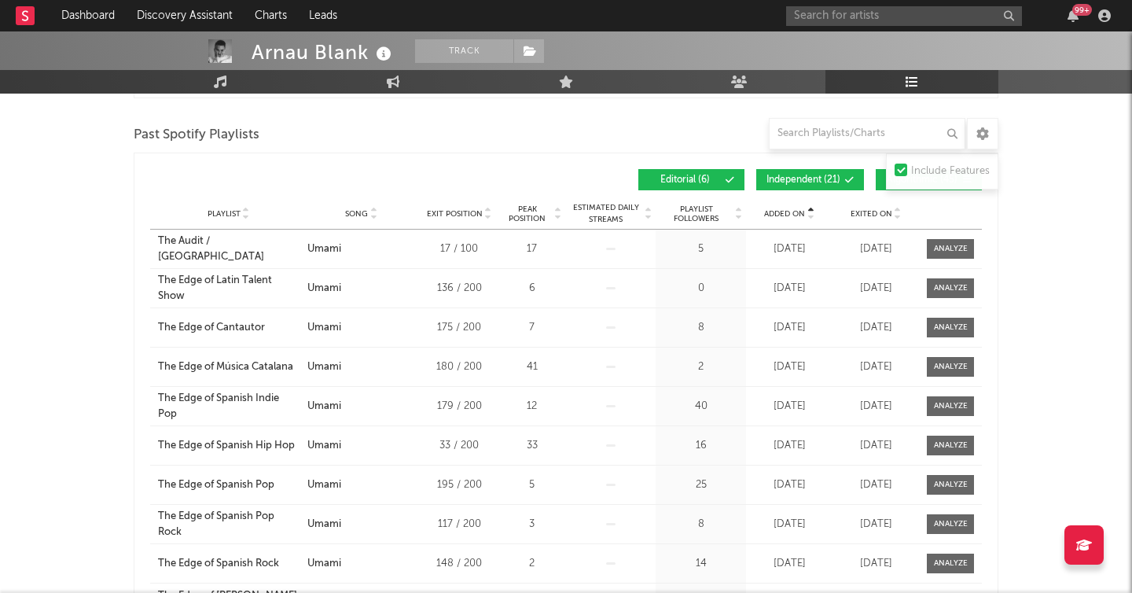
click at [701, 212] on span "Playlist Followers" at bounding box center [695, 213] width 73 height 19
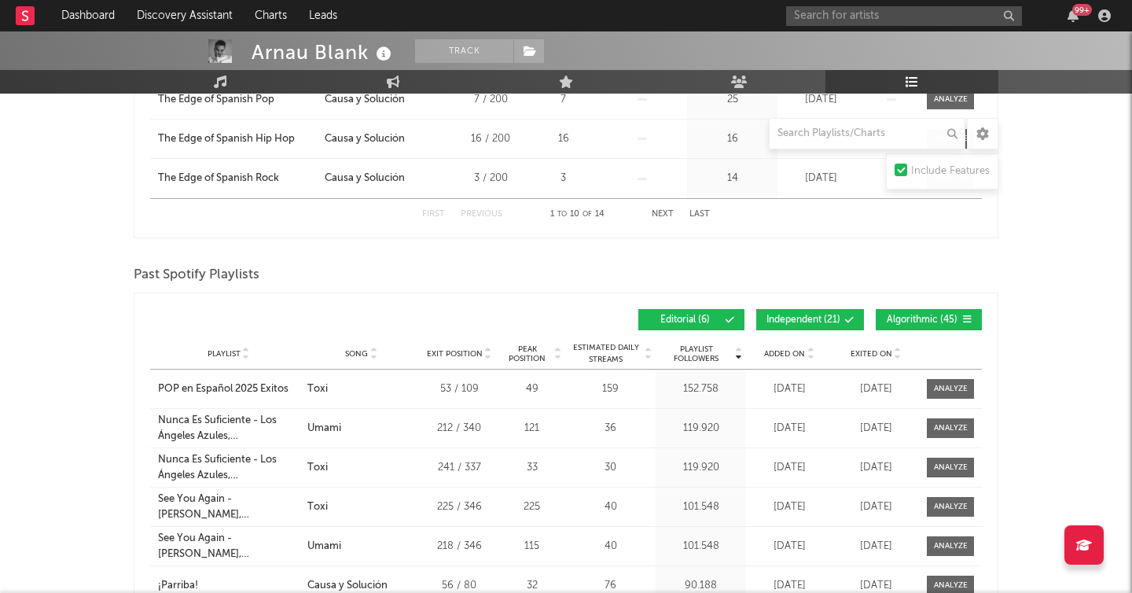
scroll to position [0, 0]
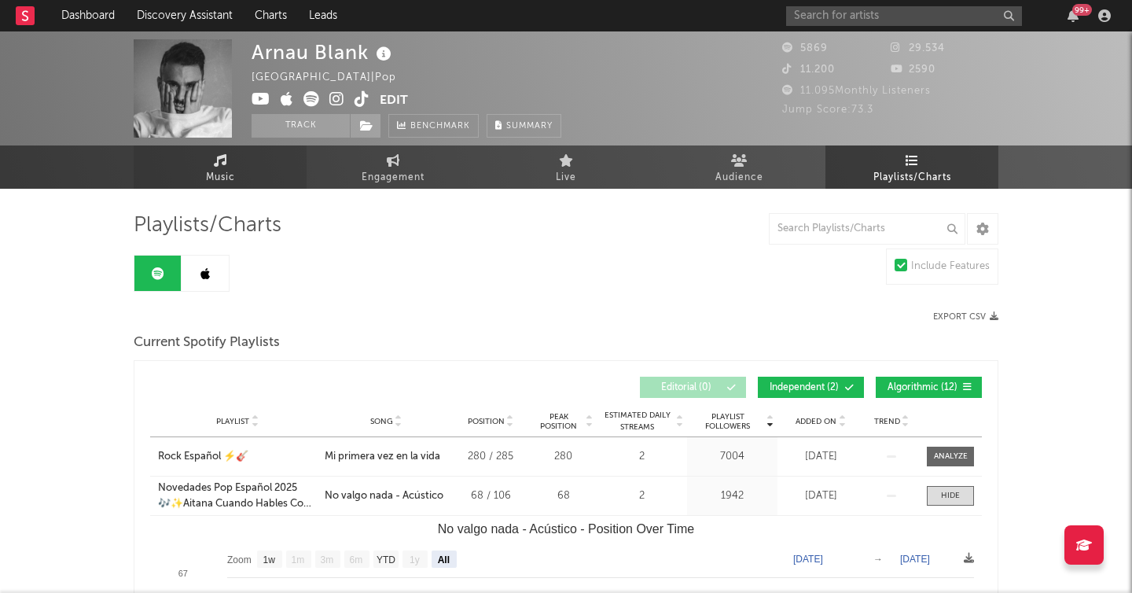
click at [193, 164] on link "Music" at bounding box center [220, 166] width 173 height 43
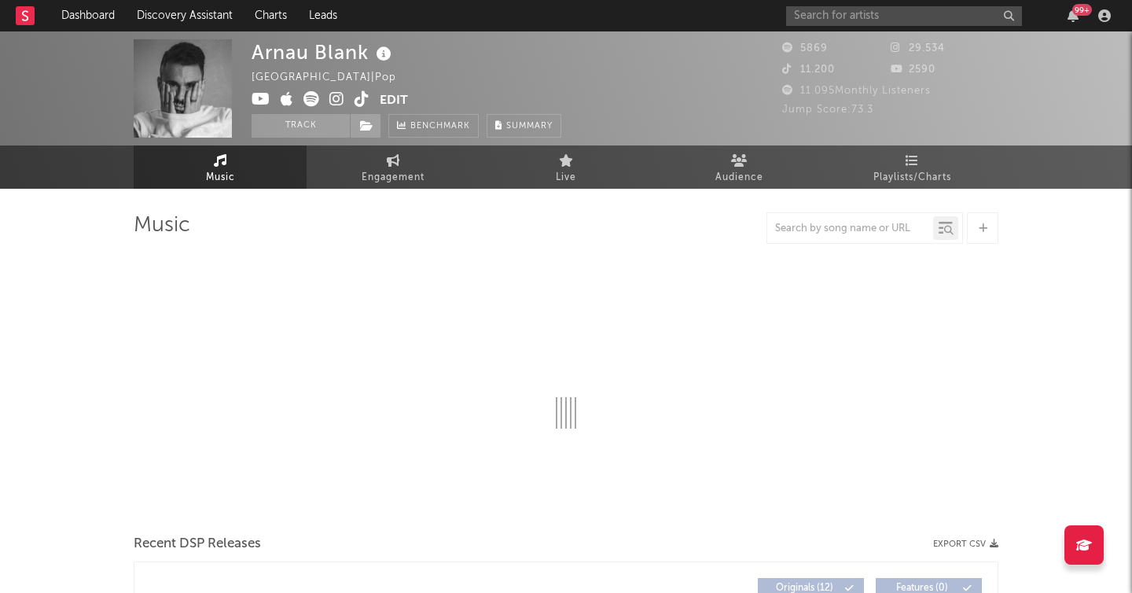
select select "6m"
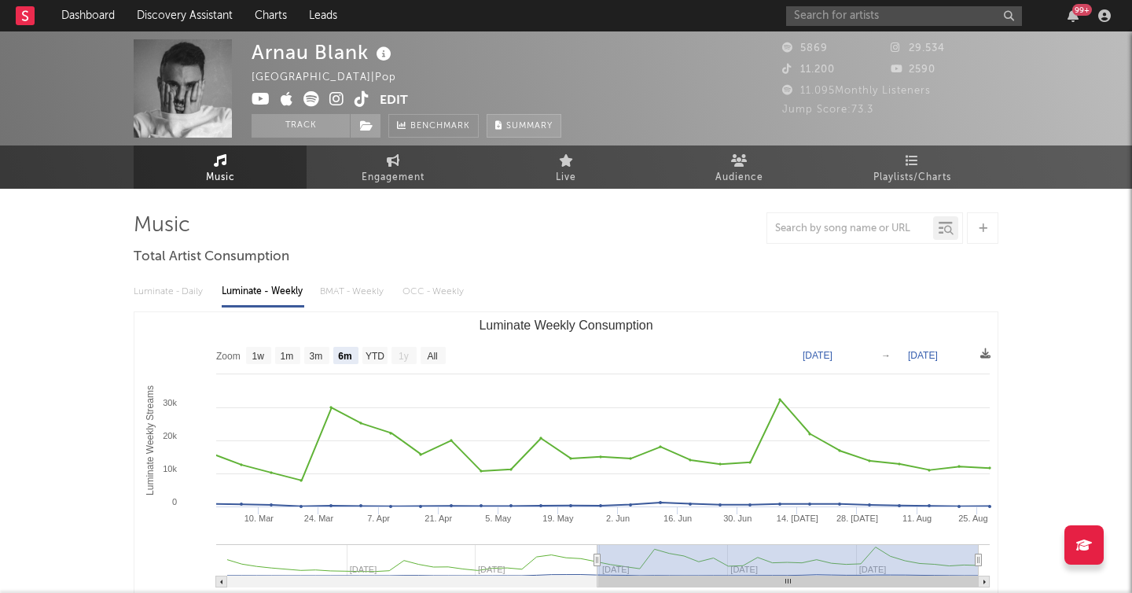
click at [545, 126] on span "Summary" at bounding box center [529, 126] width 46 height 9
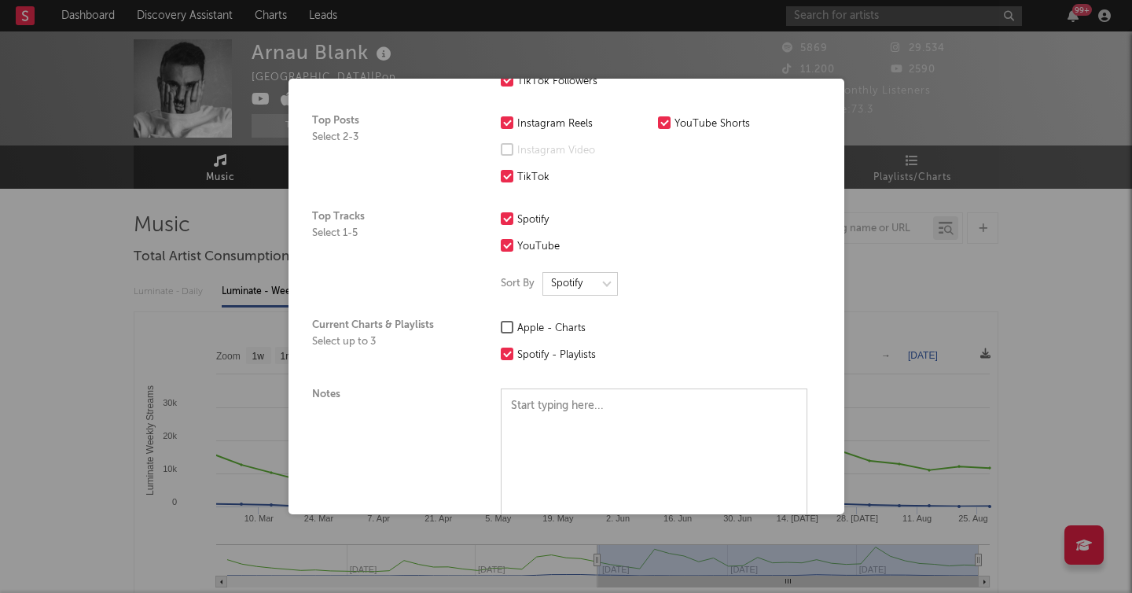
scroll to position [410, 0]
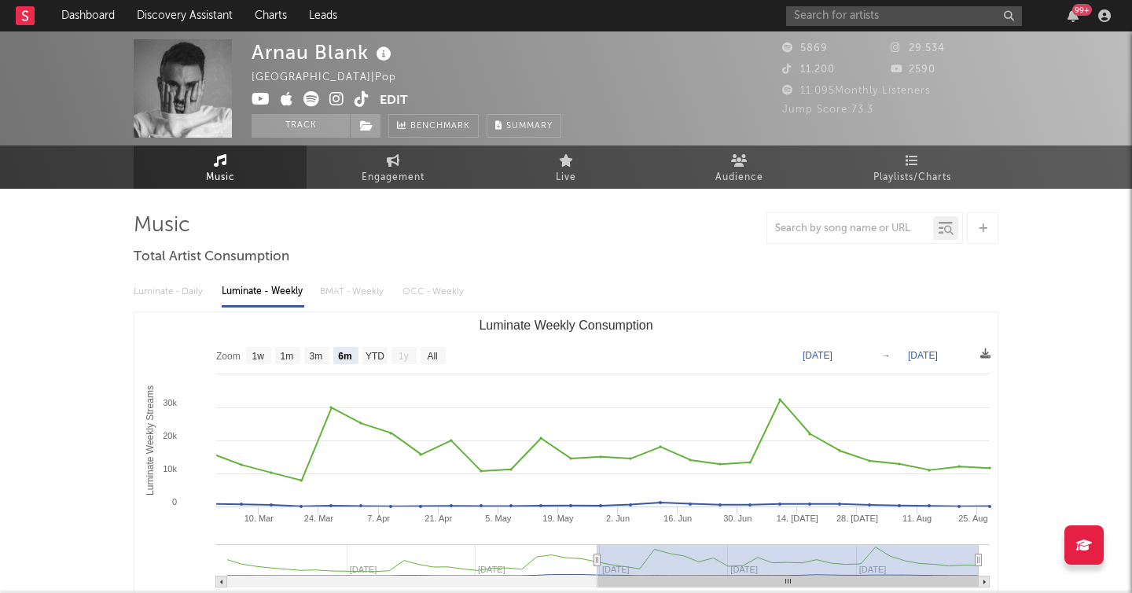
click at [1030, 255] on div "×" at bounding box center [566, 296] width 1132 height 593
click at [420, 129] on span "Benchmark" at bounding box center [440, 126] width 60 height 19
click at [308, 97] on icon at bounding box center [311, 99] width 16 height 16
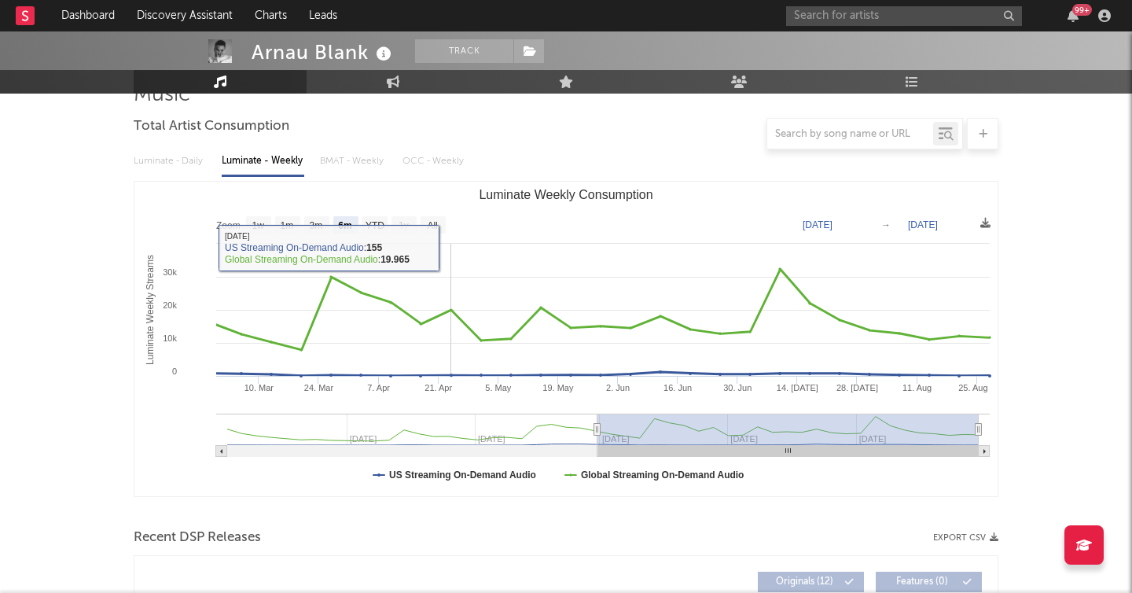
scroll to position [145, 0]
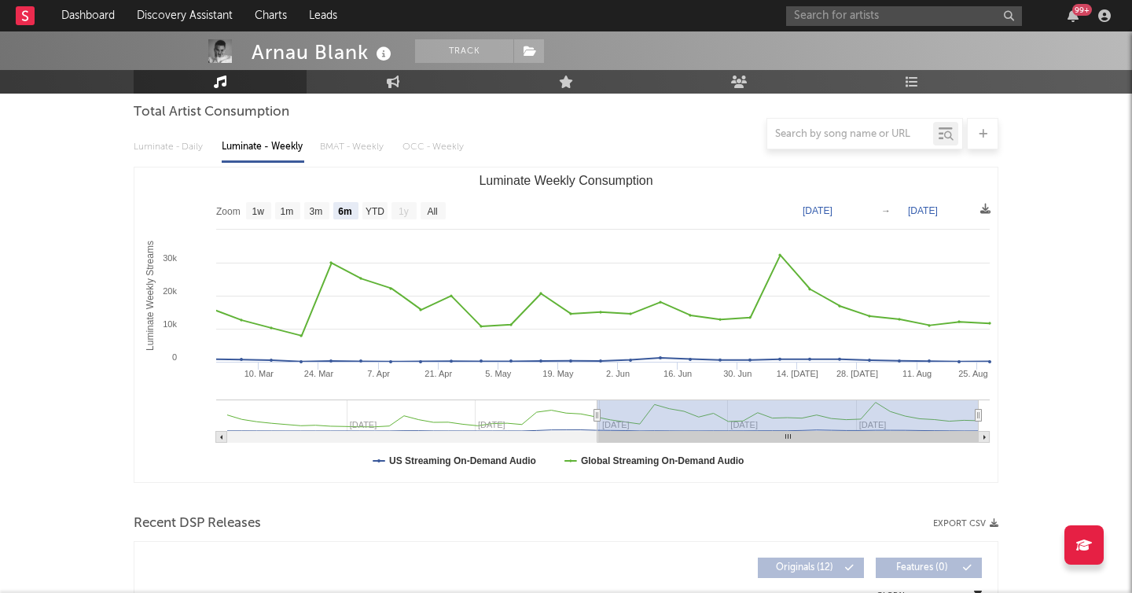
type input "2024-11-27"
type input "2025-05-27"
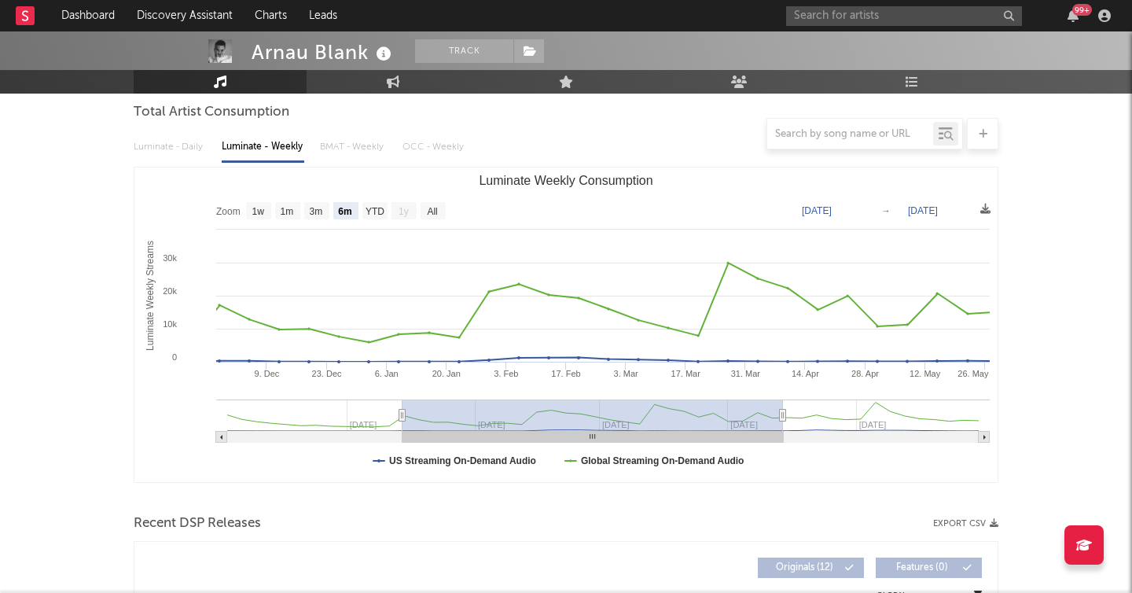
click at [593, 411] on g "Luminate Weekly Consumption" at bounding box center [602, 420] width 773 height 43
type input "2024-09-05"
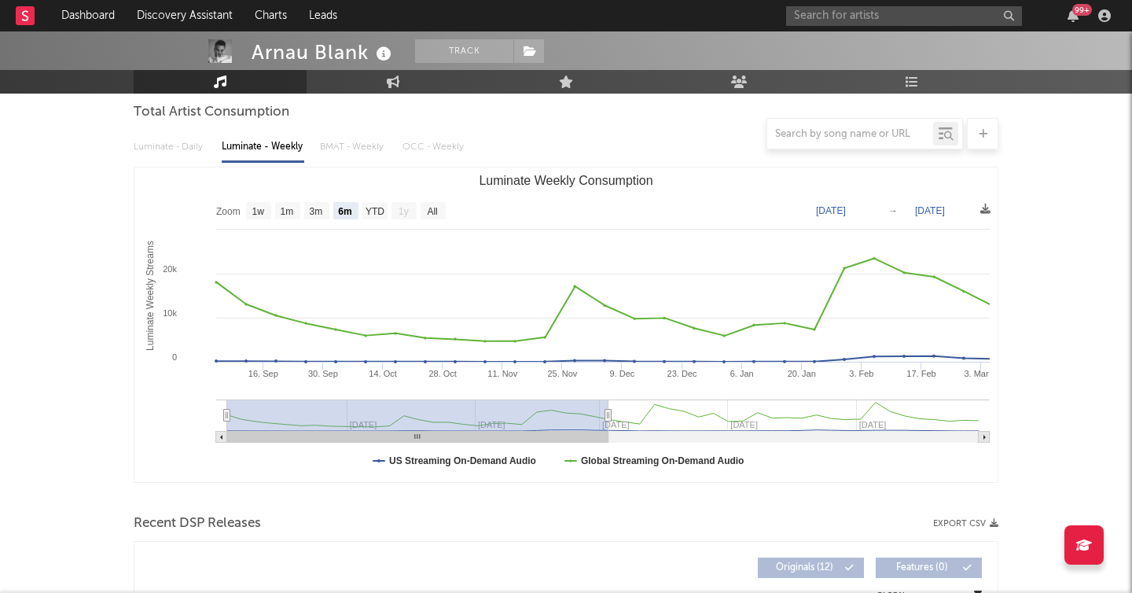
drag, startPoint x: 398, startPoint y: 416, endPoint x: 380, endPoint y: 416, distance: 18.1
click at [380, 416] on g "Luminate Weekly Consumption" at bounding box center [602, 420] width 773 height 43
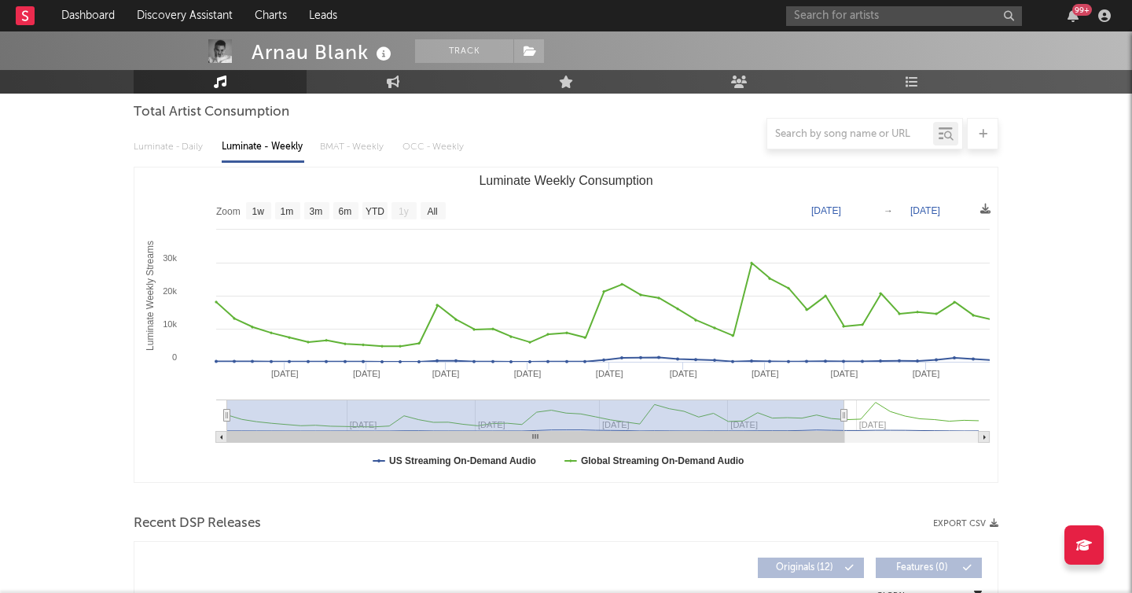
type input "2025-08-21"
select select "All"
type input "2025-08-28"
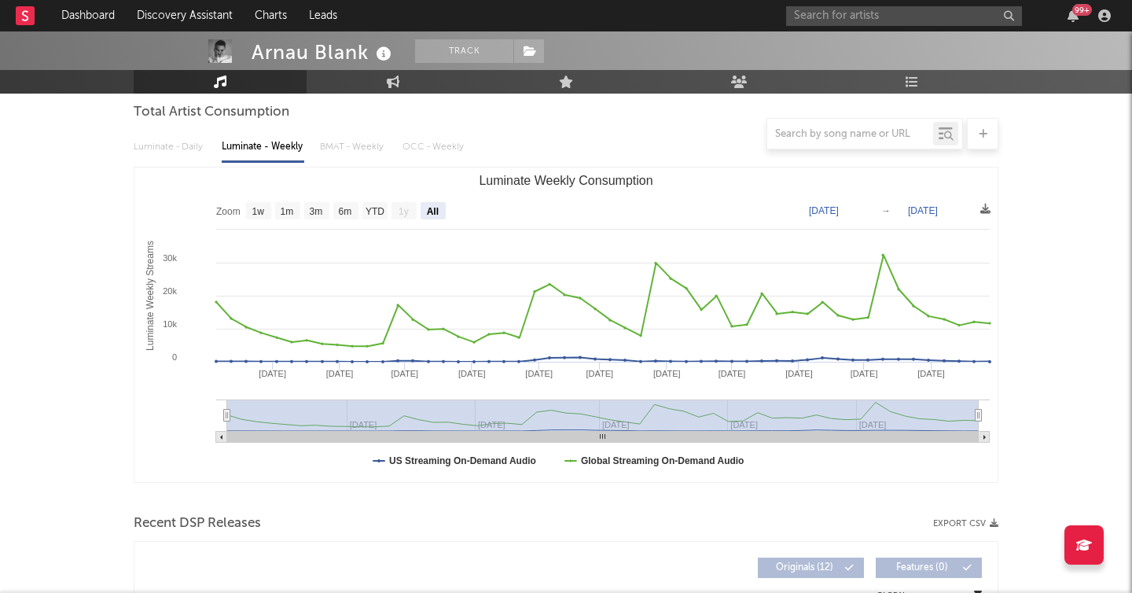
drag, startPoint x: 607, startPoint y: 414, endPoint x: 1086, endPoint y: 433, distance: 479.8
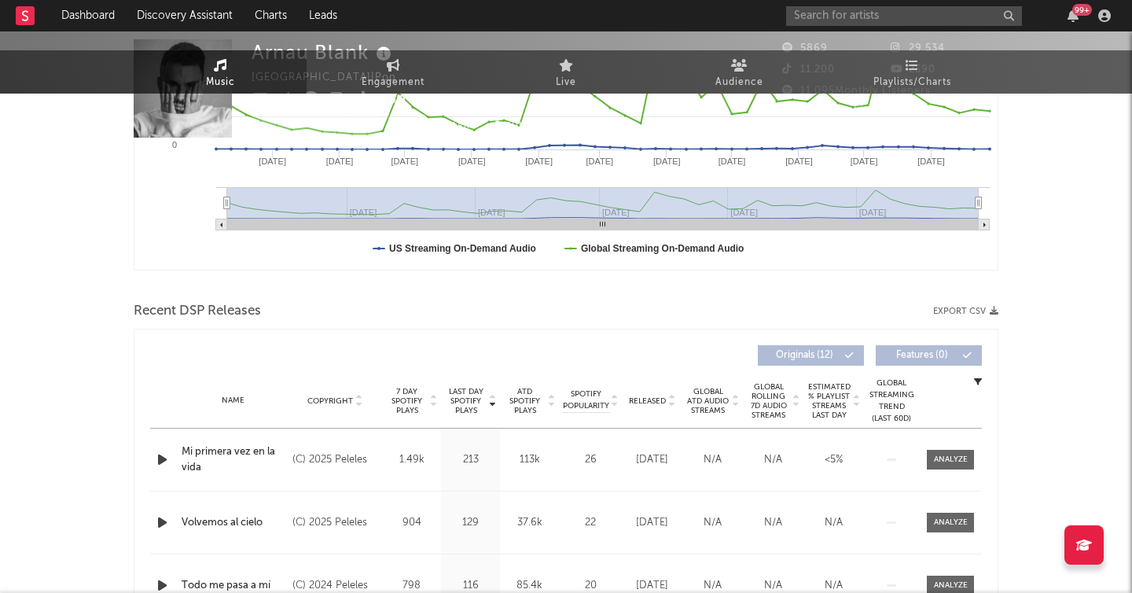
scroll to position [0, 0]
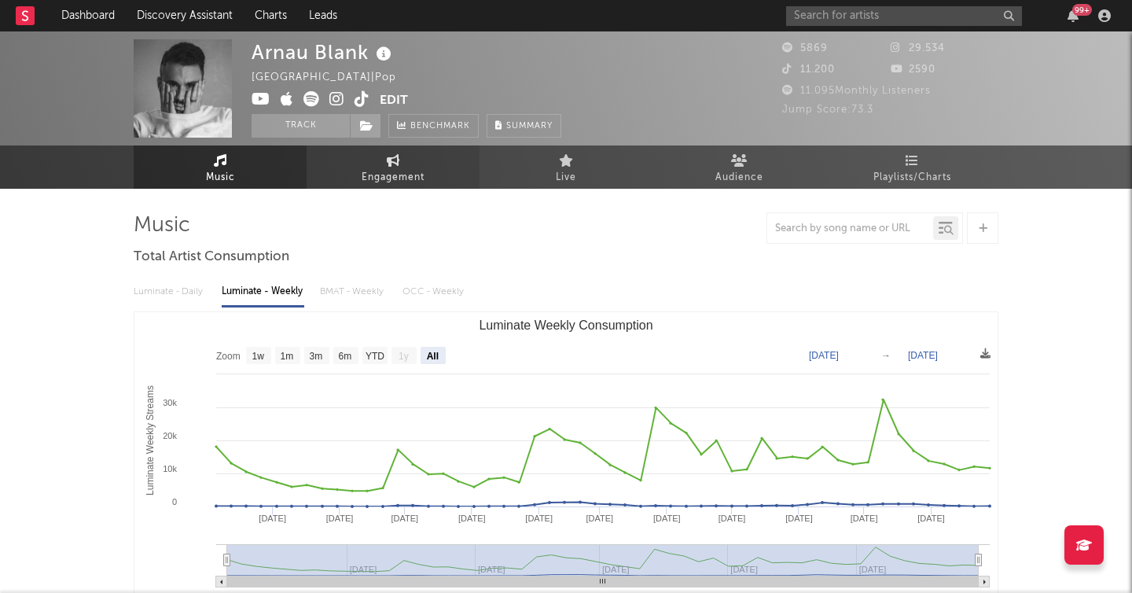
click at [395, 168] on span "Engagement" at bounding box center [393, 177] width 63 height 19
select select "1w"
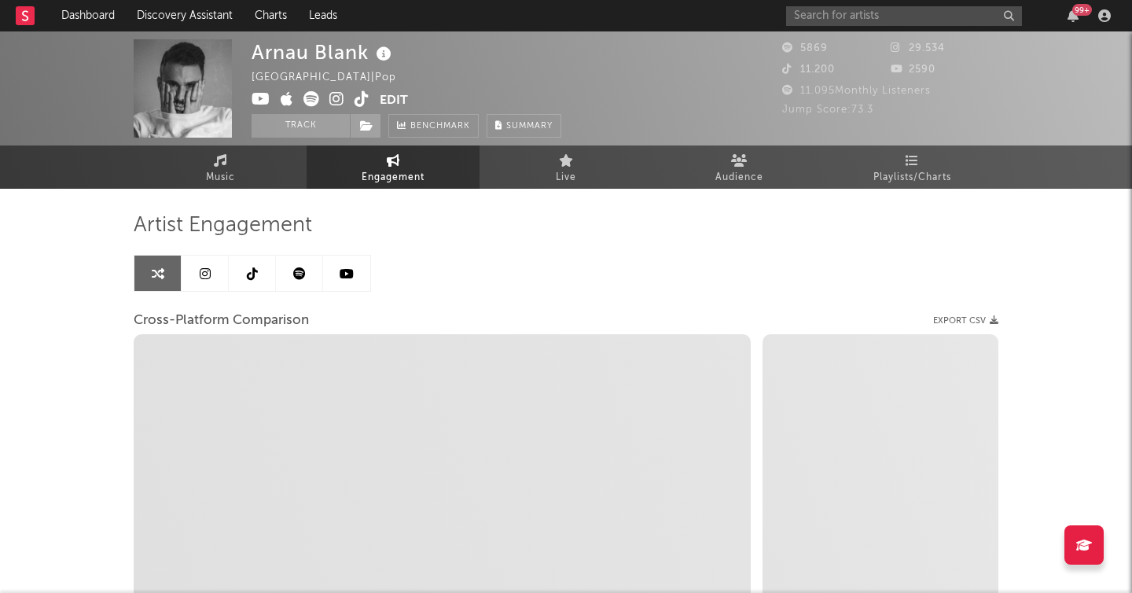
click at [354, 274] on link at bounding box center [346, 272] width 47 height 35
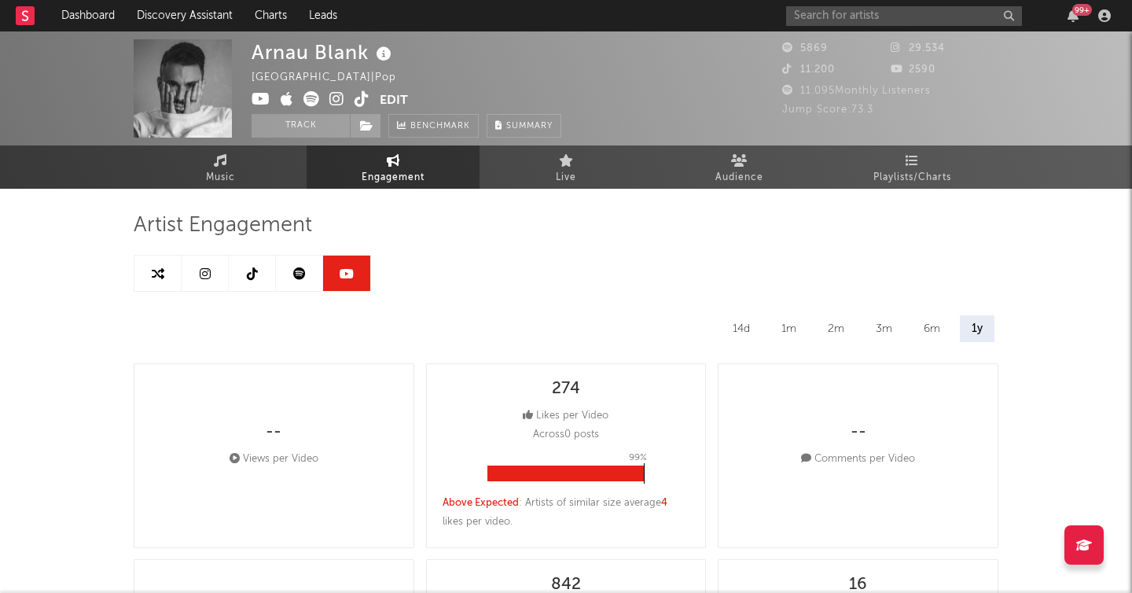
select select "6m"
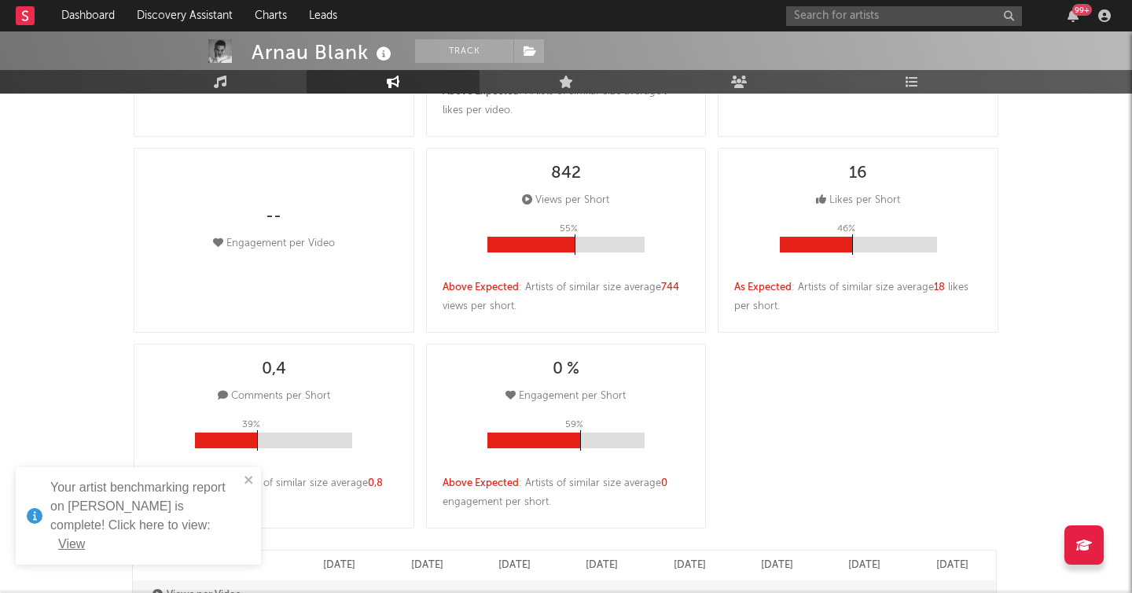
scroll to position [413, 0]
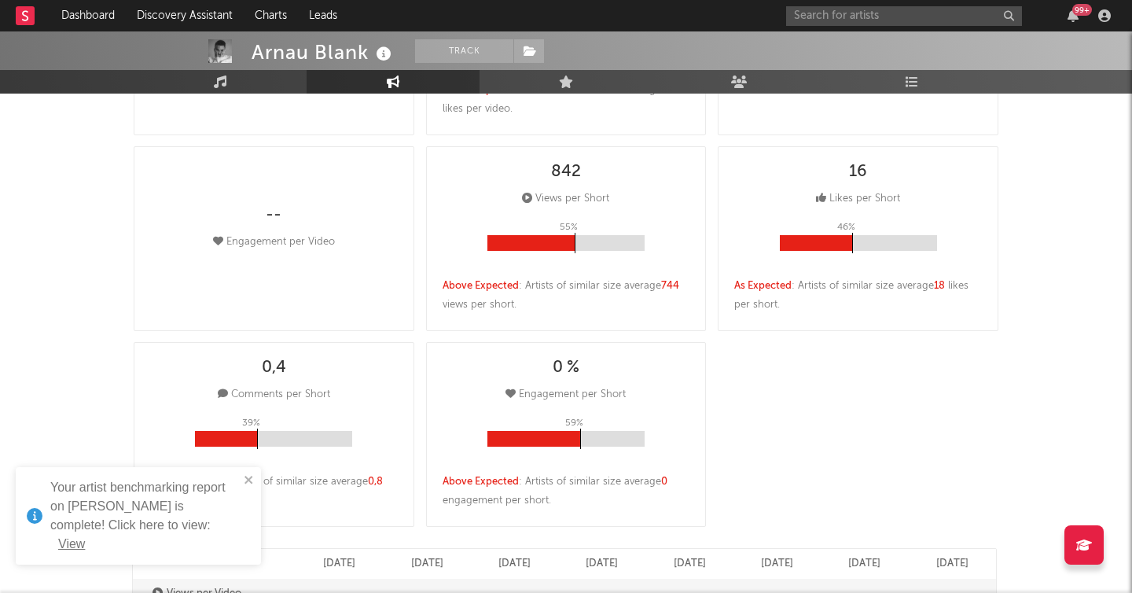
click at [85, 538] on button "View" at bounding box center [71, 544] width 27 height 13
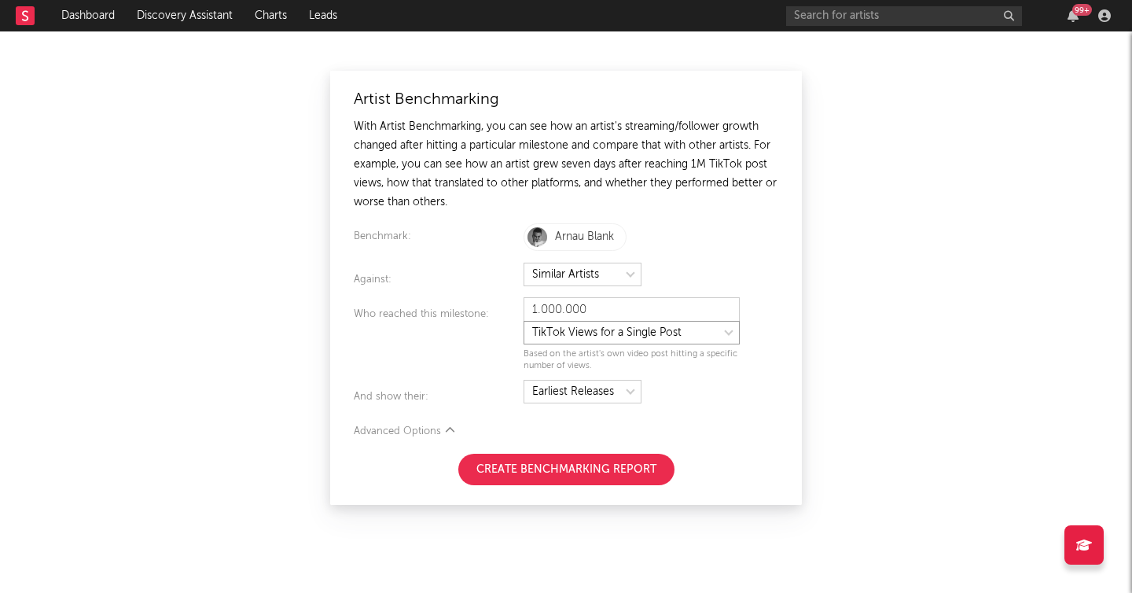
click at [600, 334] on select at bounding box center [631, 333] width 216 height 24
click at [523, 321] on select at bounding box center [631, 333] width 216 height 24
select select "tiktok_self_promo"
type input "25.000"
select select "nielsen_global_audio_stream"
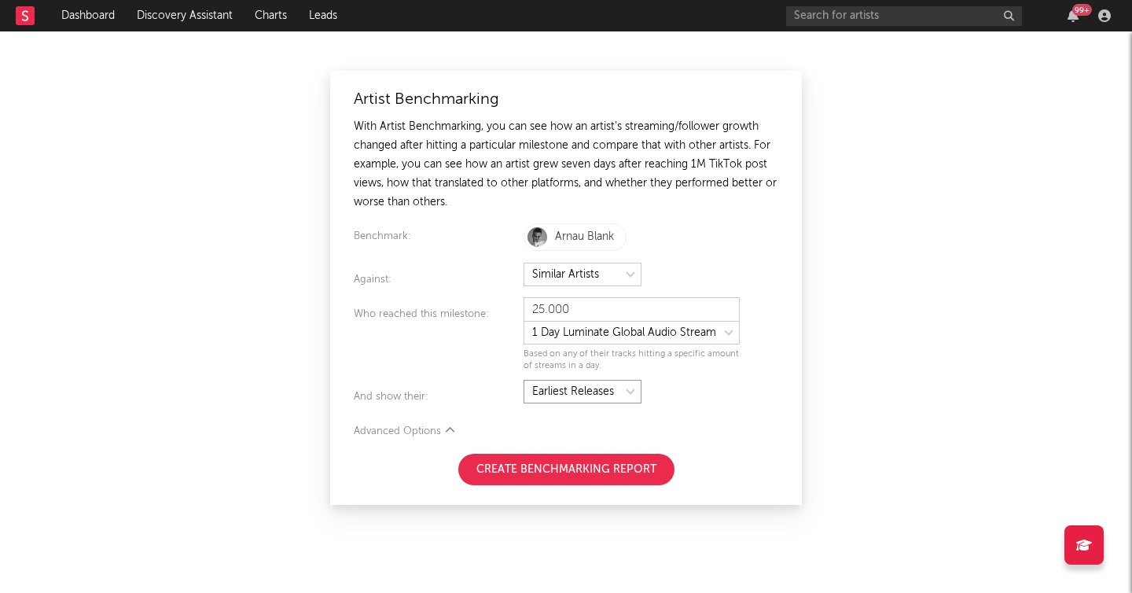
click at [572, 392] on select at bounding box center [582, 392] width 118 height 24
select select "topReleases"
click at [523, 380] on select at bounding box center [582, 392] width 118 height 24
click at [571, 277] on select at bounding box center [582, 275] width 118 height 24
click at [523, 263] on select at bounding box center [582, 275] width 118 height 24
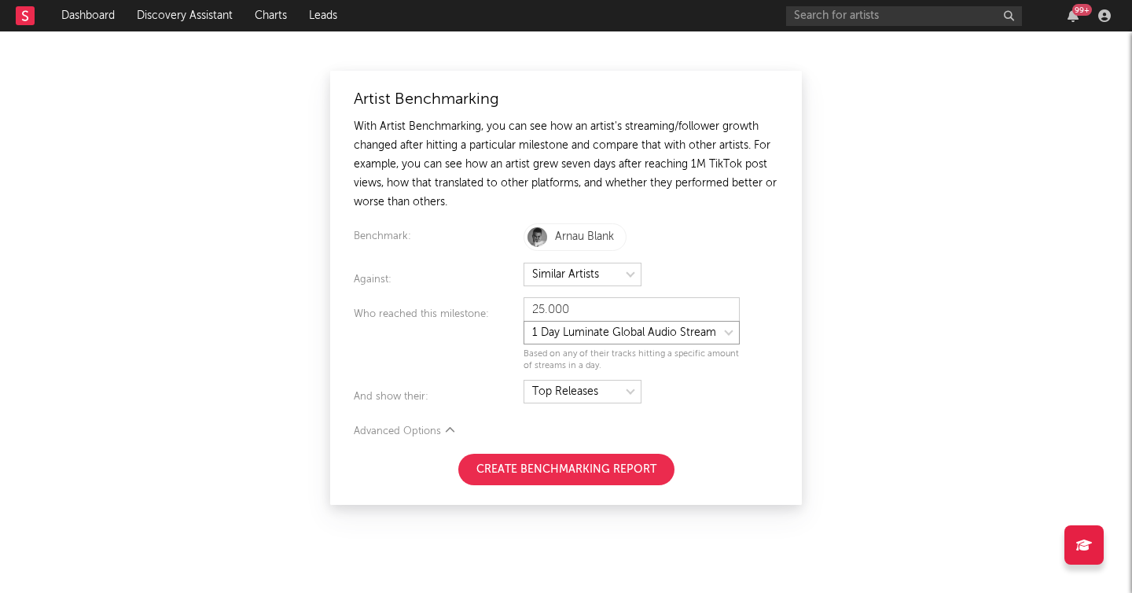
click at [567, 338] on select at bounding box center [631, 333] width 216 height 24
click at [523, 321] on select at bounding box center [631, 333] width 216 height 24
click at [562, 466] on button "Create Benchmarking Report" at bounding box center [566, 469] width 216 height 31
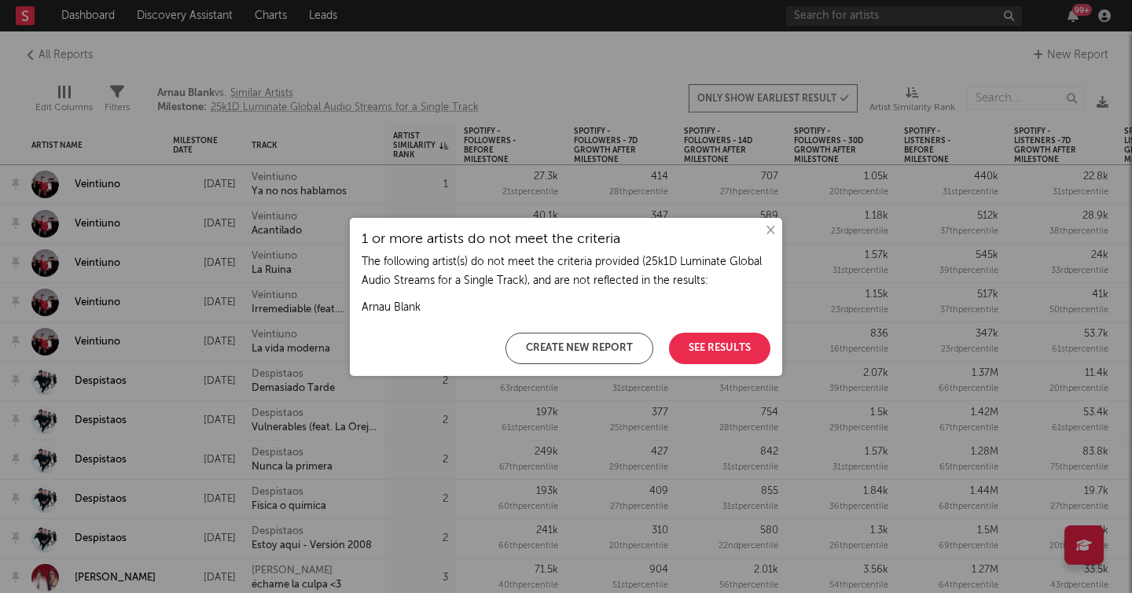
click at [727, 340] on button "See Results" at bounding box center [719, 347] width 101 height 31
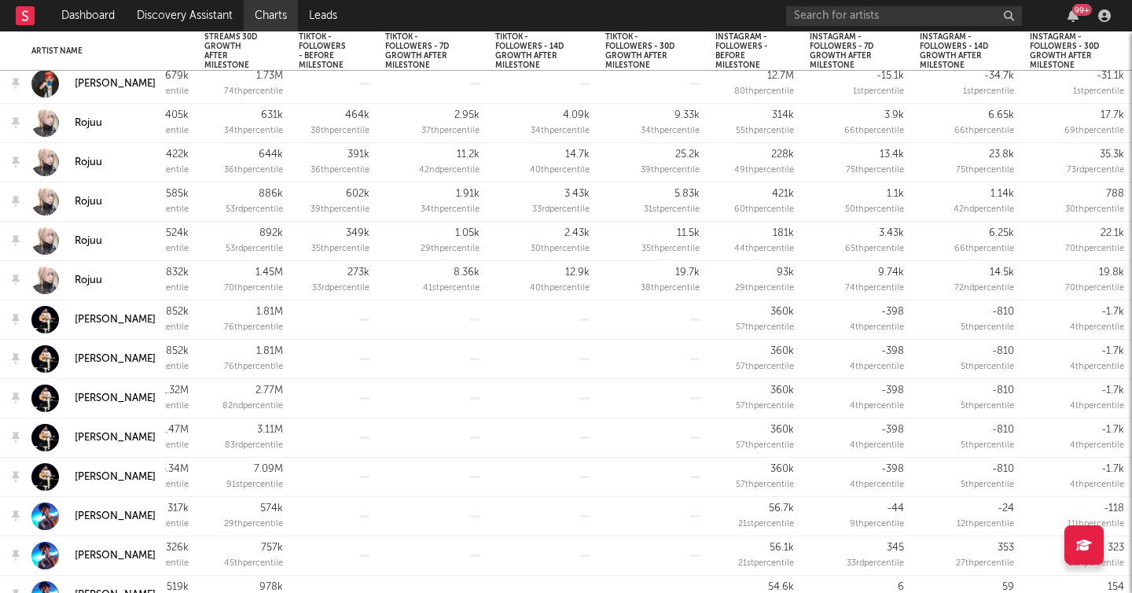
click at [291, 20] on link "Charts" at bounding box center [271, 15] width 54 height 31
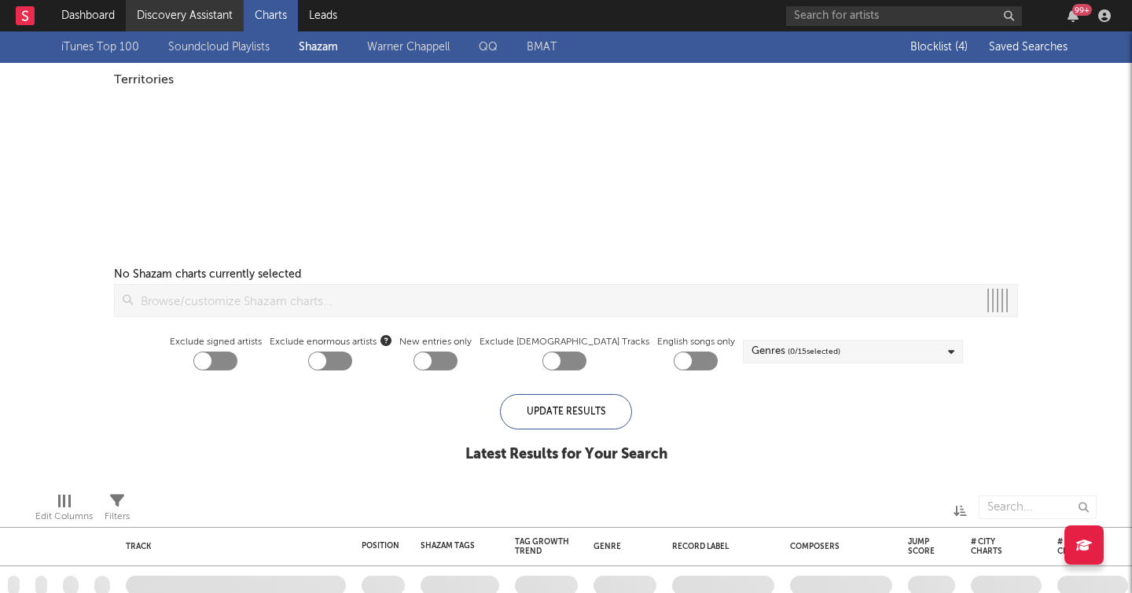
checkbox input "true"
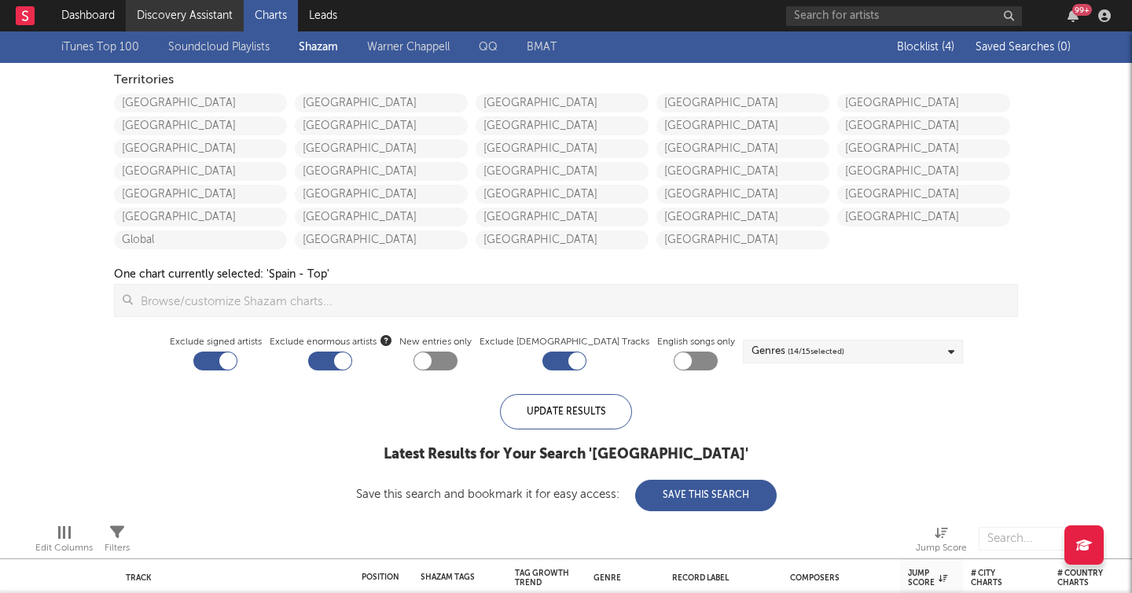
click at [214, 20] on link "Discovery Assistant" at bounding box center [185, 15] width 118 height 31
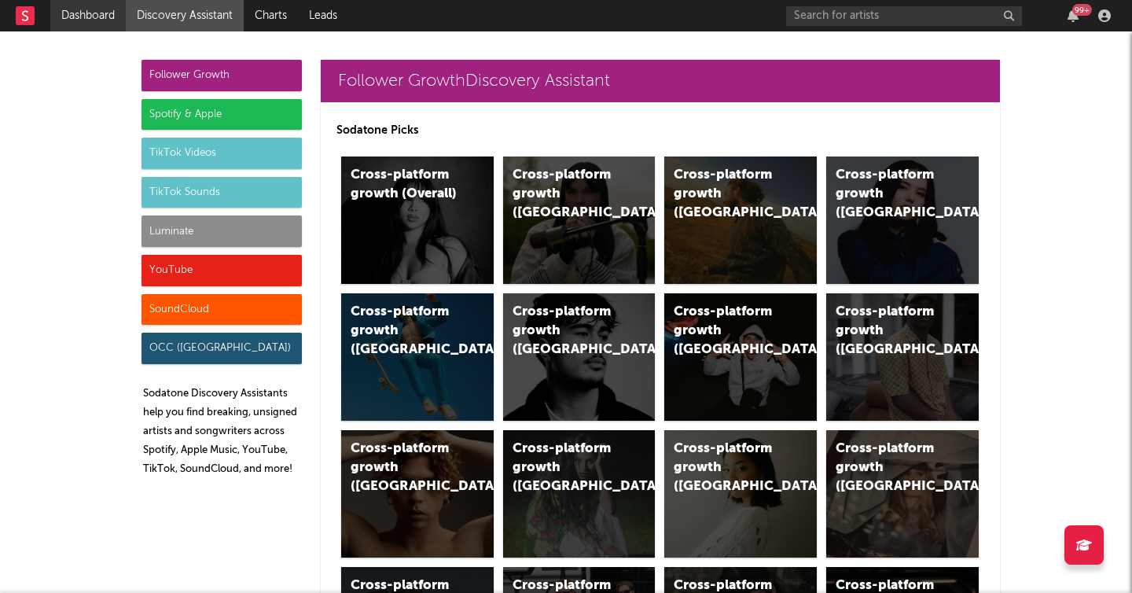
click at [109, 17] on link "Dashboard" at bounding box center [87, 15] width 75 height 31
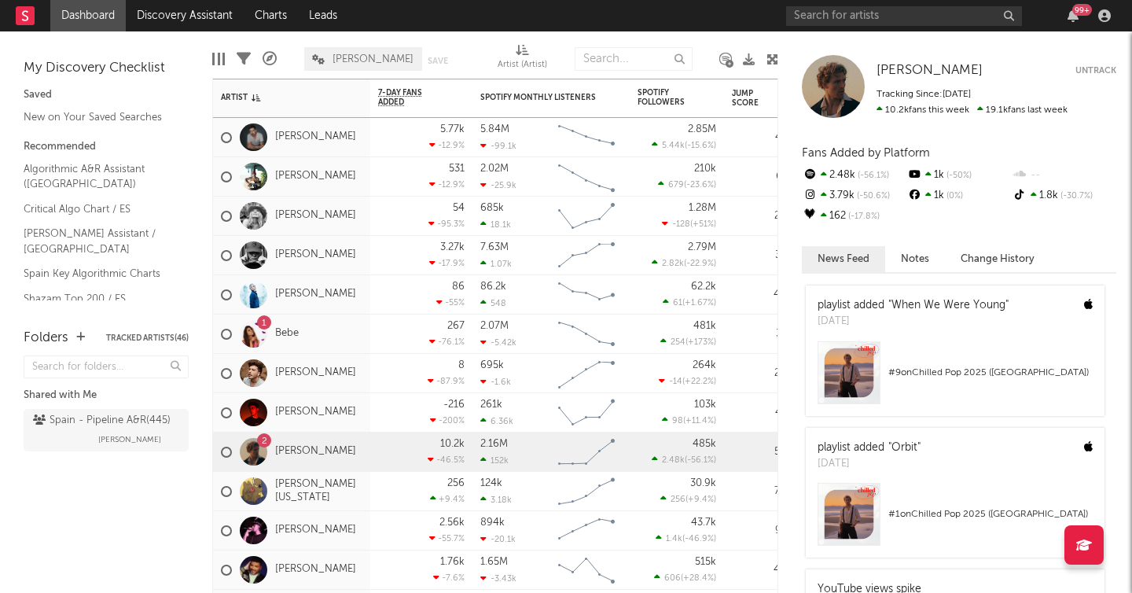
click at [266, 60] on icon at bounding box center [270, 59] width 14 height 14
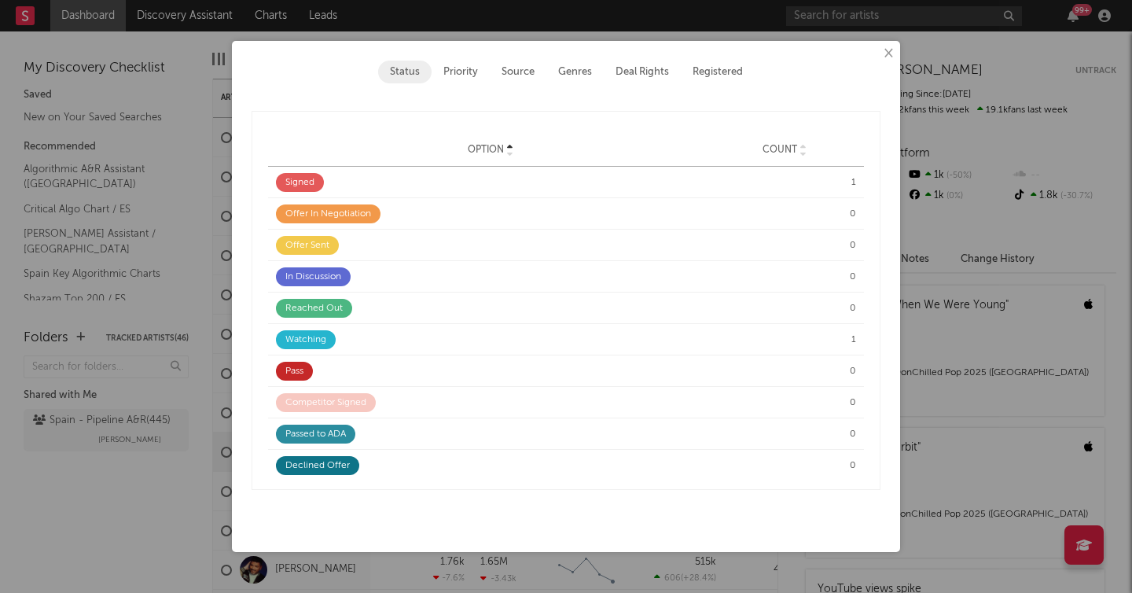
click at [887, 57] on button "×" at bounding box center [887, 53] width 17 height 17
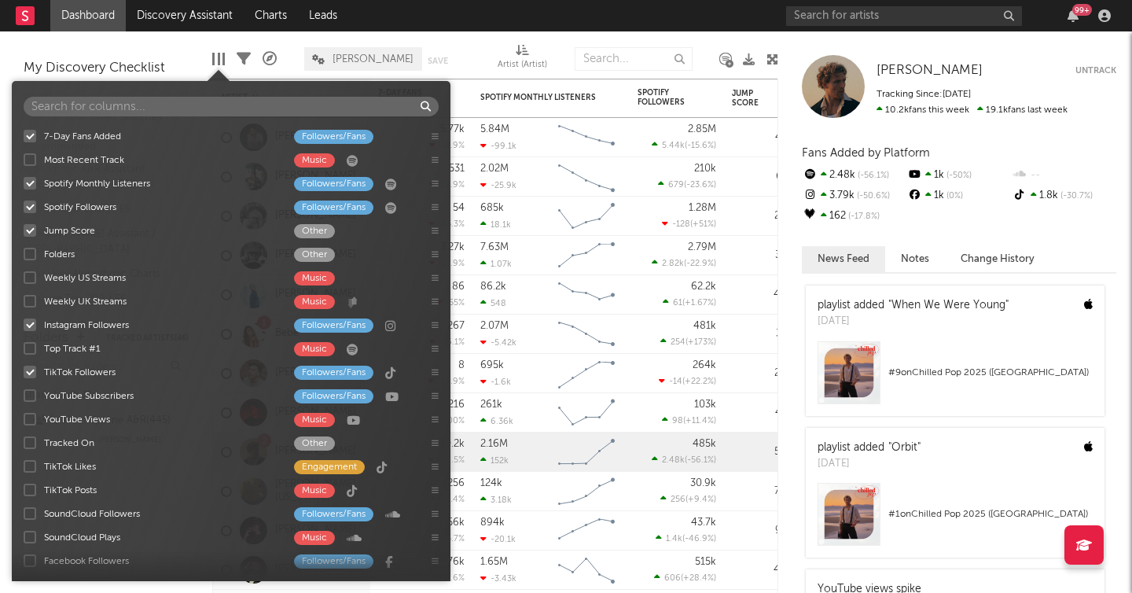
click at [222, 56] on div at bounding box center [218, 59] width 13 height 13
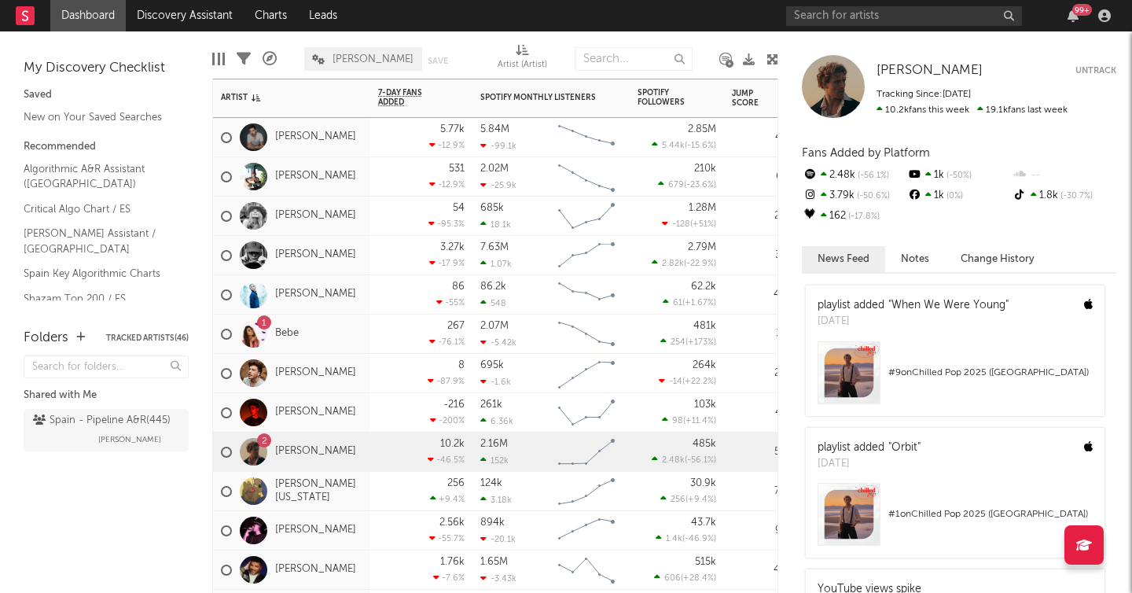
click at [393, 178] on div "531 -12.9 %" at bounding box center [421, 176] width 86 height 39
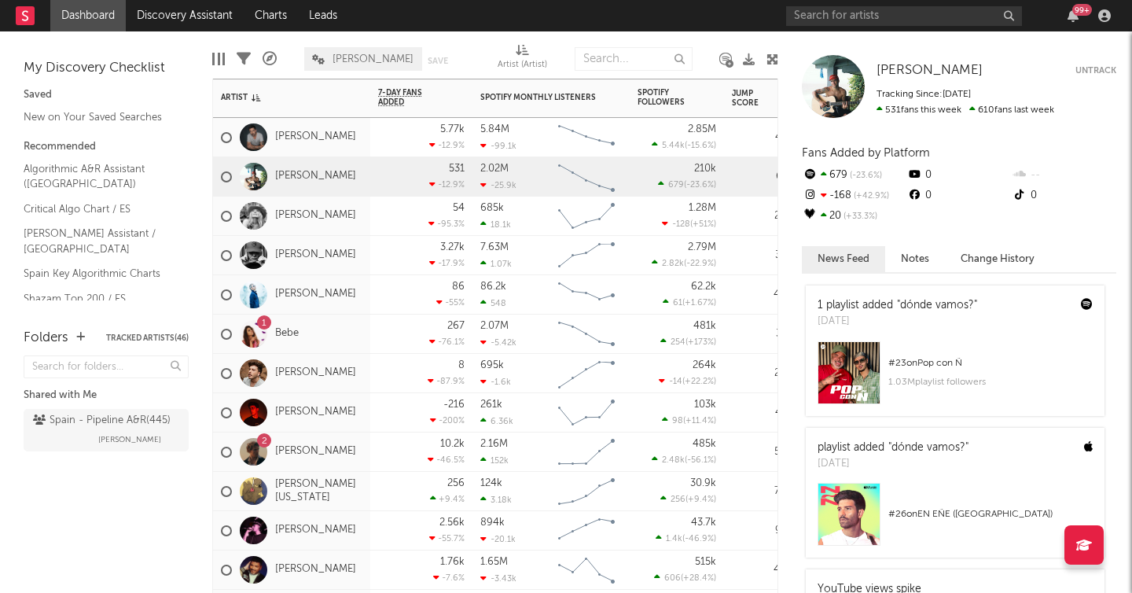
click at [395, 402] on div "-216 -200 %" at bounding box center [421, 412] width 86 height 39
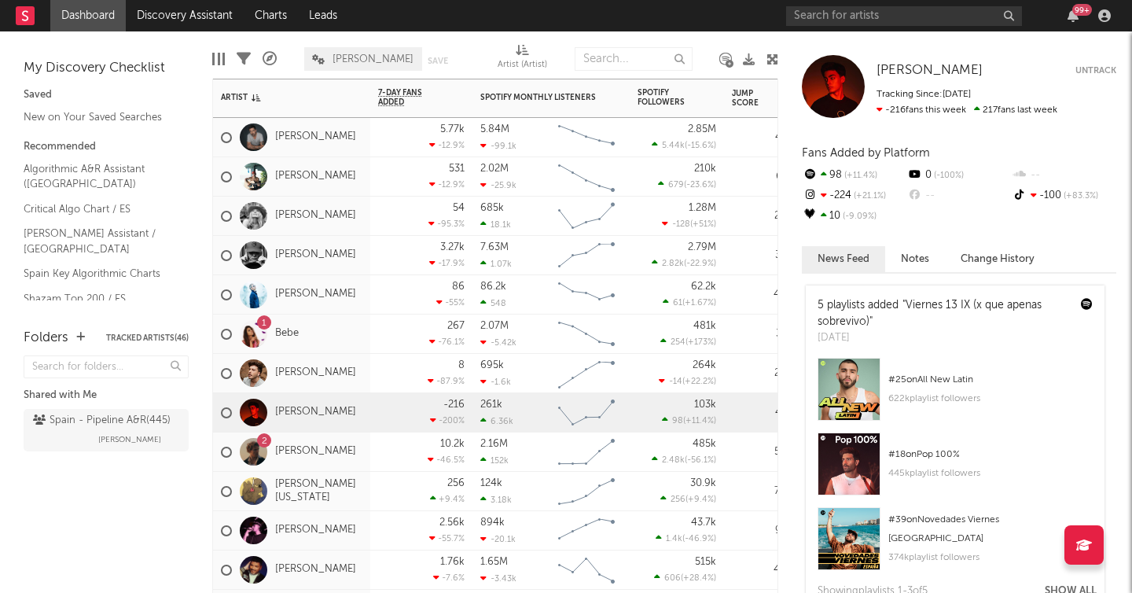
click at [393, 151] on div "5.77k -12.9 %" at bounding box center [421, 137] width 86 height 39
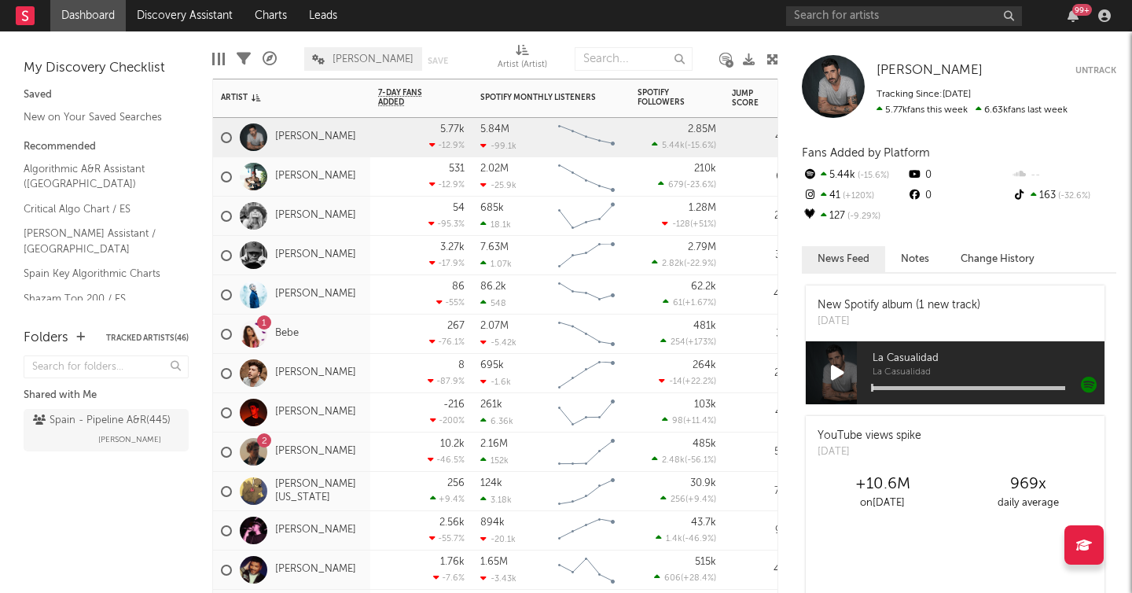
click at [334, 151] on div "[PERSON_NAME]" at bounding box center [291, 137] width 157 height 39
click at [773, 57] on icon at bounding box center [772, 59] width 12 height 12
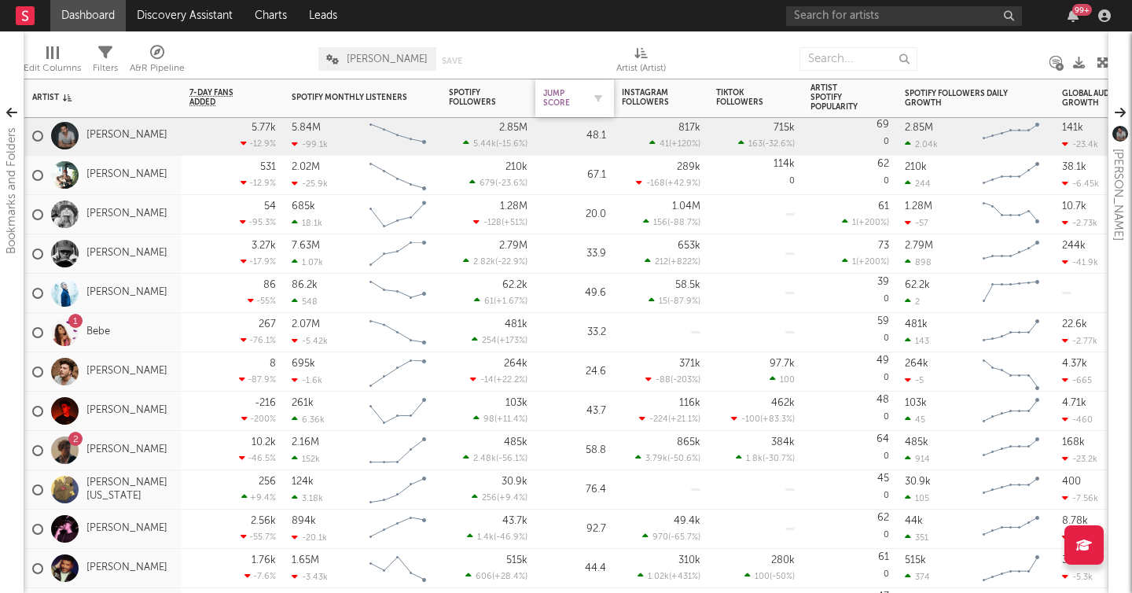
click at [563, 99] on div "Jump Score" at bounding box center [562, 98] width 39 height 19
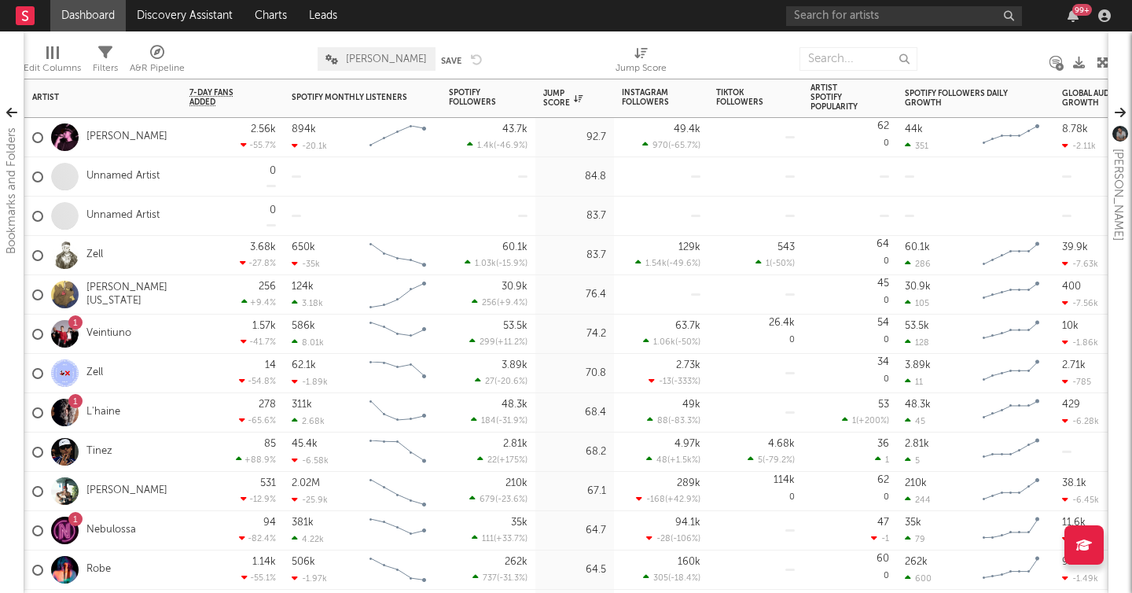
click at [563, 99] on div "Jump Score" at bounding box center [562, 98] width 39 height 19
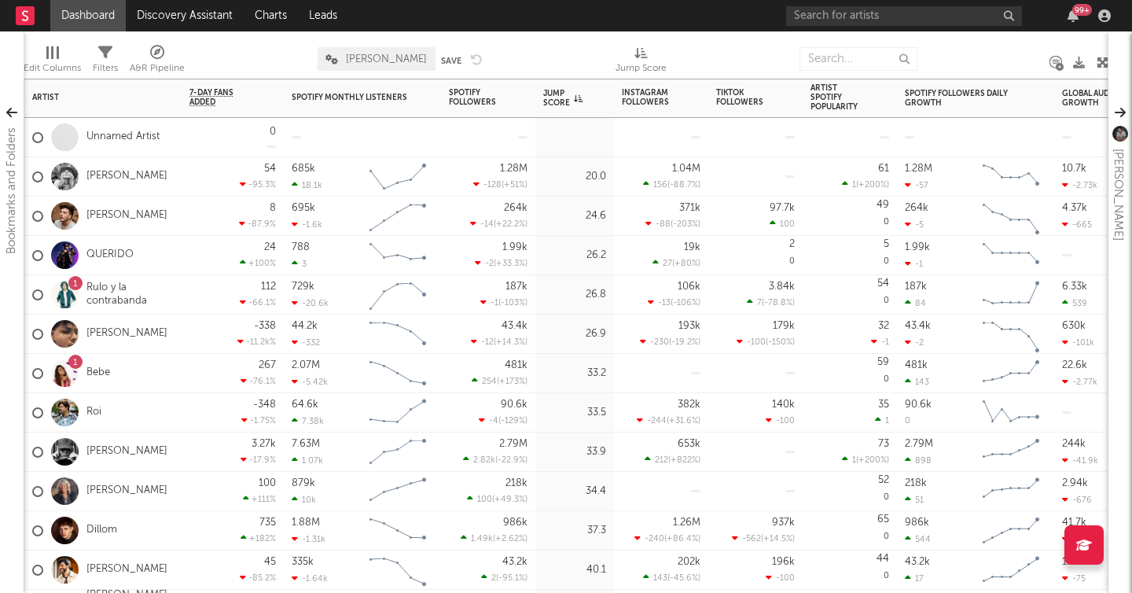
click at [563, 99] on div "Jump Score" at bounding box center [562, 98] width 39 height 19
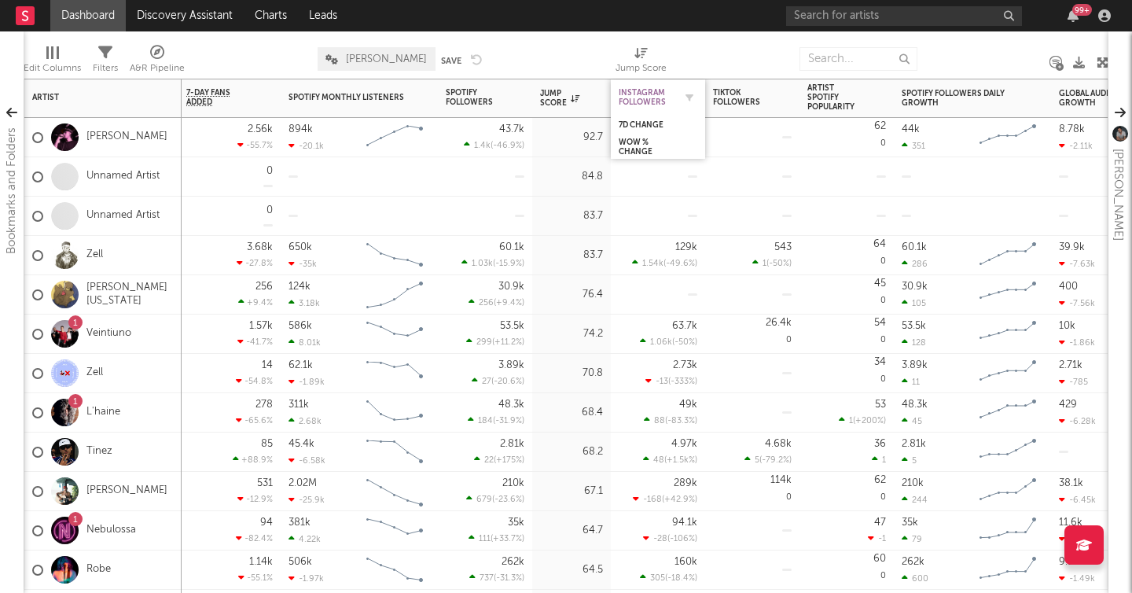
click at [649, 92] on div "Instagram Followers" at bounding box center [646, 97] width 55 height 19
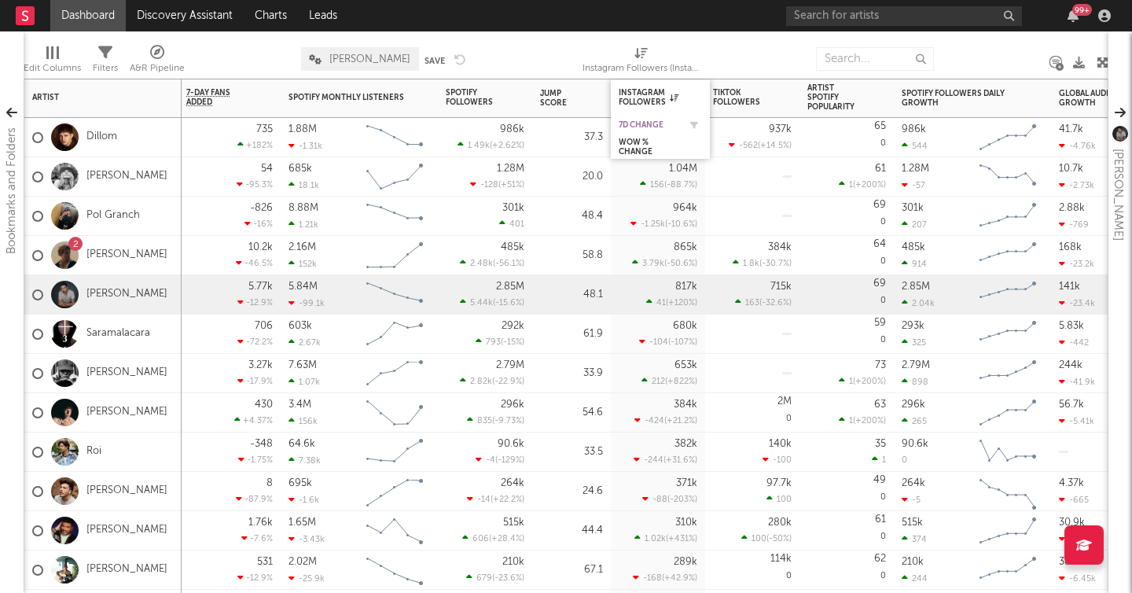
click at [641, 128] on div "7d Change" at bounding box center [649, 124] width 60 height 9
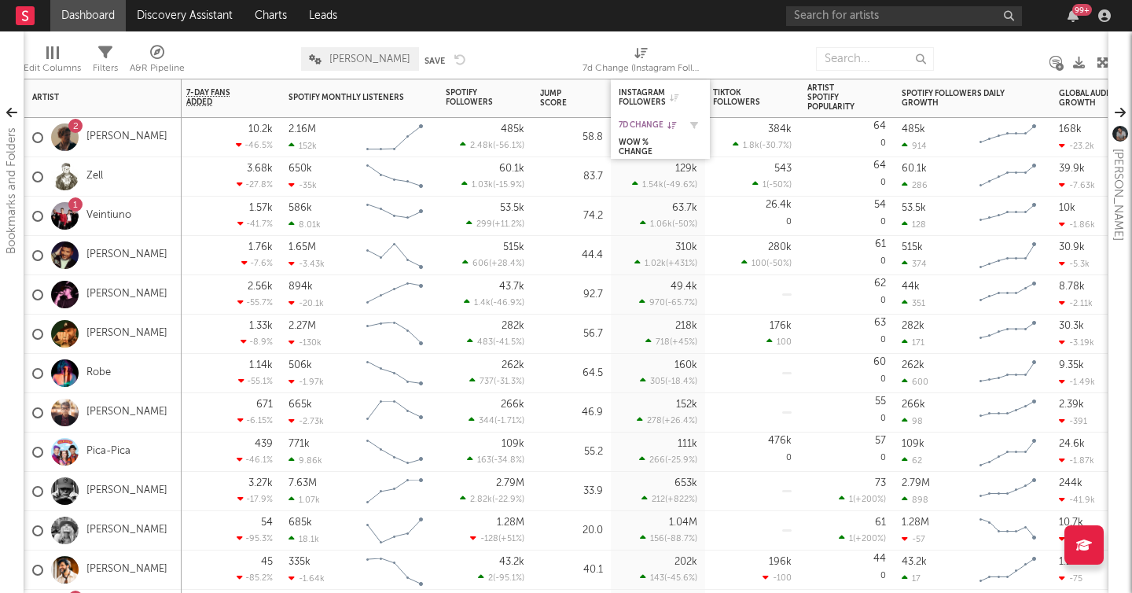
click at [669, 125] on icon at bounding box center [671, 125] width 9 height 8
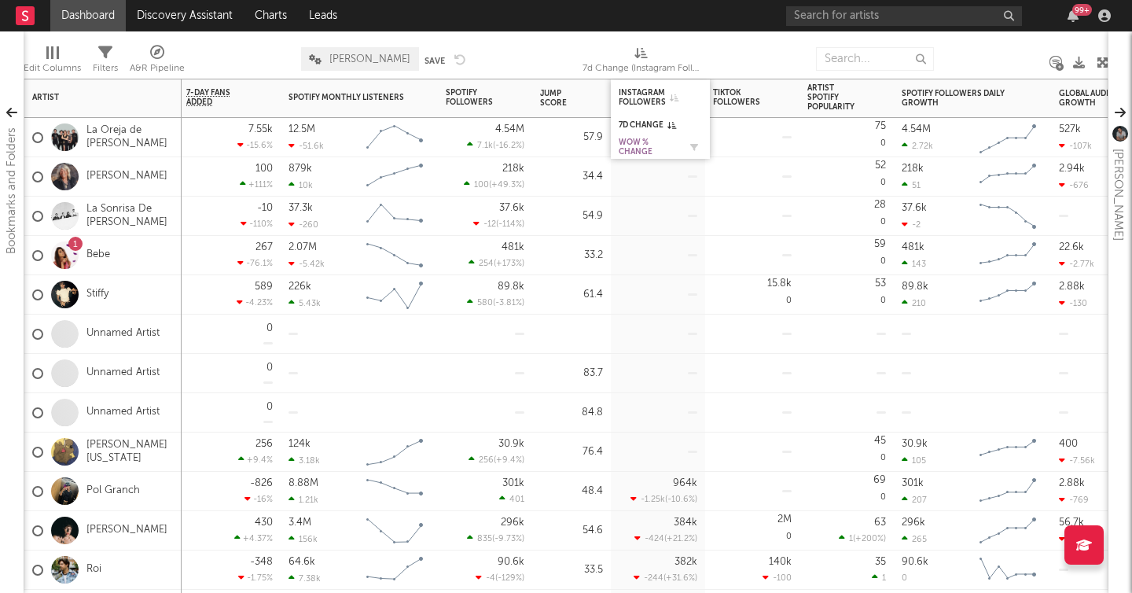
click at [634, 147] on div "WoW % Change" at bounding box center [649, 147] width 60 height 19
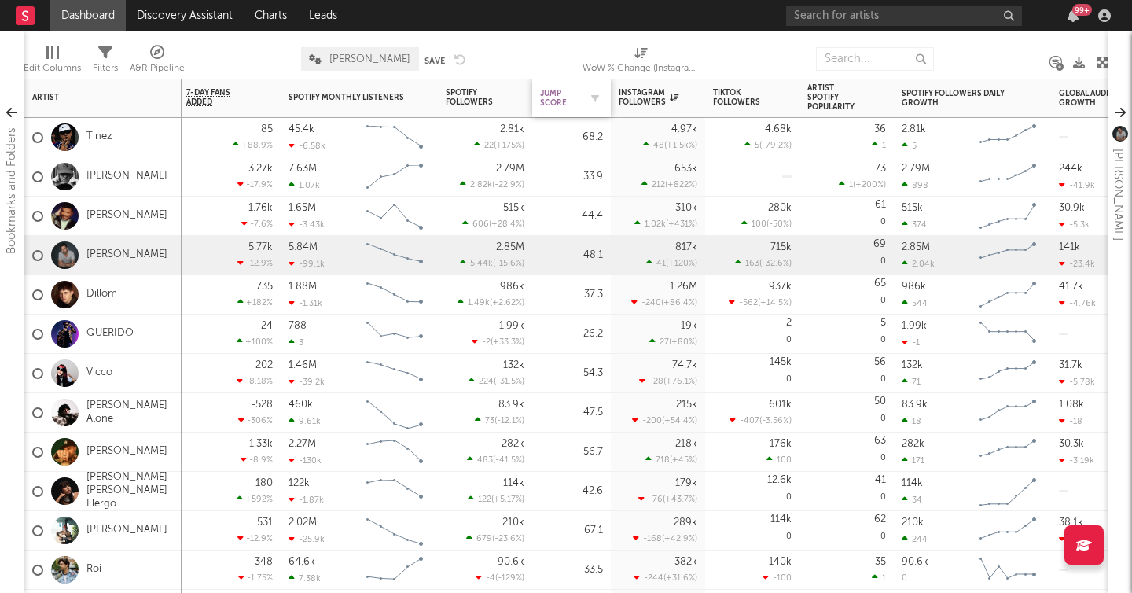
click at [549, 90] on div "Jump Score" at bounding box center [559, 98] width 39 height 19
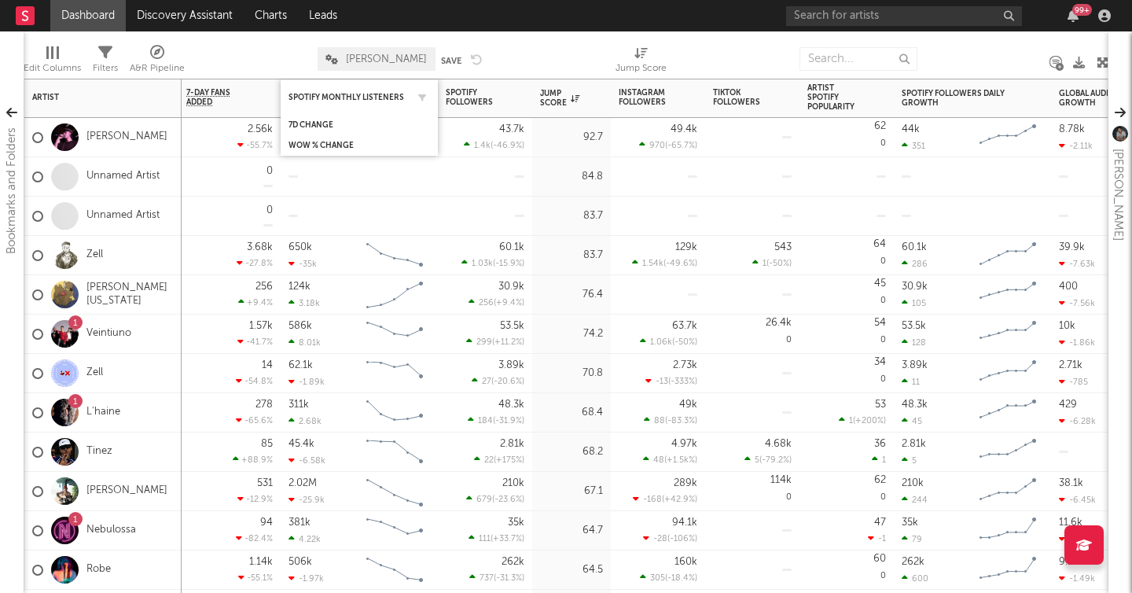
click at [329, 89] on div "Spotify Monthly Listeners" at bounding box center [358, 97] width 141 height 31
click at [218, 126] on div "WoW % Change" at bounding box center [220, 126] width 63 height 19
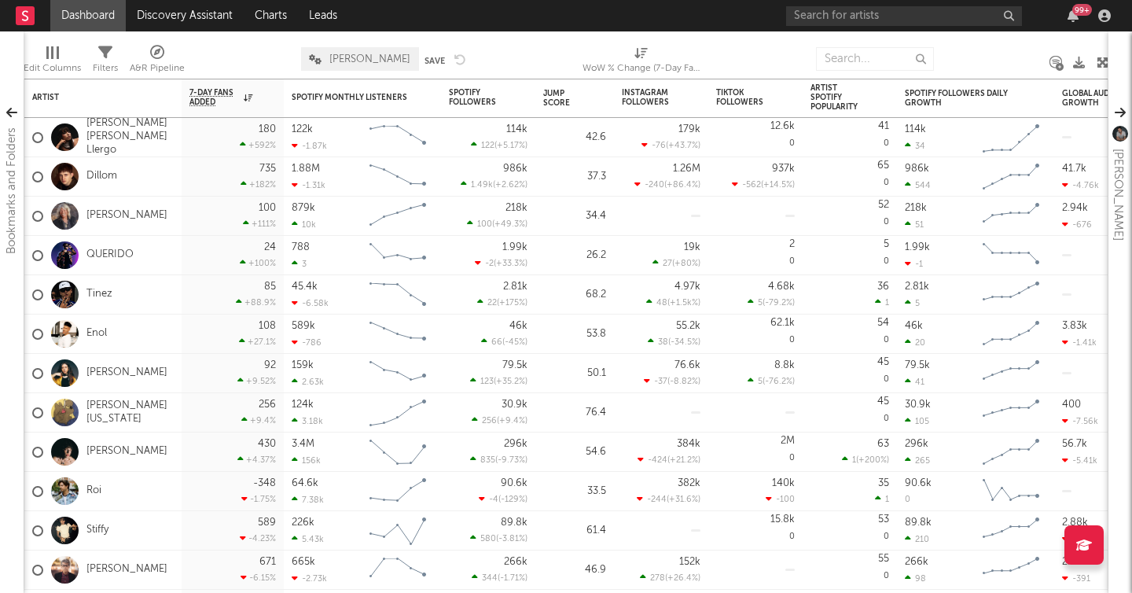
click at [154, 63] on div "A&R Pipeline" at bounding box center [157, 68] width 55 height 19
click at [154, 63] on div "× Status Priority Source Genres Deal Rights Registered Option Option Count Opti…" at bounding box center [566, 296] width 1132 height 593
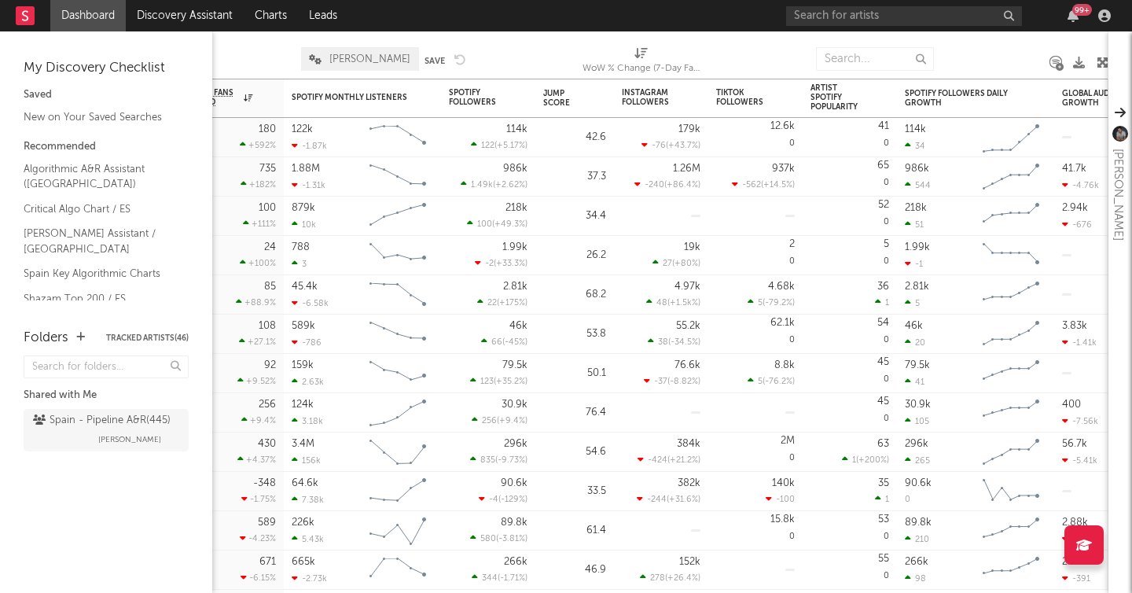
click at [92, 290] on link "Shazam Top 200 / ES" at bounding box center [98, 298] width 149 height 17
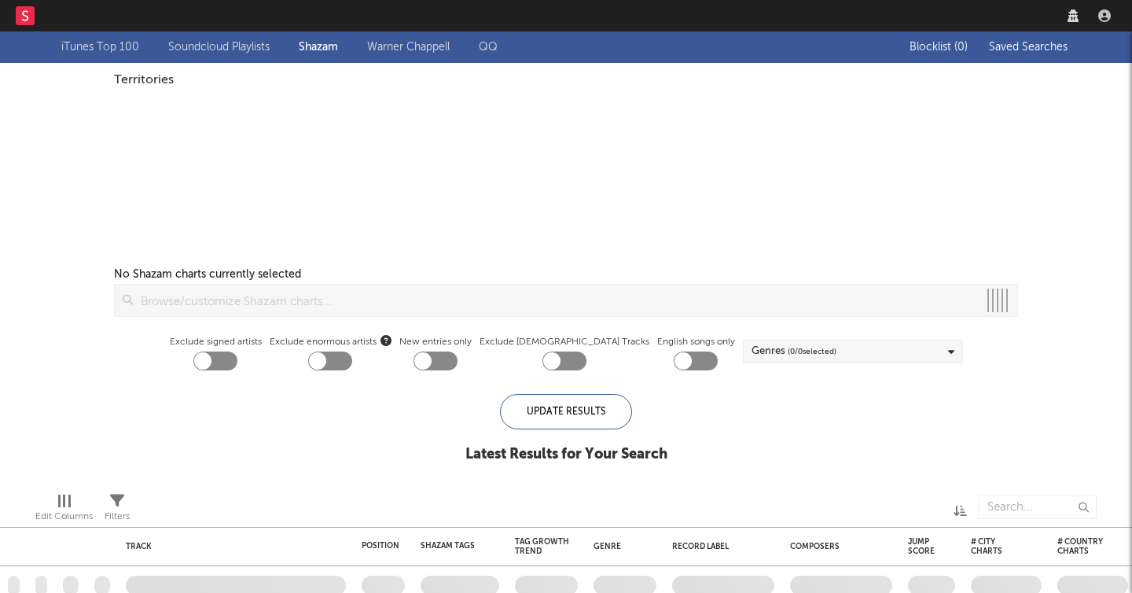
checkbox input "true"
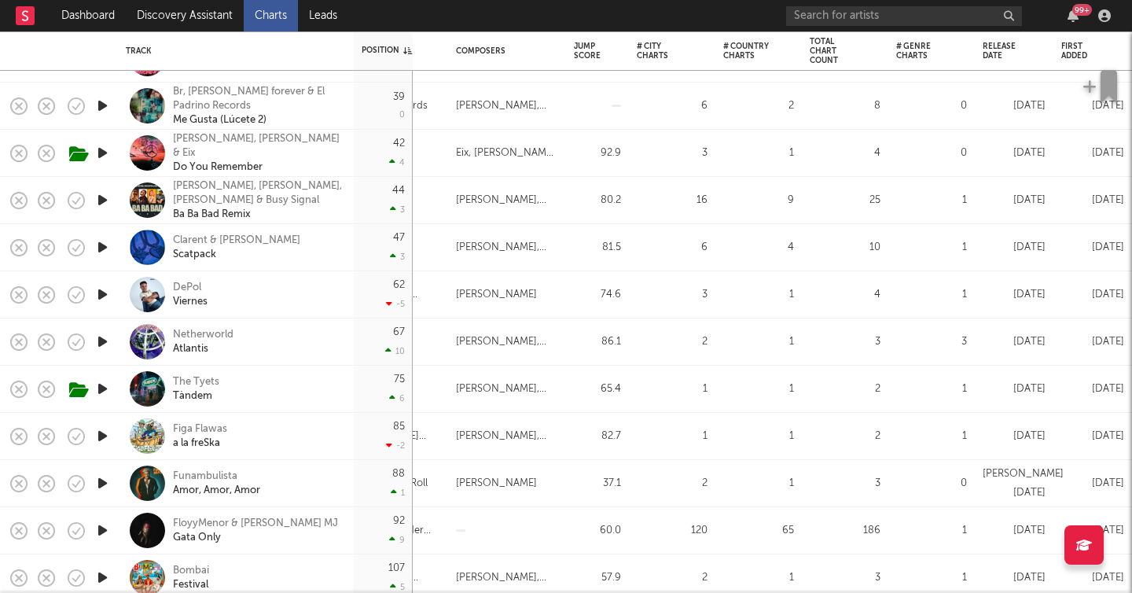
click at [101, 339] on icon "button" at bounding box center [102, 342] width 17 height 20
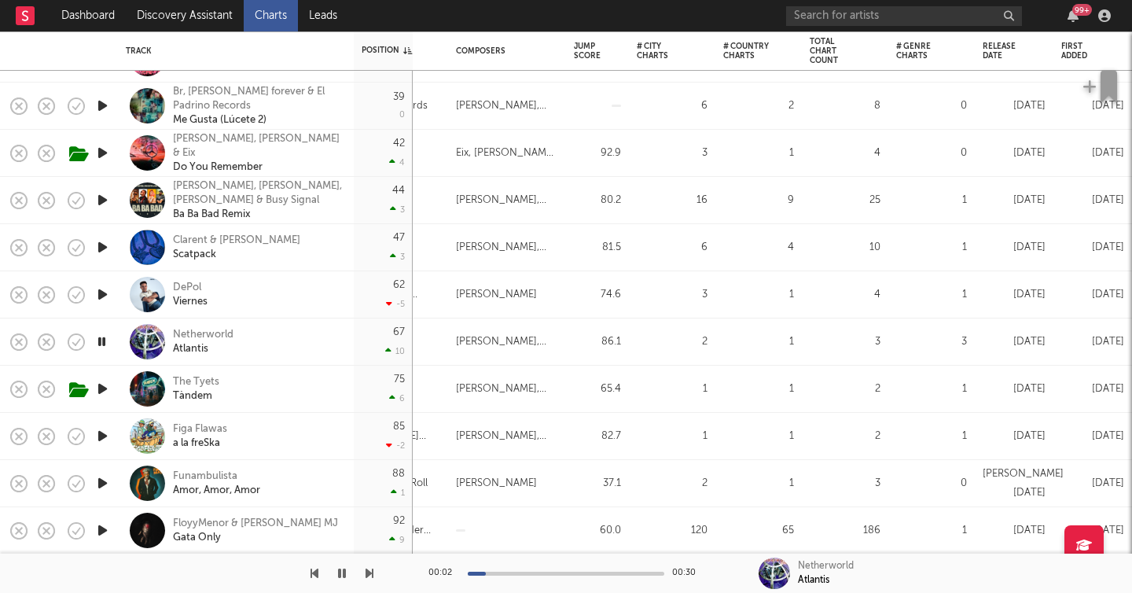
click at [586, 572] on div at bounding box center [566, 573] width 196 height 4
click at [604, 573] on div at bounding box center [566, 573] width 196 height 4
click at [637, 573] on div at bounding box center [566, 573] width 196 height 4
click at [652, 573] on div at bounding box center [566, 573] width 196 height 4
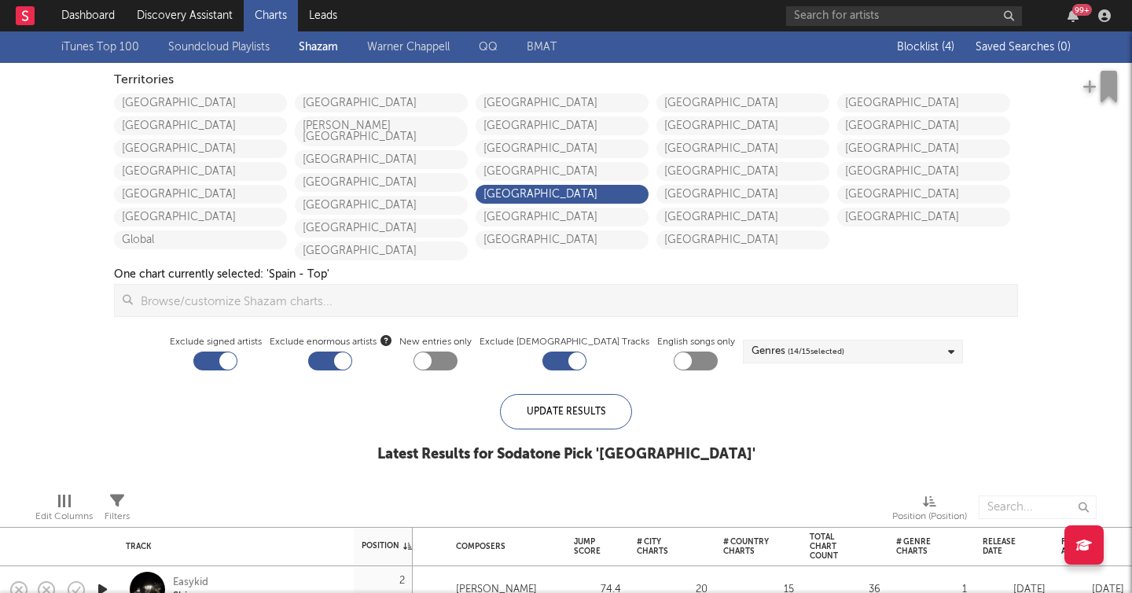
click at [423, 46] on link "Warner Chappell" at bounding box center [408, 47] width 83 height 19
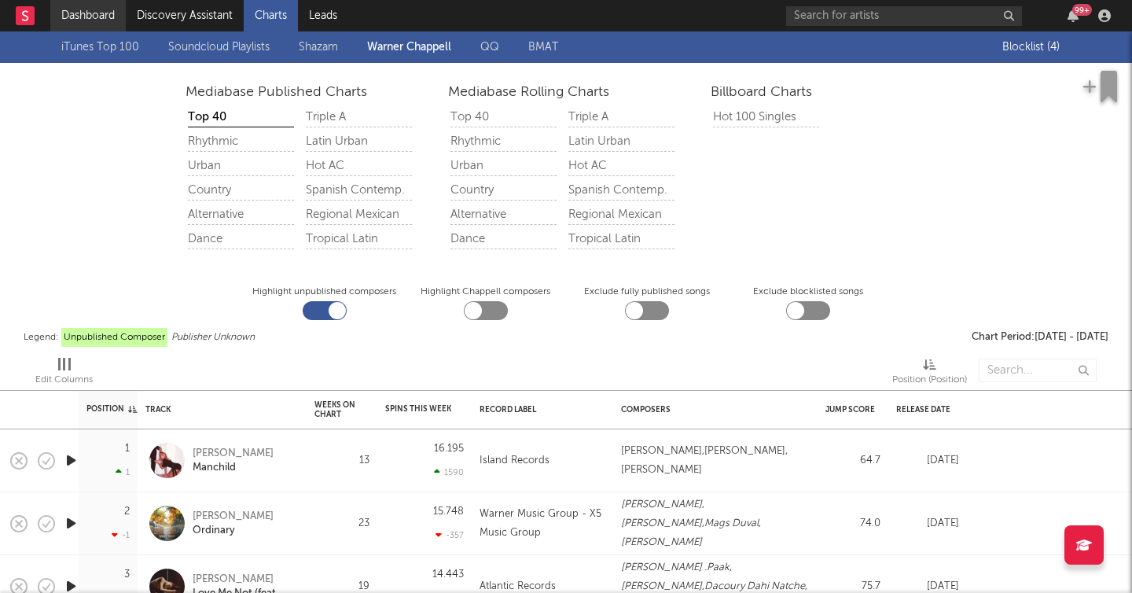
click at [102, 7] on link "Dashboard" at bounding box center [87, 15] width 75 height 31
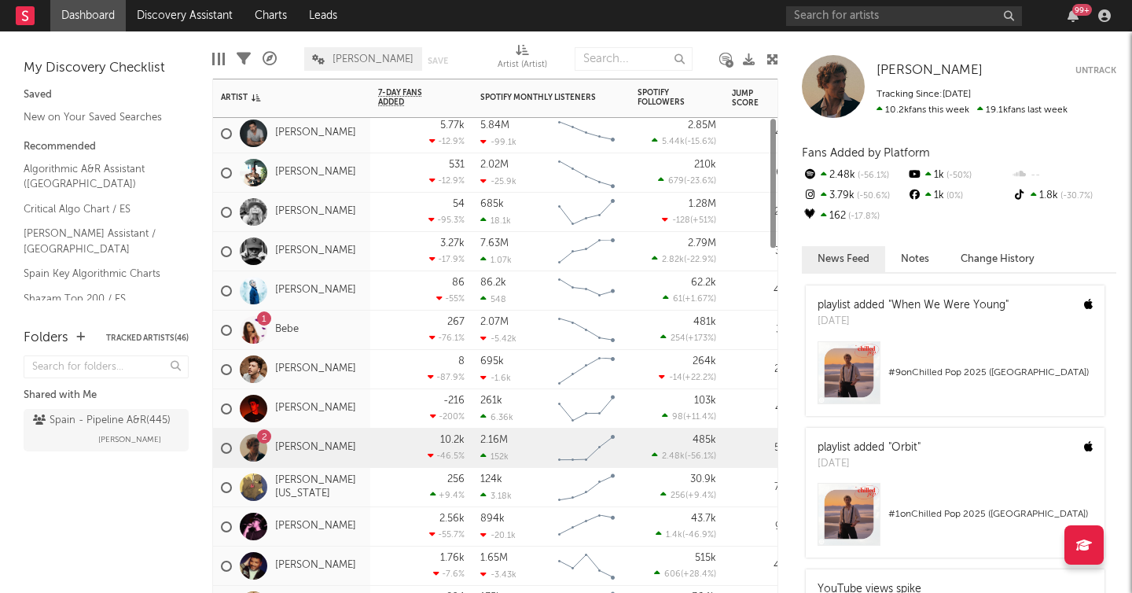
click at [347, 498] on div "[PERSON_NAME][US_STATE]" at bounding box center [291, 488] width 141 height 46
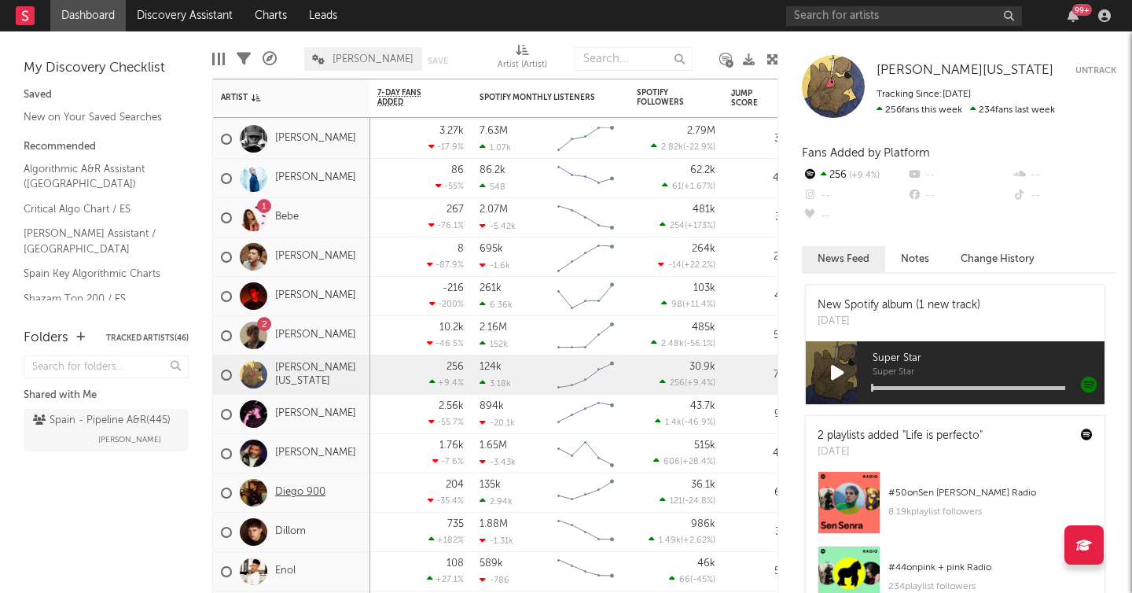
click at [300, 487] on link "Diego 900" at bounding box center [300, 492] width 50 height 13
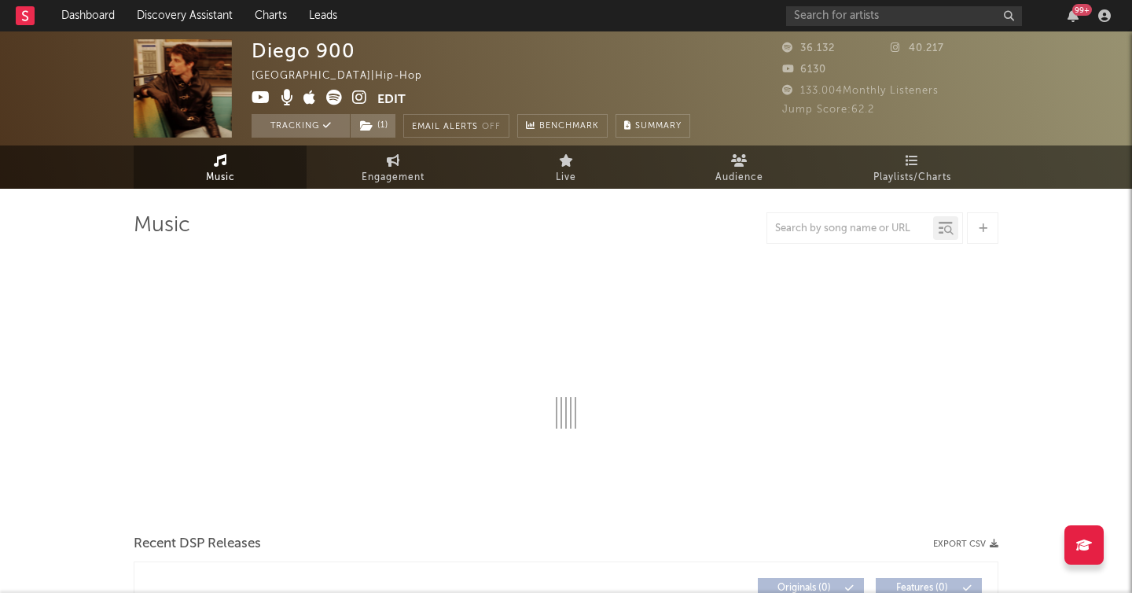
select select "6m"
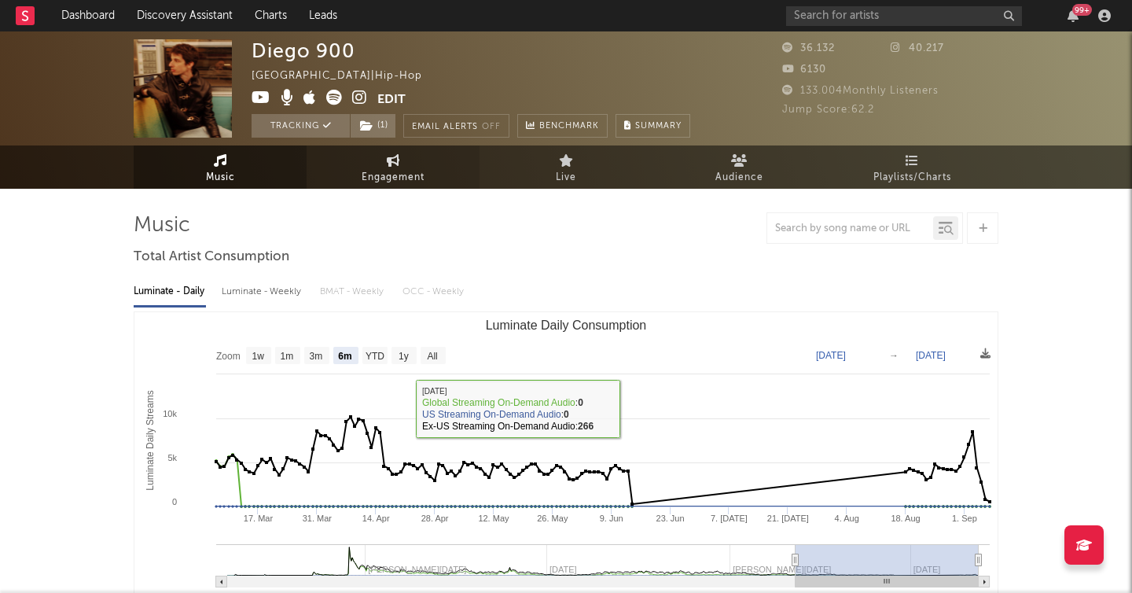
click at [387, 161] on icon at bounding box center [393, 160] width 13 height 13
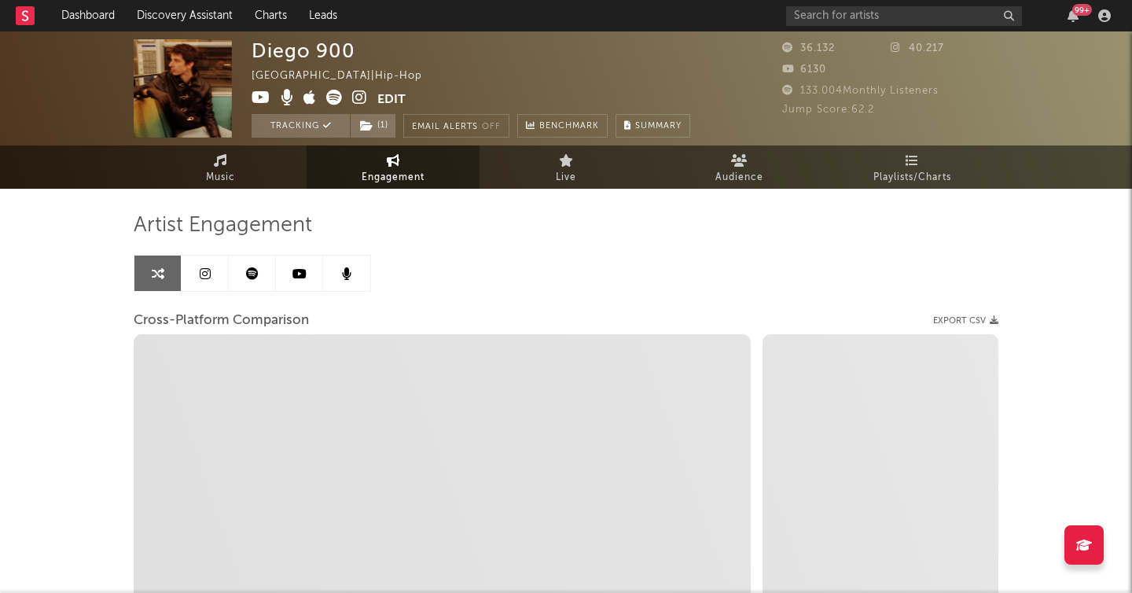
select select "1w"
select select "1m"
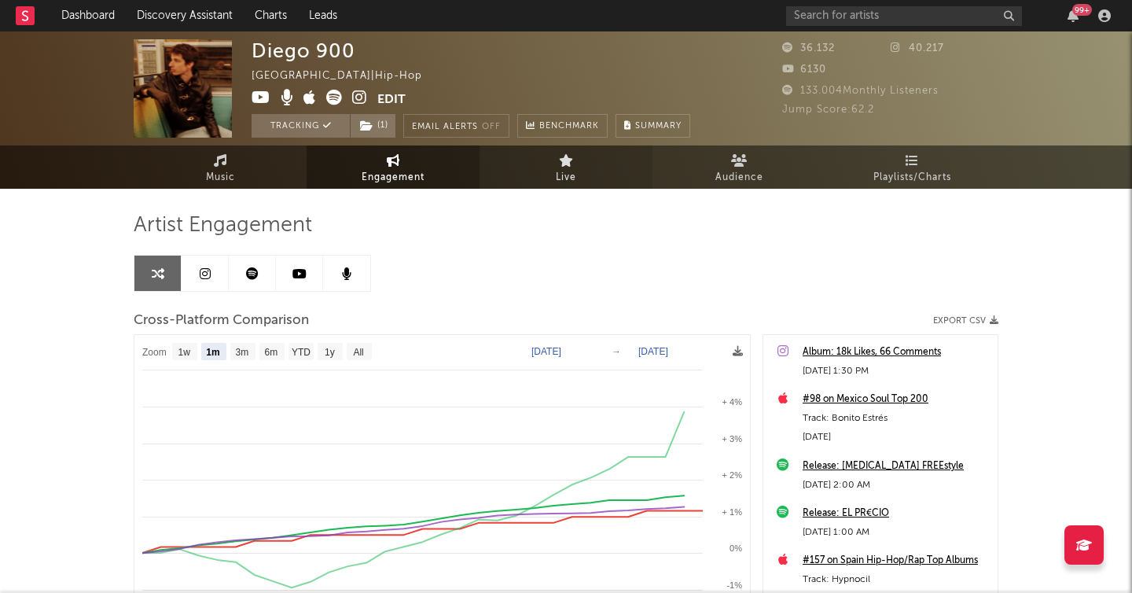
click at [582, 158] on link "Live" at bounding box center [565, 166] width 173 height 43
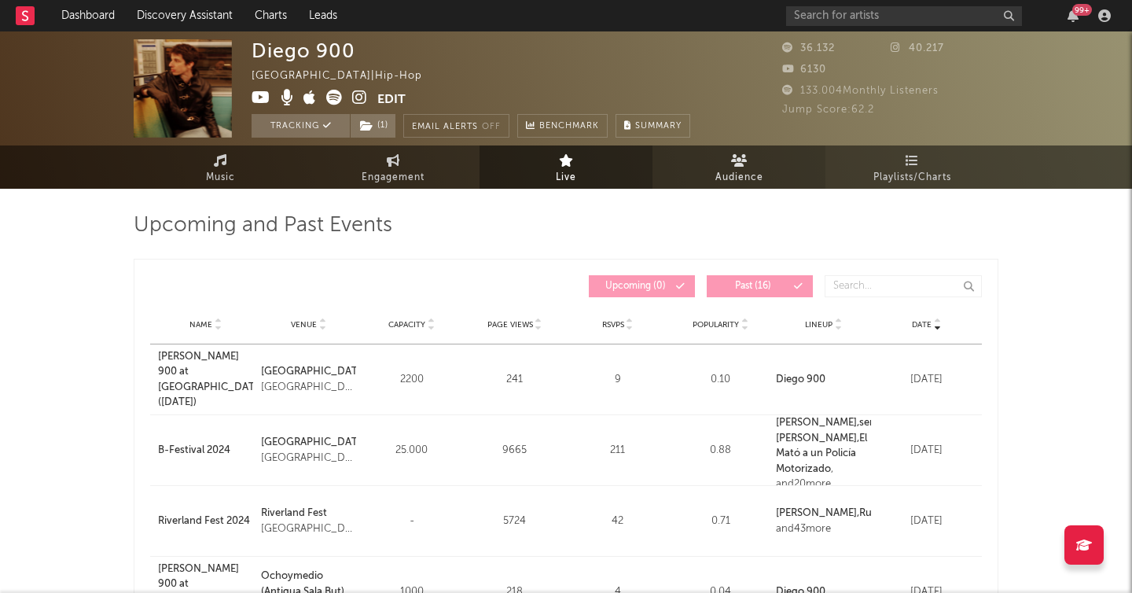
click at [752, 162] on link "Audience" at bounding box center [738, 166] width 173 height 43
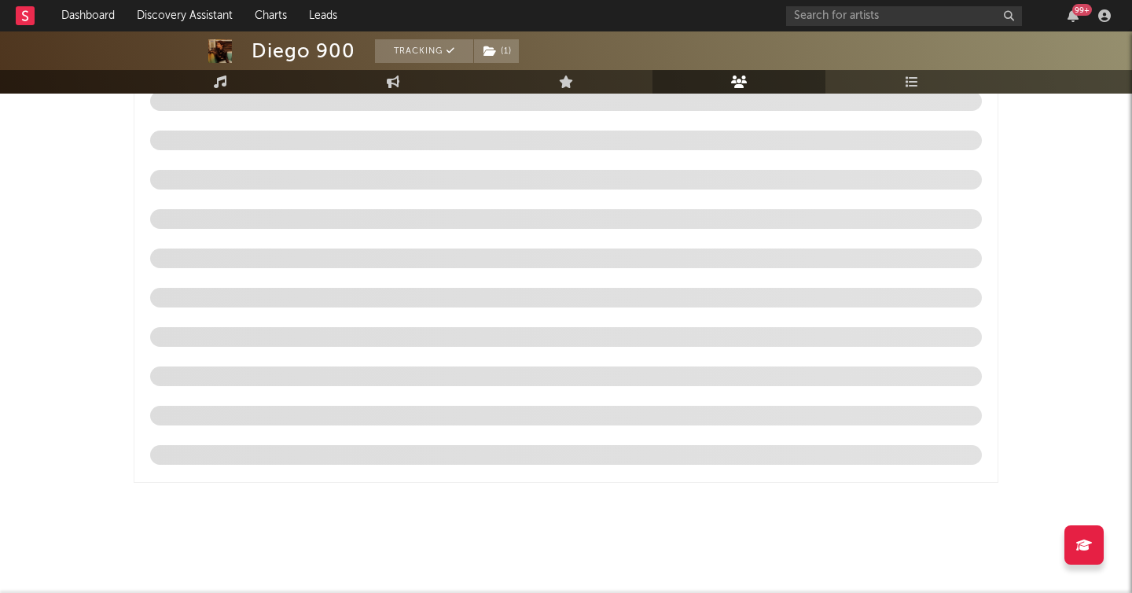
scroll to position [2000, 0]
click at [240, 86] on link "Music" at bounding box center [220, 82] width 173 height 24
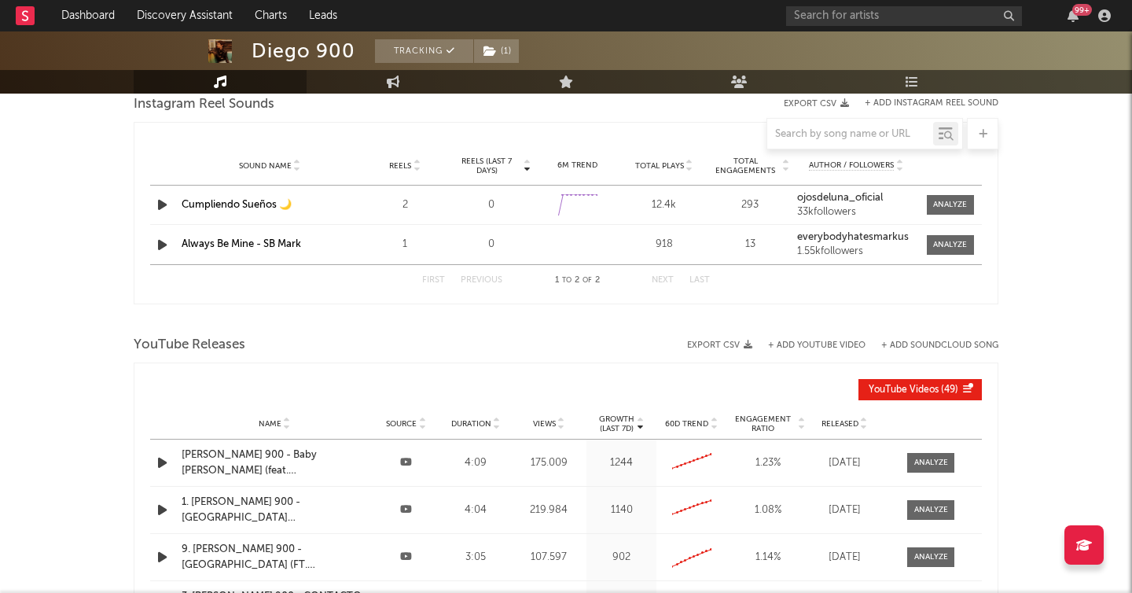
select select "6m"
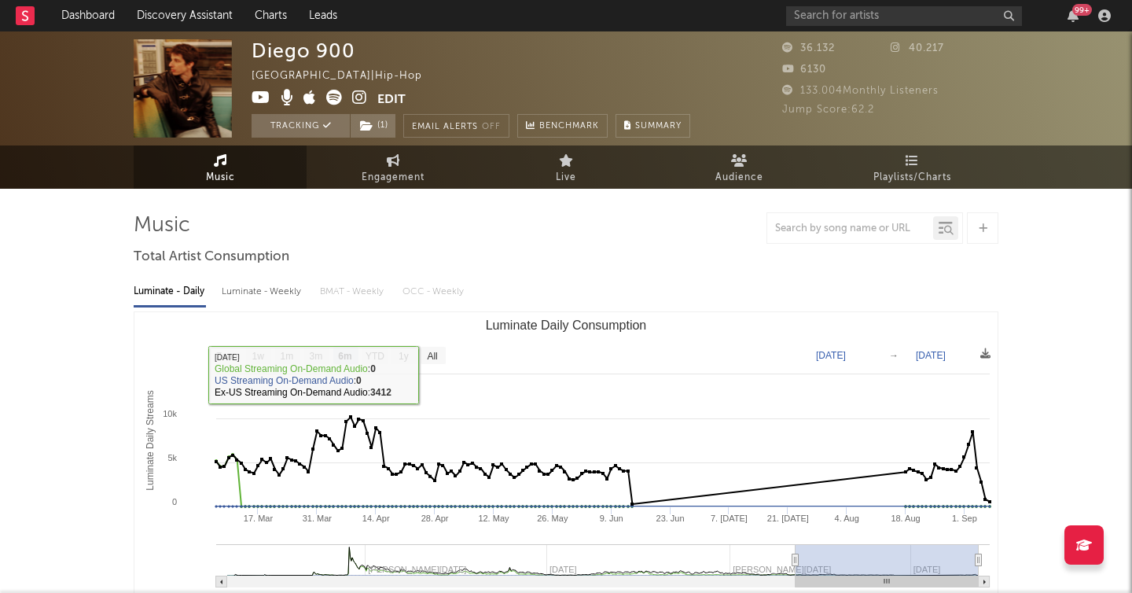
click at [257, 293] on div "Luminate - Weekly" at bounding box center [263, 291] width 83 height 27
select select "6m"
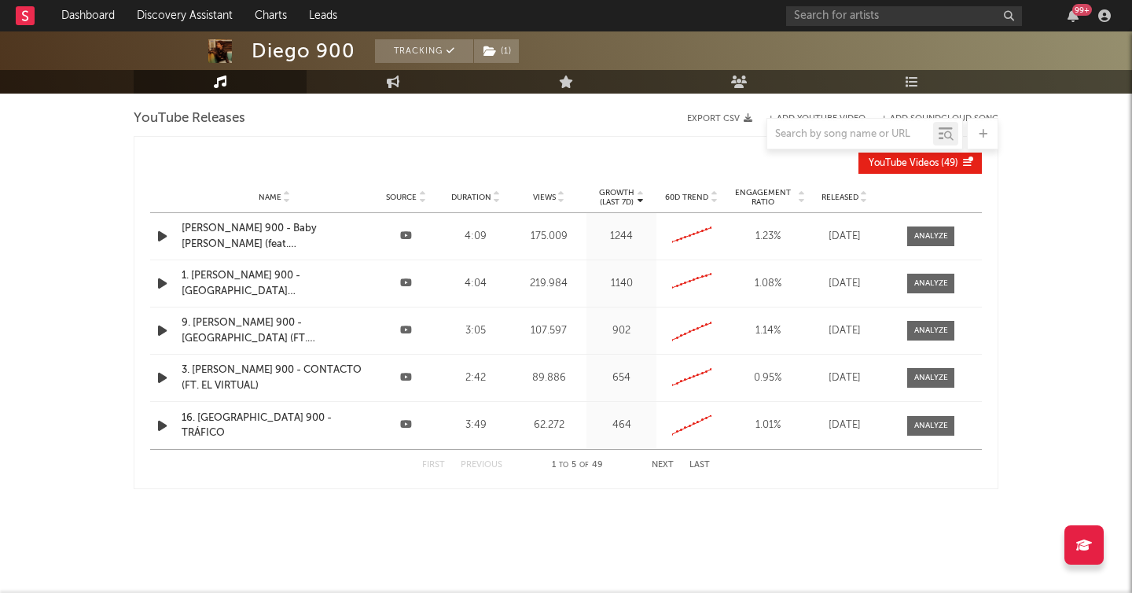
scroll to position [1317, 0]
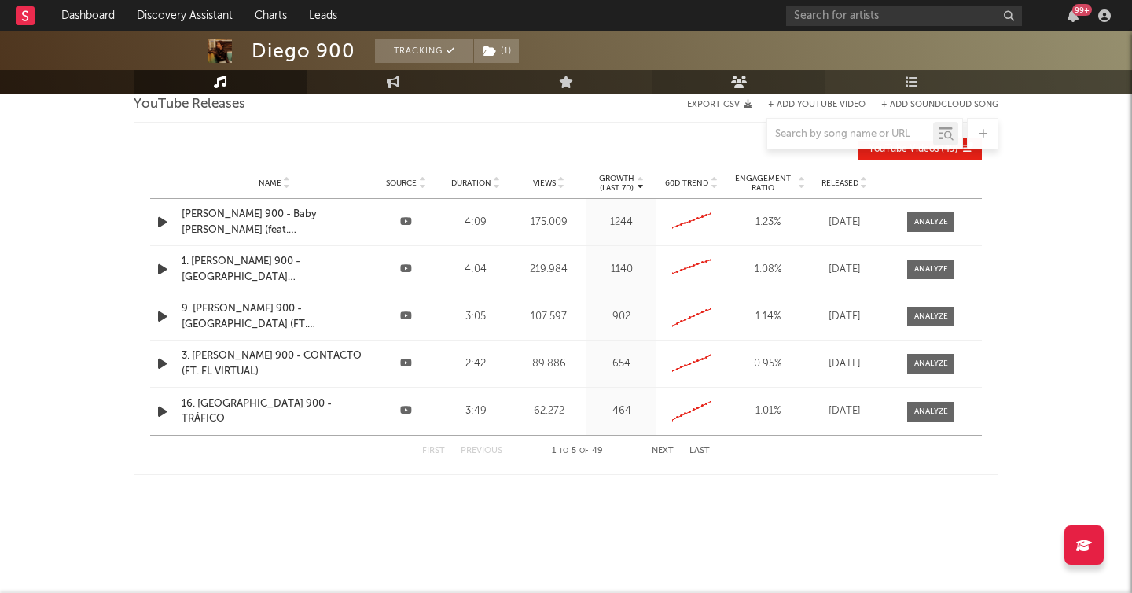
click at [722, 75] on link "Audience" at bounding box center [738, 82] width 173 height 24
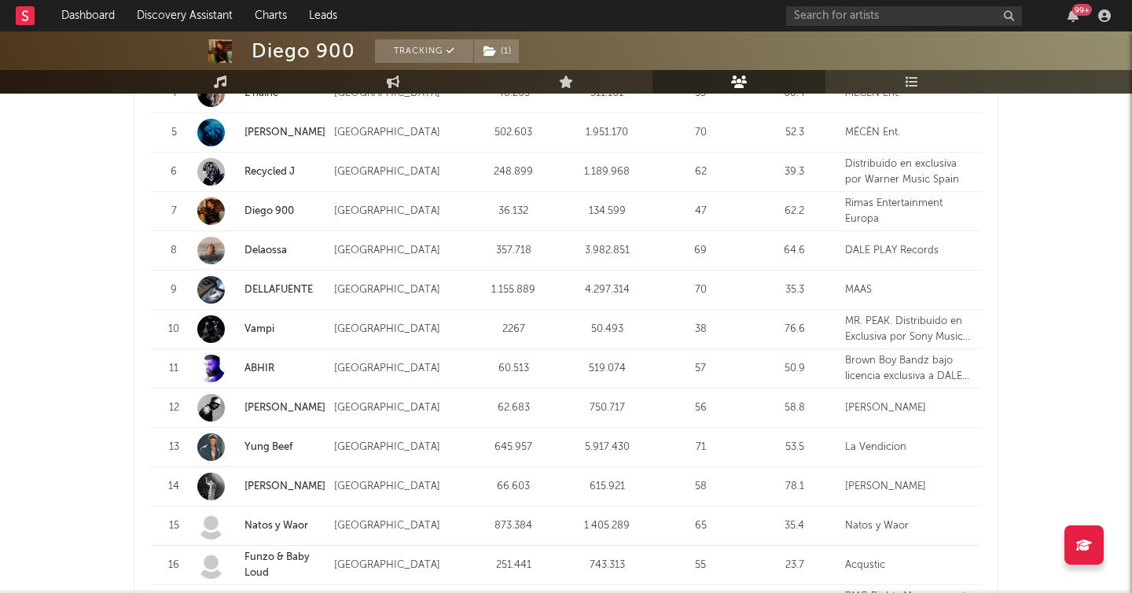
scroll to position [1743, 0]
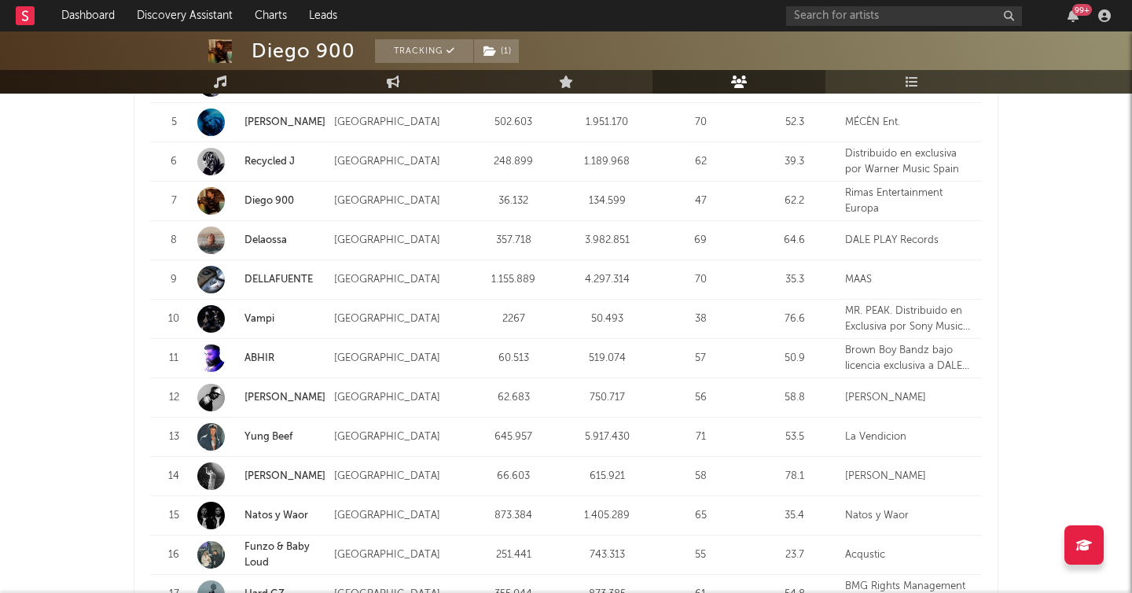
click at [389, 336] on div "Rank 10 Name Vampi Country Spain Followers 2267 Monthly Listeners 50.493 Popula…" at bounding box center [566, 318] width 832 height 39
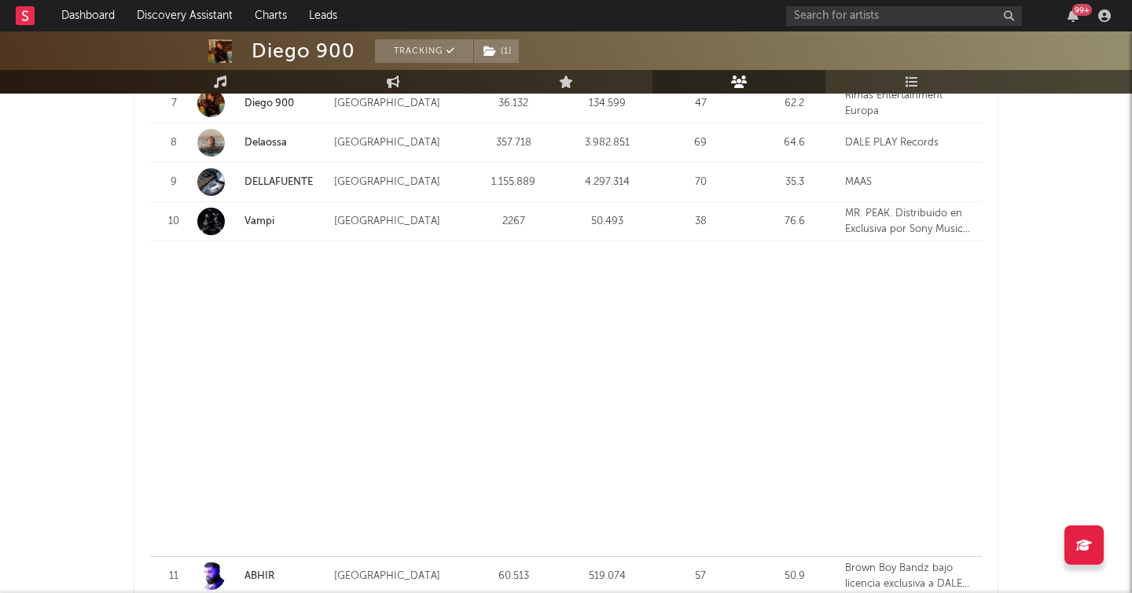
scroll to position [1954, 0]
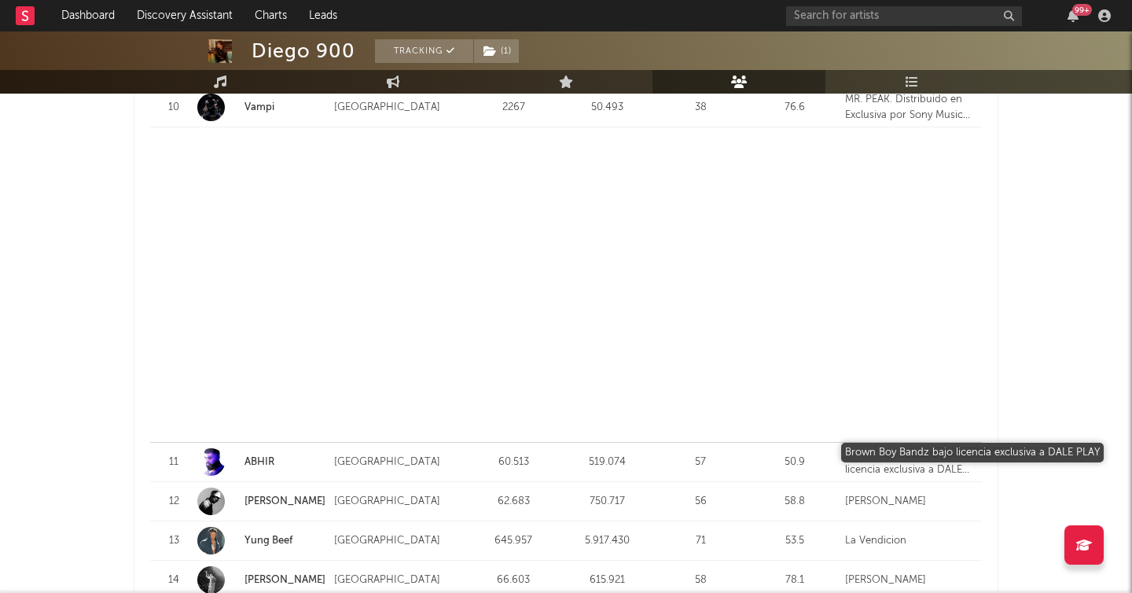
click at [911, 466] on div "Brown Boy Bandz bajo licencia exclusiva a DALE PLAY" at bounding box center [909, 461] width 129 height 31
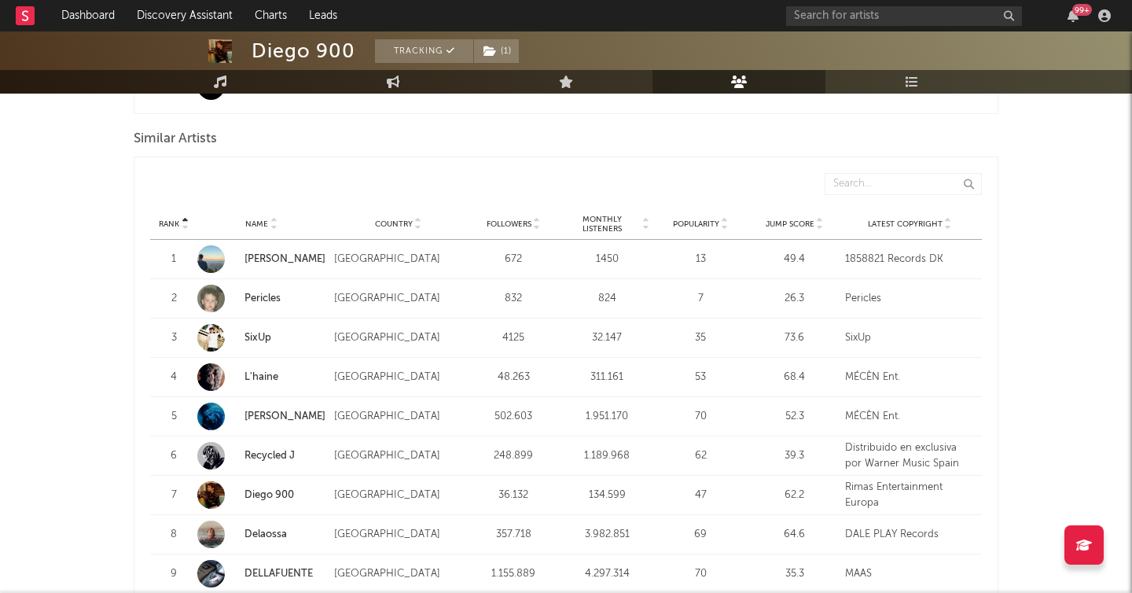
scroll to position [0, 0]
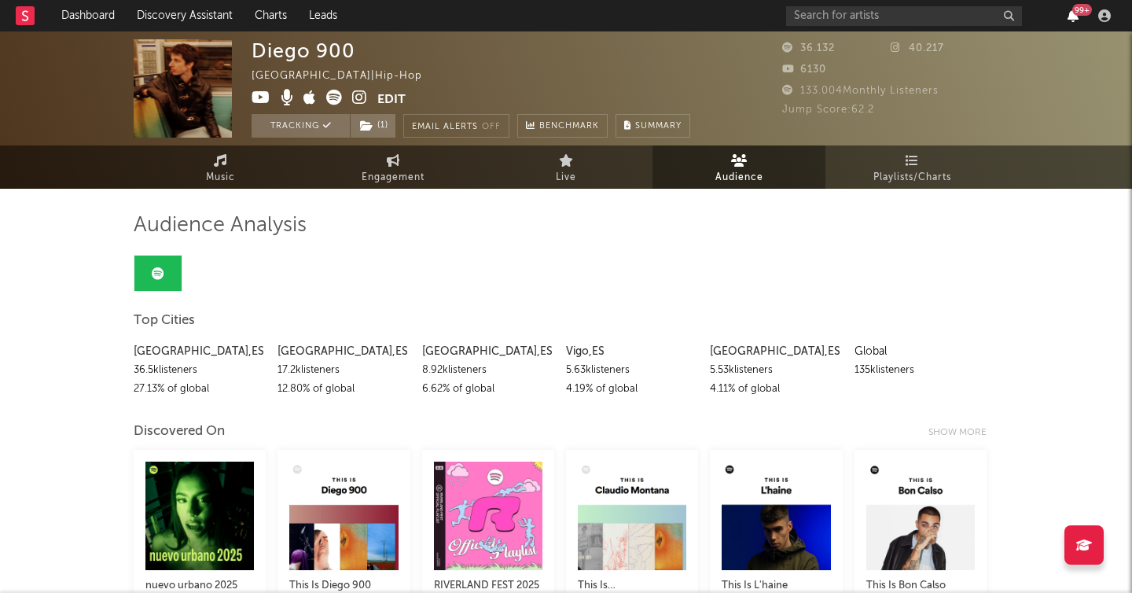
click at [1070, 18] on icon "button" at bounding box center [1072, 15] width 11 height 13
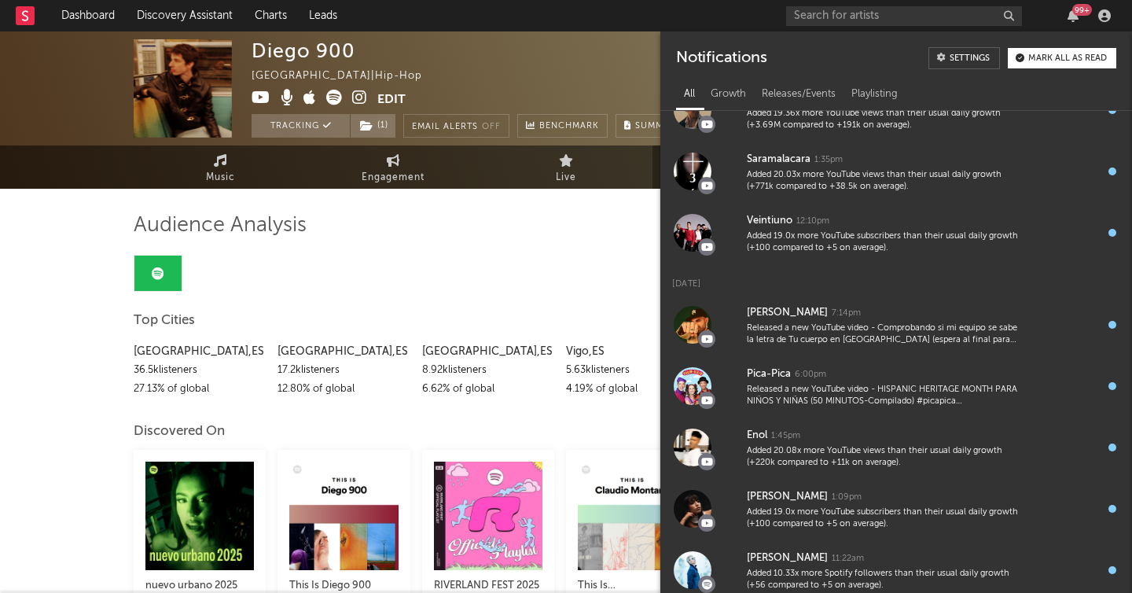
scroll to position [672, 0]
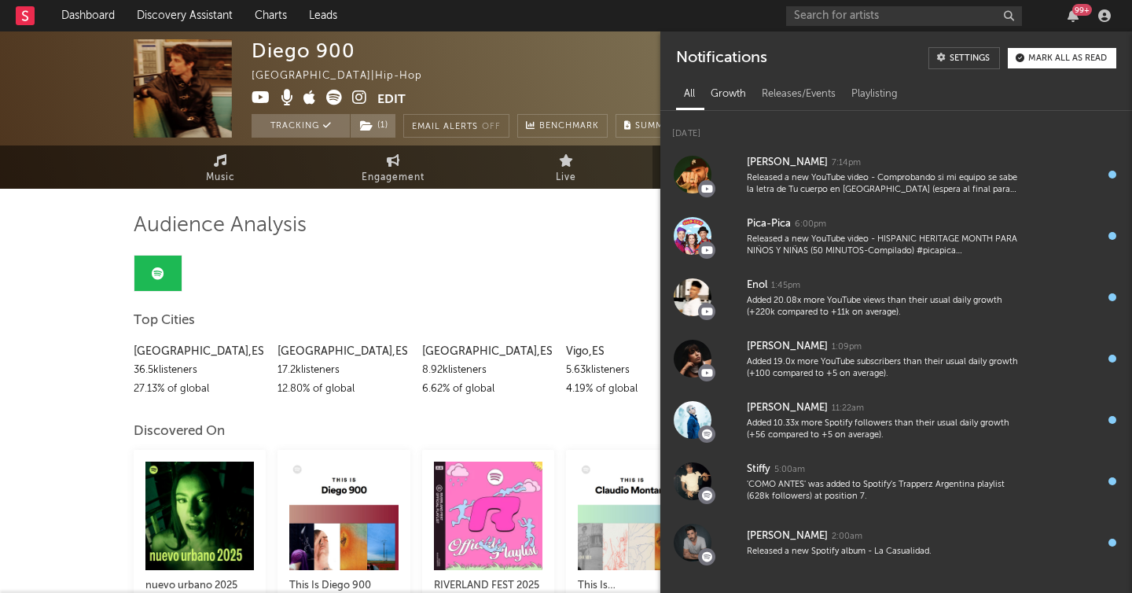
click at [727, 96] on div "Growth" at bounding box center [728, 94] width 51 height 27
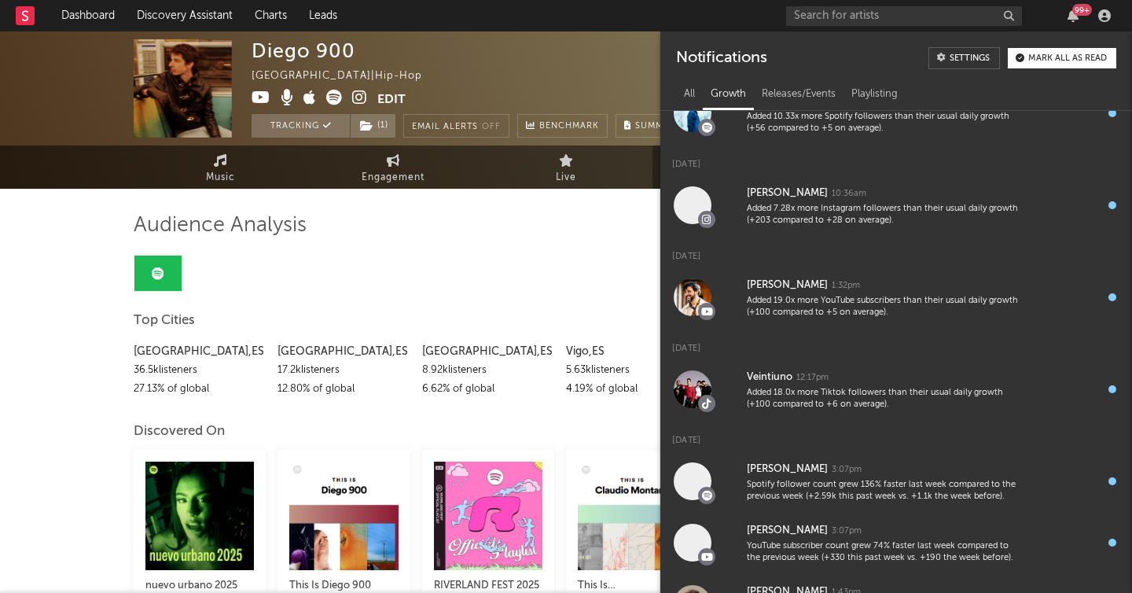
scroll to position [0, 0]
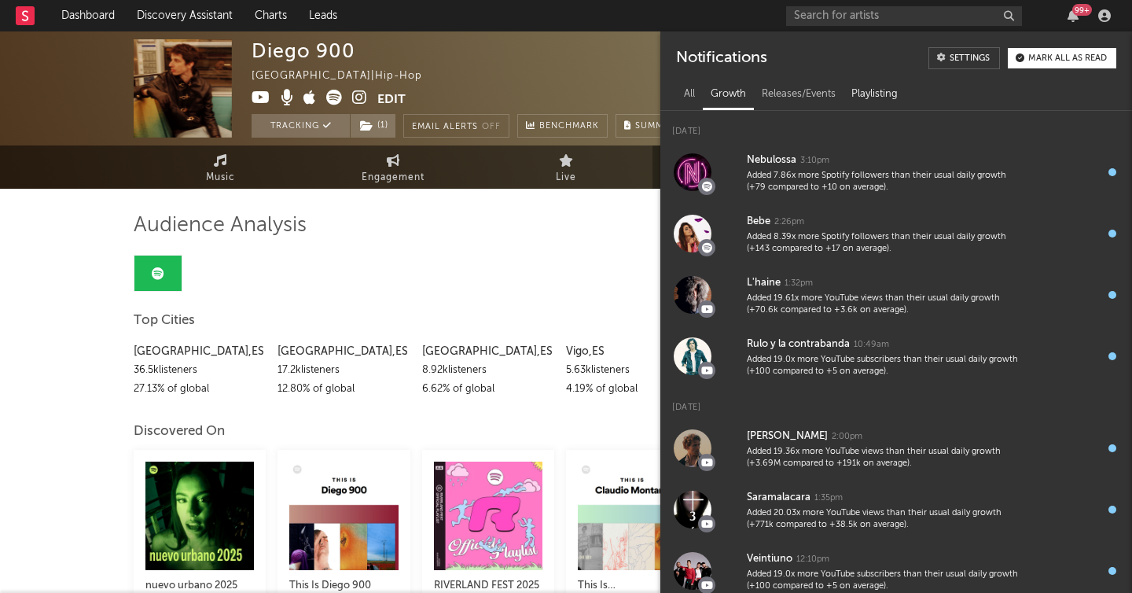
click at [868, 94] on div "Playlisting" at bounding box center [874, 94] width 62 height 27
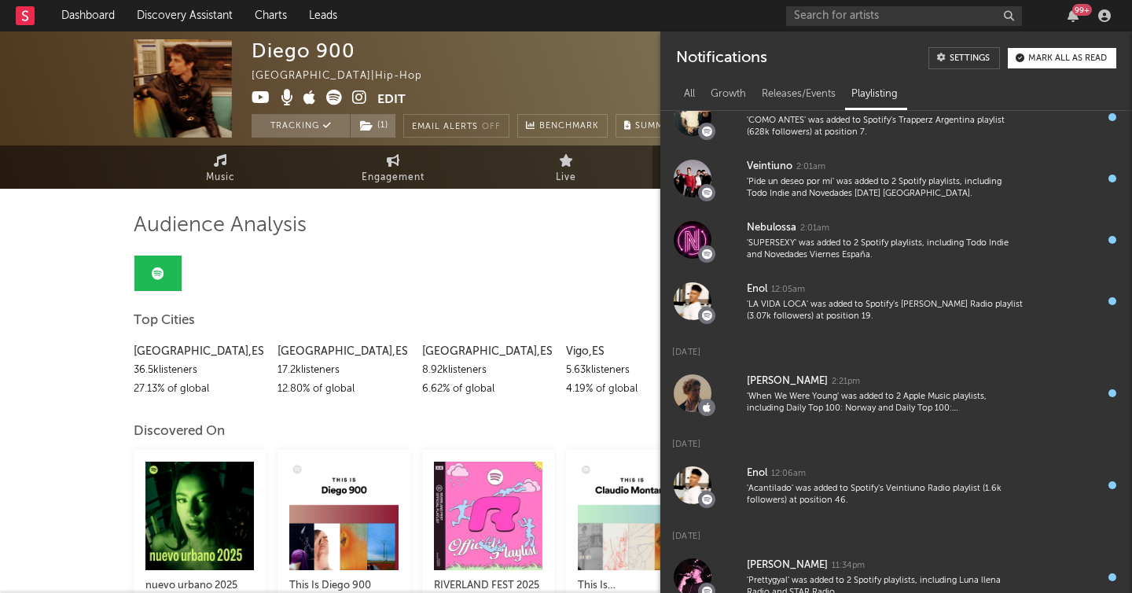
scroll to position [523, 0]
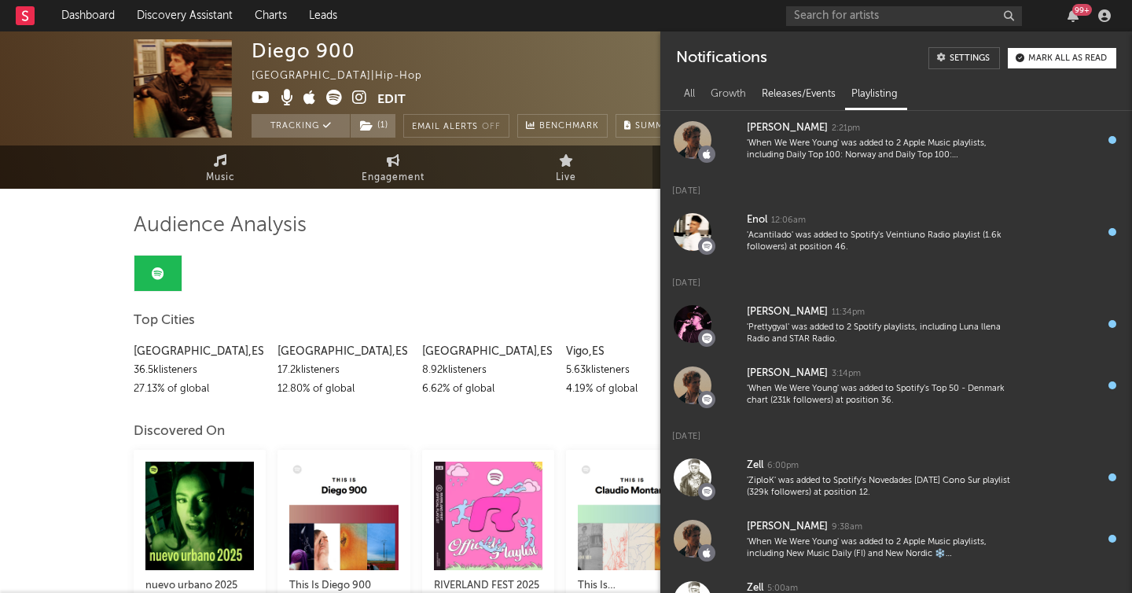
click at [791, 97] on div "Releases/Events" at bounding box center [799, 94] width 90 height 27
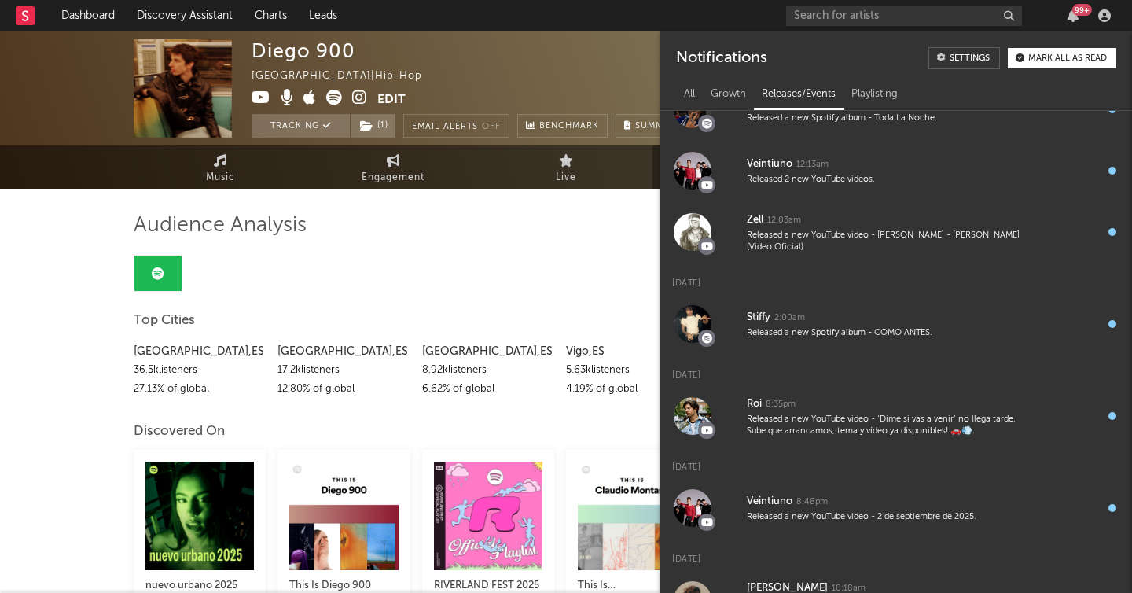
scroll to position [0, 0]
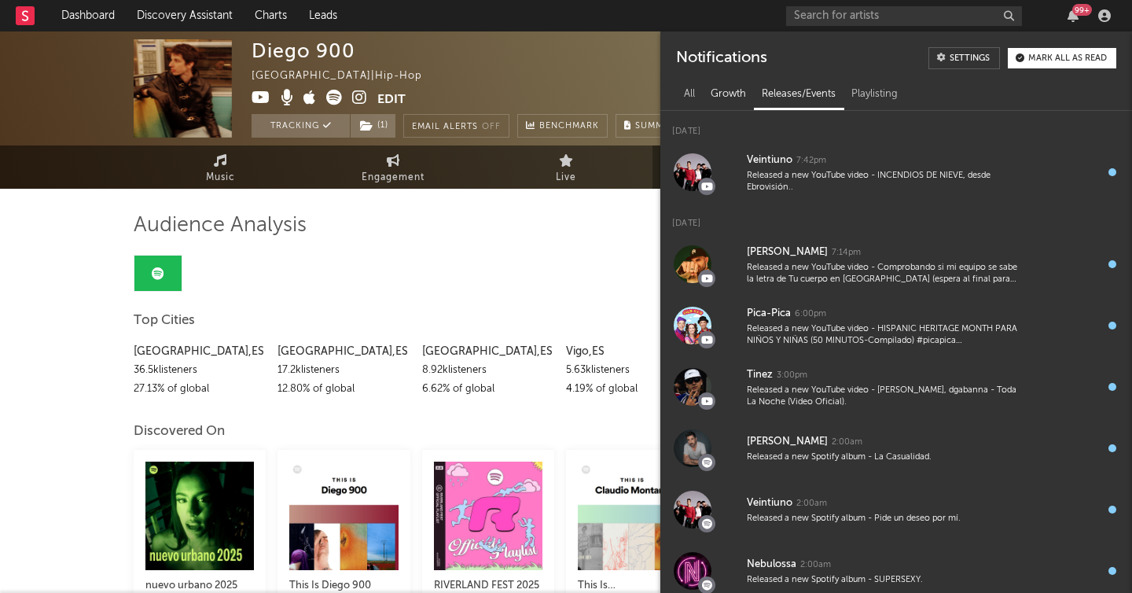
click at [718, 100] on div "Growth" at bounding box center [728, 94] width 51 height 27
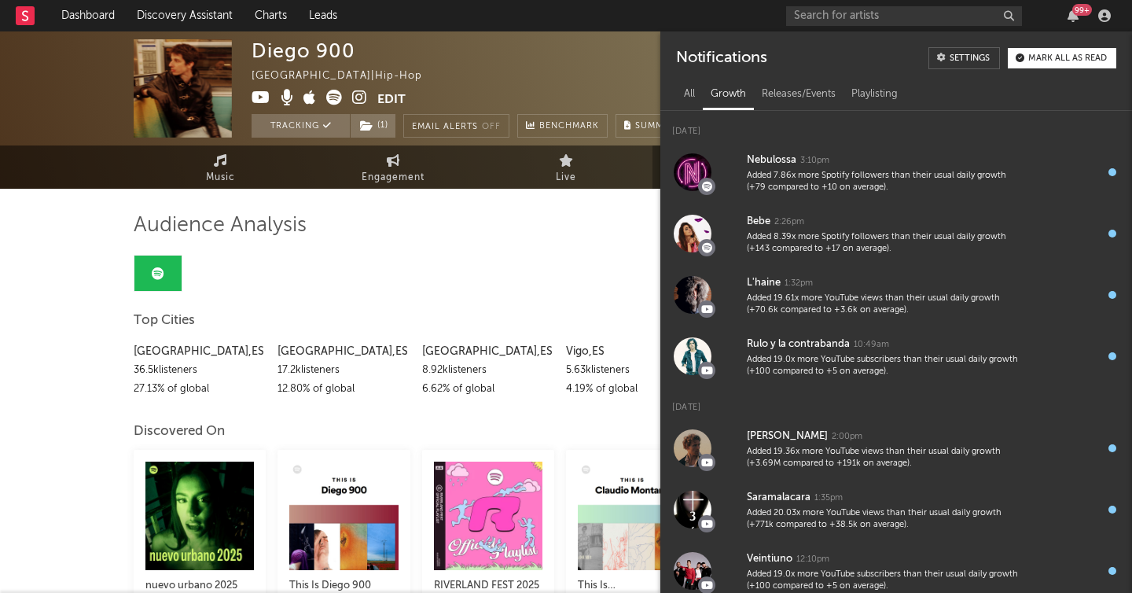
click at [706, 96] on div "Growth" at bounding box center [728, 94] width 51 height 27
click at [1078, 12] on div "99 +" at bounding box center [1082, 10] width 20 height 12
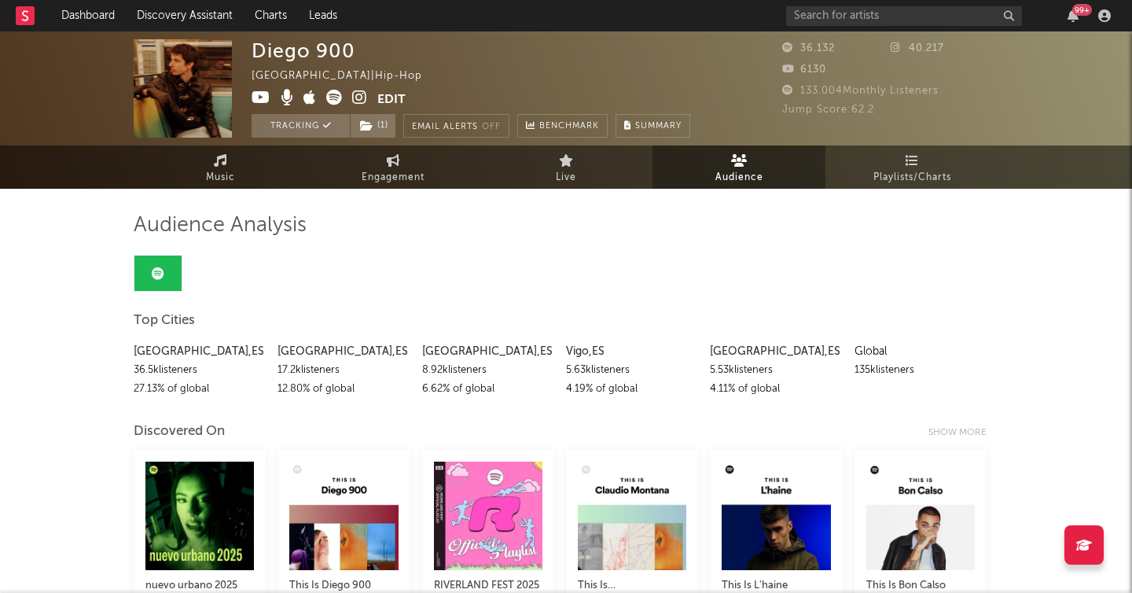
click at [17, 13] on rect at bounding box center [25, 15] width 19 height 19
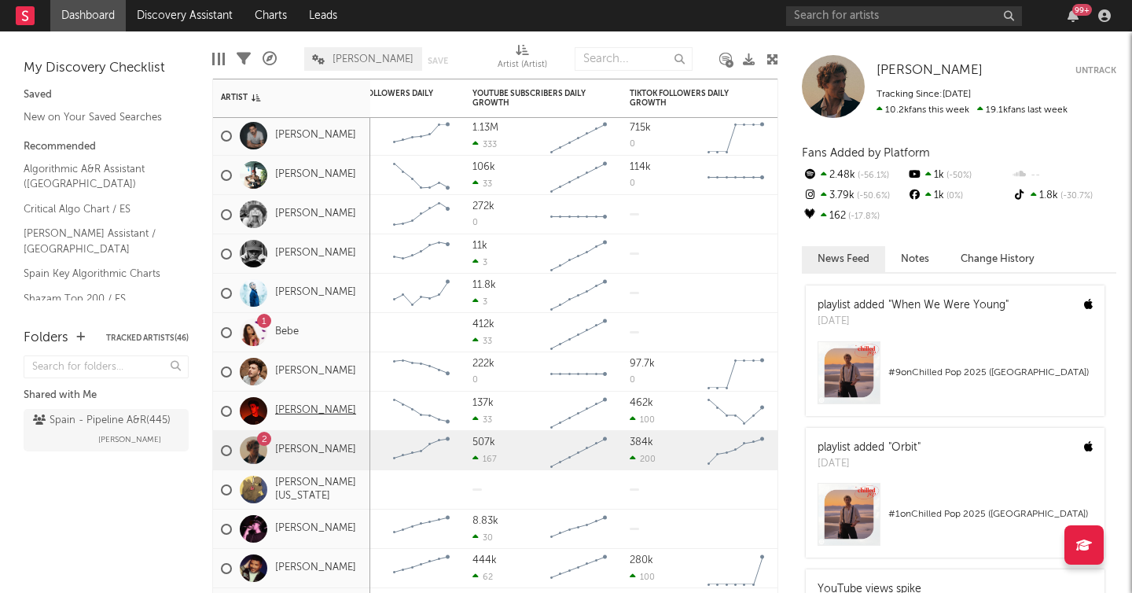
click at [306, 406] on link "[PERSON_NAME]" at bounding box center [315, 410] width 81 height 13
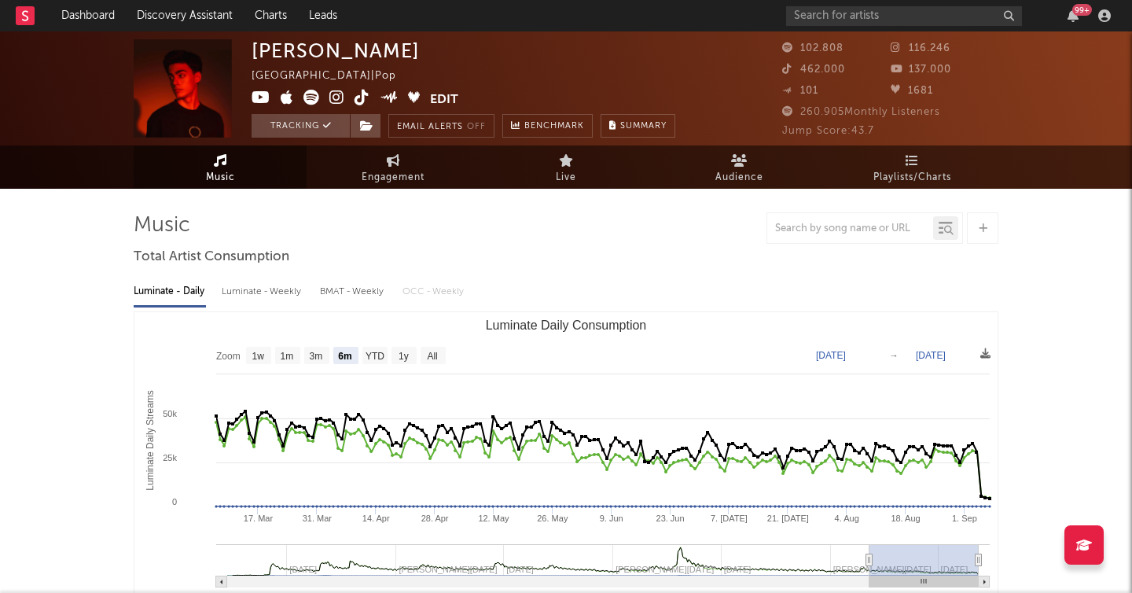
select select "6m"
click at [376, 306] on div "Luminate - Daily Luminate - Weekly BMAT - Weekly OCC - Weekly Zoom 1w 1m 3m 6m …" at bounding box center [566, 450] width 865 height 361
click at [361, 296] on div "BMAT - Weekly" at bounding box center [353, 291] width 67 height 27
select select "6m"
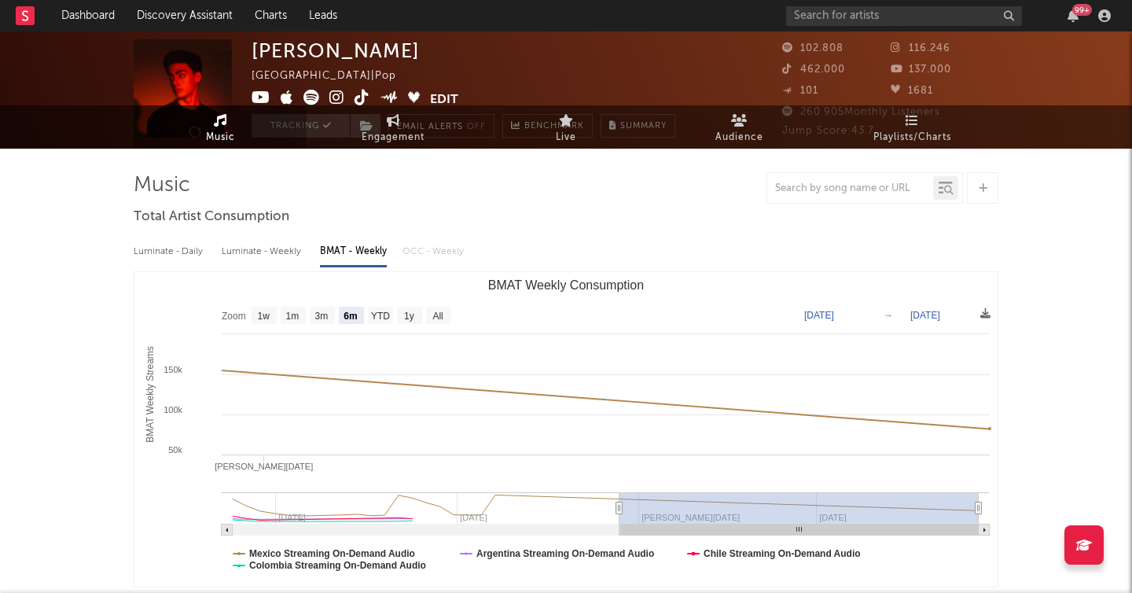
scroll to position [68, 0]
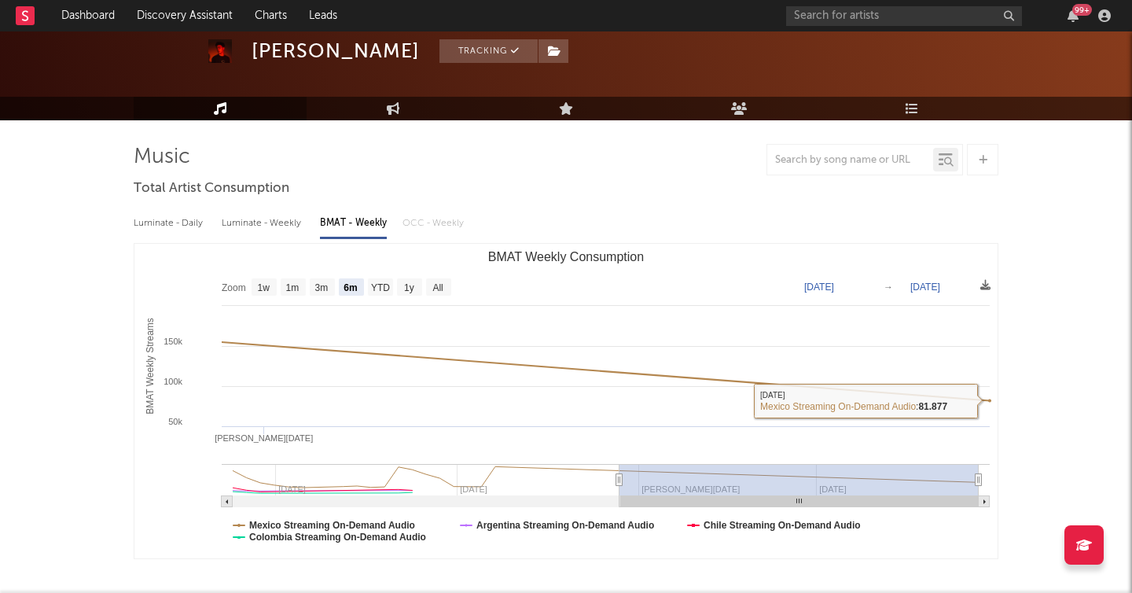
click at [254, 216] on div "Luminate - Weekly" at bounding box center [263, 223] width 83 height 27
select select "6m"
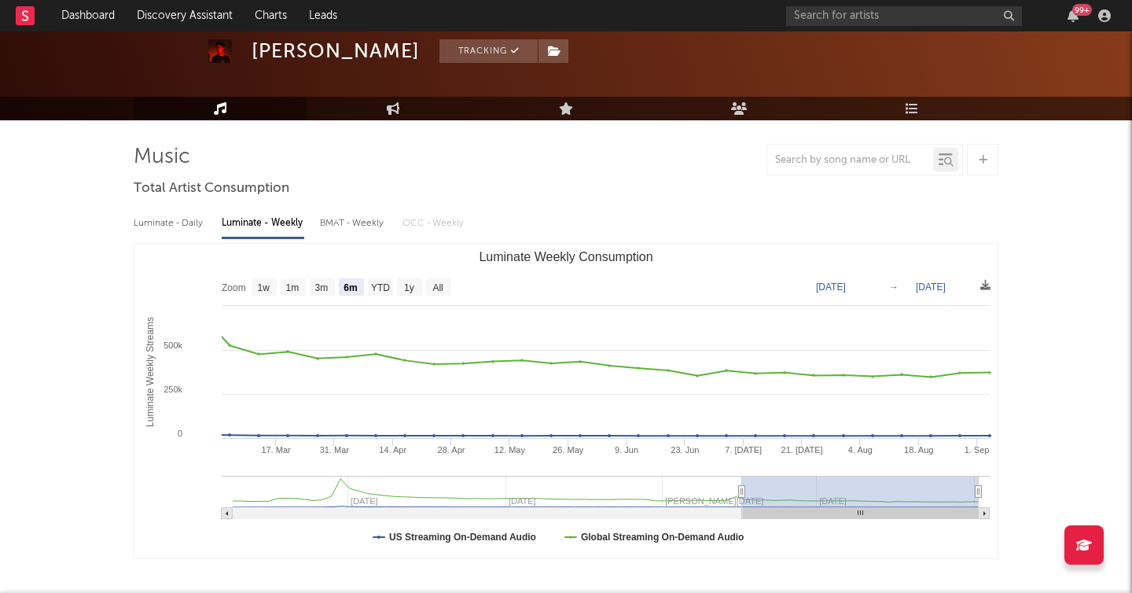
click at [165, 222] on div "Luminate - Daily" at bounding box center [170, 223] width 72 height 27
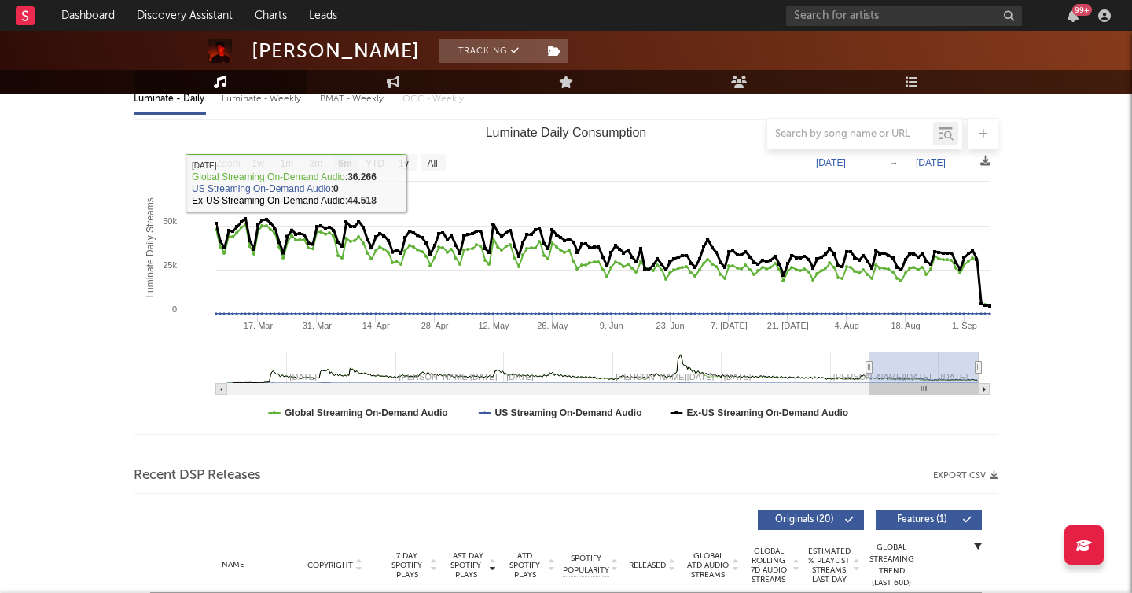
scroll to position [199, 0]
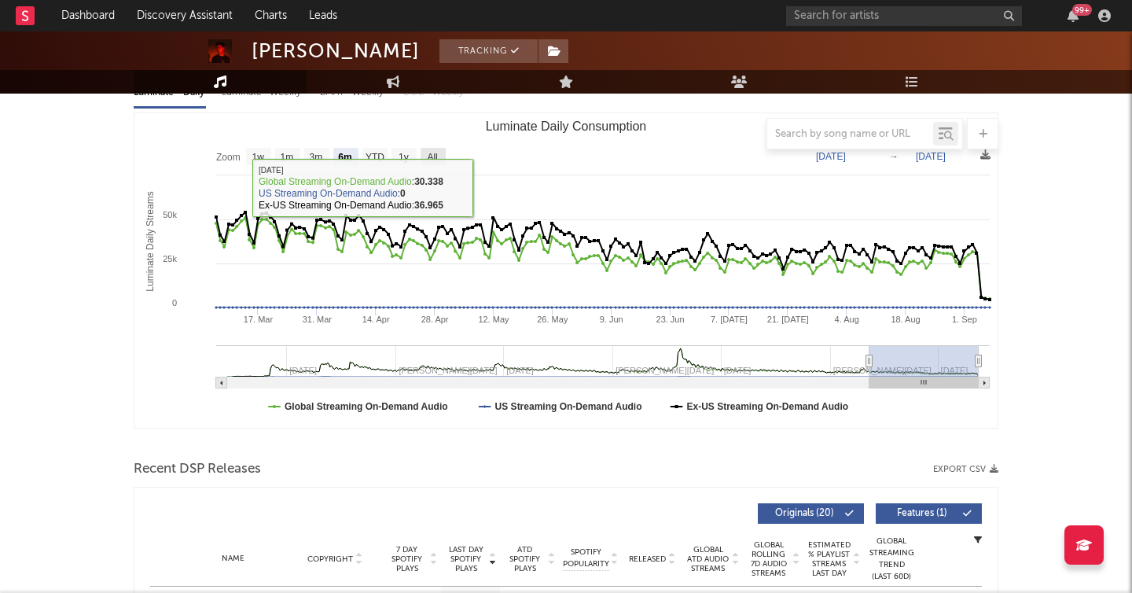
click at [435, 153] on text "All" at bounding box center [432, 157] width 10 height 11
select select "All"
type input "2022-03-22"
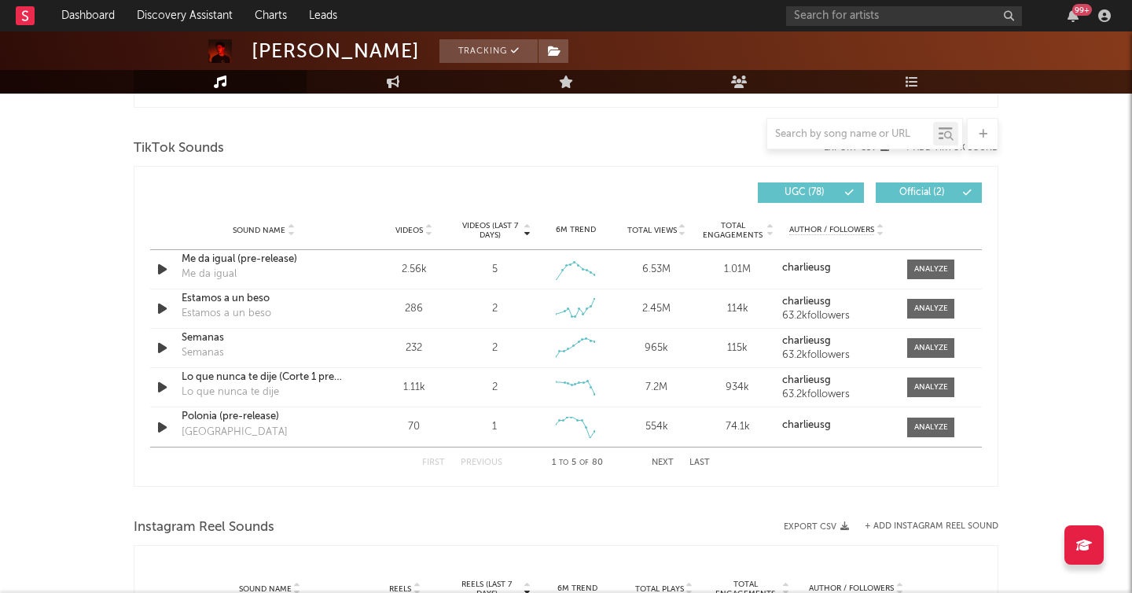
scroll to position [1033, 0]
click at [737, 82] on icon at bounding box center [739, 81] width 17 height 13
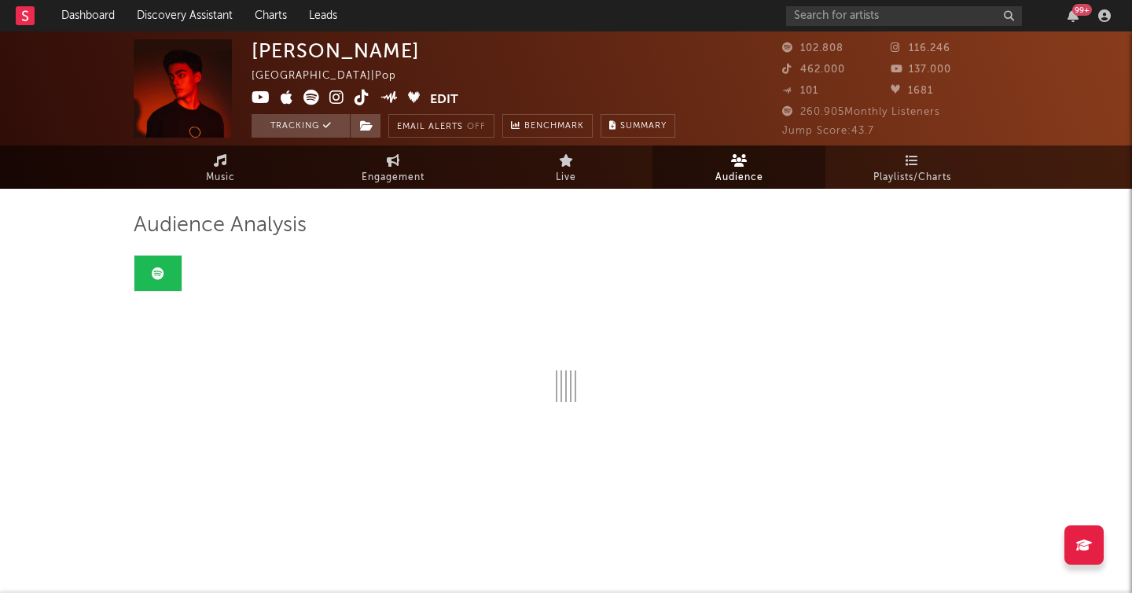
click at [737, 82] on div "Charlie USG Spain | Pop Edit Tracking Email Alerts Off Benchmark Summary" at bounding box center [507, 88] width 511 height 98
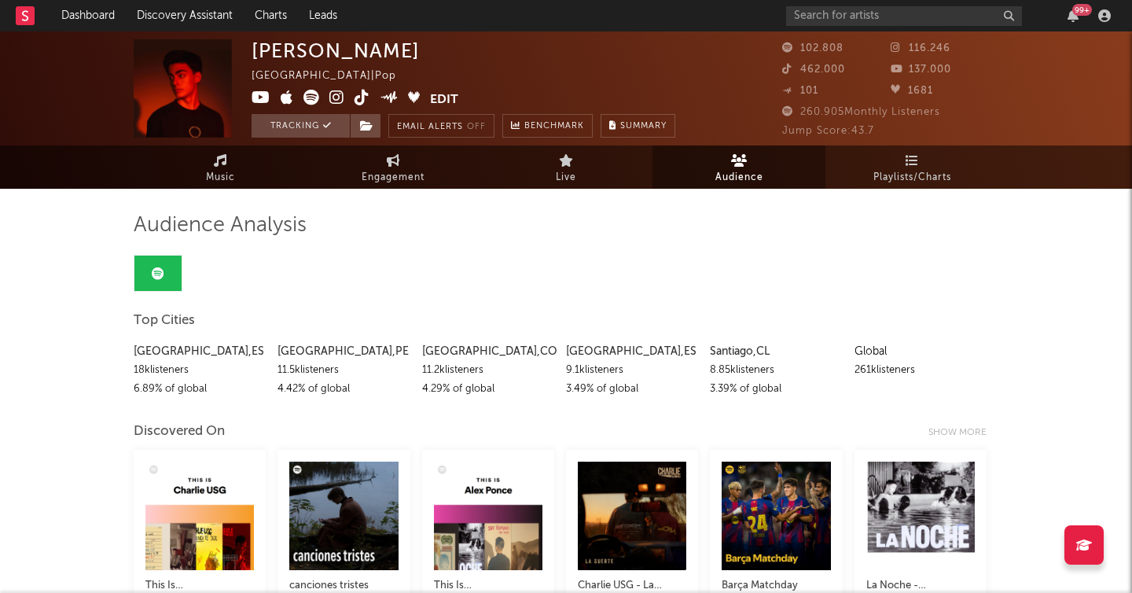
click at [903, 29] on div "99 +" at bounding box center [951, 15] width 330 height 31
click at [867, 3] on div "99 +" at bounding box center [951, 15] width 330 height 31
click at [855, 17] on input "text" at bounding box center [904, 16] width 236 height 20
type input "z"
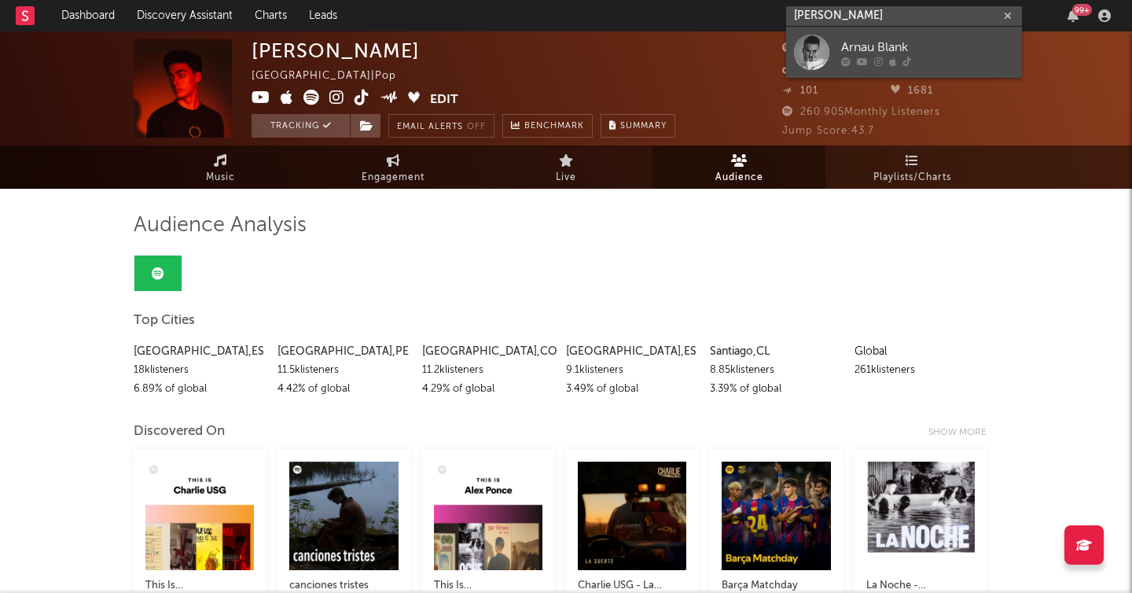
type input "arnau blan"
click at [813, 53] on div at bounding box center [811, 52] width 35 height 35
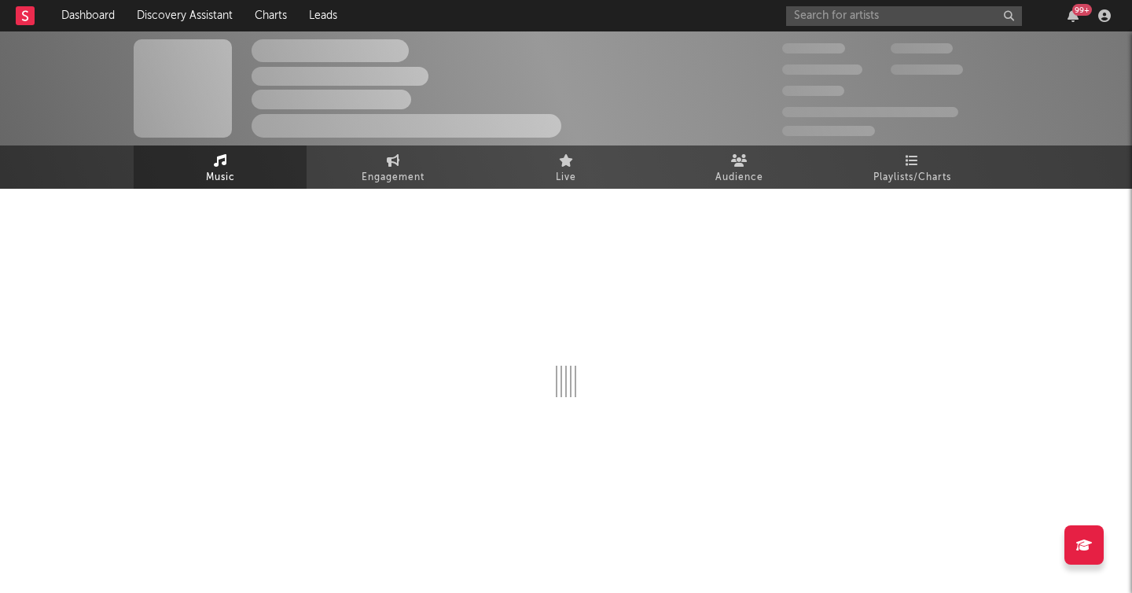
select select "6m"
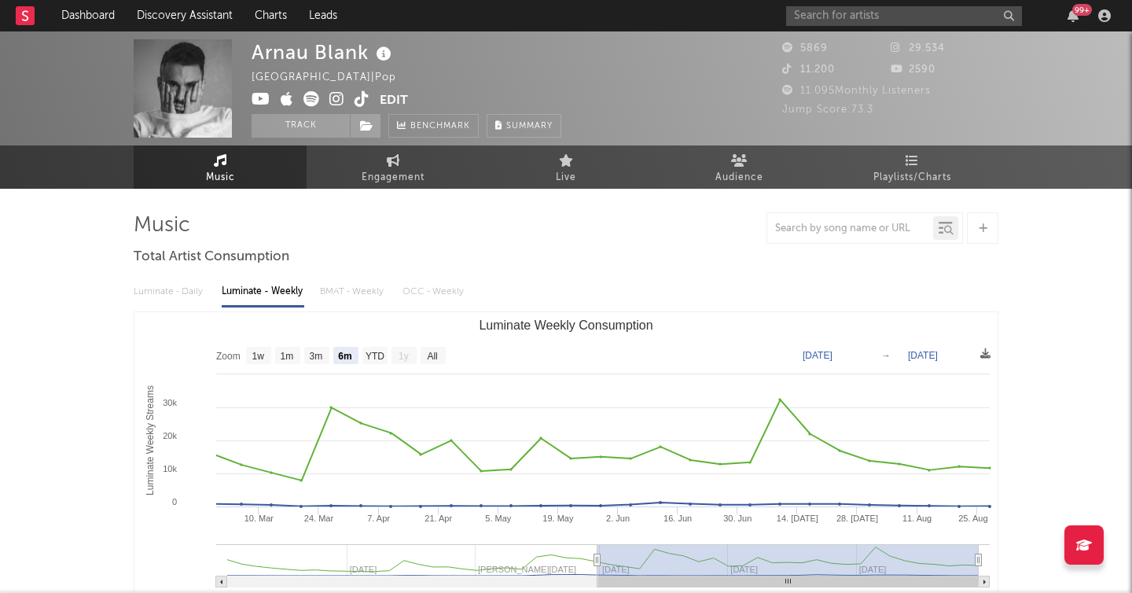
select select "6m"
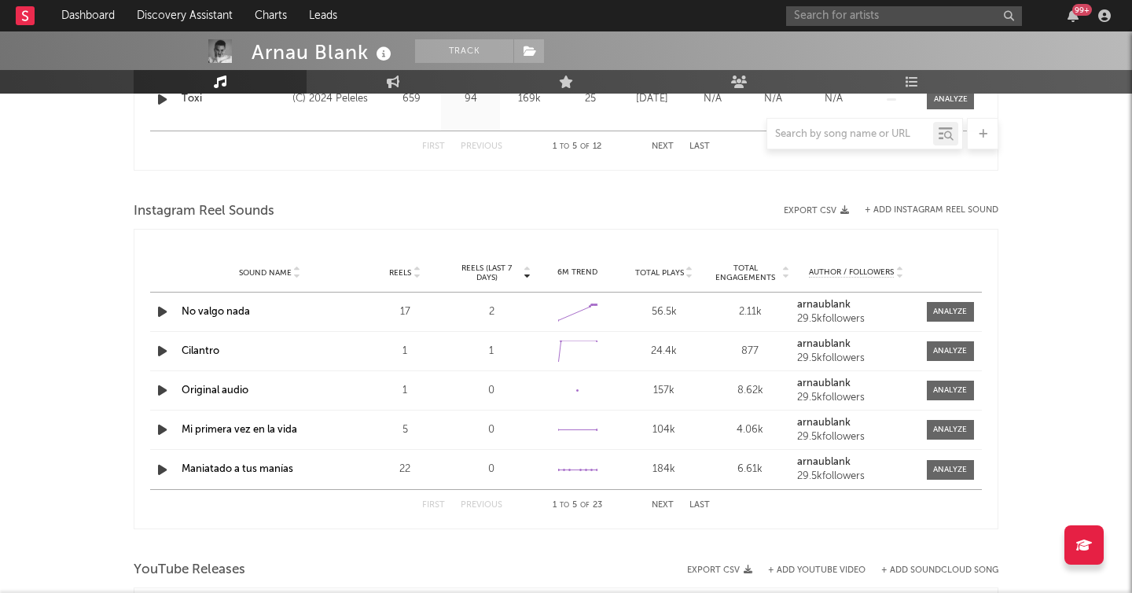
scroll to position [1434, 0]
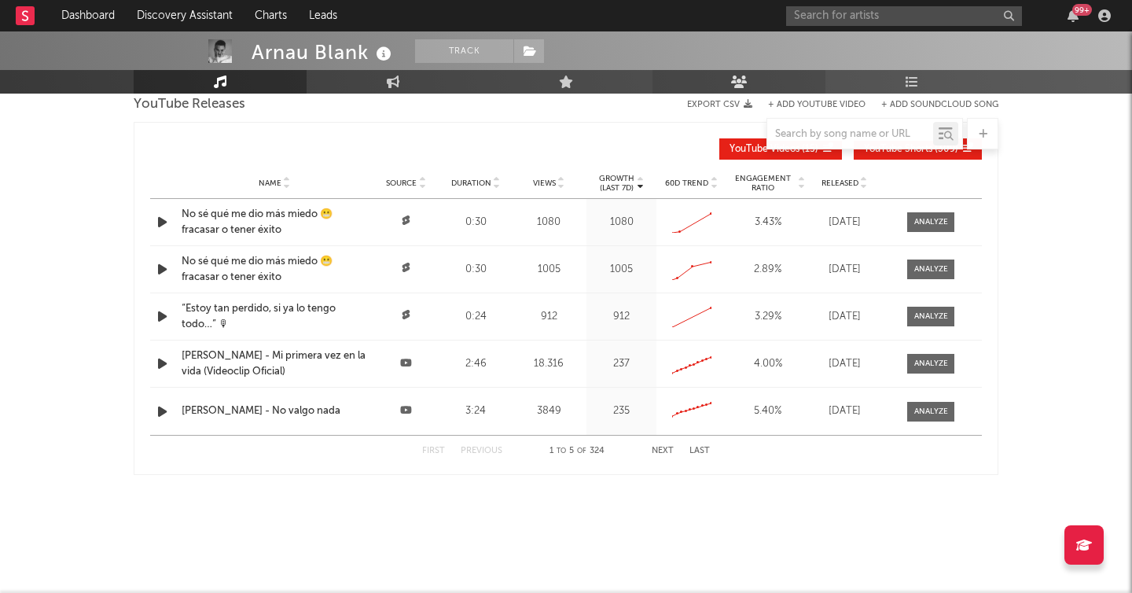
click at [722, 78] on link "Audience" at bounding box center [738, 82] width 173 height 24
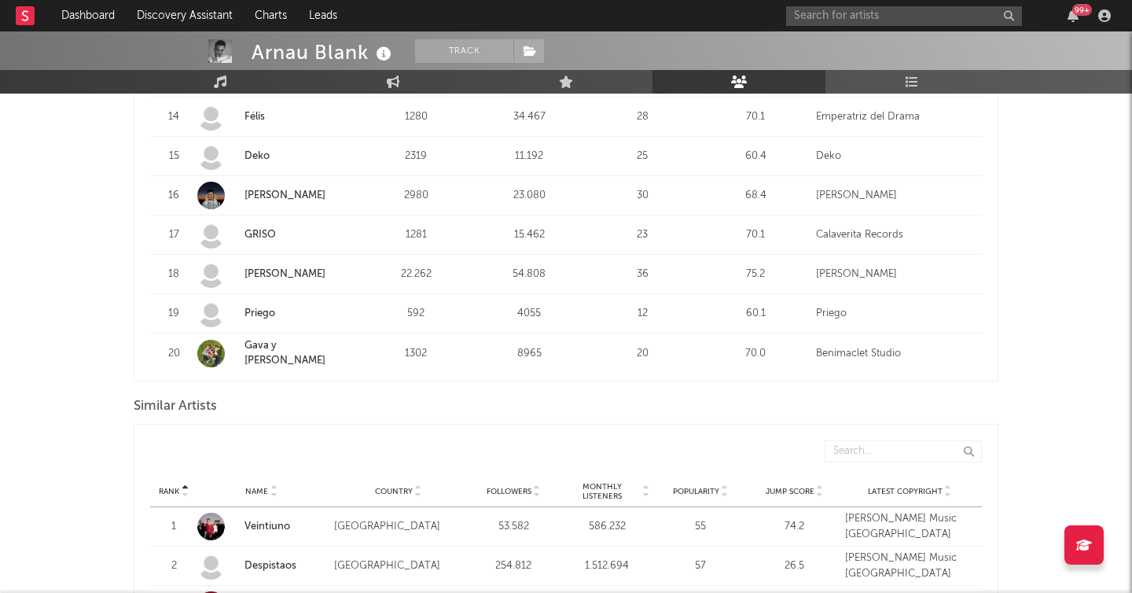
scroll to position [1180, 0]
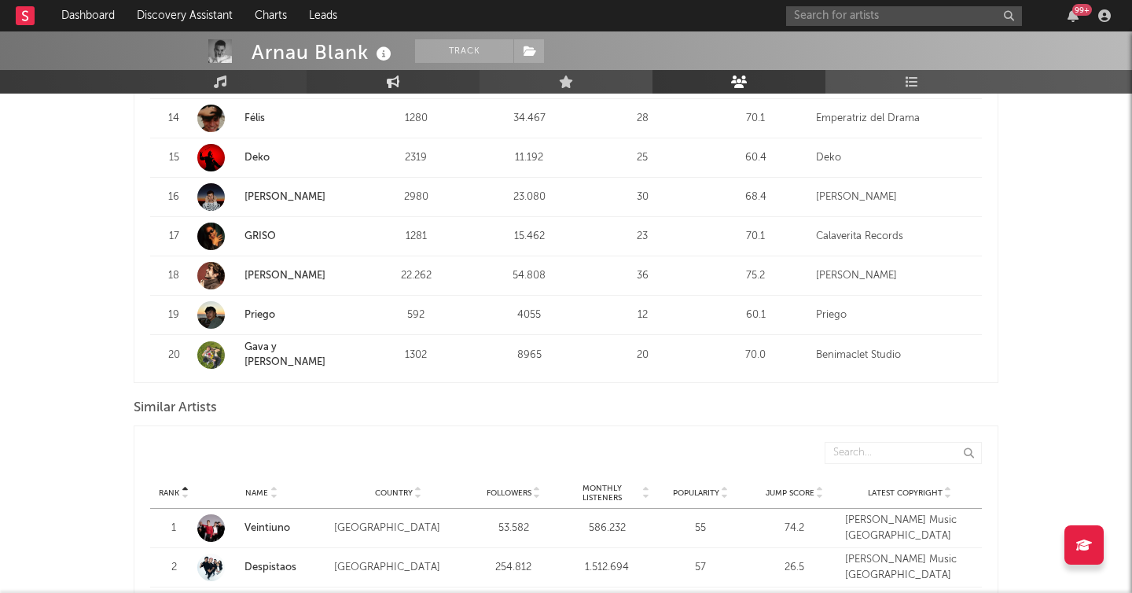
click at [425, 91] on link "Engagement" at bounding box center [393, 82] width 173 height 24
select select "1w"
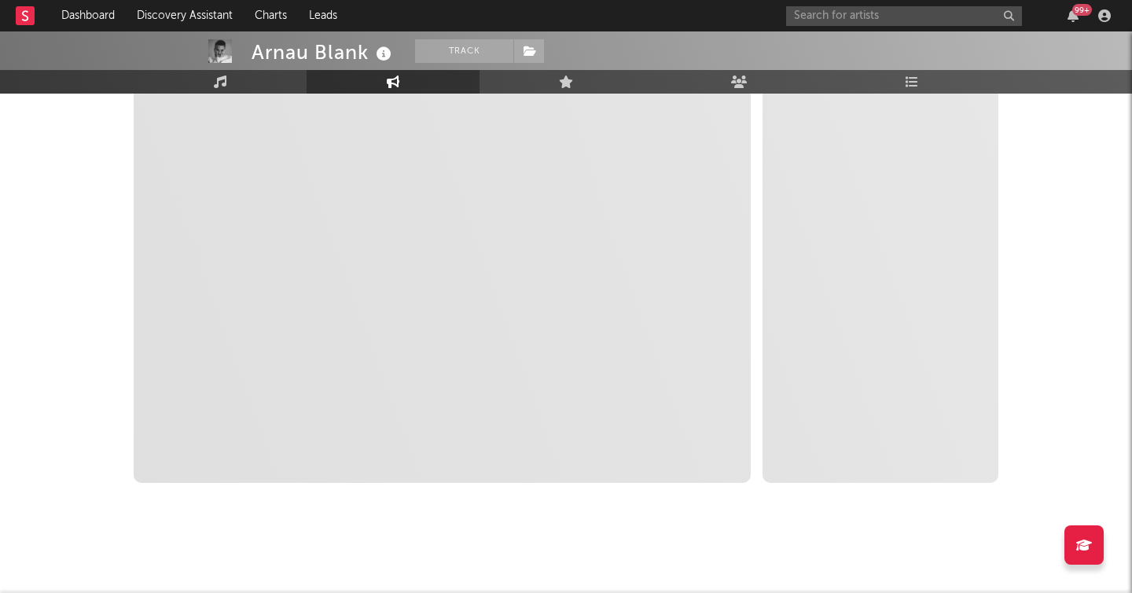
scroll to position [264, 0]
select select "1m"
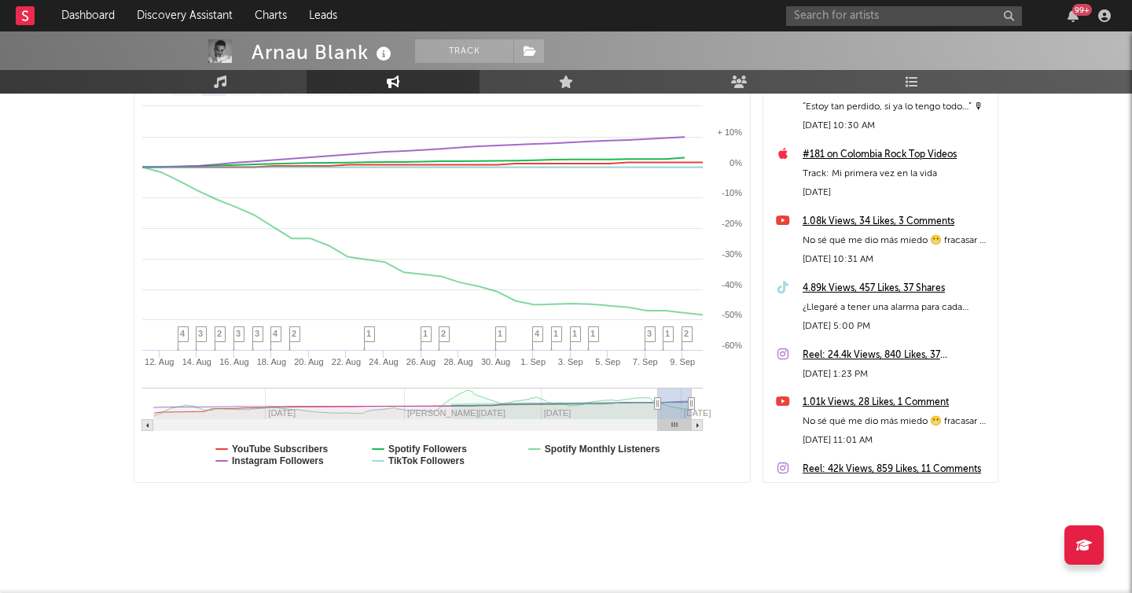
scroll to position [0, 0]
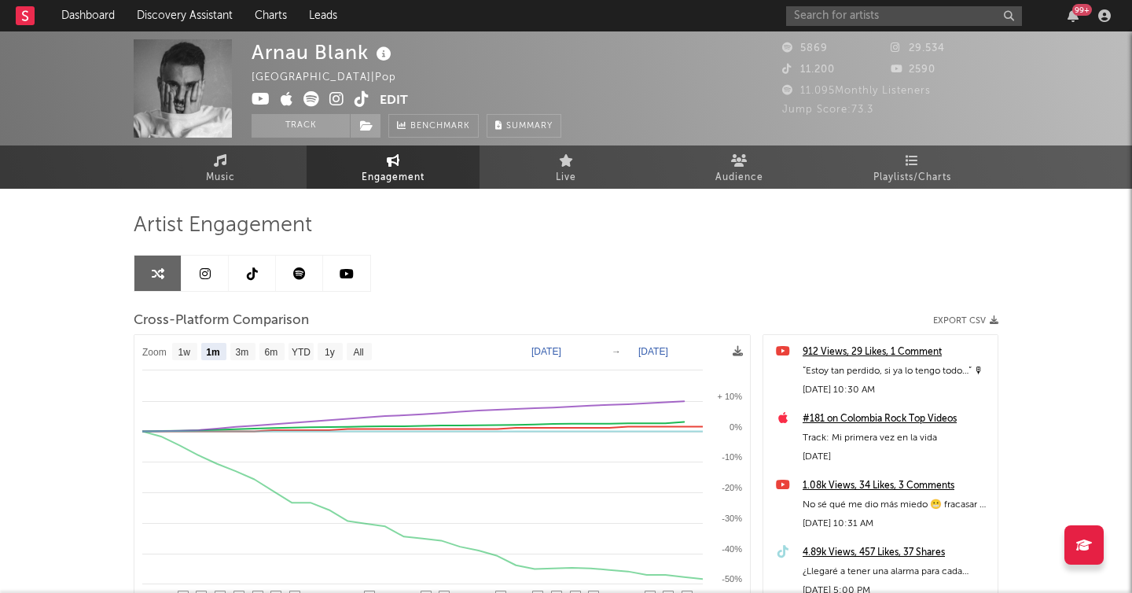
click at [188, 272] on link at bounding box center [205, 272] width 47 height 35
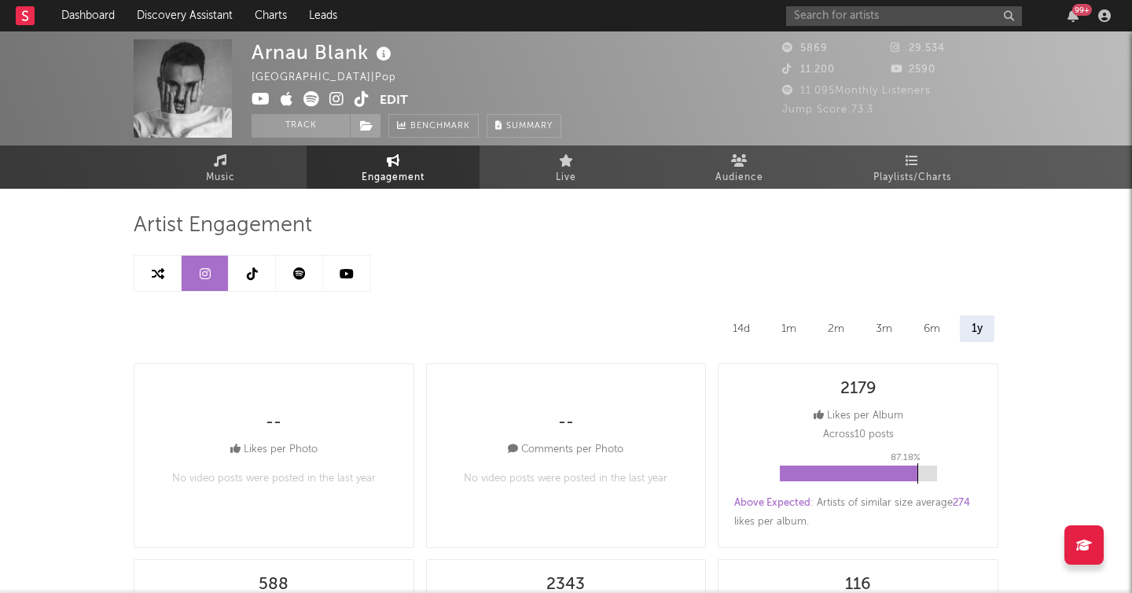
select select "6m"
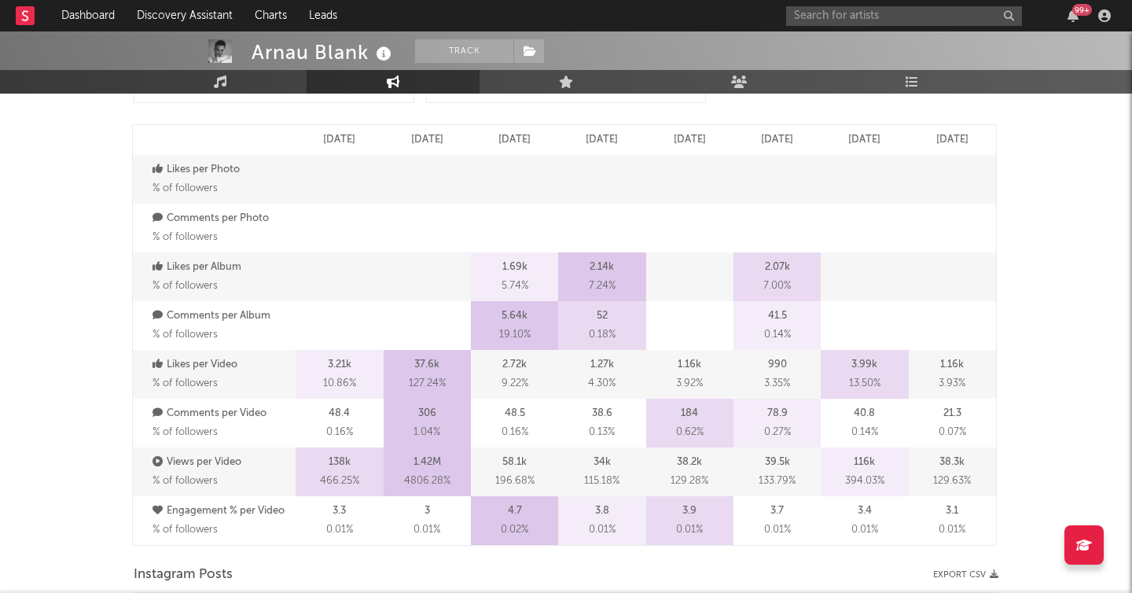
scroll to position [851, 0]
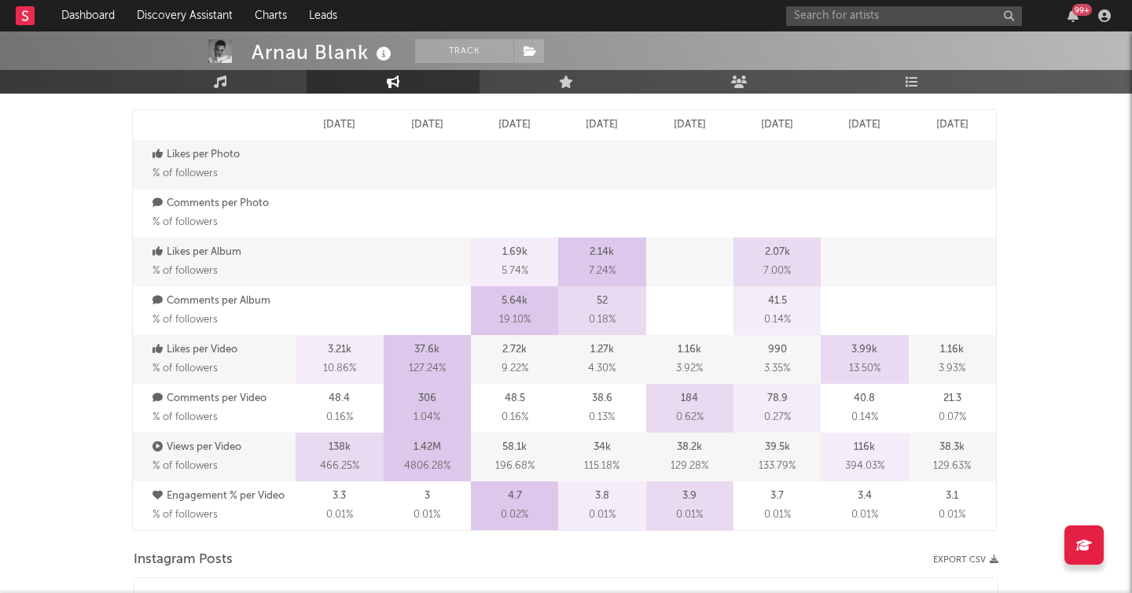
click at [169, 254] on p "Likes per Album" at bounding box center [221, 252] width 139 height 19
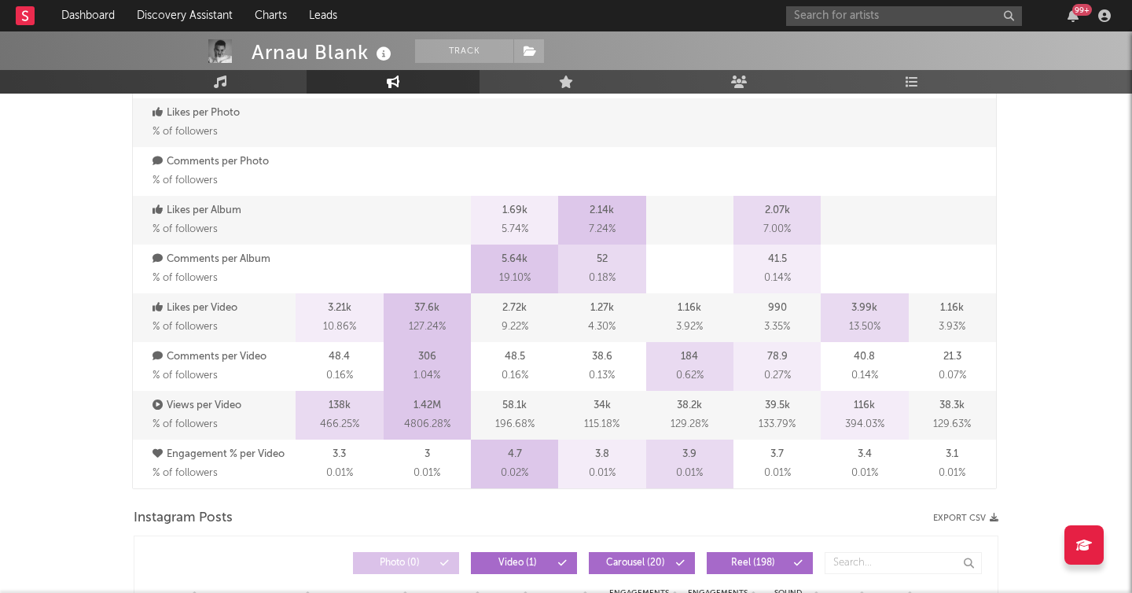
scroll to position [894, 0]
click at [243, 448] on p "Engagement % per Video" at bounding box center [221, 453] width 139 height 19
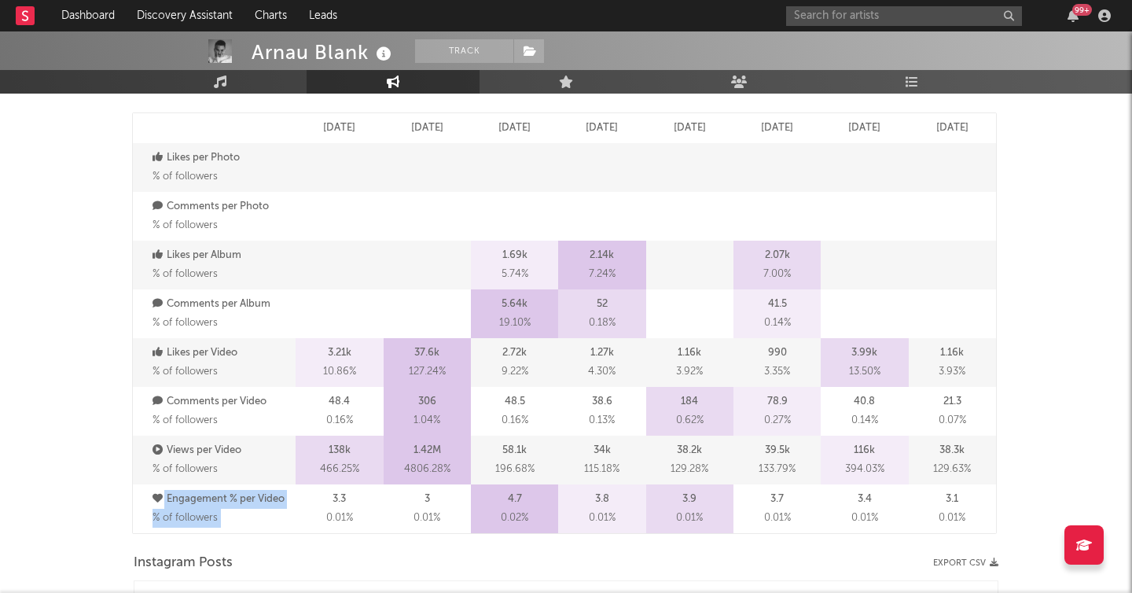
drag, startPoint x: 147, startPoint y: 499, endPoint x: 326, endPoint y: 498, distance: 179.2
click at [326, 499] on div "Engagement % per Video % of followers 3.3 0.01 % 3 0.01 % 4.7 0.02 % 3.8 0.01 %…" at bounding box center [564, 508] width 863 height 49
click at [294, 508] on div "Engagement % per Video % of followers" at bounding box center [222, 508] width 147 height 49
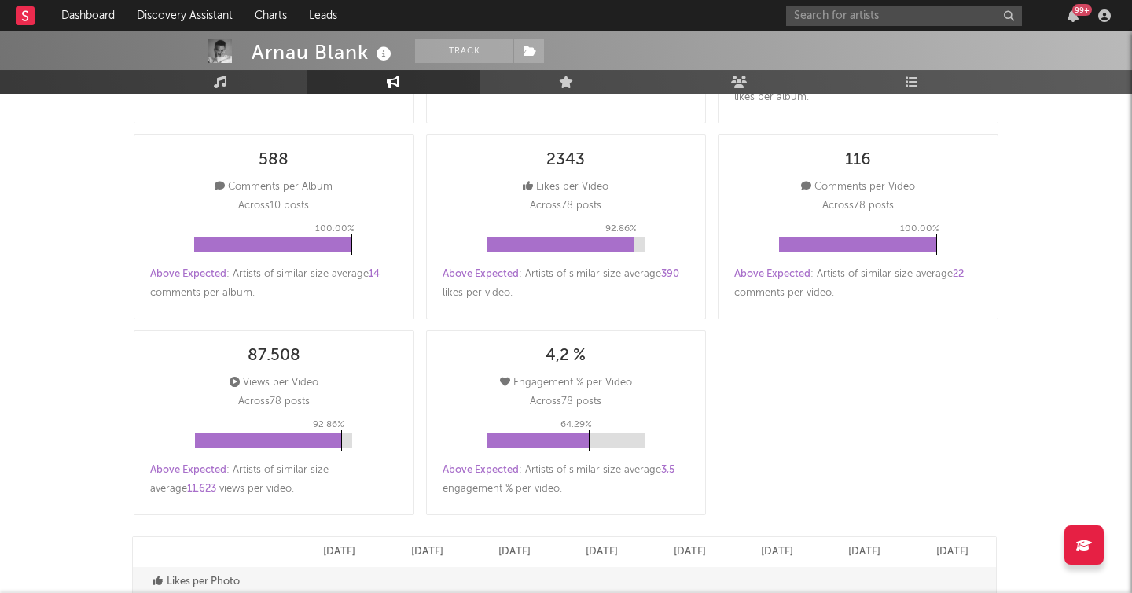
scroll to position [428, 0]
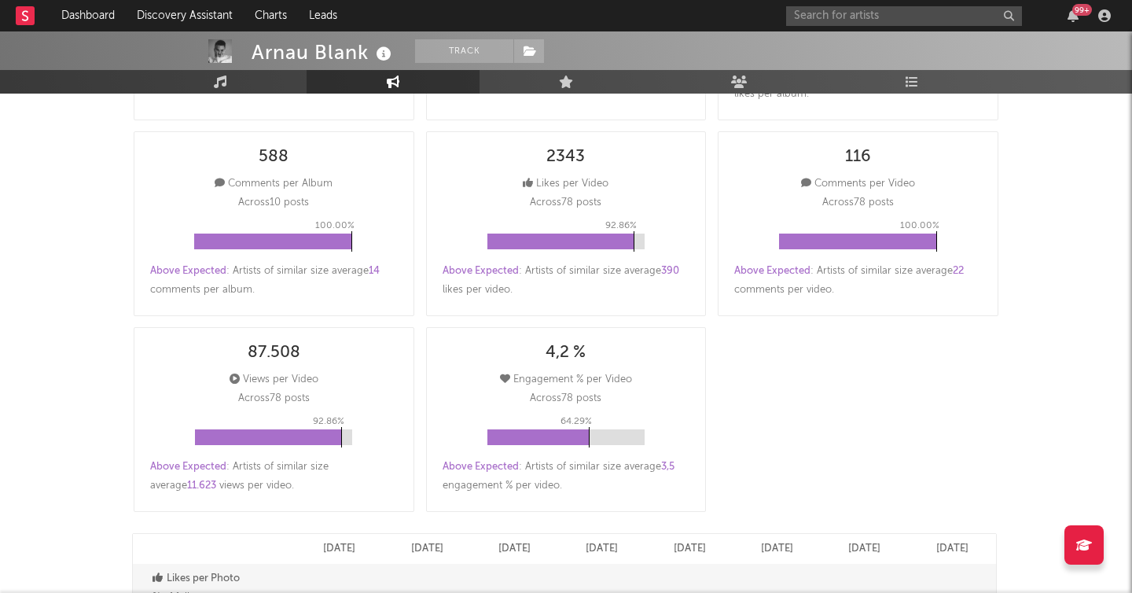
click at [595, 438] on div "64.29 %" at bounding box center [565, 437] width 157 height 16
drag, startPoint x: 661, startPoint y: 465, endPoint x: 675, endPoint y: 486, distance: 25.5
click at [675, 486] on div "Above Expected : Artists of similar size average 3,5 engagement % per video ." at bounding box center [567, 476] width 248 height 38
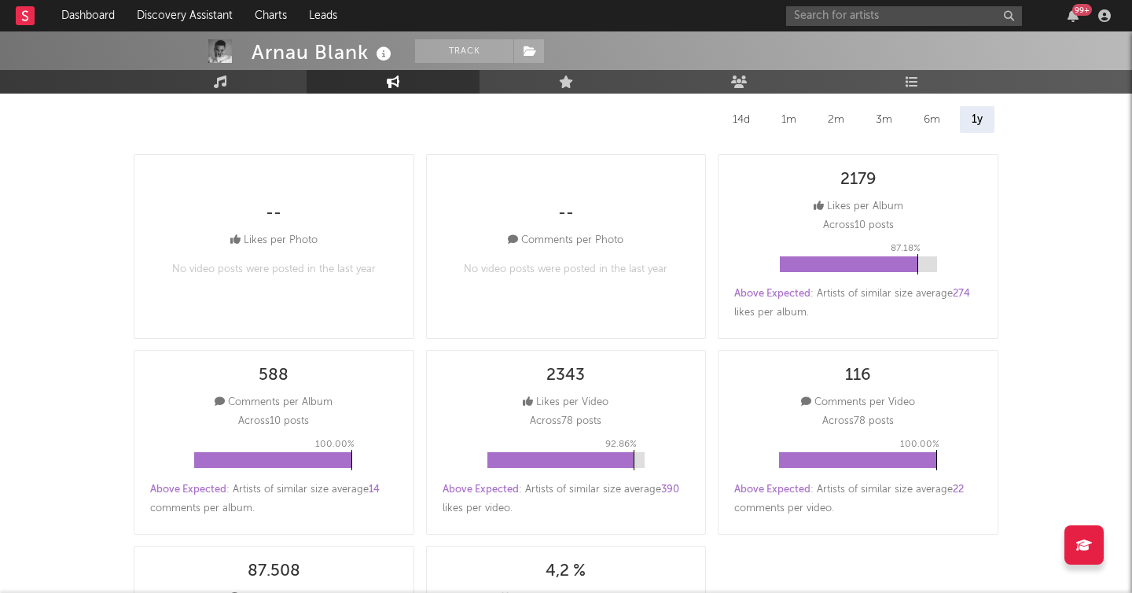
scroll to position [207, 0]
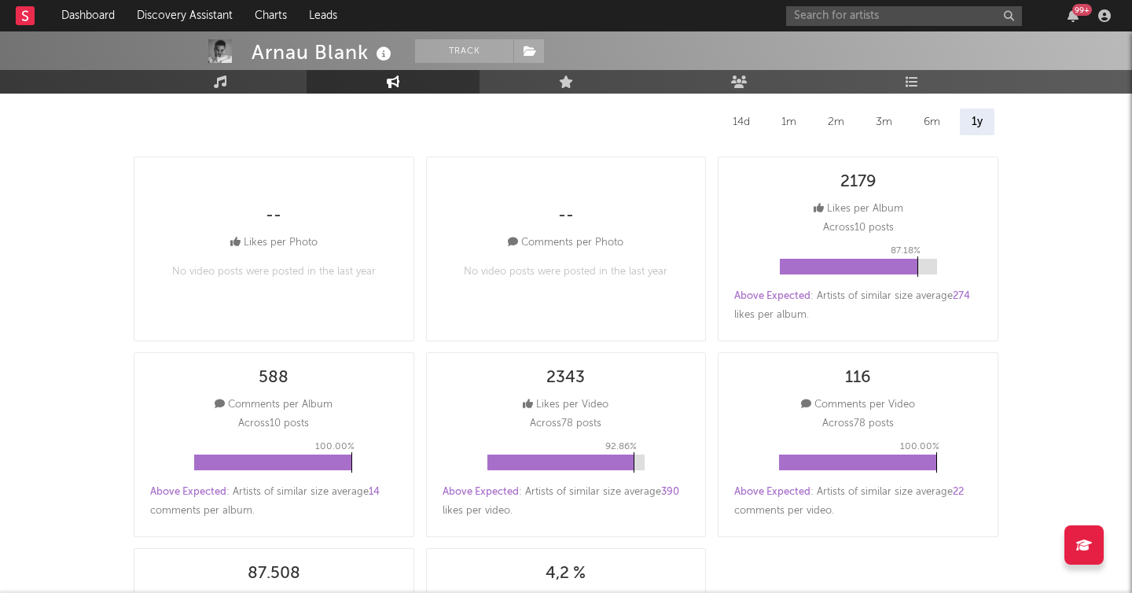
click at [733, 122] on div "14d" at bounding box center [741, 121] width 41 height 27
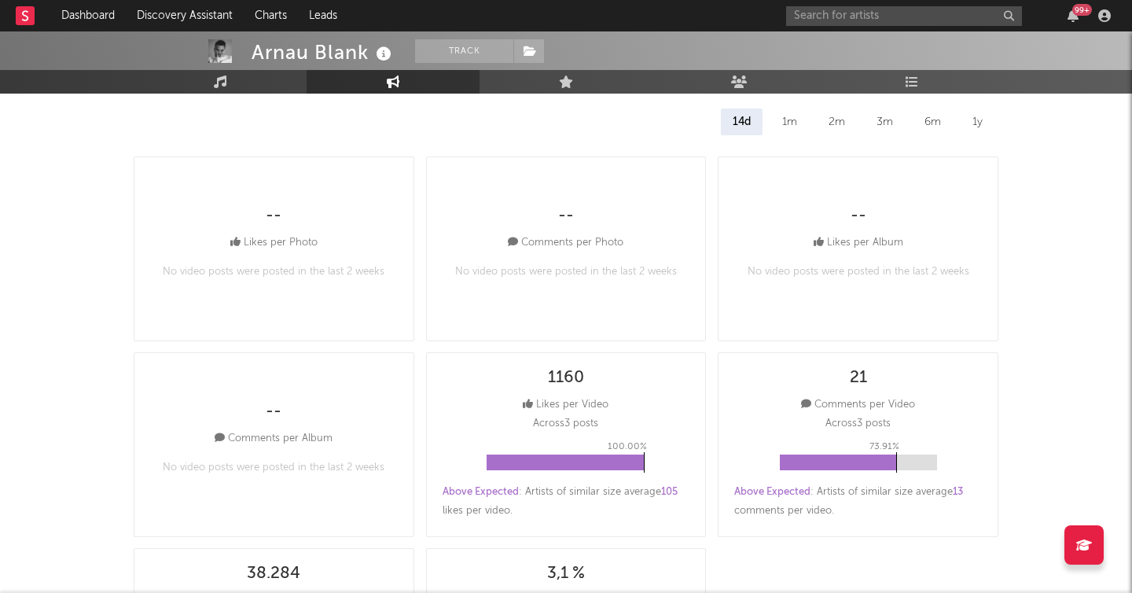
click at [977, 117] on div "1y" at bounding box center [977, 121] width 34 height 27
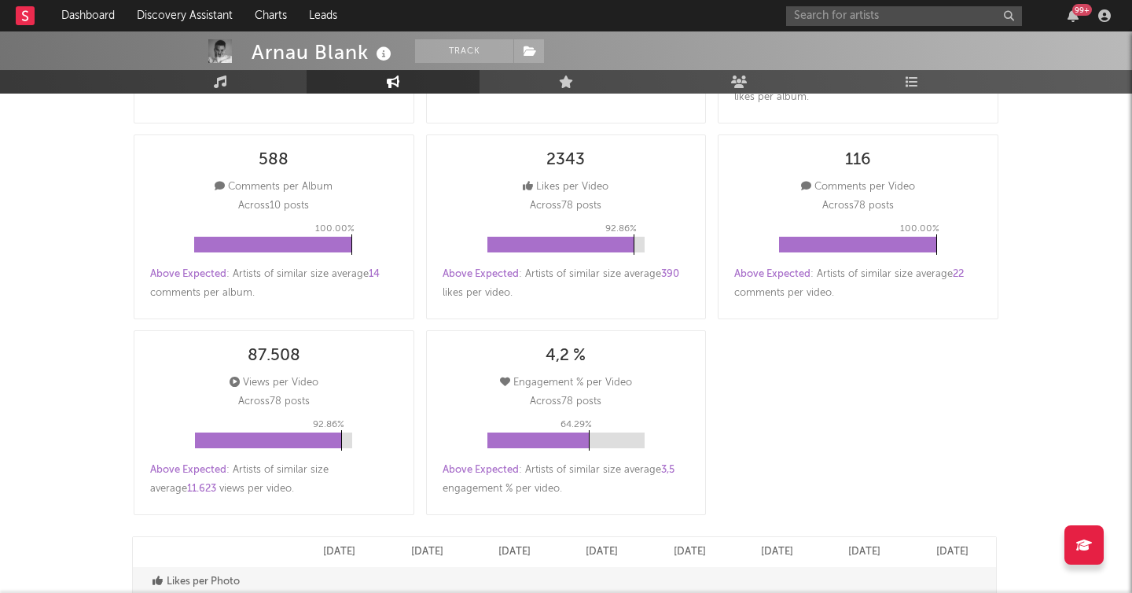
scroll to position [427, 0]
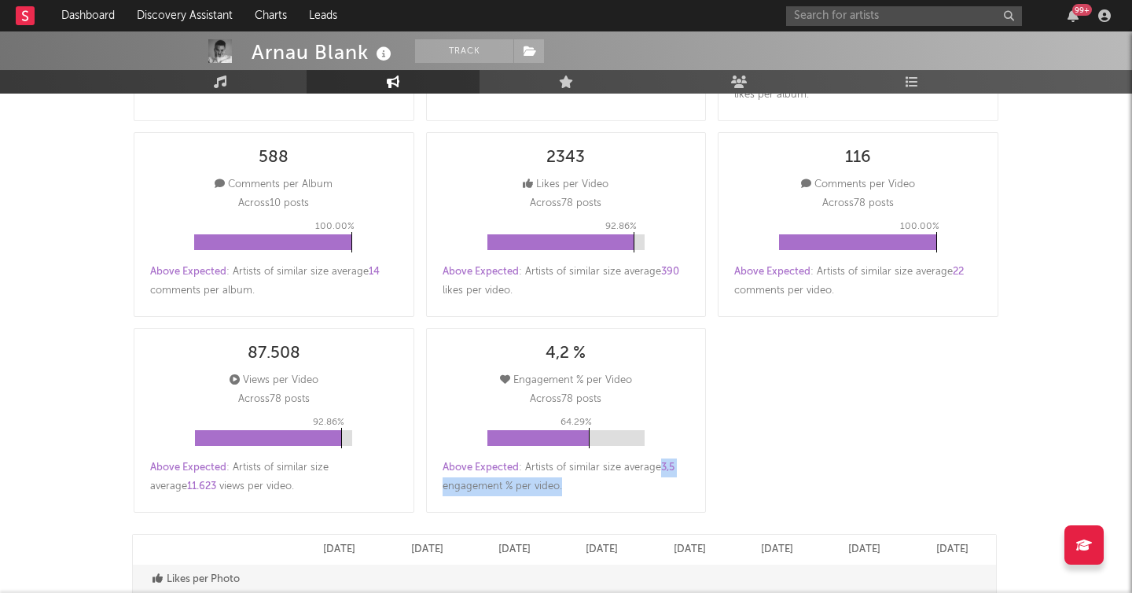
drag, startPoint x: 659, startPoint y: 468, endPoint x: 686, endPoint y: 493, distance: 36.7
click at [686, 493] on div "Above Expected : Artists of similar size average 3,5 engagement % per video ." at bounding box center [567, 477] width 248 height 38
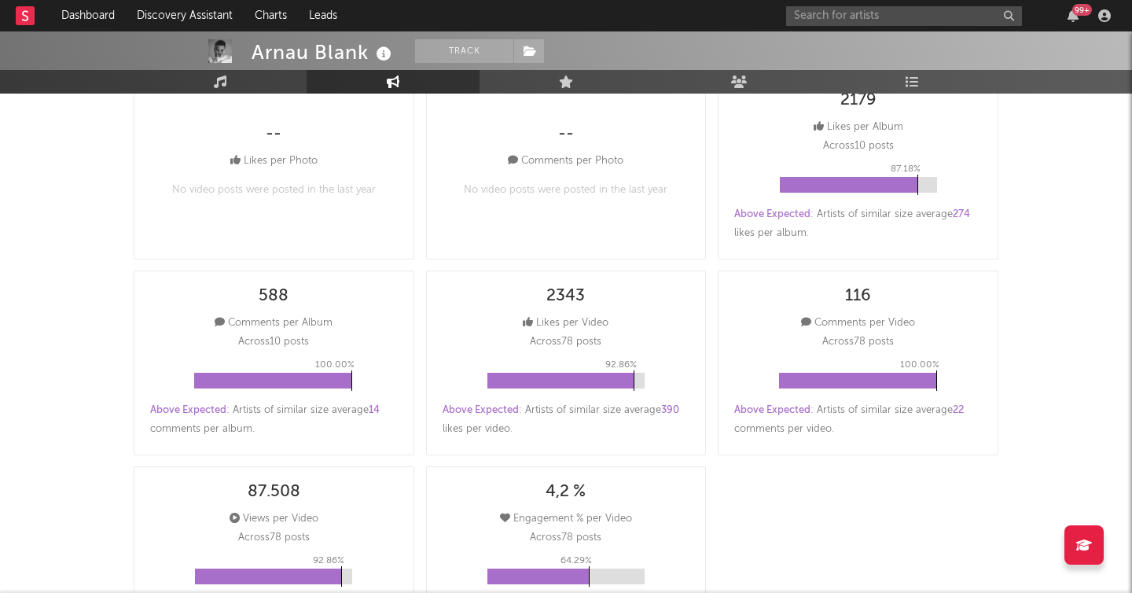
scroll to position [0, 0]
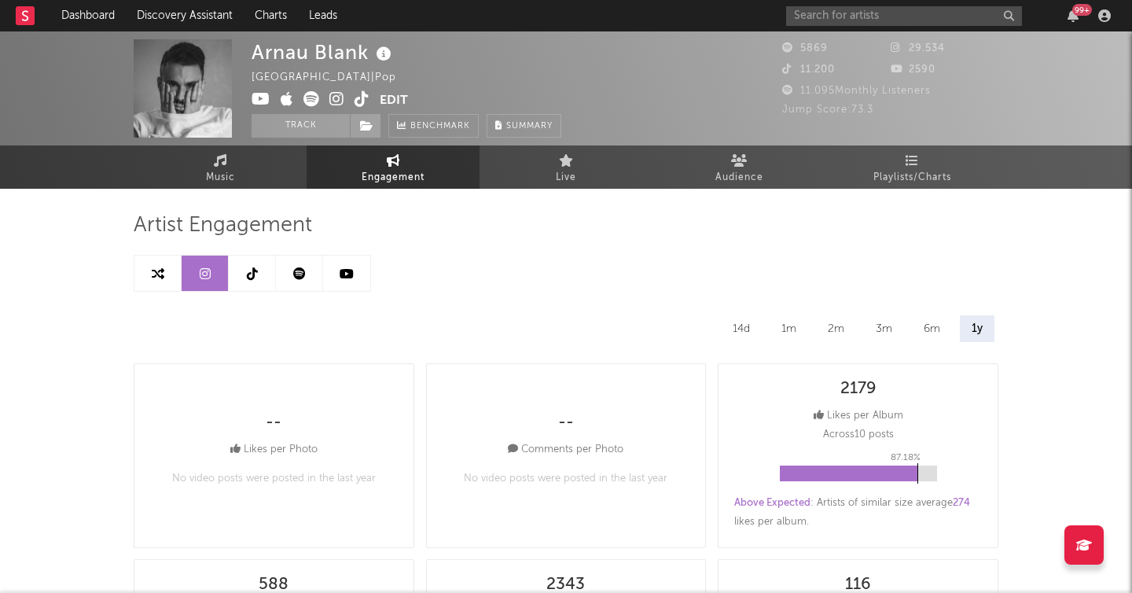
click at [740, 325] on div "14d" at bounding box center [741, 328] width 41 height 27
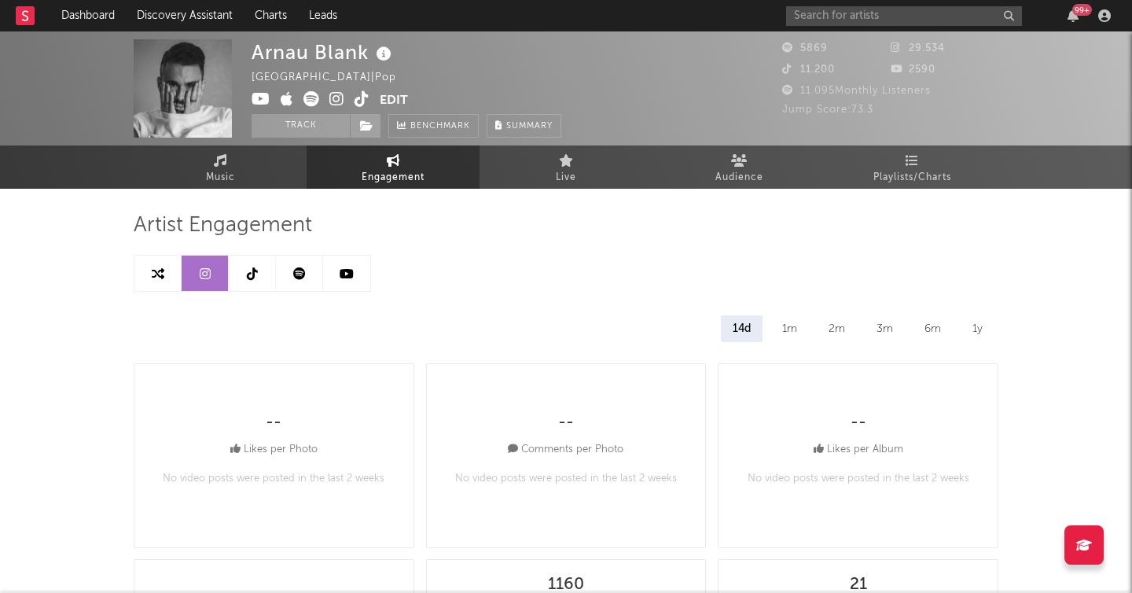
click at [769, 326] on div "14d 1m 2m 3m 6m 1y" at bounding box center [566, 328] width 865 height 27
click at [782, 326] on div "1m" at bounding box center [789, 328] width 39 height 27
click at [832, 331] on div "2m" at bounding box center [837, 328] width 40 height 27
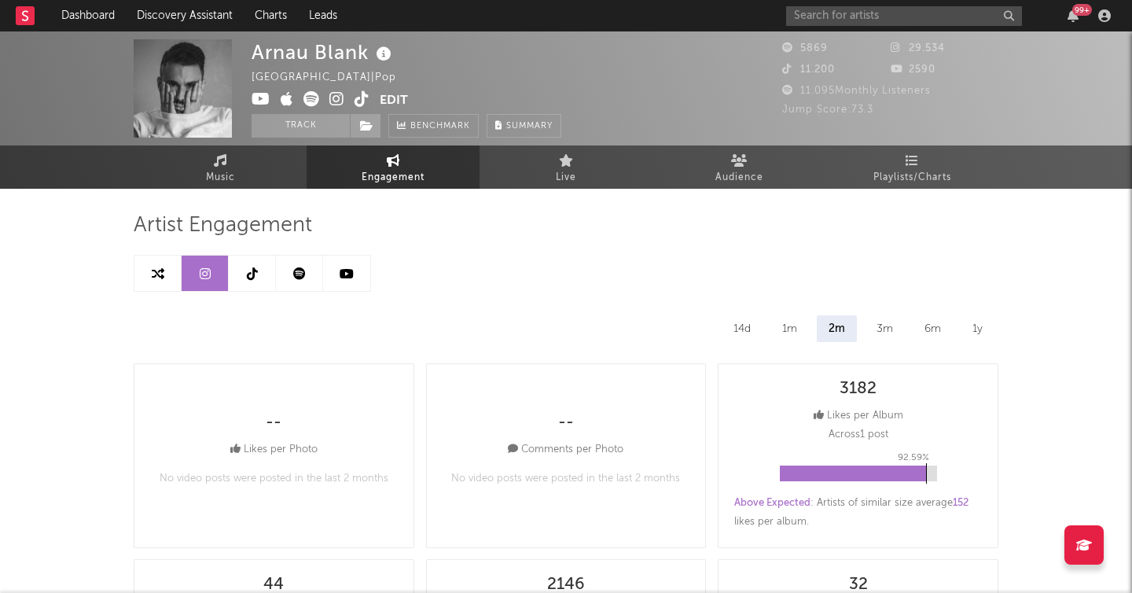
click at [939, 331] on div "6m" at bounding box center [933, 328] width 40 height 27
click at [982, 332] on div "1y" at bounding box center [977, 328] width 34 height 27
click at [559, 160] on icon at bounding box center [566, 160] width 15 height 13
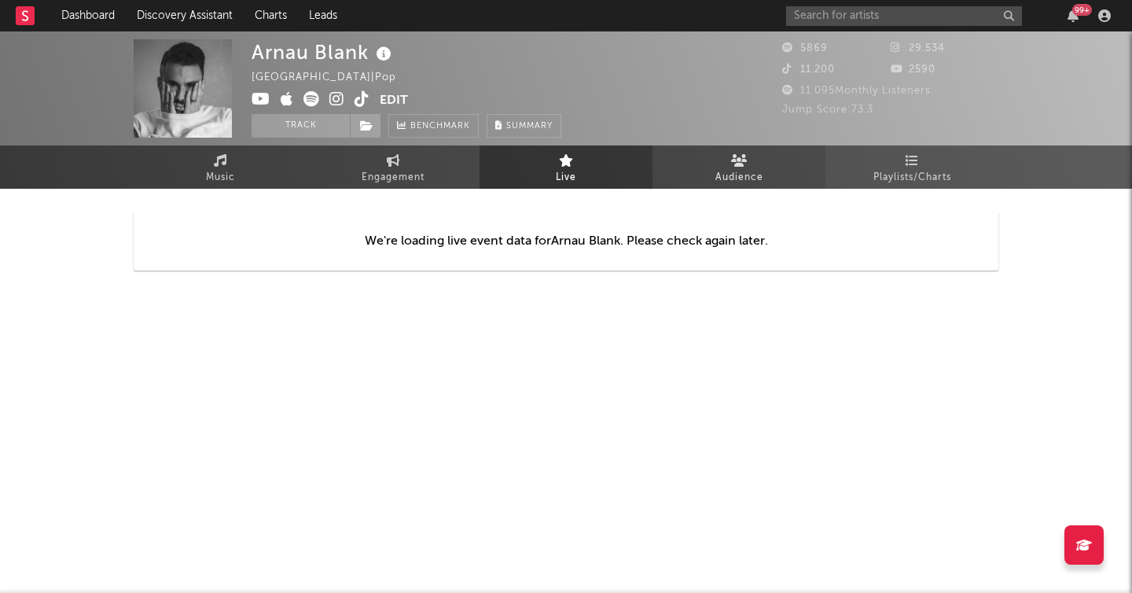
click at [693, 169] on link "Audience" at bounding box center [738, 166] width 173 height 43
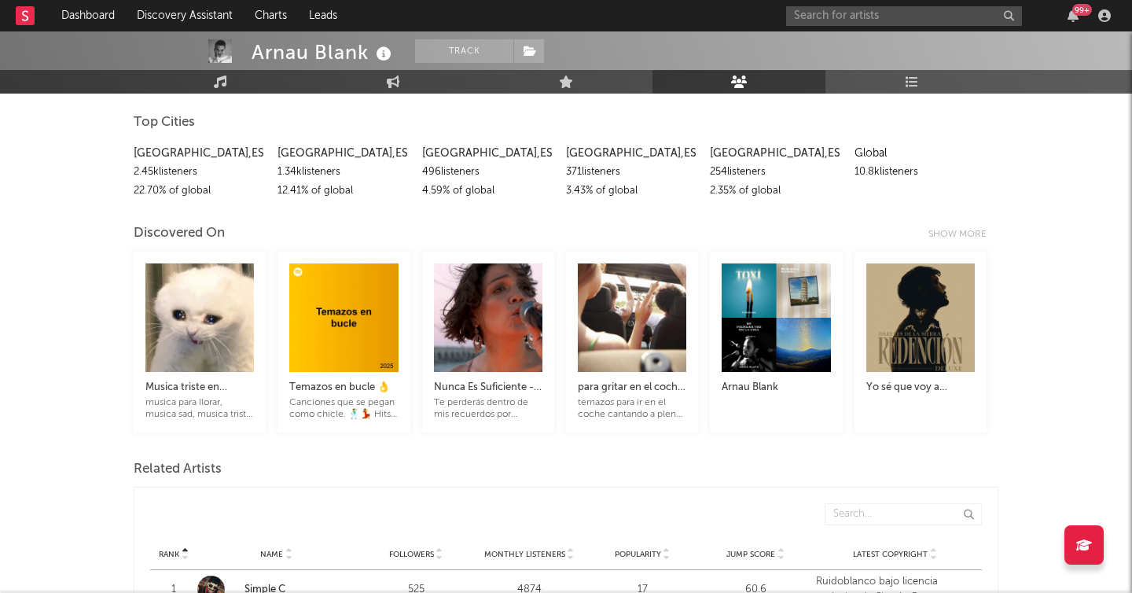
scroll to position [202, 0]
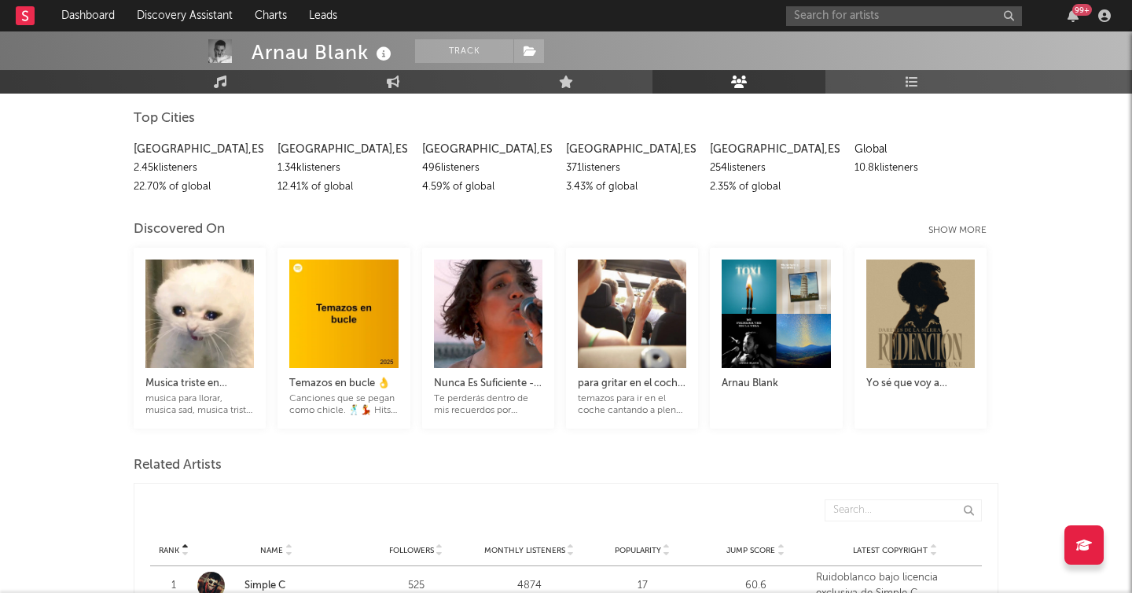
click at [952, 225] on div "Show more" at bounding box center [963, 230] width 70 height 19
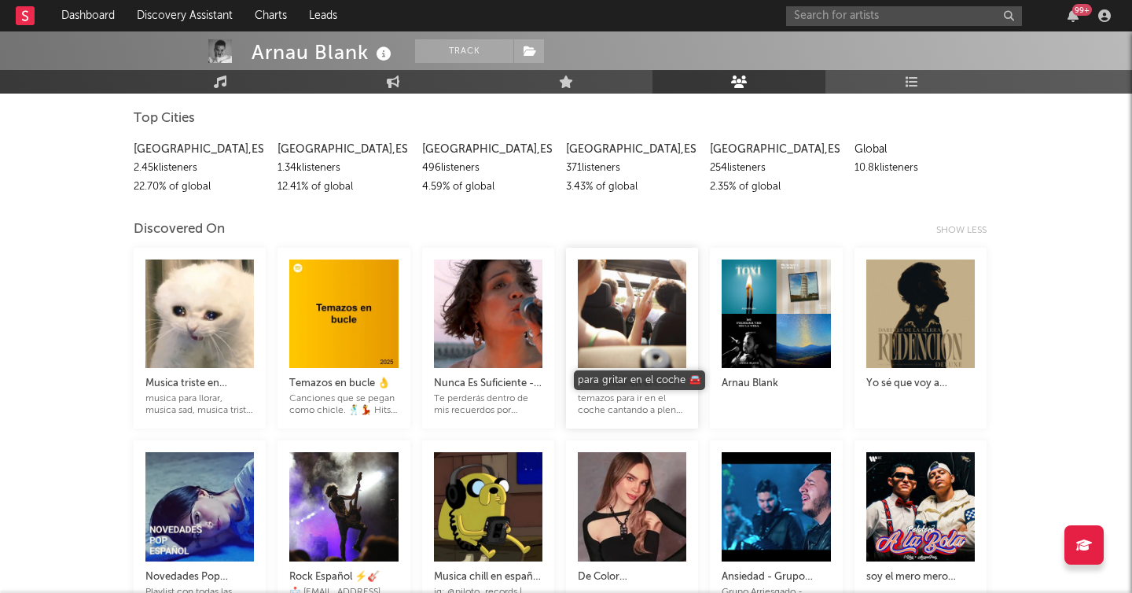
click at [634, 384] on div "para gritar en el coche 🚘" at bounding box center [632, 383] width 108 height 19
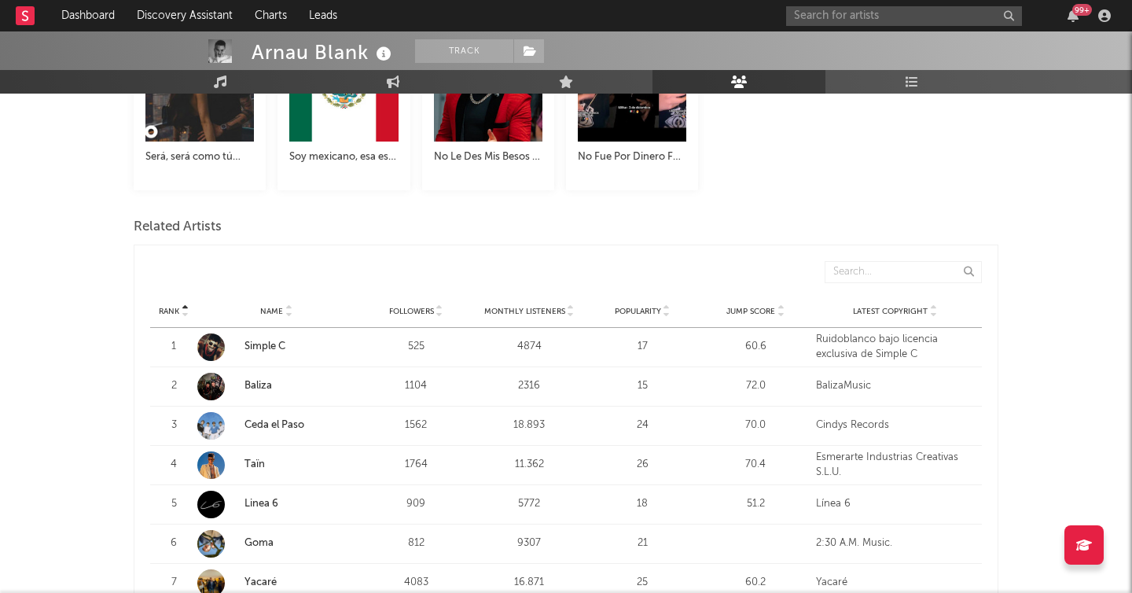
scroll to position [1782, 0]
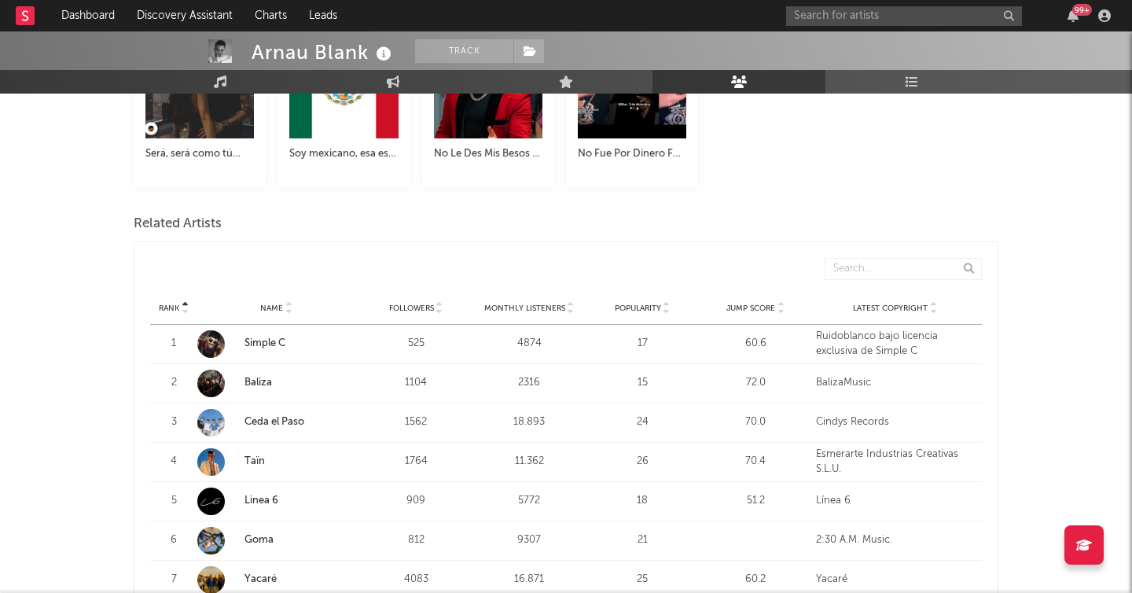
click at [752, 307] on span "Jump Score" at bounding box center [750, 307] width 49 height 9
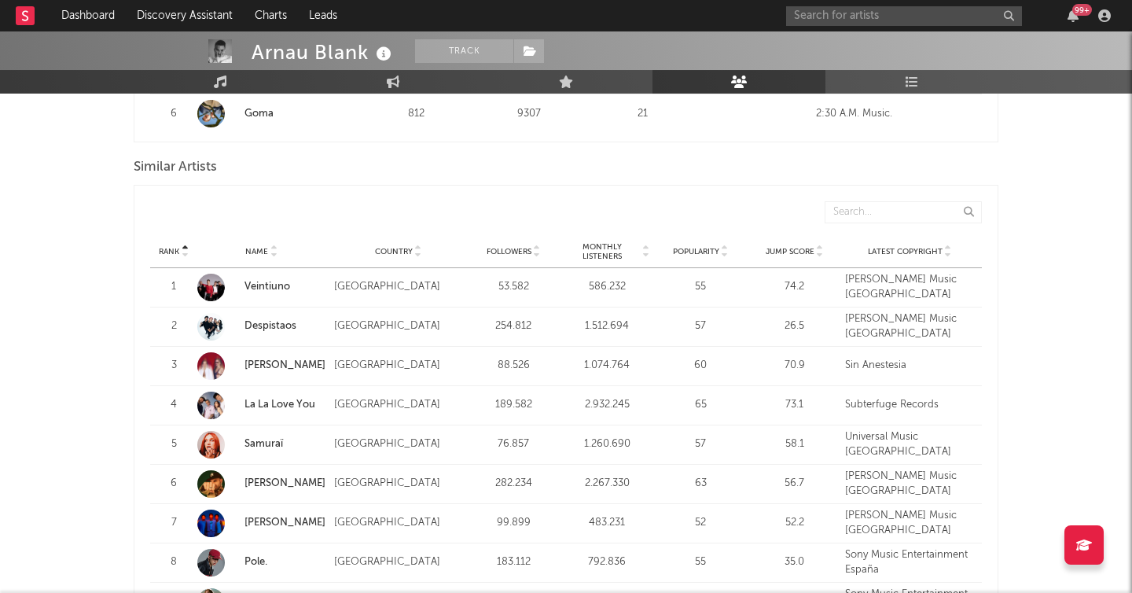
scroll to position [2760, 0]
click at [771, 248] on span "Jump Score" at bounding box center [790, 249] width 49 height 9
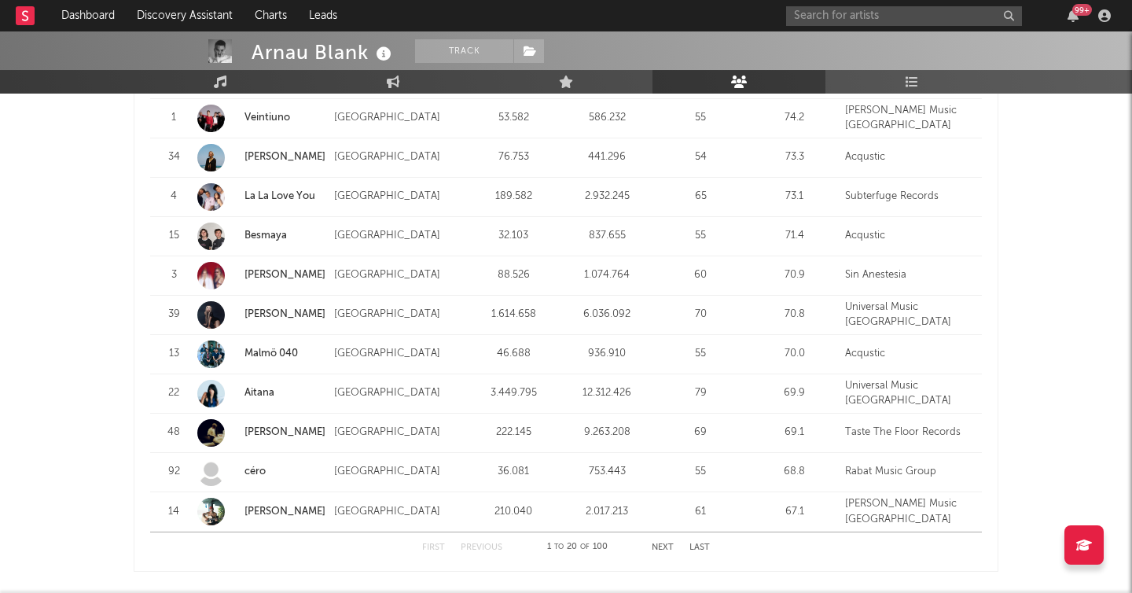
scroll to position [3288, 0]
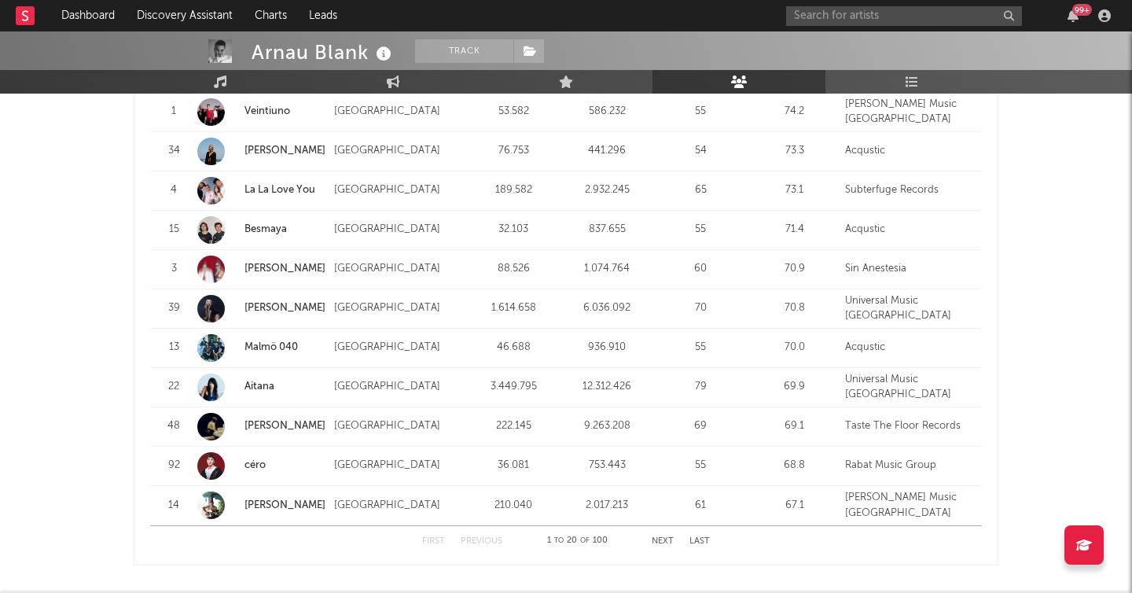
click at [666, 542] on button "Next" at bounding box center [663, 541] width 22 height 9
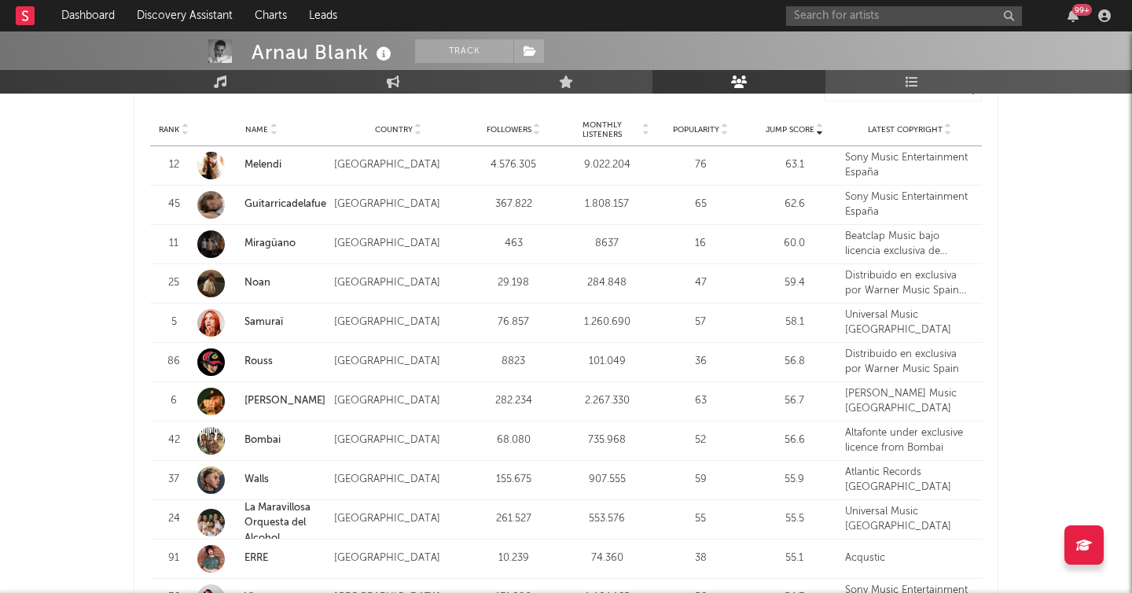
scroll to position [2874, 0]
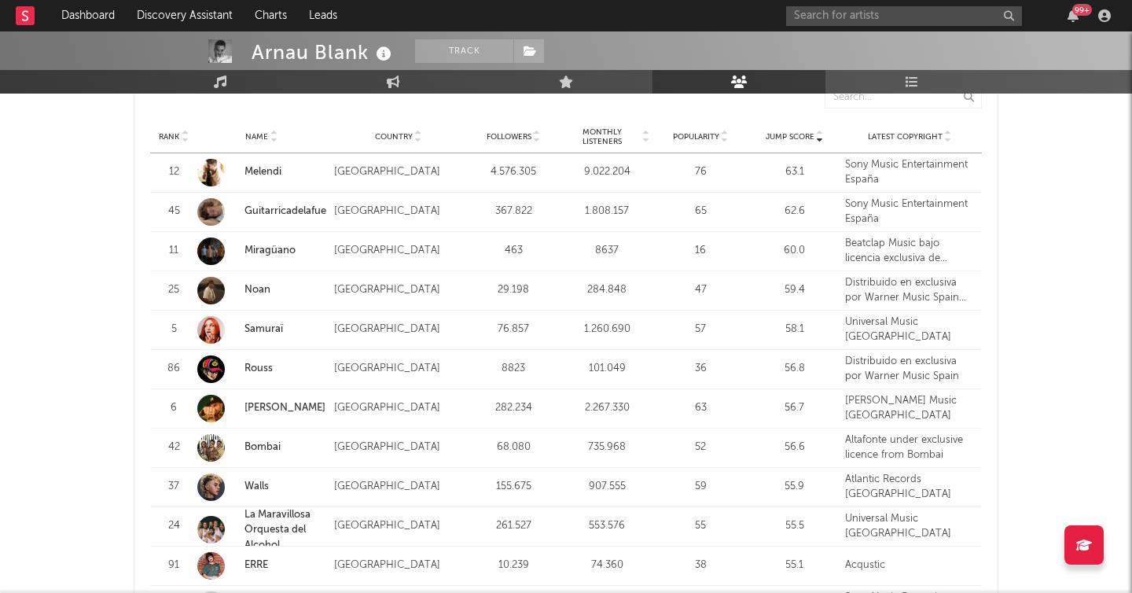
click at [268, 248] on link "Miragüano" at bounding box center [269, 250] width 51 height 10
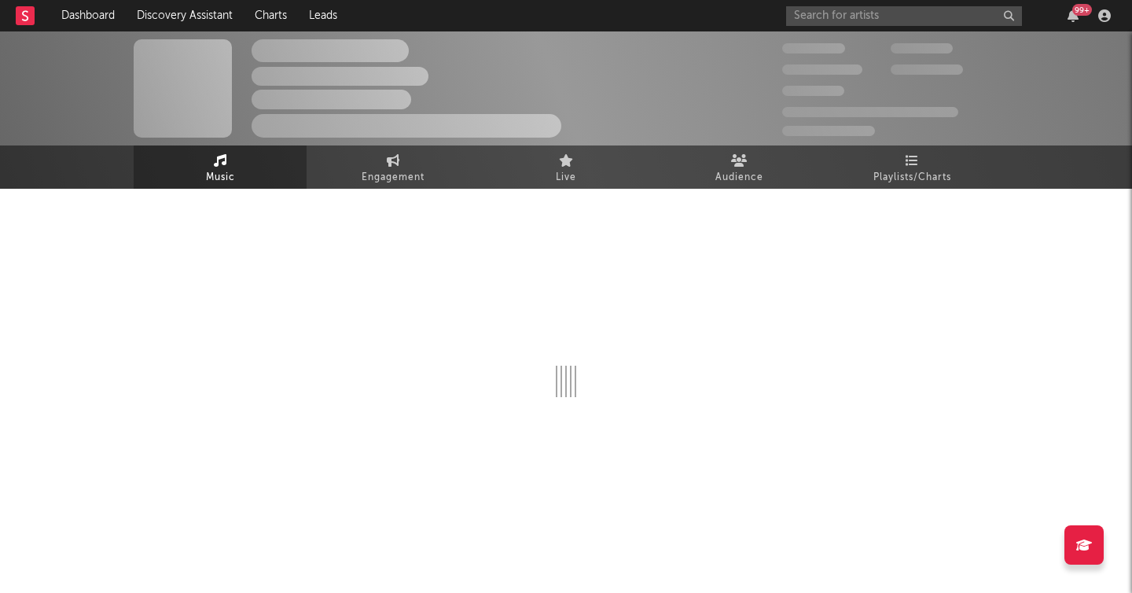
select select "1w"
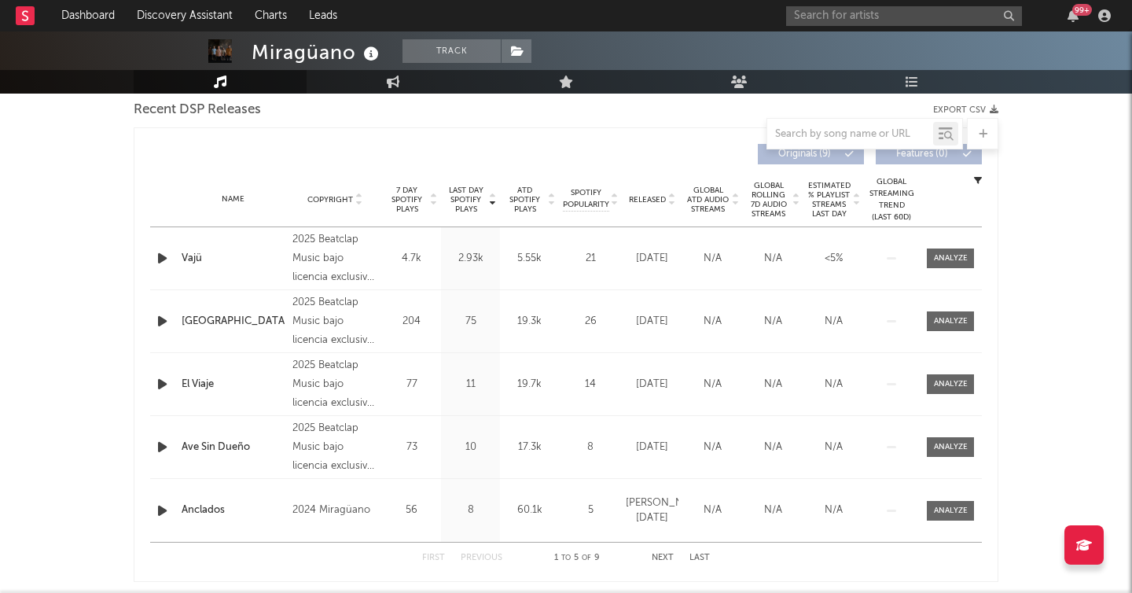
scroll to position [573, 0]
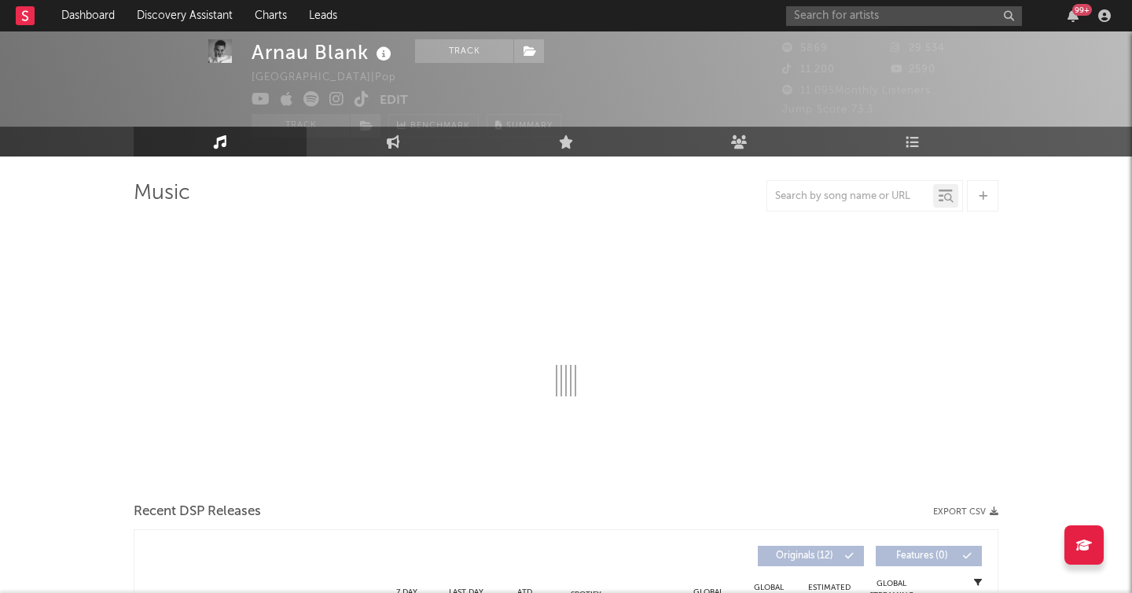
select select "6m"
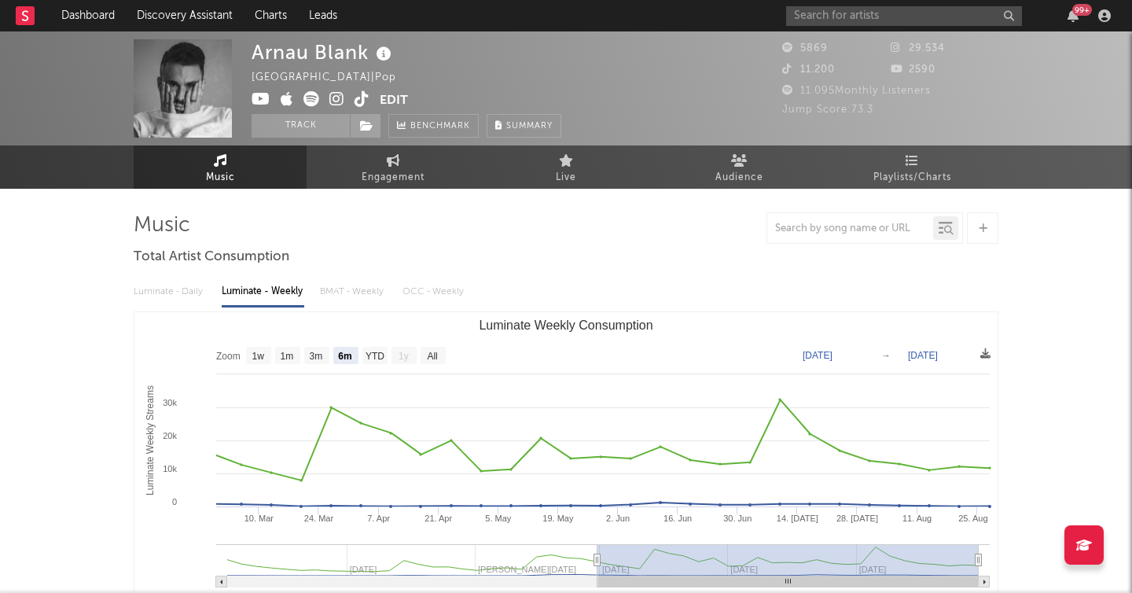
click at [902, 168] on span "Playlists/Charts" at bounding box center [912, 177] width 78 height 19
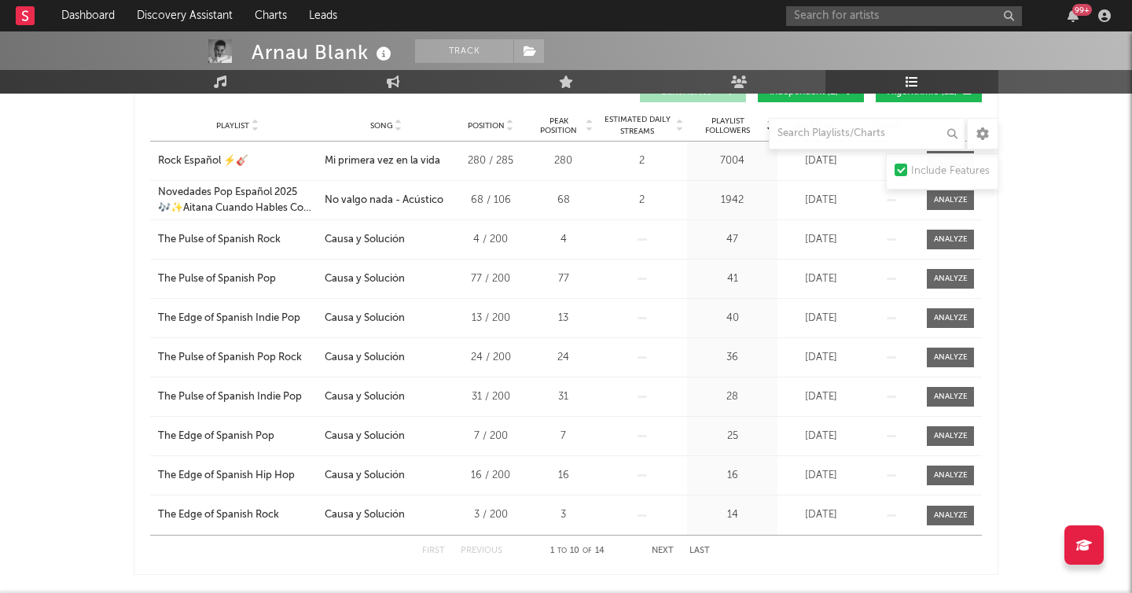
scroll to position [303, 0]
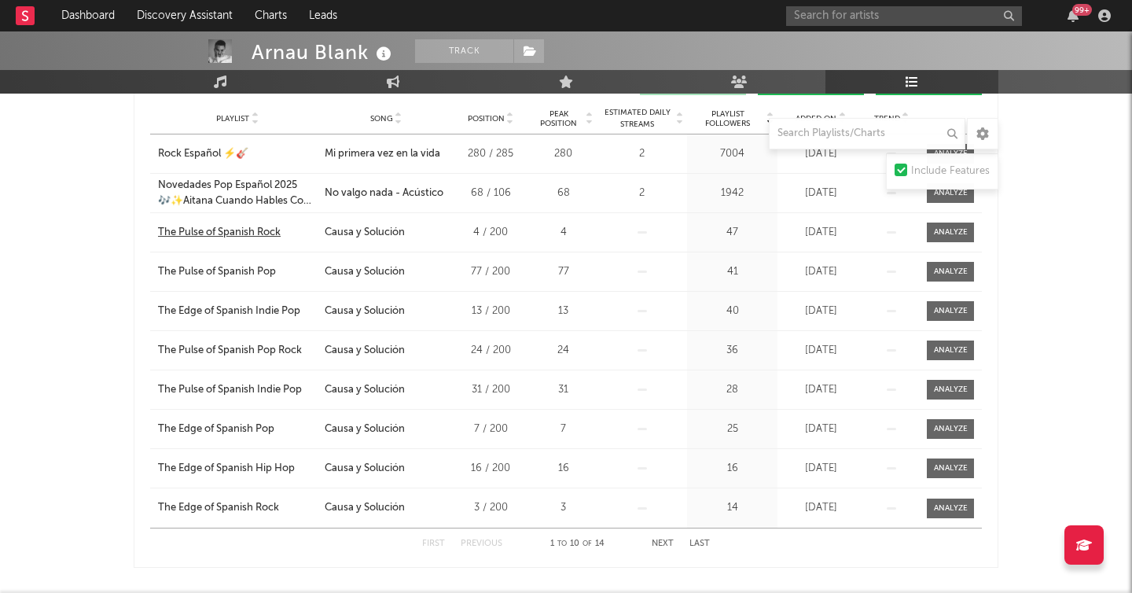
click at [241, 232] on div "The Pulse of Spanish Rock" at bounding box center [219, 233] width 123 height 16
click at [497, 125] on div "Playlist City Song Position Peak Position Estimated Daily Streams Playlist Foll…" at bounding box center [566, 118] width 832 height 31
click at [722, 125] on span "Playlist Followers" at bounding box center [727, 118] width 73 height 19
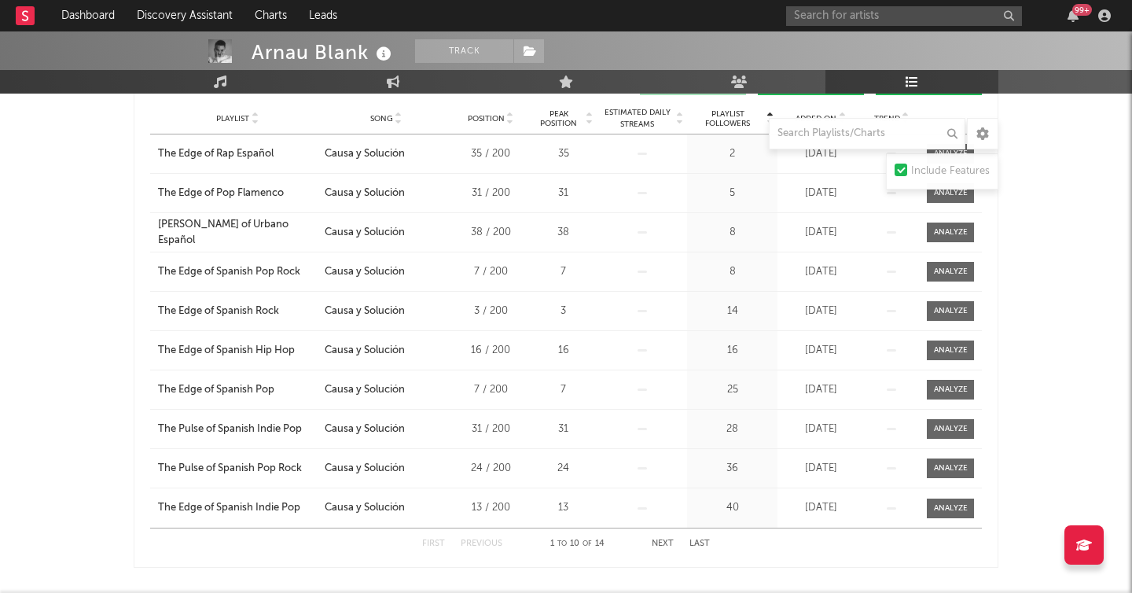
click at [722, 125] on span "Playlist Followers" at bounding box center [727, 118] width 73 height 19
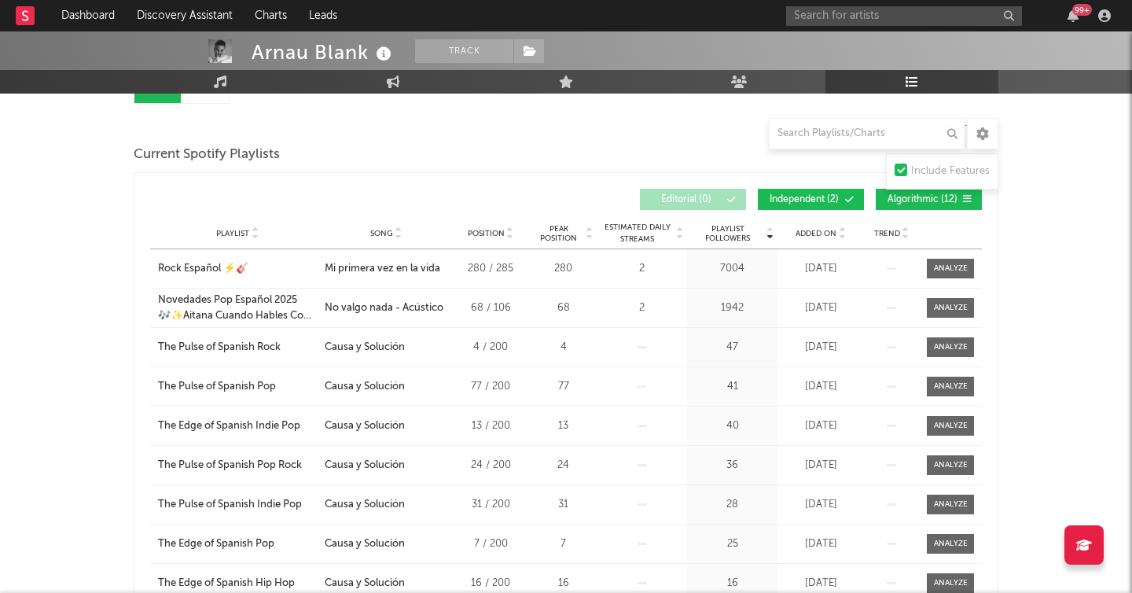
scroll to position [185, 0]
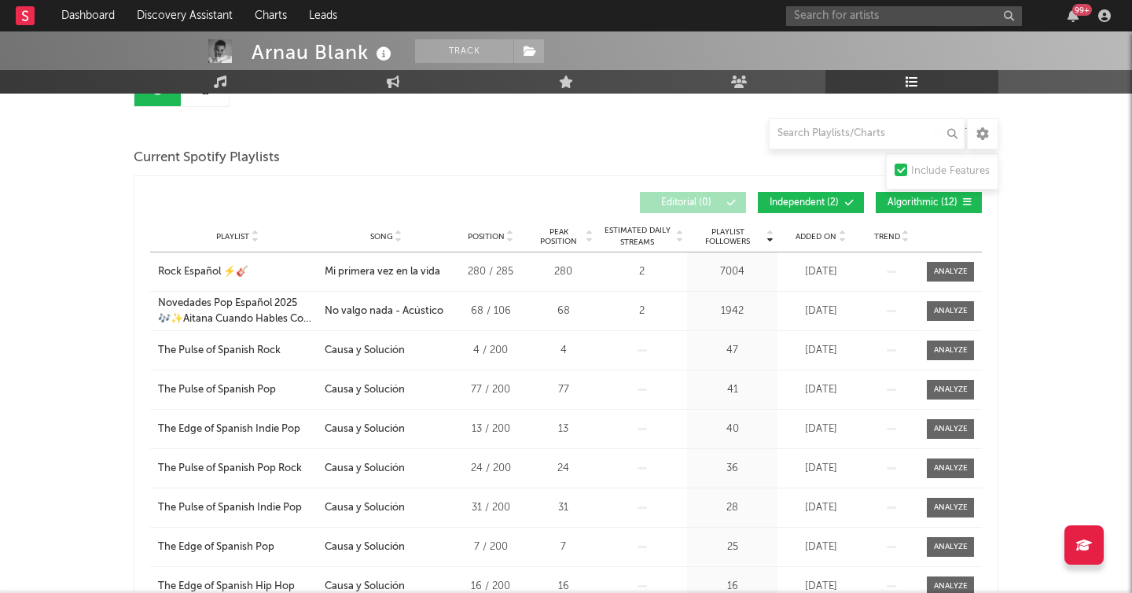
click at [834, 201] on span "Independent ( 2 )" at bounding box center [804, 202] width 72 height 9
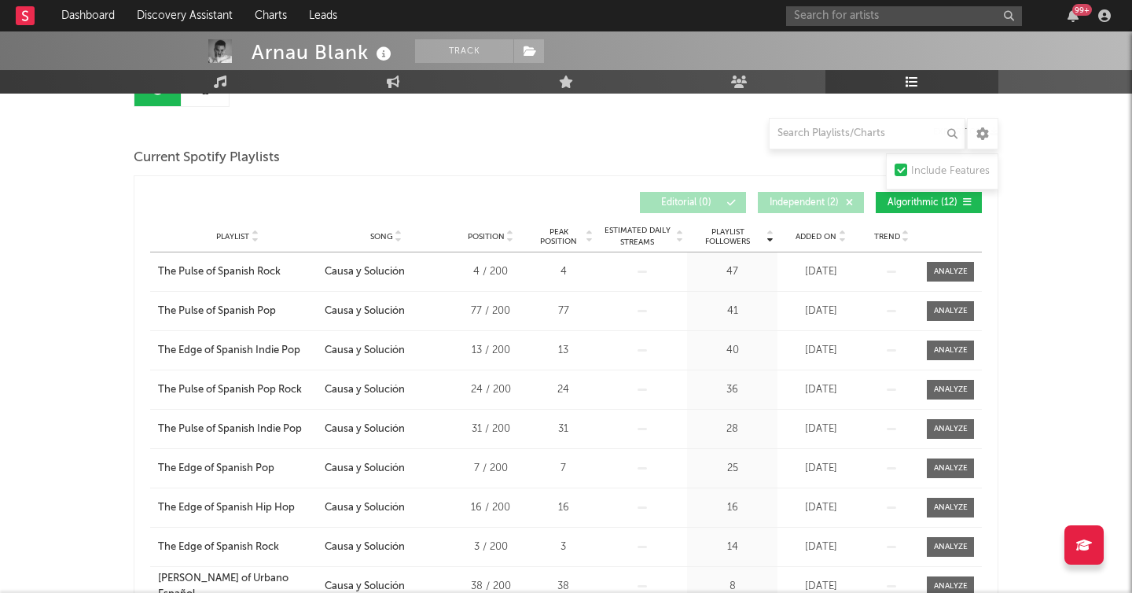
click at [834, 201] on span "Independent ( 2 )" at bounding box center [804, 202] width 72 height 9
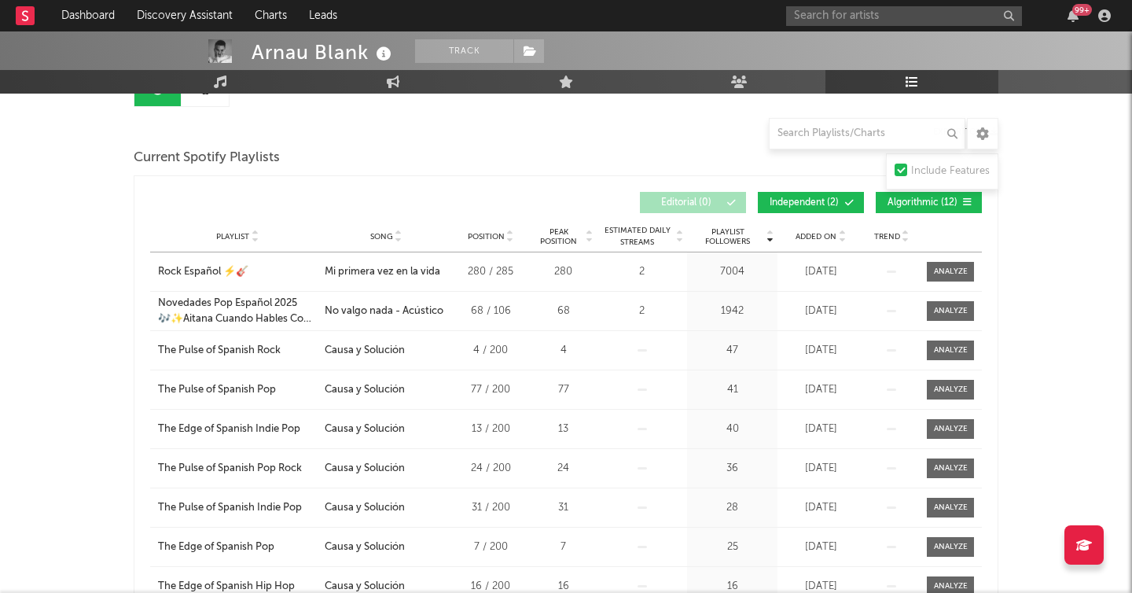
click at [834, 201] on span "Independent ( 2 )" at bounding box center [804, 202] width 72 height 9
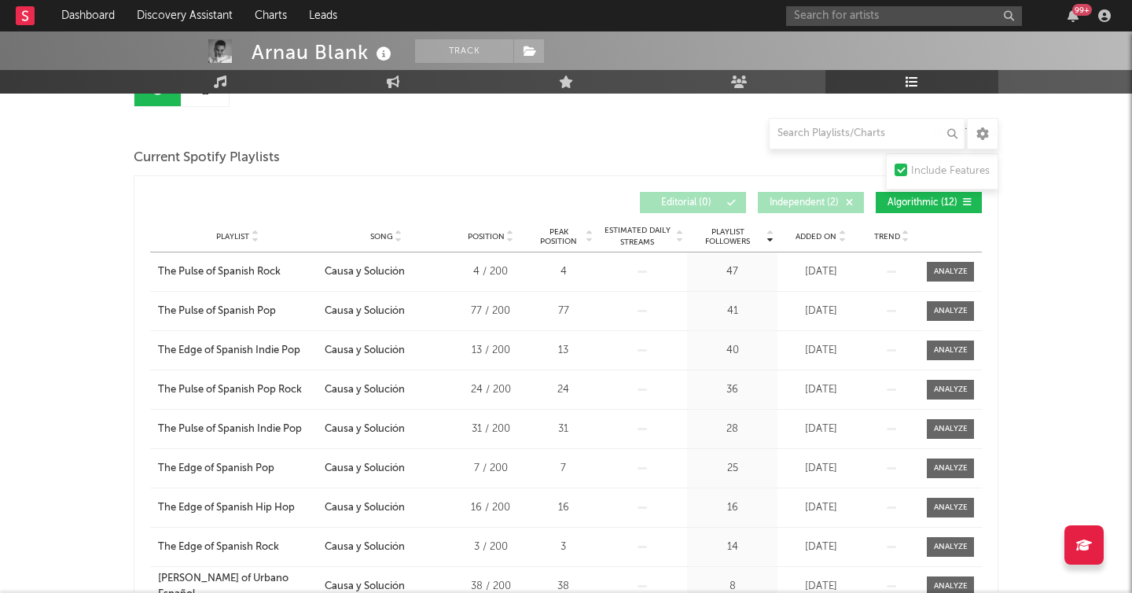
click at [834, 201] on span "Independent ( 2 )" at bounding box center [804, 202] width 72 height 9
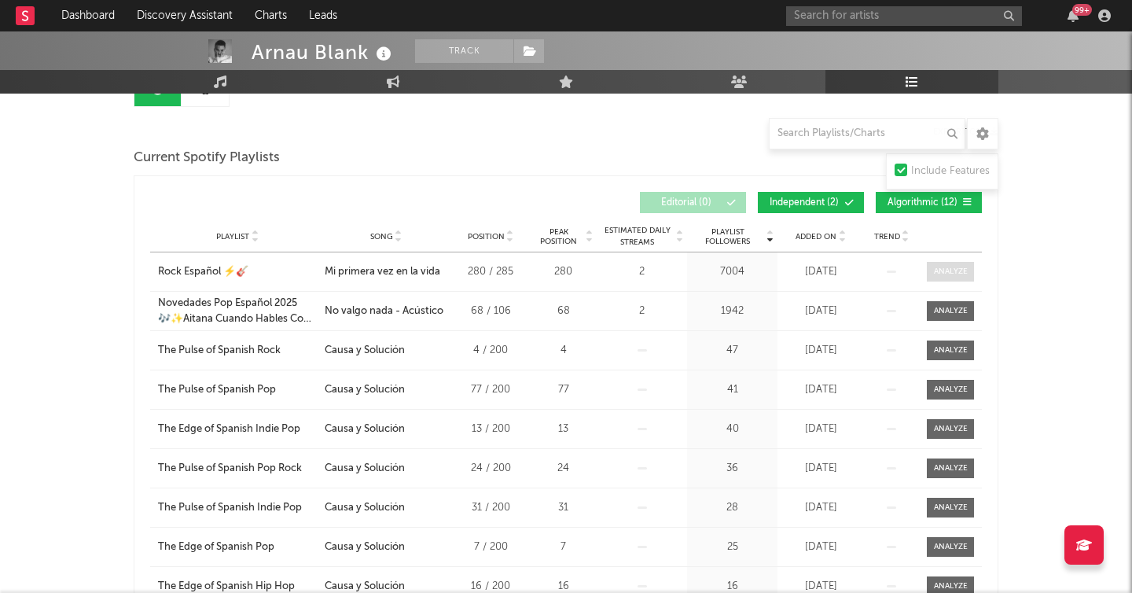
click at [956, 273] on div at bounding box center [951, 272] width 34 height 12
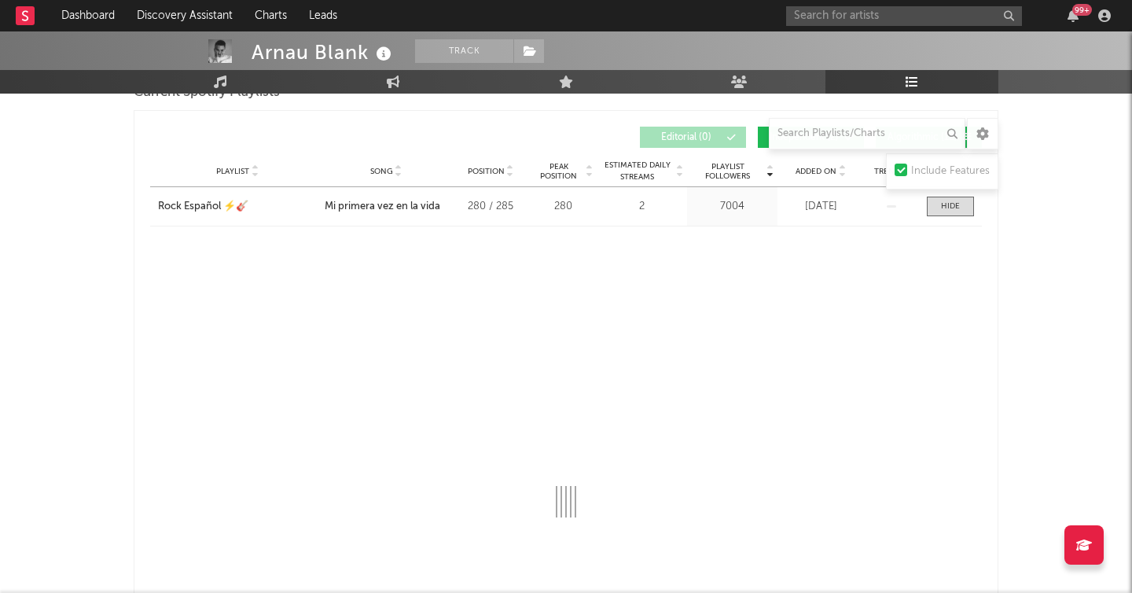
select select "1w"
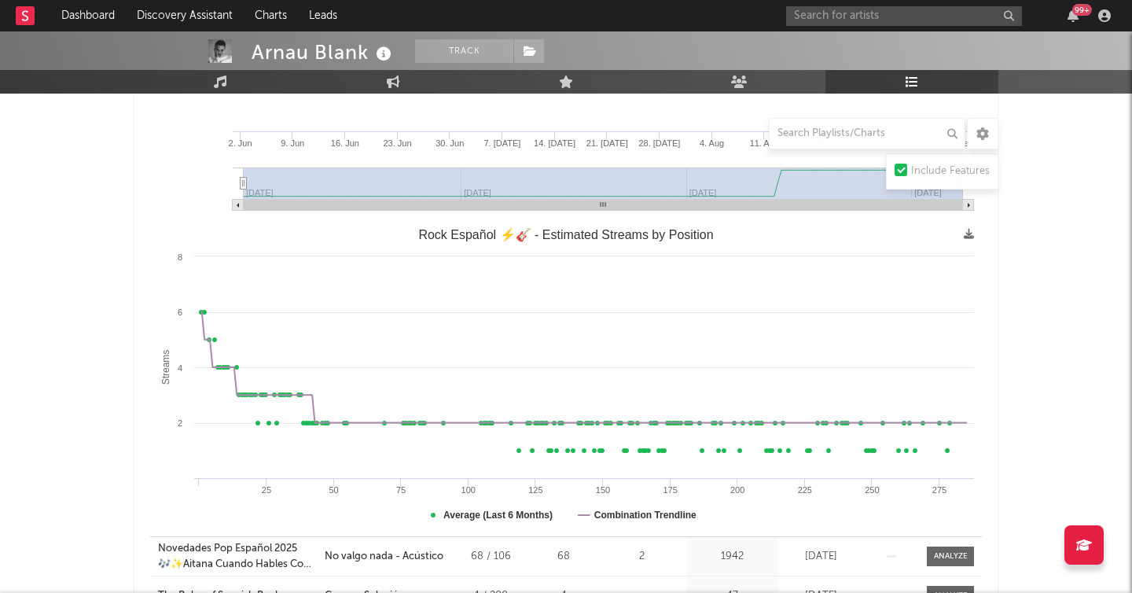
scroll to position [581, 0]
